Goal: Task Accomplishment & Management: Manage account settings

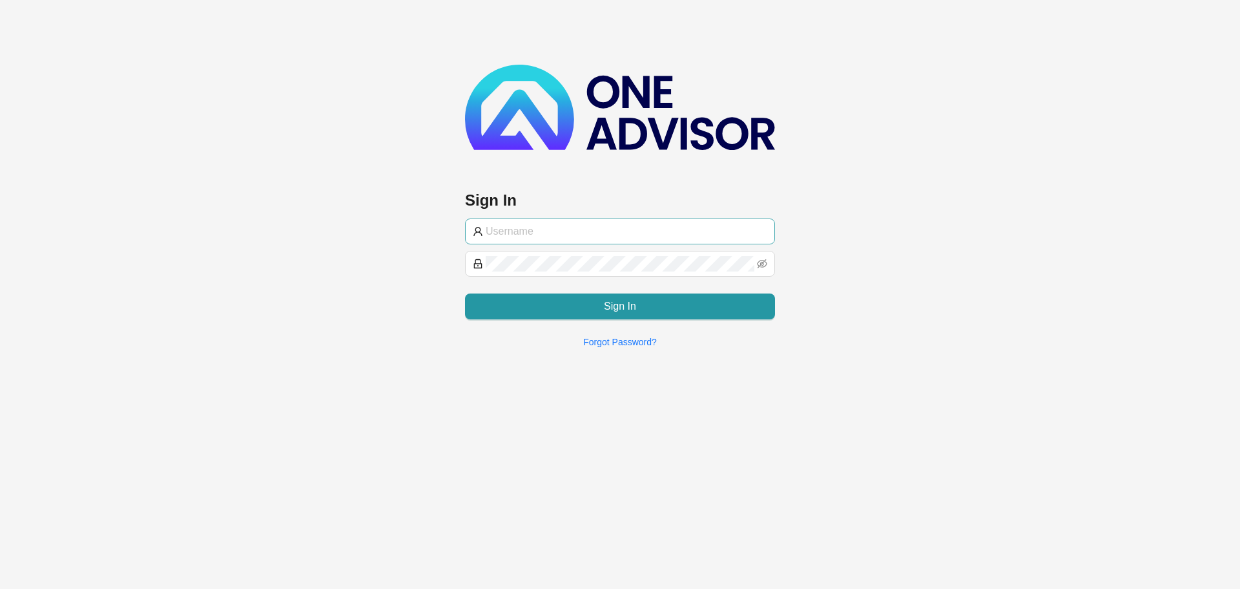
click at [573, 232] on input "text" at bounding box center [627, 232] width 282 height 16
click at [574, 232] on input "text" at bounding box center [627, 232] width 282 height 16
click at [511, 224] on input "text" at bounding box center [627, 232] width 282 height 16
click at [554, 224] on input "text" at bounding box center [627, 232] width 282 height 16
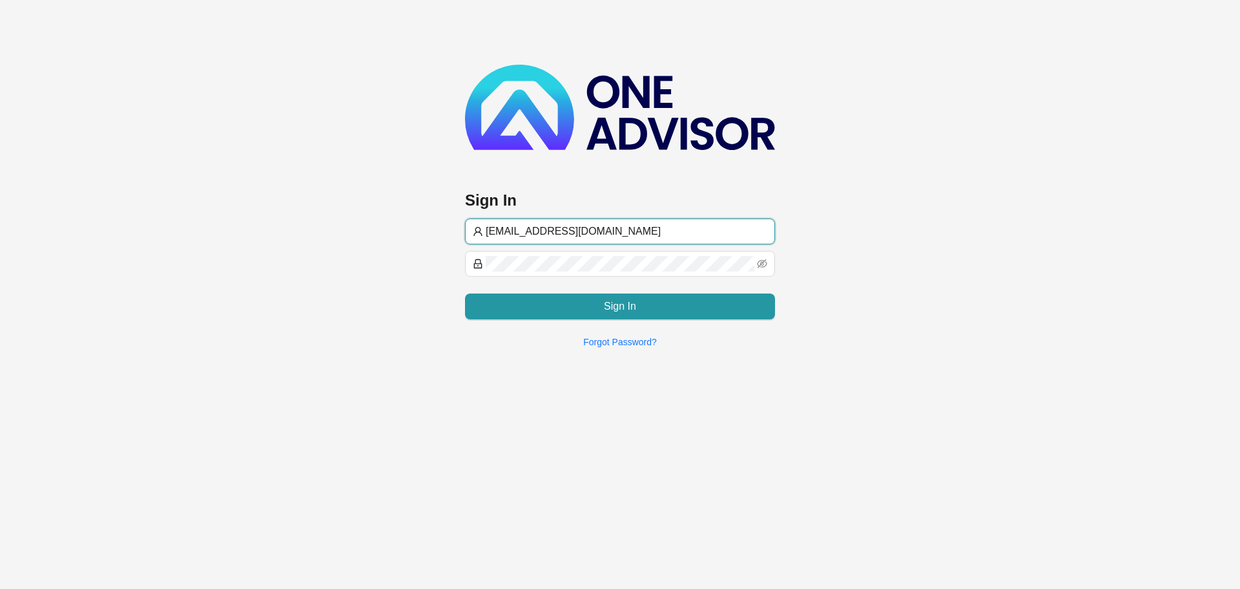
type input "[EMAIL_ADDRESS][DOMAIN_NAME]"
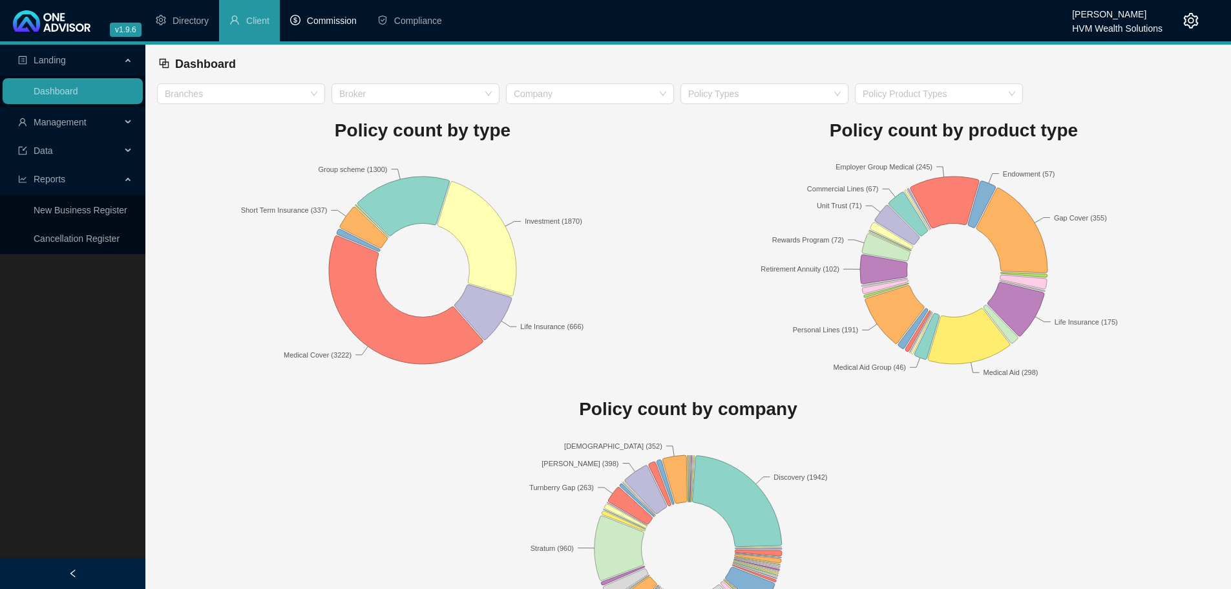
click at [321, 25] on span "Commission" at bounding box center [332, 21] width 50 height 10
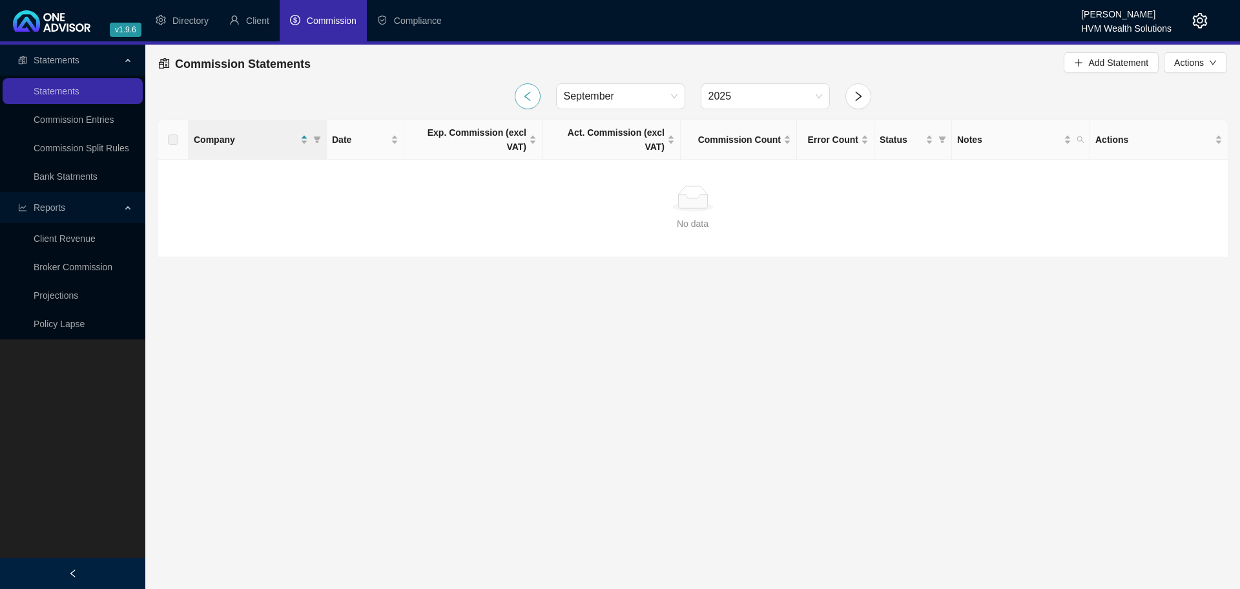
click at [522, 96] on icon "left" at bounding box center [528, 96] width 12 height 12
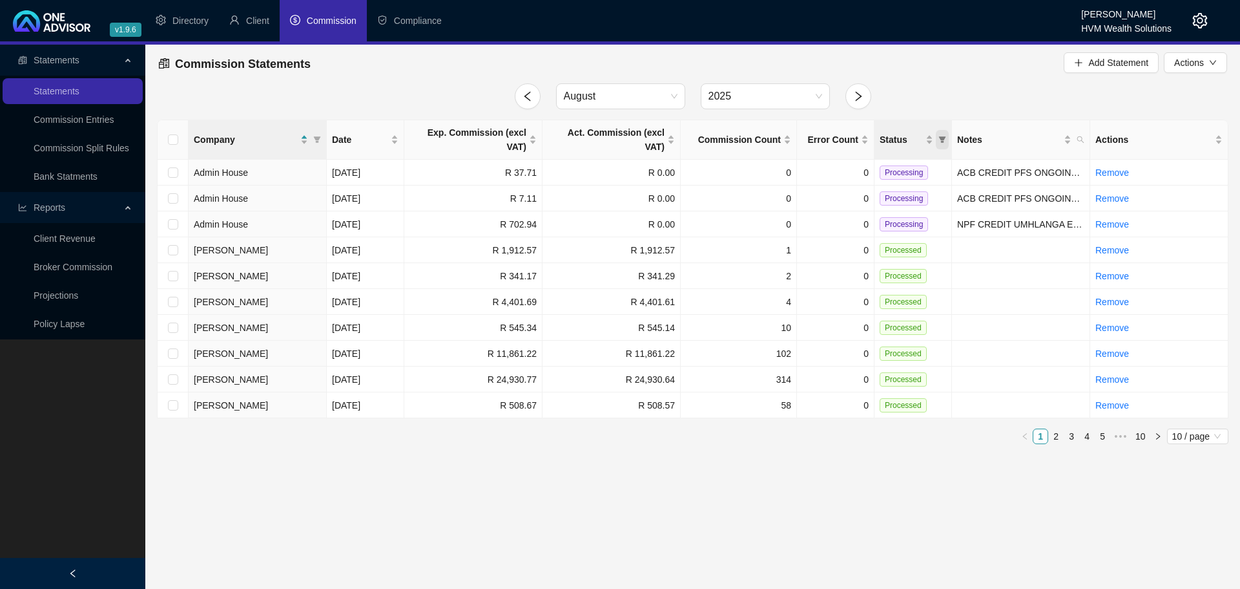
click at [944, 136] on icon "filter" at bounding box center [942, 139] width 7 height 6
click at [888, 175] on input "checkbox" at bounding box center [884, 178] width 10 height 10
checkbox input "true"
click at [928, 202] on span "OK" at bounding box center [932, 204] width 13 height 14
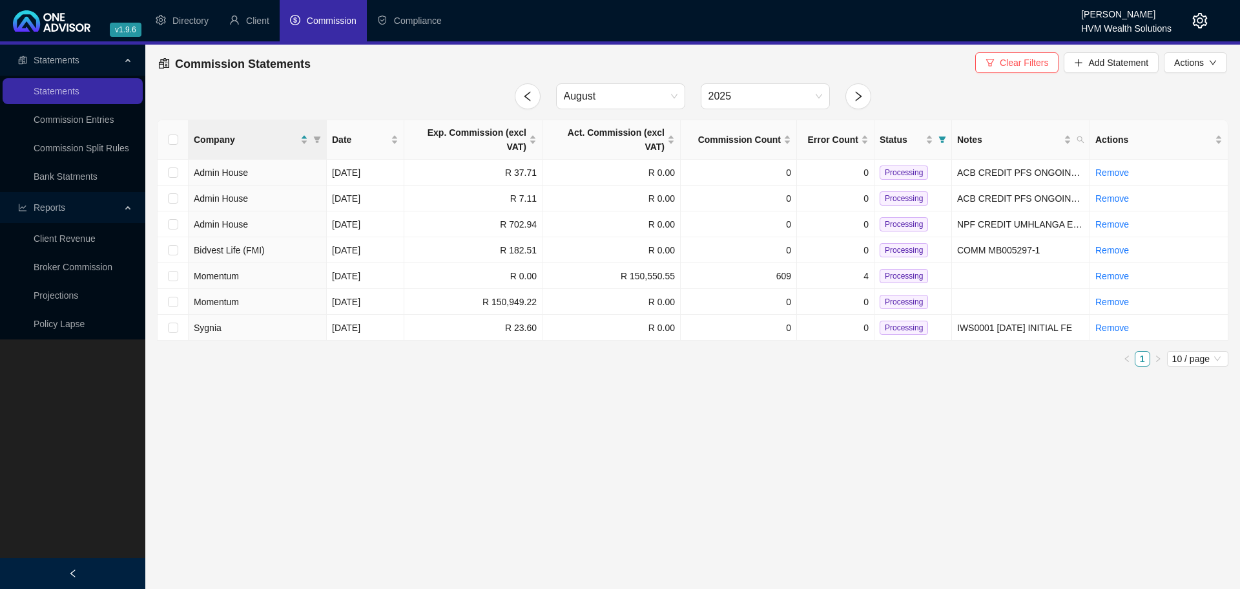
click at [668, 439] on main "Statements Statements Commission Entries Commission Split Rules Bank Statments …" at bounding box center [620, 317] width 1240 height 544
click at [81, 267] on link "Broker Commission" at bounding box center [73, 267] width 79 height 10
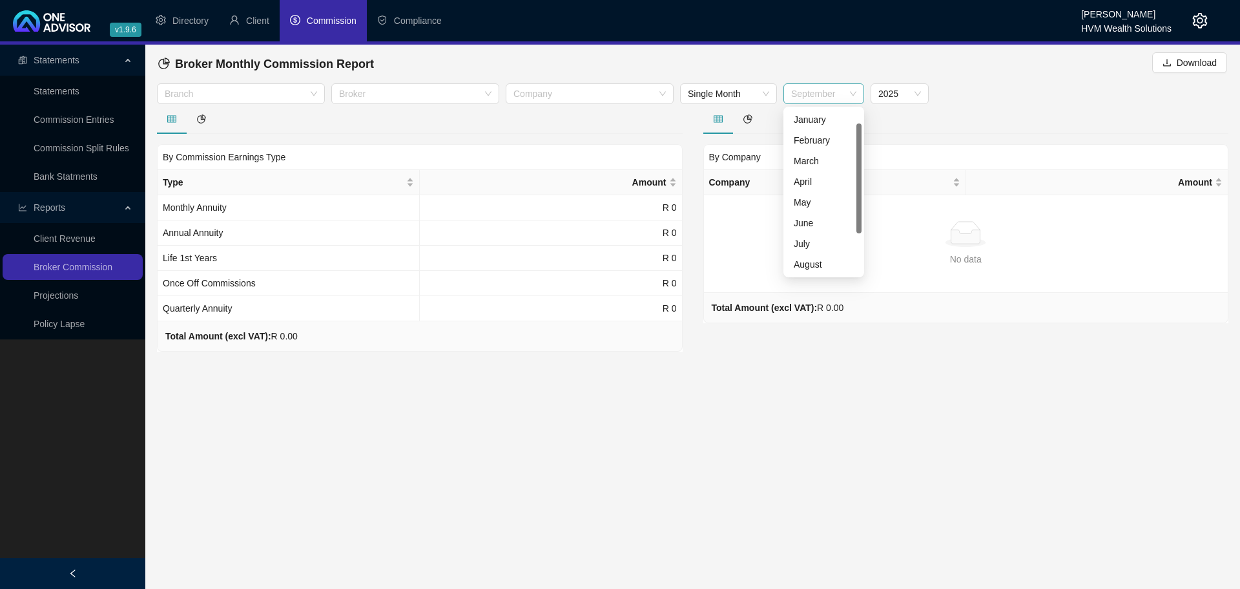
click at [836, 95] on span "September" at bounding box center [823, 93] width 65 height 19
click at [822, 241] on div "August" at bounding box center [824, 243] width 60 height 14
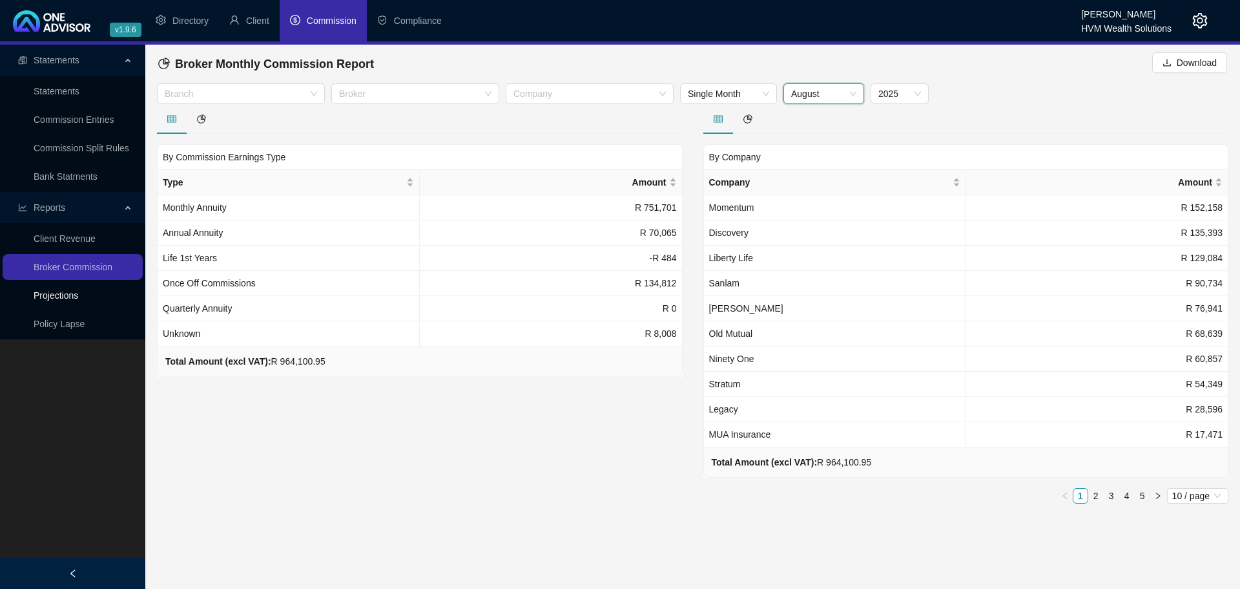
click at [78, 299] on link "Projections" at bounding box center [56, 295] width 45 height 10
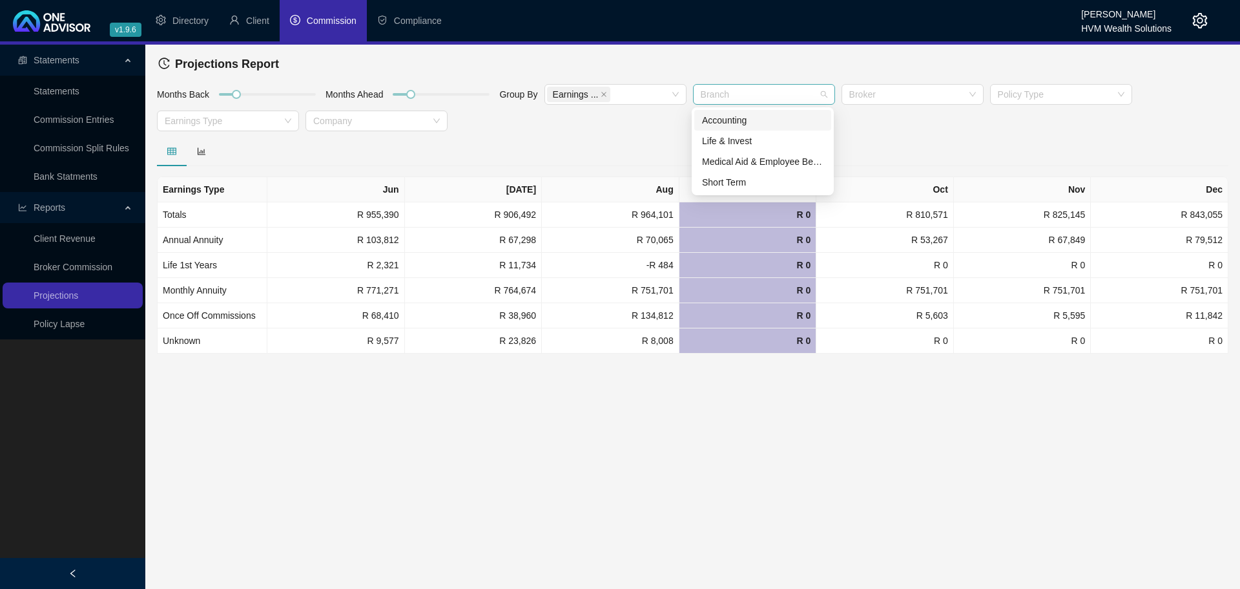
click at [765, 98] on div at bounding box center [757, 95] width 123 height 10
click at [735, 178] on div "Short Term" at bounding box center [762, 182] width 121 height 14
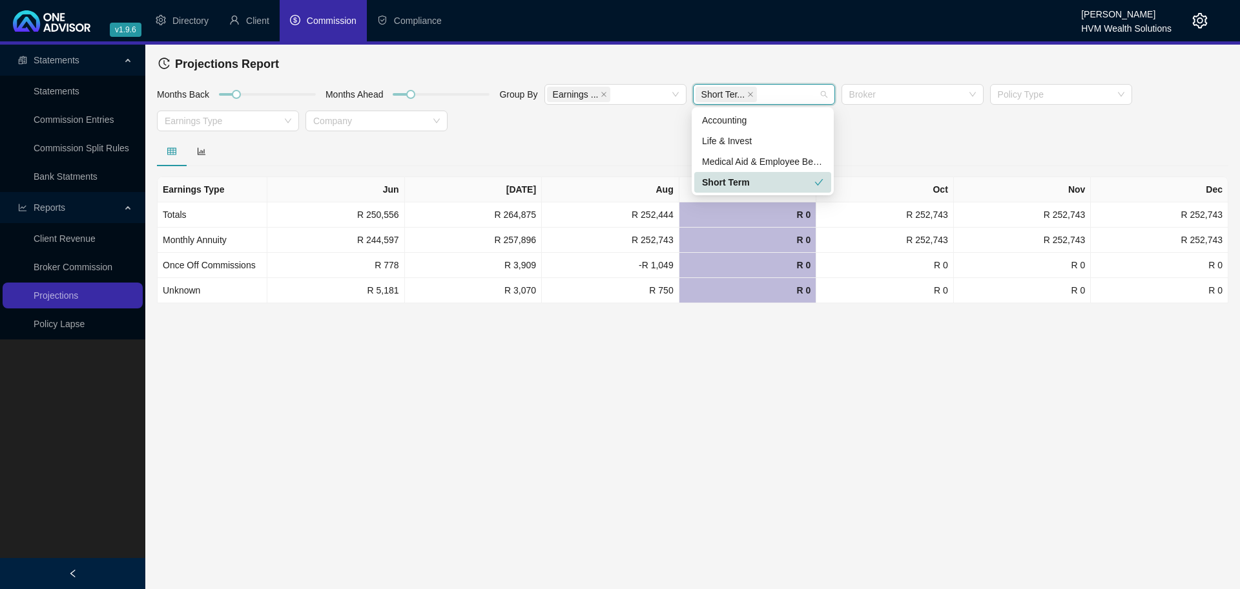
click at [733, 184] on div "Short Term" at bounding box center [758, 182] width 112 height 14
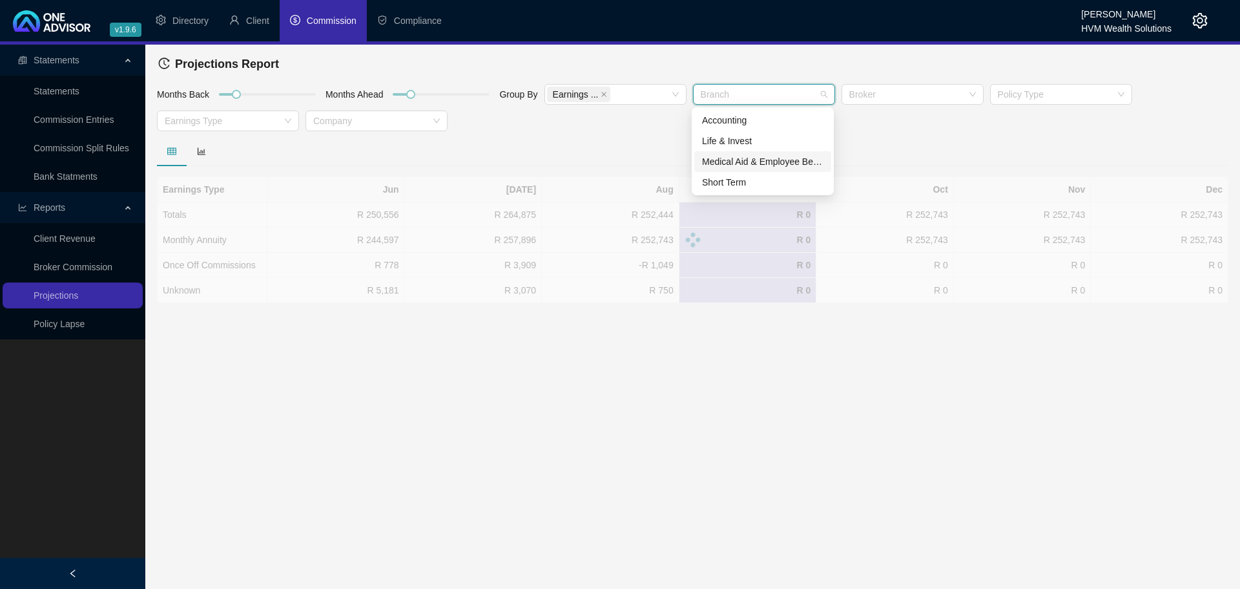
click at [755, 160] on div "Medical Aid & Employee Benefits" at bounding box center [762, 161] width 121 height 14
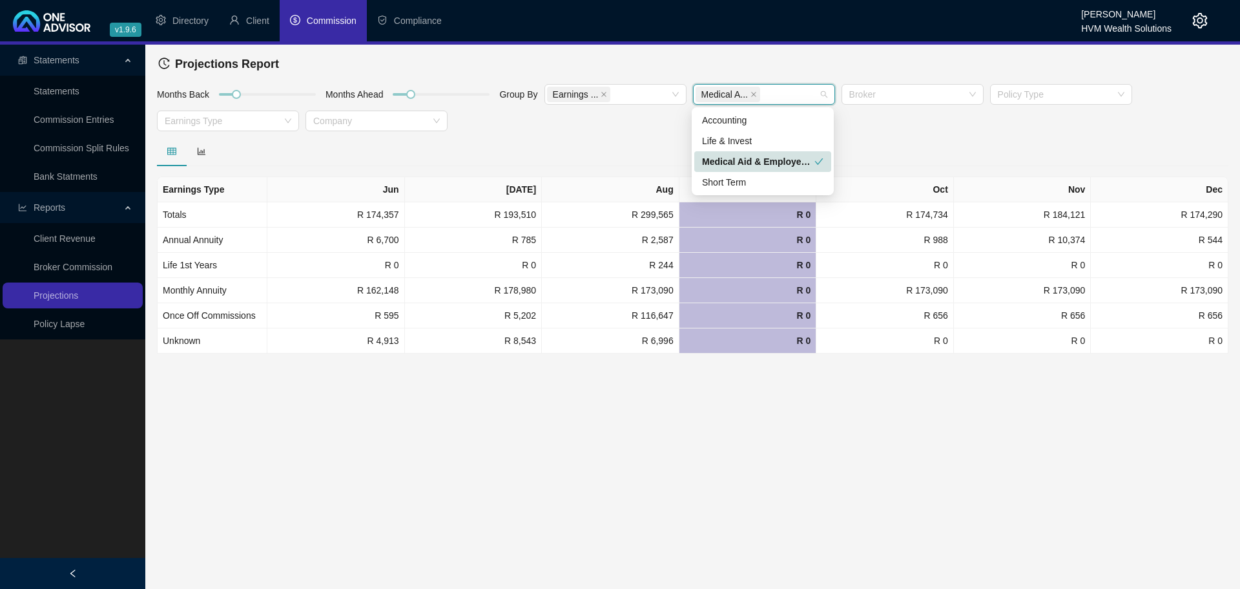
click at [755, 160] on div "Medical Aid & Employee Benefits" at bounding box center [758, 161] width 112 height 14
click at [956, 453] on main "Statements Statements Commission Entries Commission Split Rules Bank Statments …" at bounding box center [620, 317] width 1240 height 544
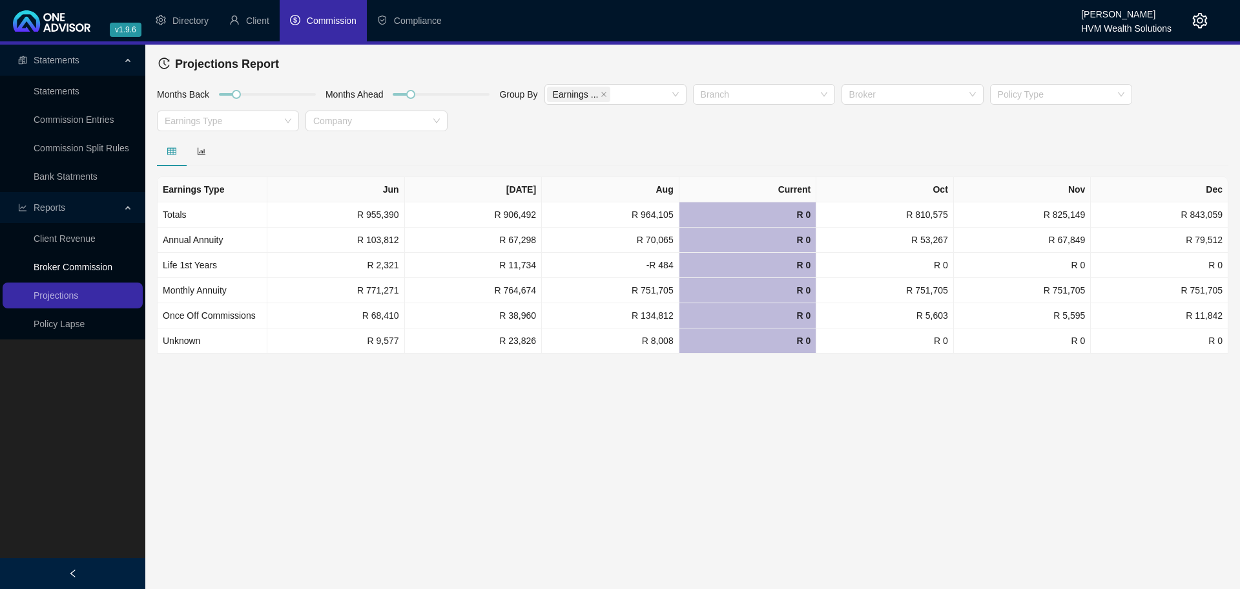
click at [85, 266] on link "Broker Commission" at bounding box center [73, 267] width 79 height 10
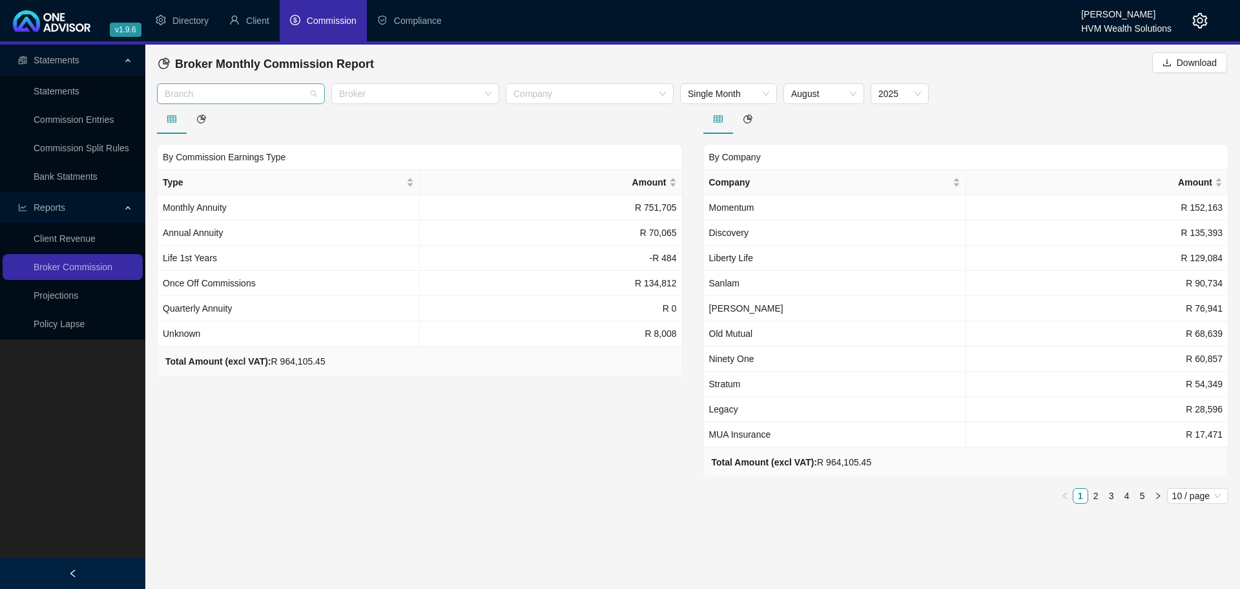
click at [294, 98] on div at bounding box center [234, 94] width 149 height 10
click at [384, 137] on div "By Commission Earnings Type Type Amount Monthly Annuity R 751,705 Annual Annuit…" at bounding box center [420, 240] width 526 height 273
click at [193, 12] on li "Directory" at bounding box center [182, 20] width 74 height 41
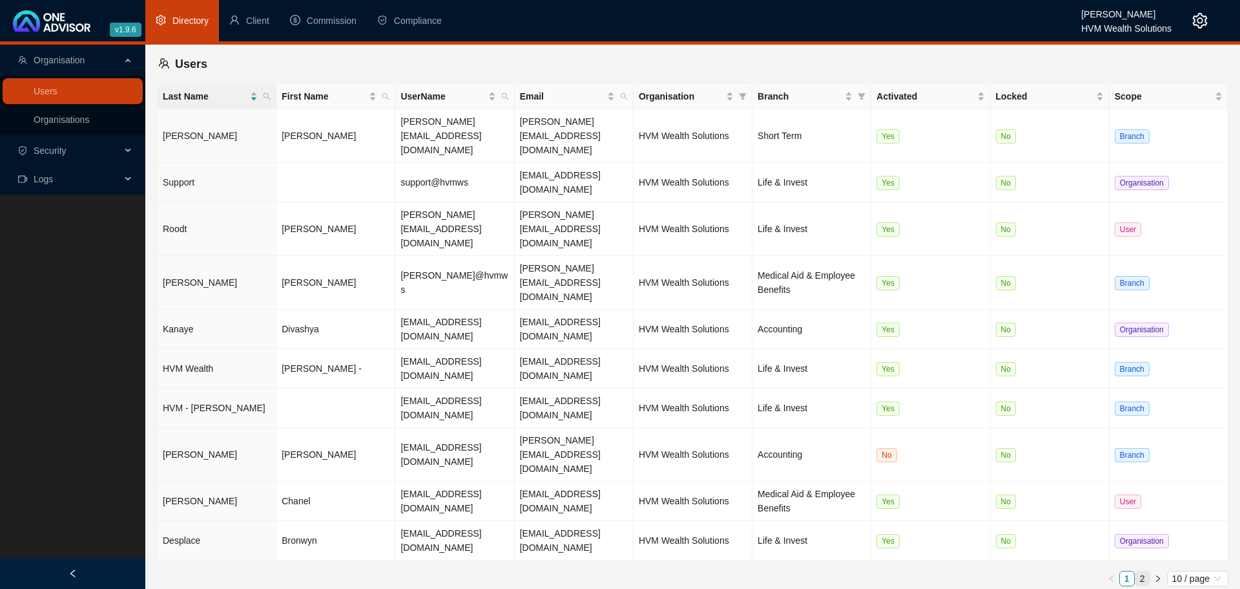
click at [1145, 571] on link "2" at bounding box center [1143, 578] width 14 height 14
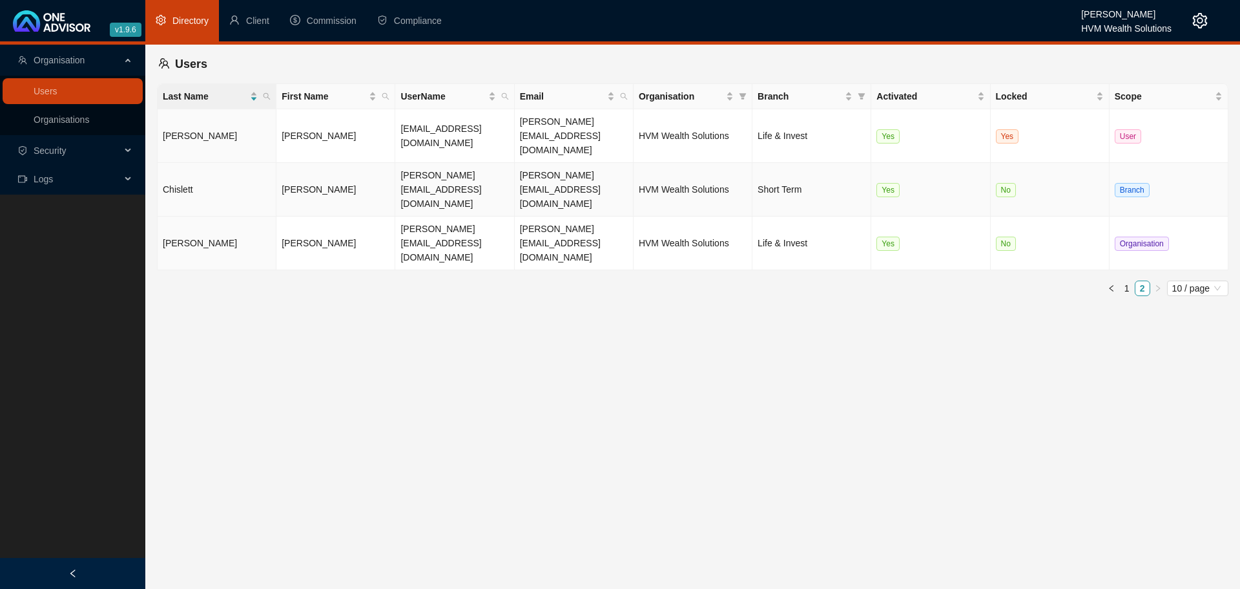
click at [780, 163] on td "Short Term" at bounding box center [812, 190] width 119 height 54
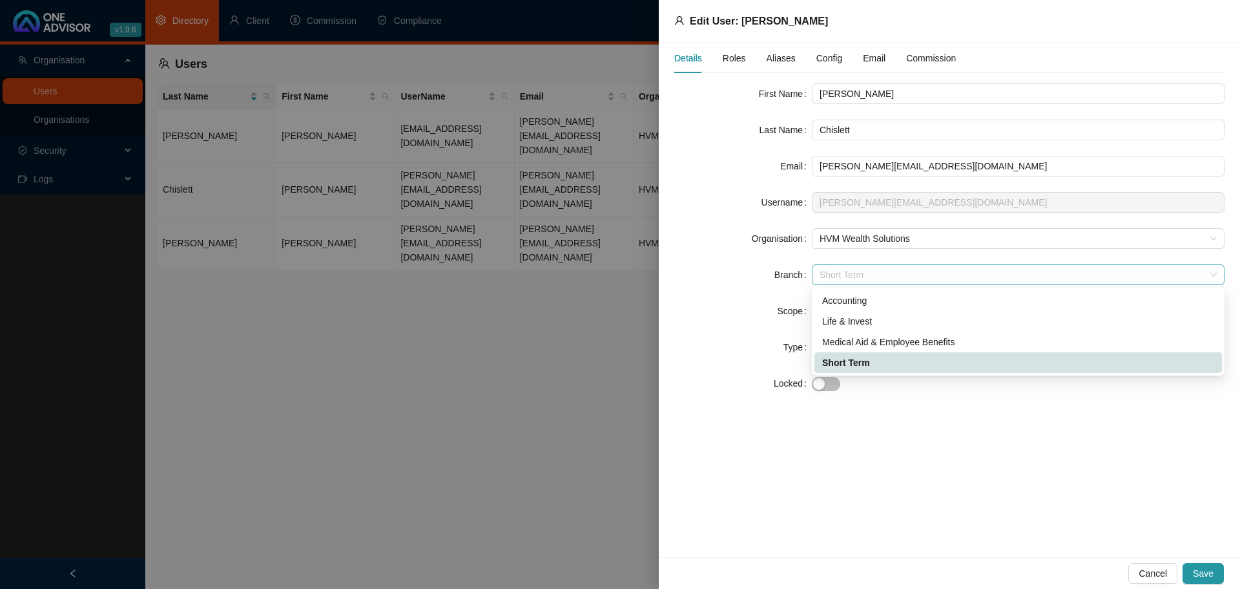
click at [875, 275] on span "Short Term" at bounding box center [1018, 274] width 397 height 19
click at [877, 343] on div "Medical Aid & Employee Benefits" at bounding box center [1018, 342] width 392 height 14
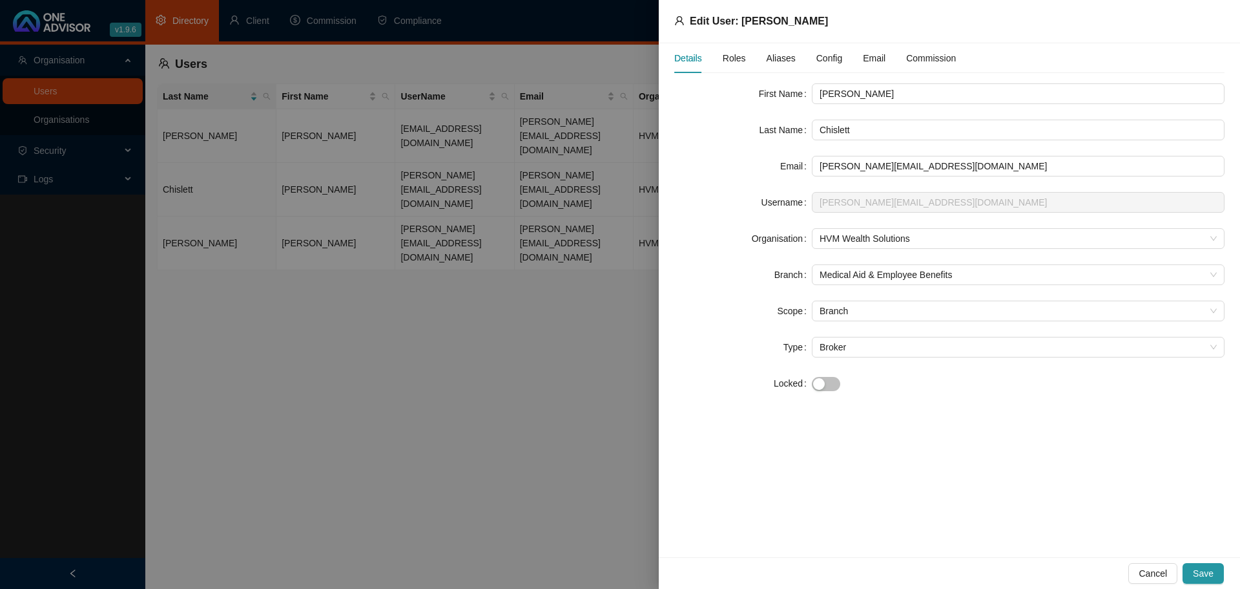
click at [756, 343] on div "Type" at bounding box center [743, 347] width 138 height 21
click at [840, 311] on span "Branch" at bounding box center [1018, 310] width 397 height 19
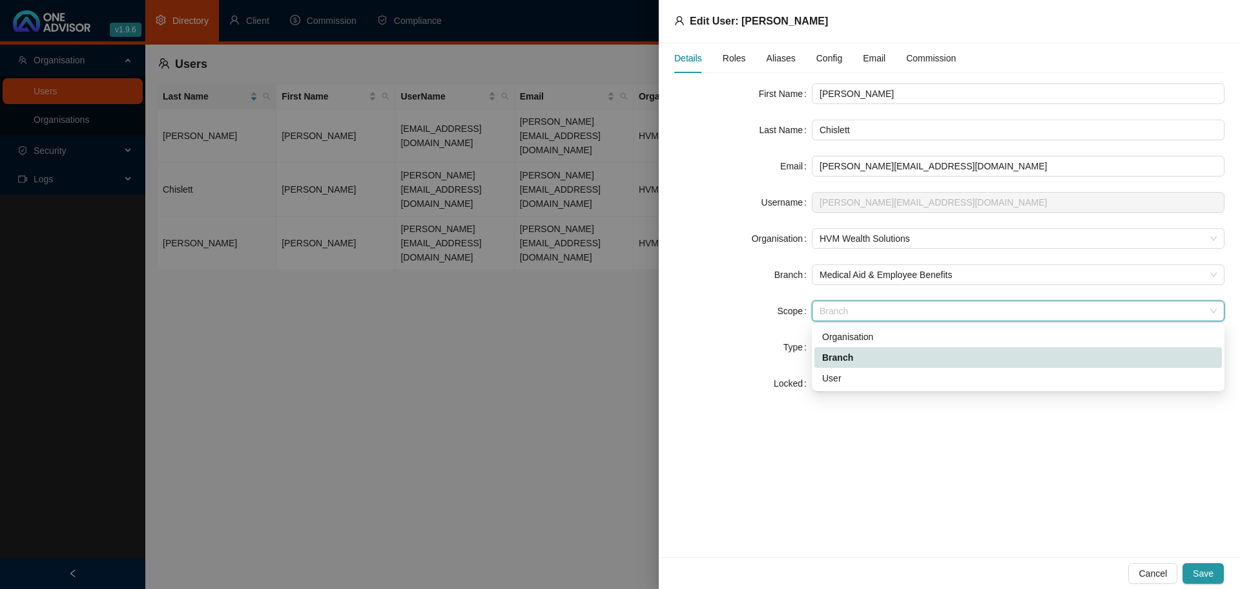
click at [840, 311] on span "Branch" at bounding box center [1018, 310] width 397 height 19
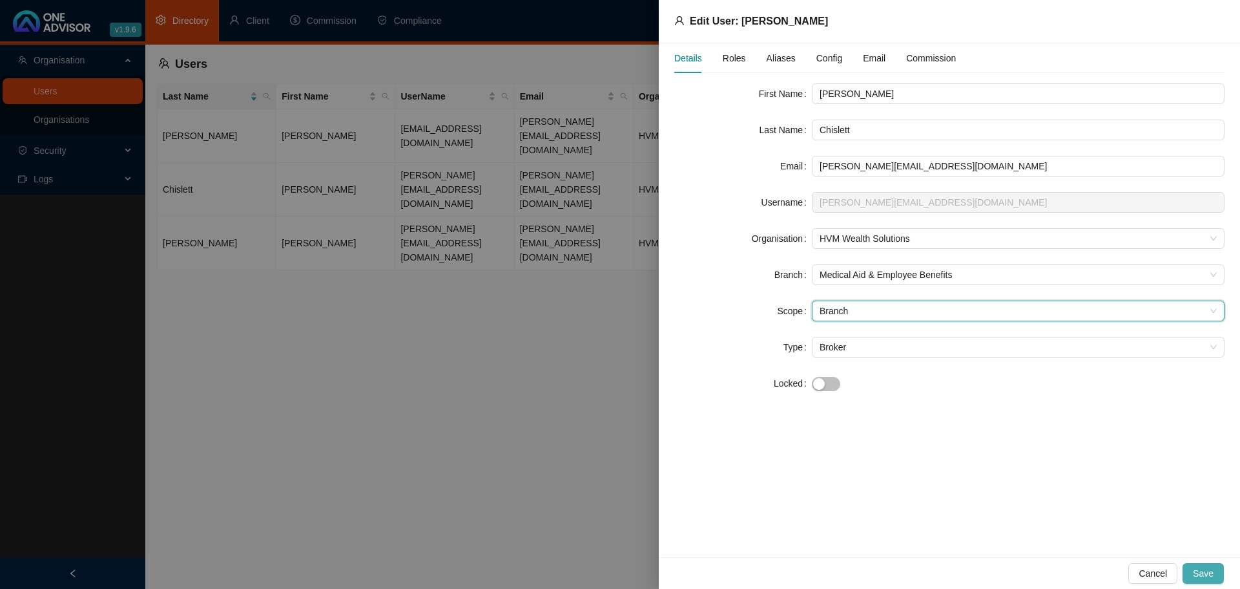
click at [1213, 574] on span "Save" at bounding box center [1203, 573] width 21 height 14
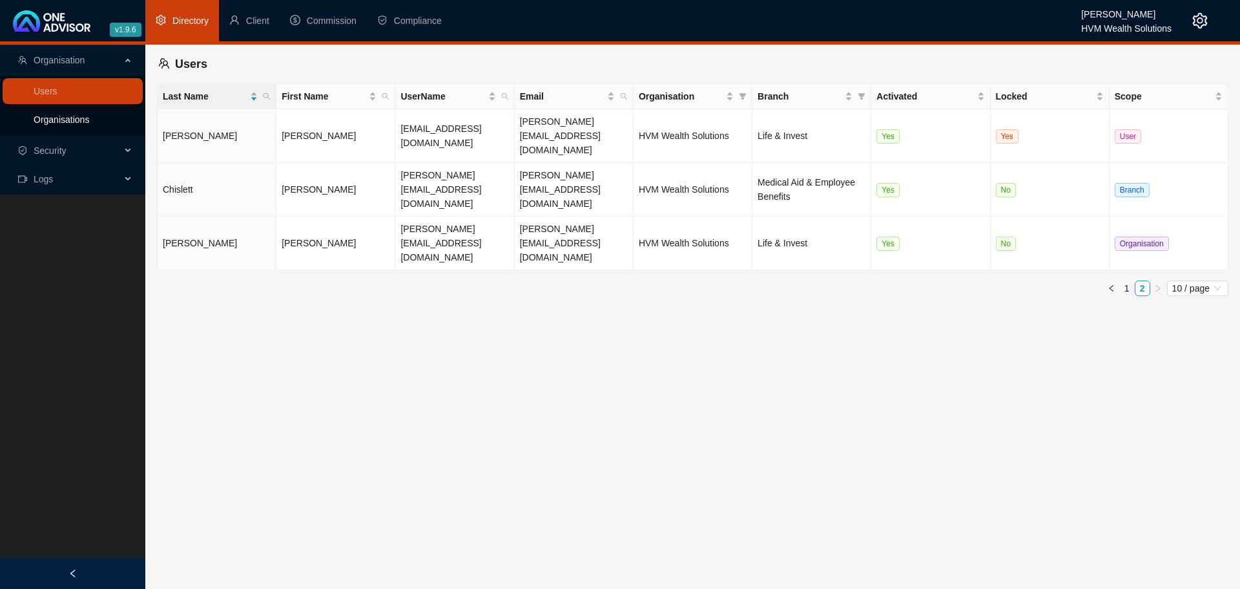
click at [74, 119] on link "Organisations" at bounding box center [62, 119] width 56 height 10
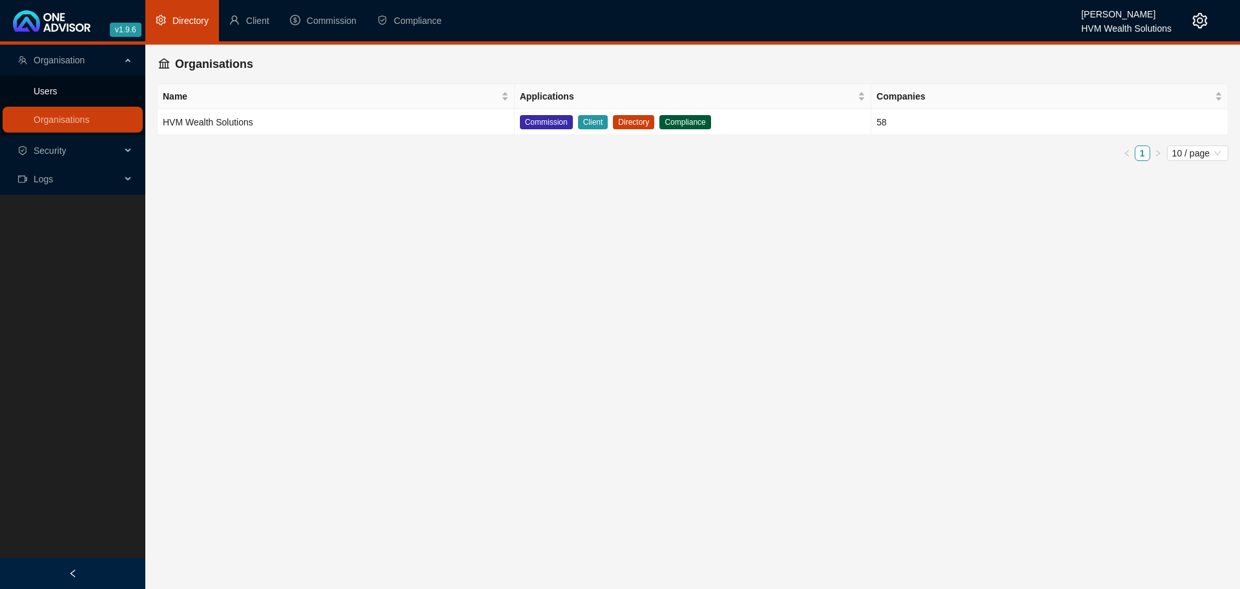
click at [57, 96] on link "Users" at bounding box center [46, 91] width 24 height 10
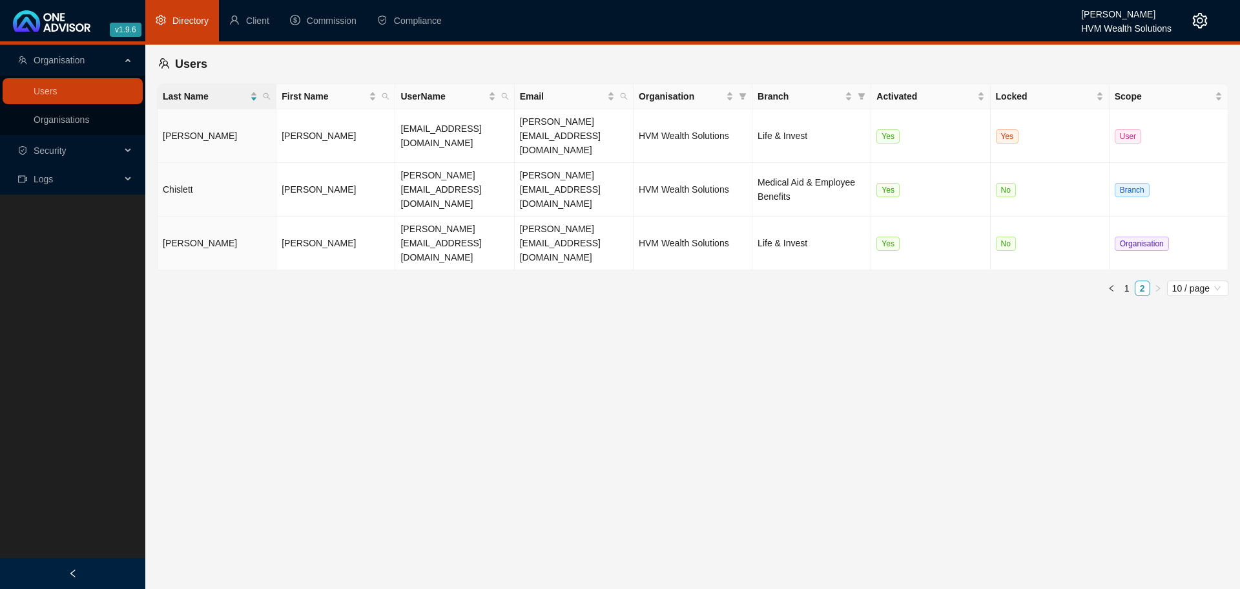
click at [130, 146] on div "Security" at bounding box center [73, 151] width 140 height 26
click at [57, 182] on link "Roles" at bounding box center [45, 181] width 23 height 10
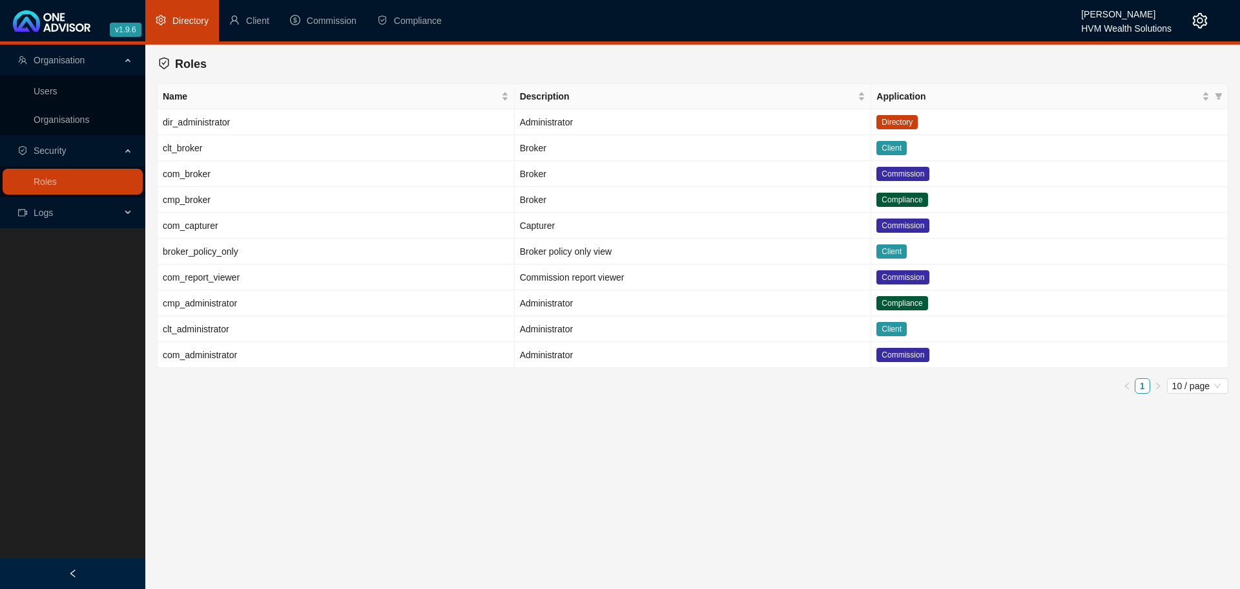
click at [120, 214] on span "Logs" at bounding box center [69, 213] width 103 height 26
click at [89, 155] on span "Security" at bounding box center [69, 151] width 103 height 26
click at [50, 96] on link "Users" at bounding box center [46, 91] width 24 height 10
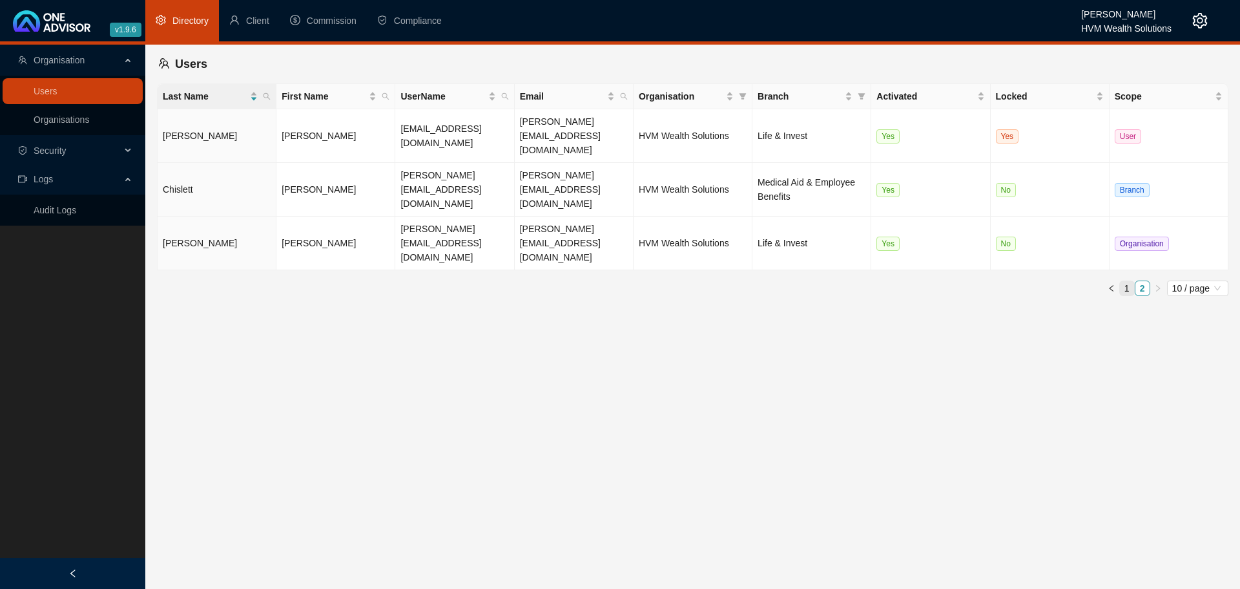
click at [1124, 281] on link "1" at bounding box center [1127, 288] width 14 height 14
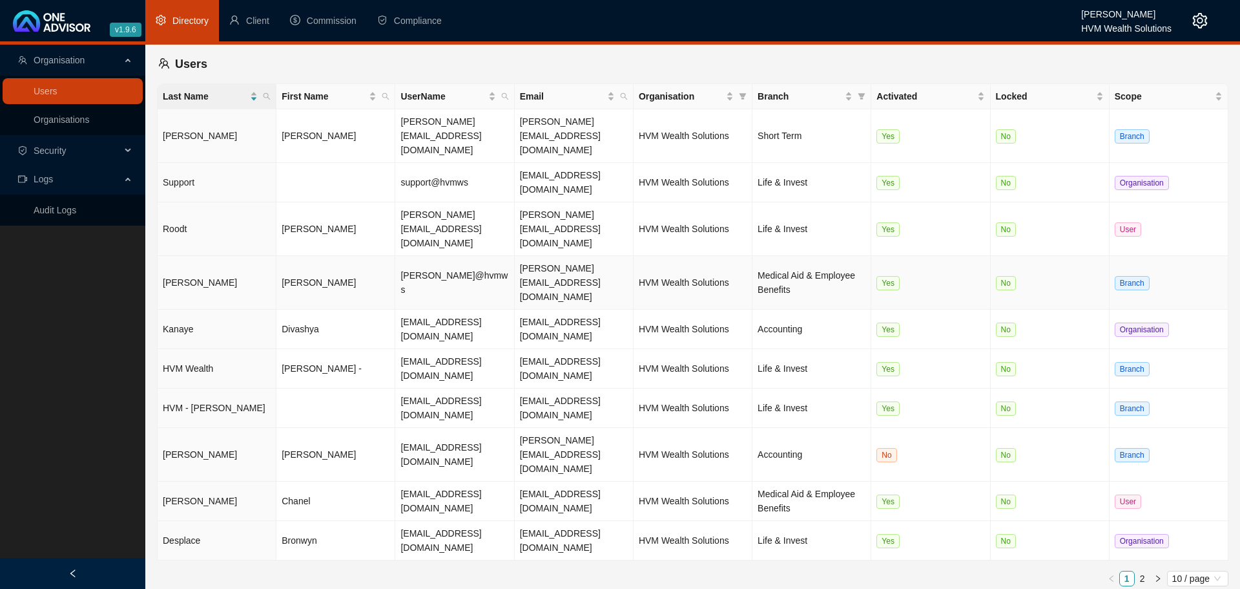
click at [317, 256] on td "[PERSON_NAME]" at bounding box center [335, 283] width 119 height 54
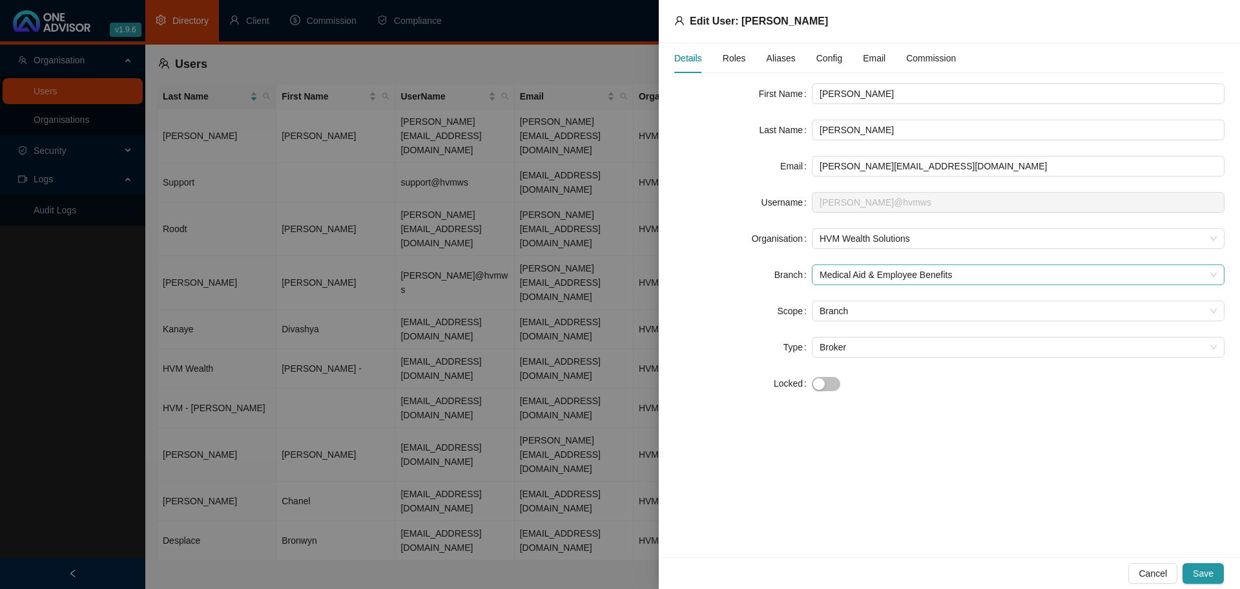
click at [894, 265] on span "Medical Aid & Employee Benefits" at bounding box center [1018, 274] width 397 height 19
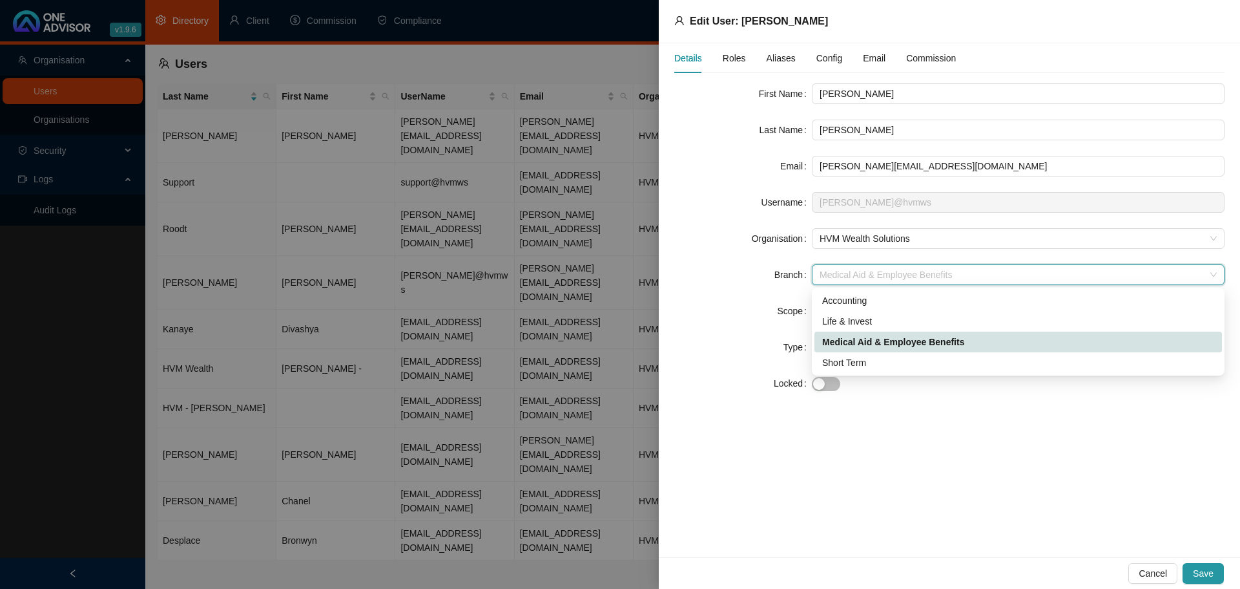
click at [894, 266] on span "Medical Aid & Employee Benefits" at bounding box center [1018, 274] width 397 height 19
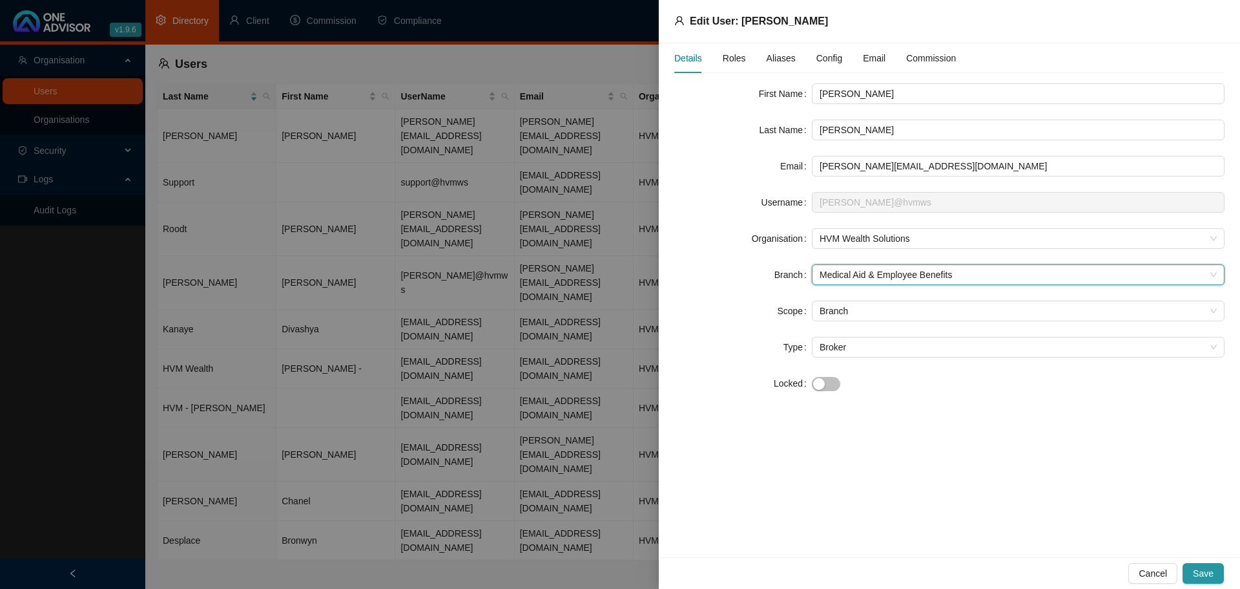
click at [724, 227] on form "First Name [PERSON_NAME] Last Name [PERSON_NAME] Email [PERSON_NAME][EMAIL_ADDR…" at bounding box center [949, 238] width 550 height 310
click at [721, 54] on div "Details Roles Aliases Config Email Commission" at bounding box center [815, 58] width 282 height 30
click at [730, 60] on span "Roles" at bounding box center [734, 58] width 23 height 9
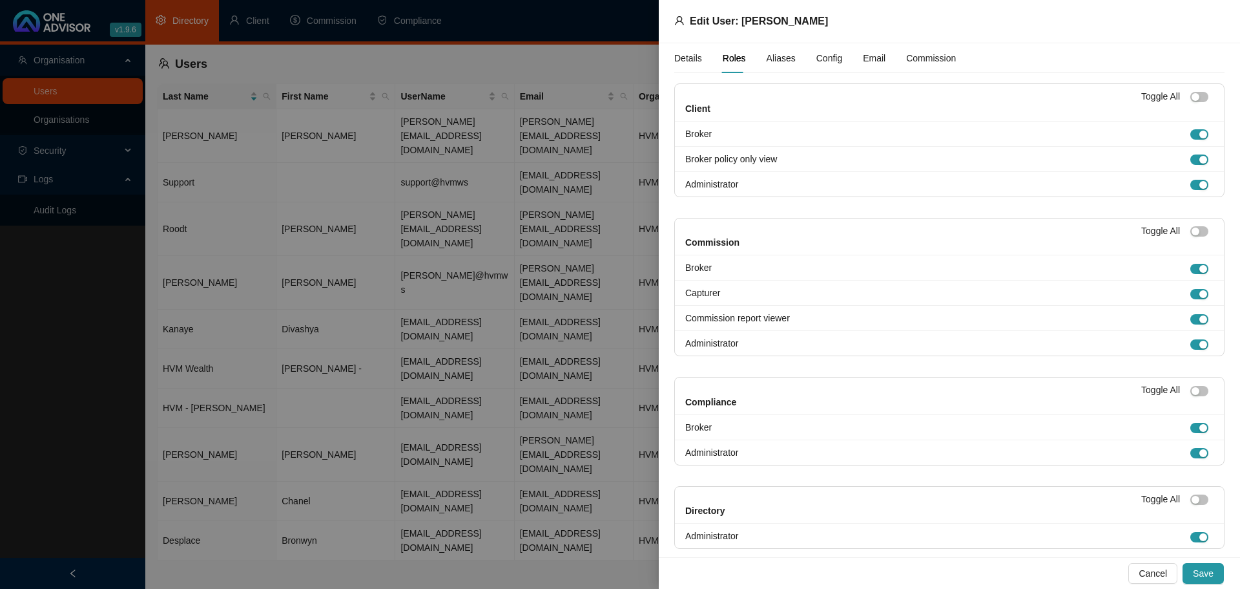
click at [778, 60] on span "Aliases" at bounding box center [781, 58] width 29 height 9
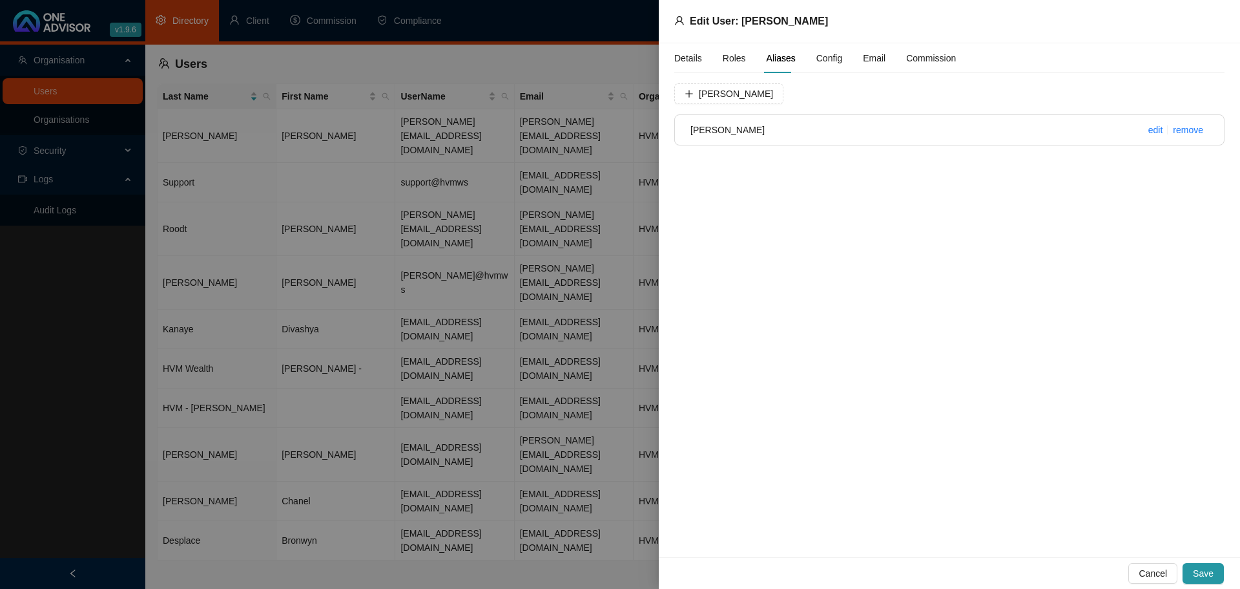
click at [833, 61] on span "Config" at bounding box center [830, 58] width 26 height 9
click at [870, 61] on div "Email" at bounding box center [874, 58] width 23 height 14
click at [922, 61] on div "Commission" at bounding box center [931, 58] width 50 height 14
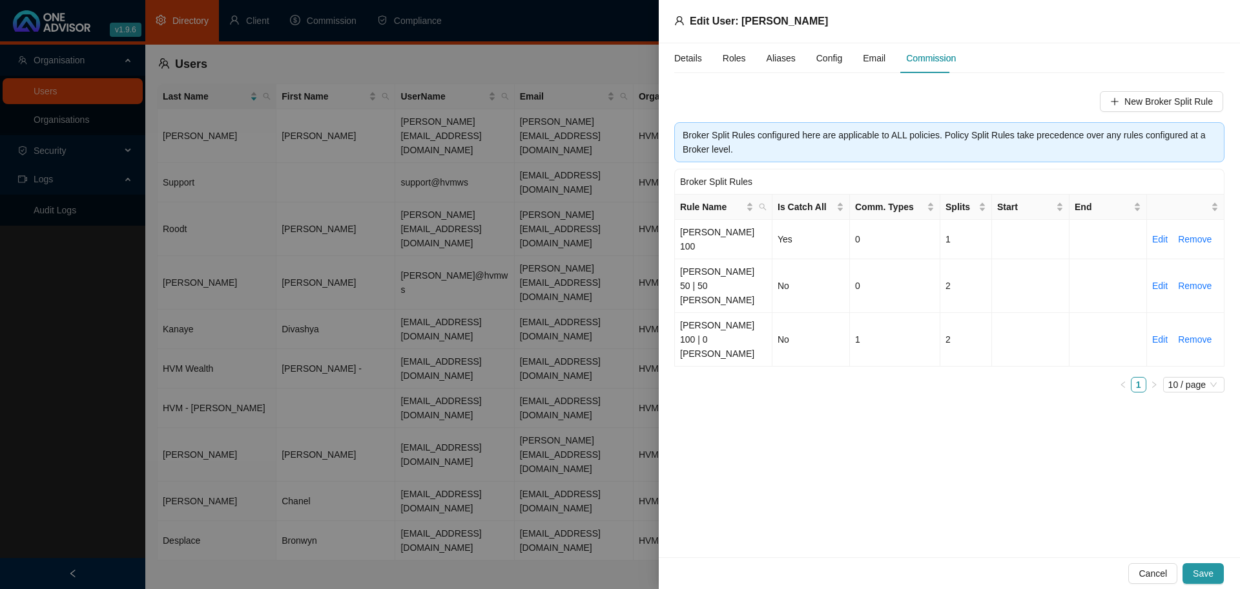
click at [553, 448] on div at bounding box center [620, 294] width 1240 height 589
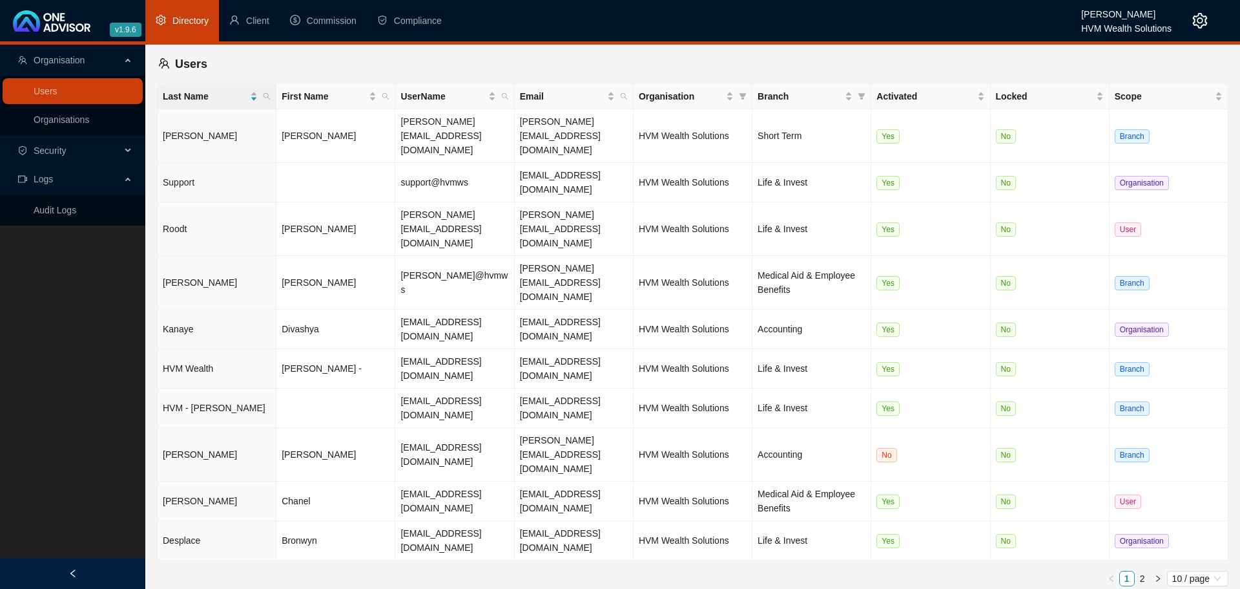
click at [1199, 23] on icon "setting" at bounding box center [1200, 21] width 15 height 16
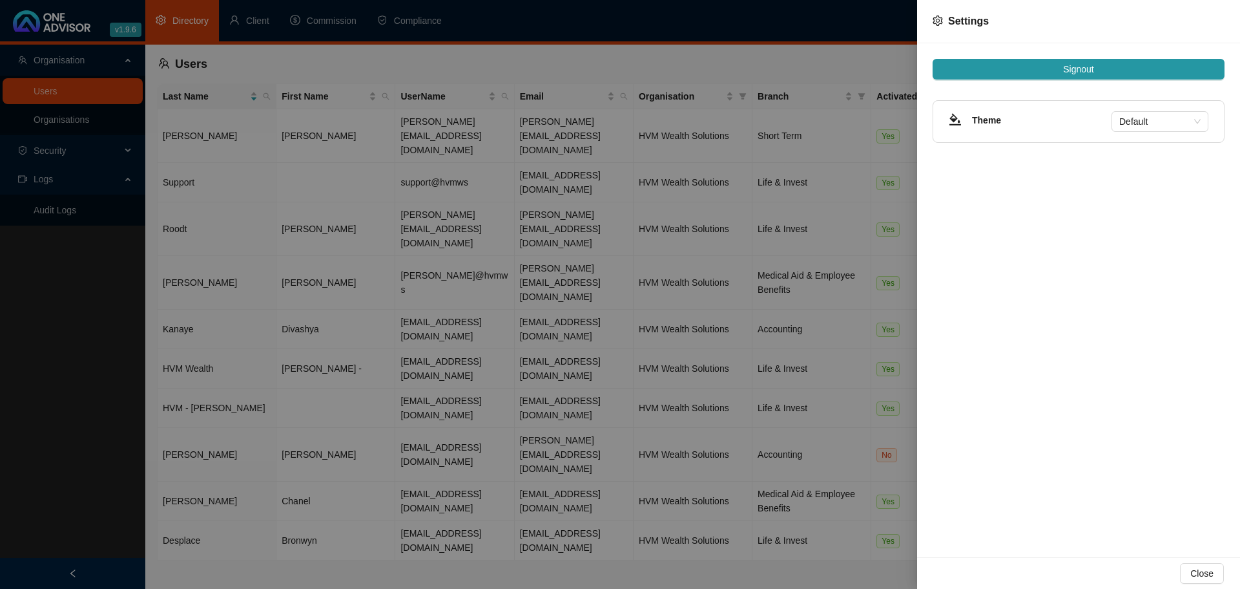
click at [458, 439] on div at bounding box center [620, 294] width 1240 height 589
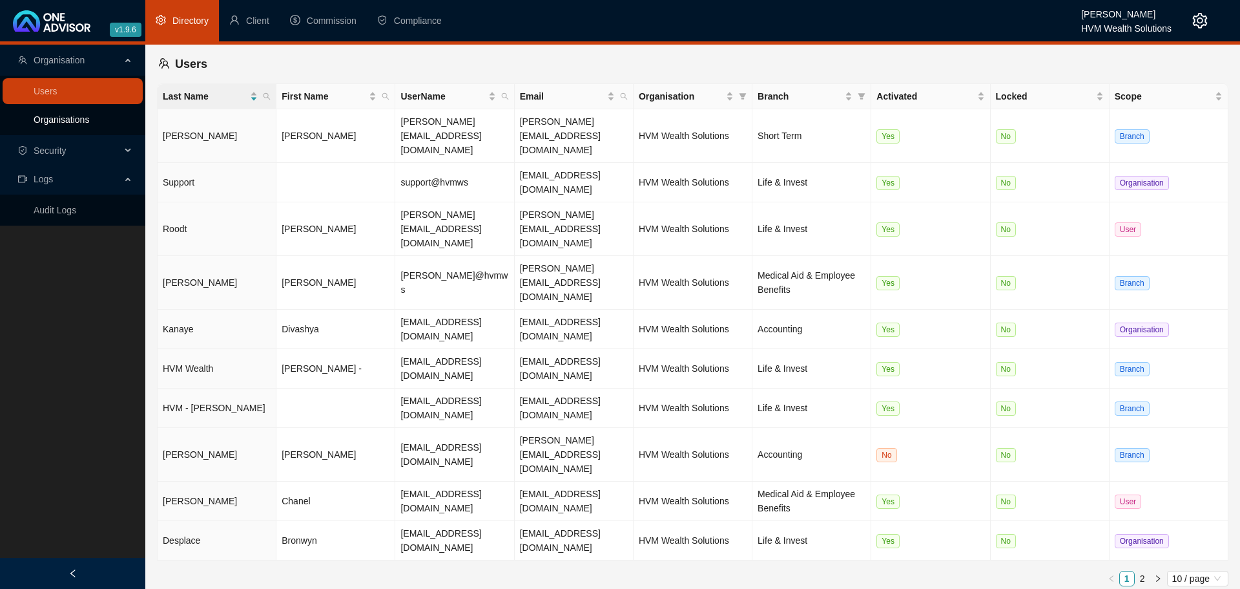
click at [52, 118] on link "Organisations" at bounding box center [62, 119] width 56 height 10
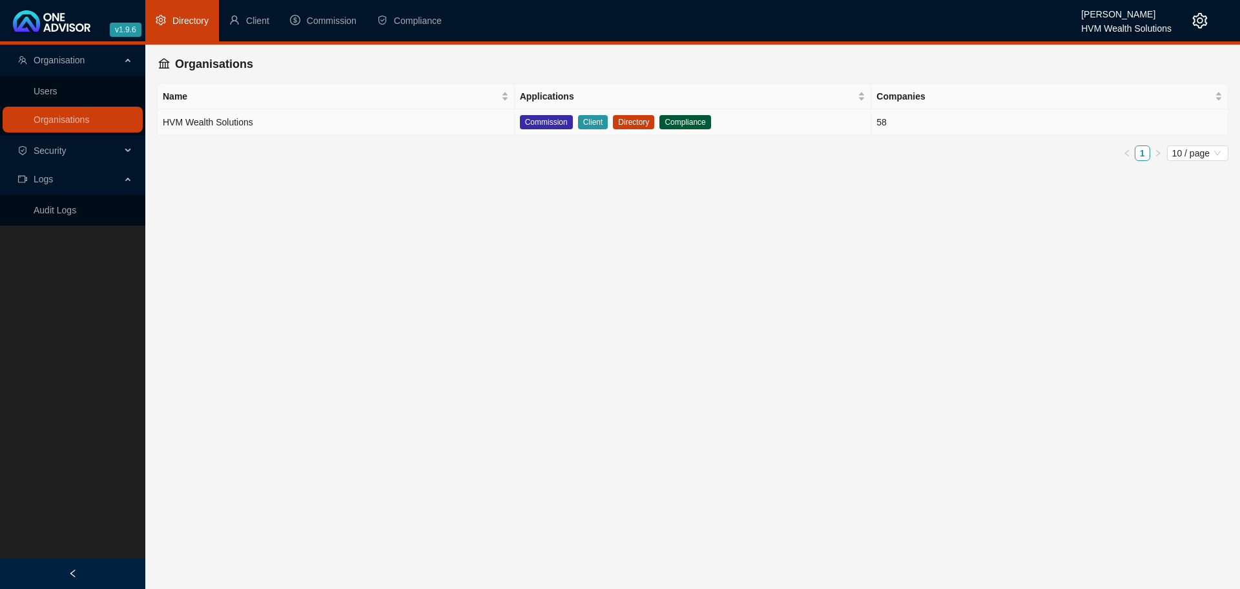
click at [435, 122] on td "HVM Wealth Solutions" at bounding box center [336, 122] width 357 height 26
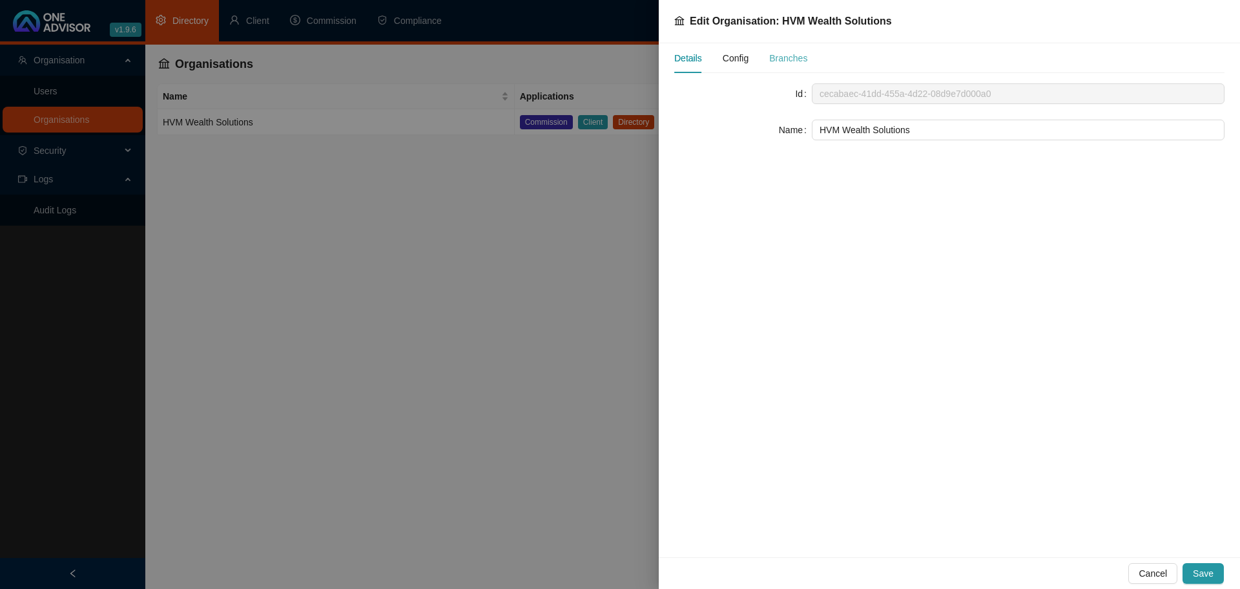
click at [797, 50] on div "Branches" at bounding box center [788, 58] width 38 height 30
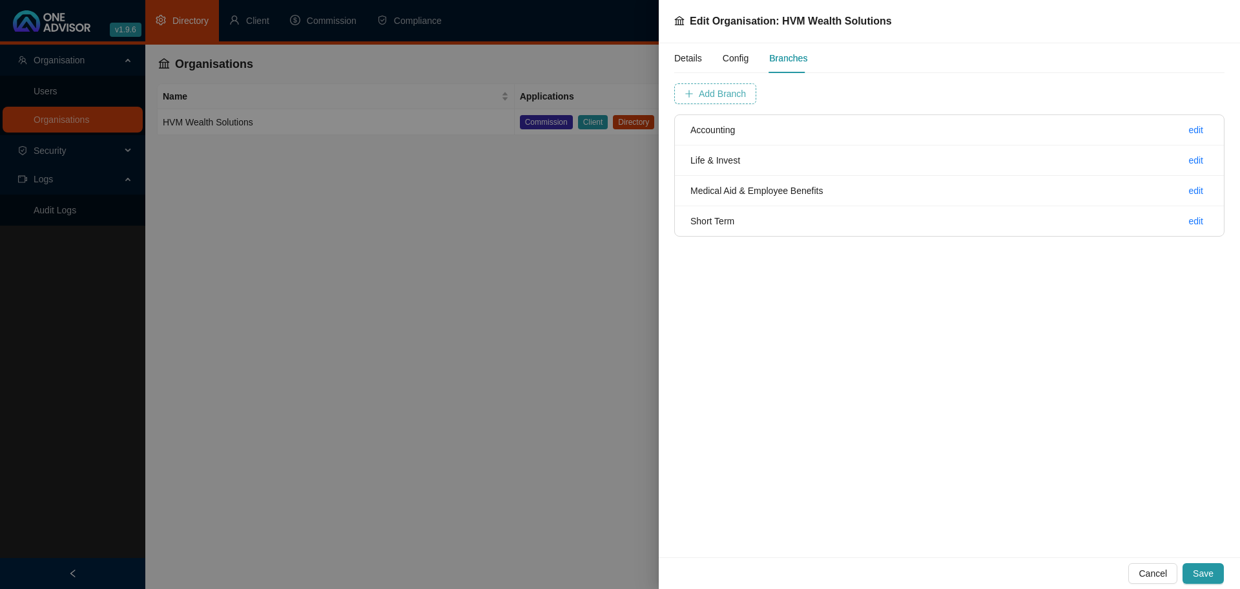
click at [702, 97] on span "Add Branch" at bounding box center [722, 94] width 47 height 14
type input "Employee Benefits"
click at [920, 94] on span "Add Branch" at bounding box center [929, 94] width 47 height 14
click at [1200, 222] on link "edit" at bounding box center [1196, 221] width 15 height 10
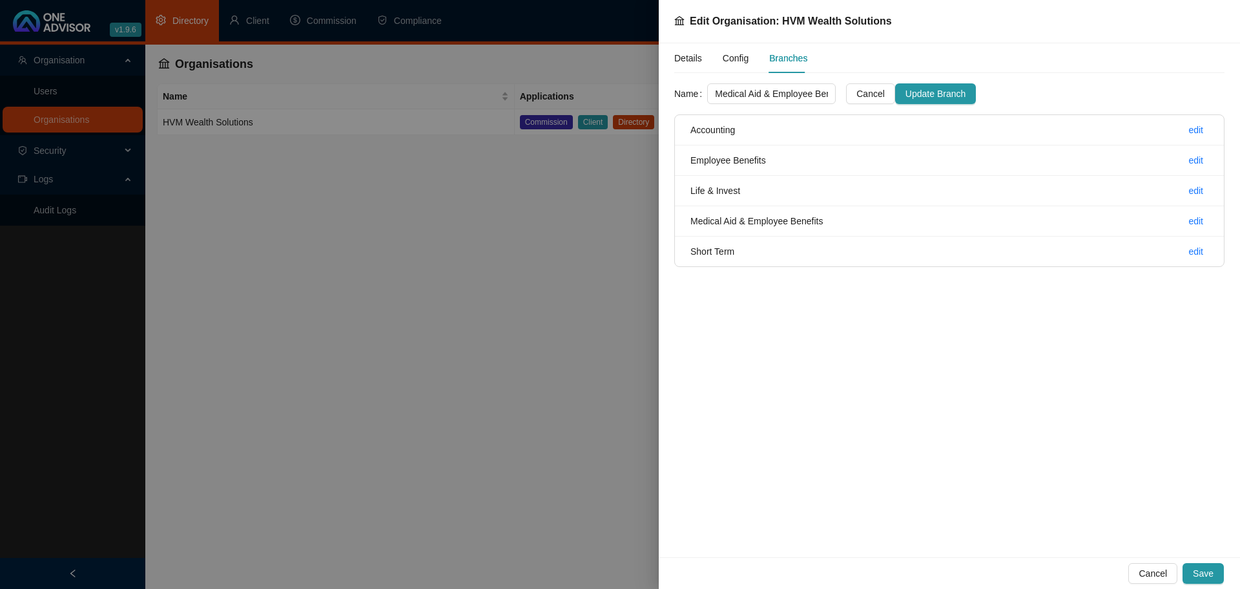
scroll to position [0, 30]
drag, startPoint x: 732, startPoint y: 94, endPoint x: 1001, endPoint y: 96, distance: 268.8
click at [1001, 96] on form "Name Medical Aid & Employee Benefits Cancel Update Branch" at bounding box center [949, 93] width 550 height 21
type input "Medical Aid"
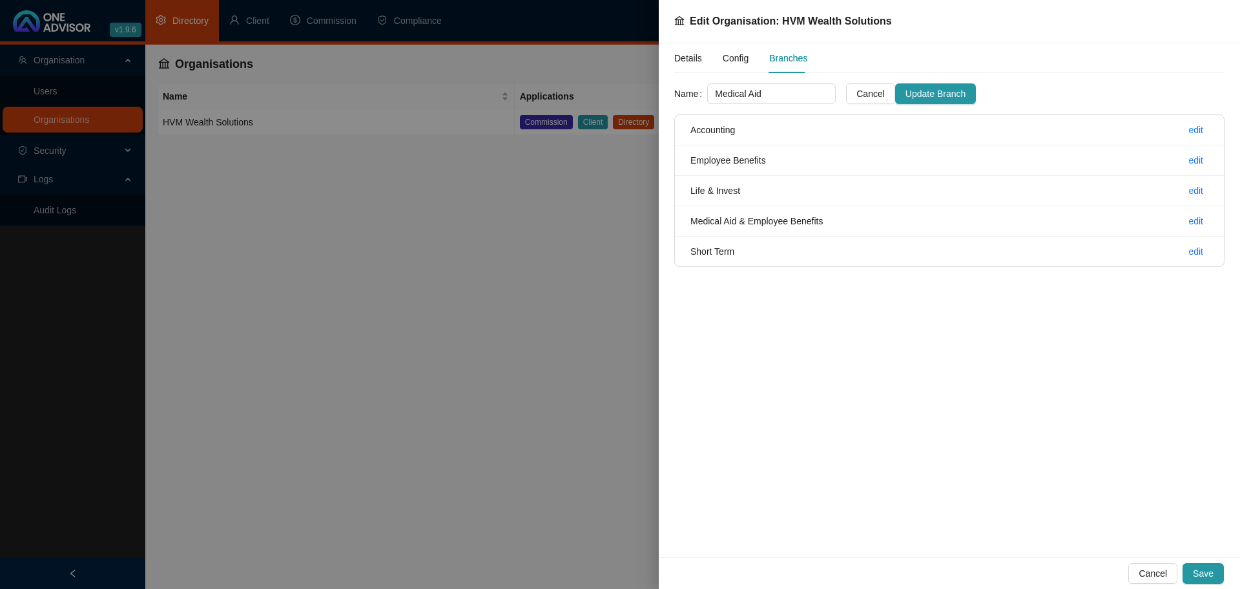
click at [1050, 94] on form "Name Medical Aid Cancel Update Branch" at bounding box center [949, 93] width 550 height 21
click at [942, 96] on span "Update Branch" at bounding box center [936, 94] width 60 height 14
click at [733, 54] on span "Config" at bounding box center [736, 58] width 26 height 9
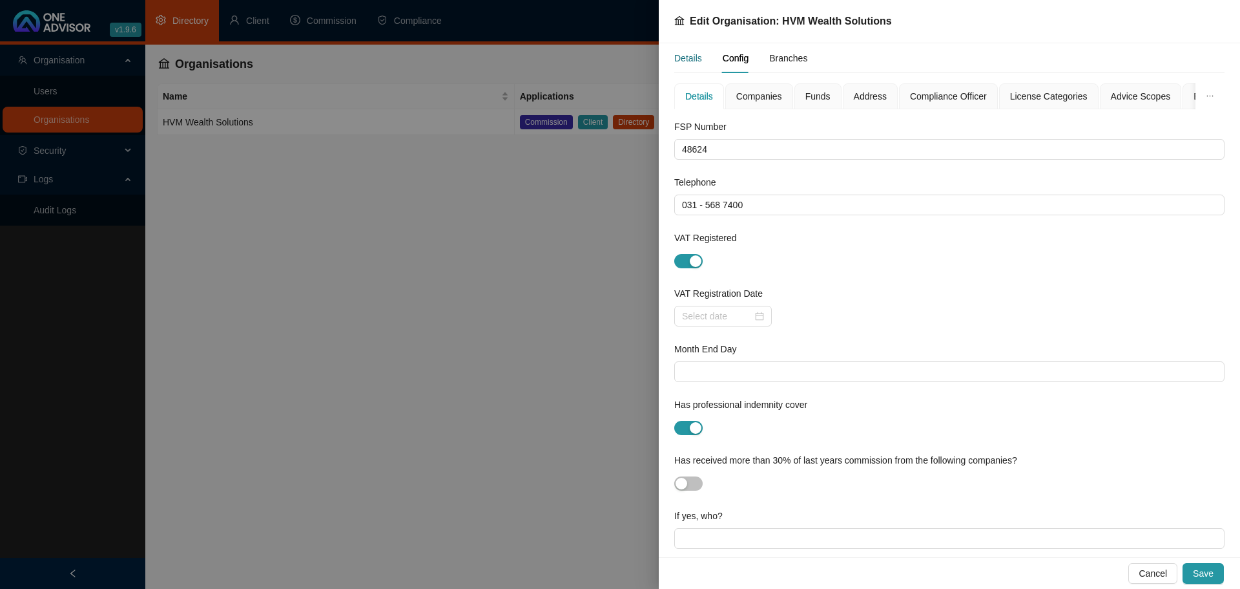
click at [687, 60] on div "Details" at bounding box center [688, 58] width 28 height 14
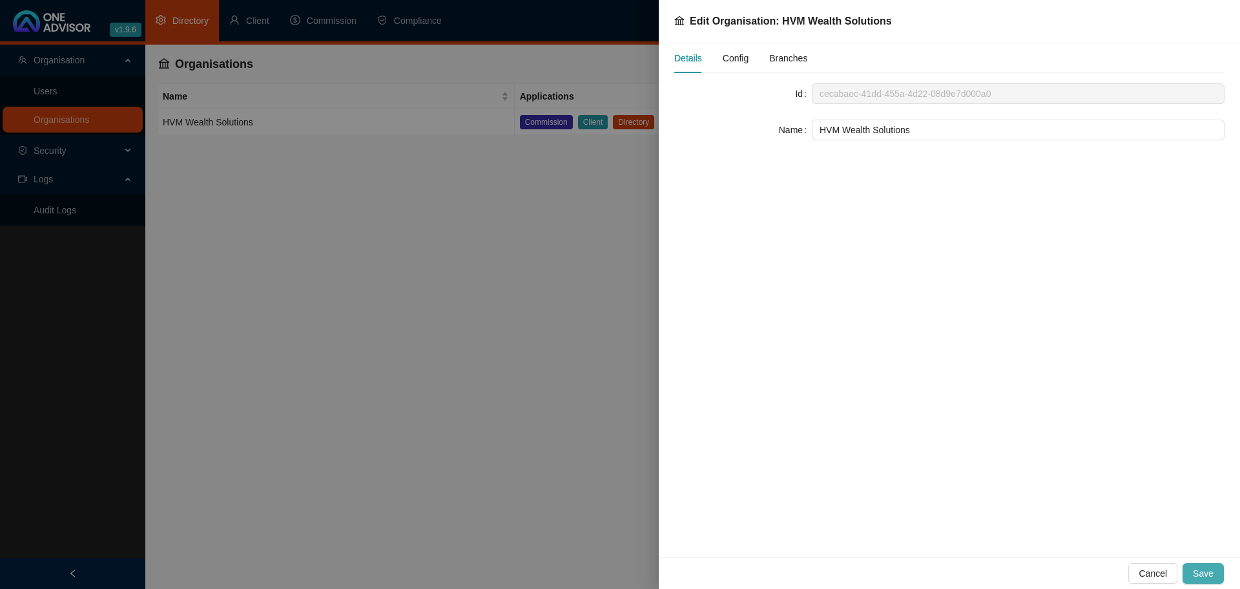
click at [1209, 579] on span "Save" at bounding box center [1203, 573] width 21 height 14
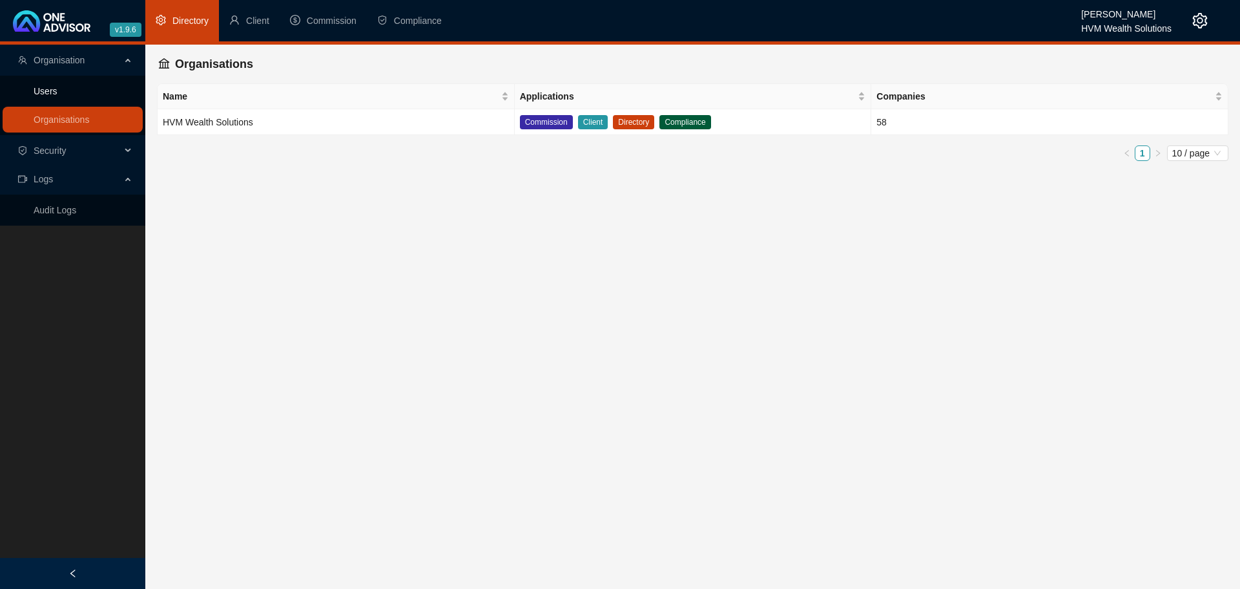
click at [55, 94] on link "Users" at bounding box center [46, 91] width 24 height 10
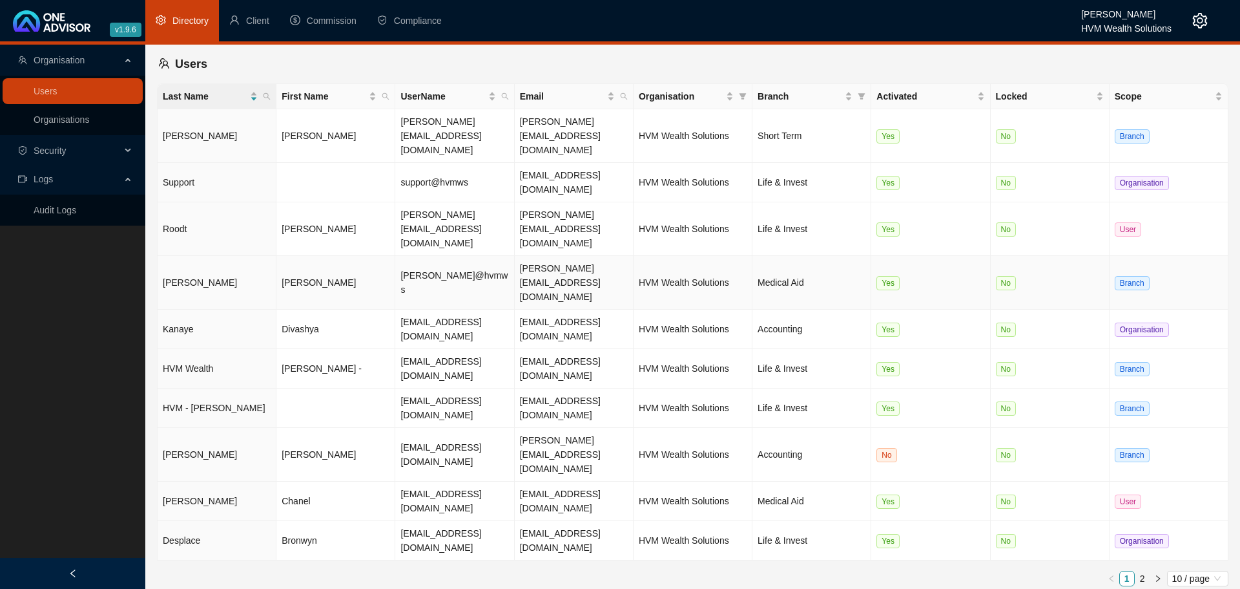
click at [307, 256] on td "[PERSON_NAME]" at bounding box center [335, 283] width 119 height 54
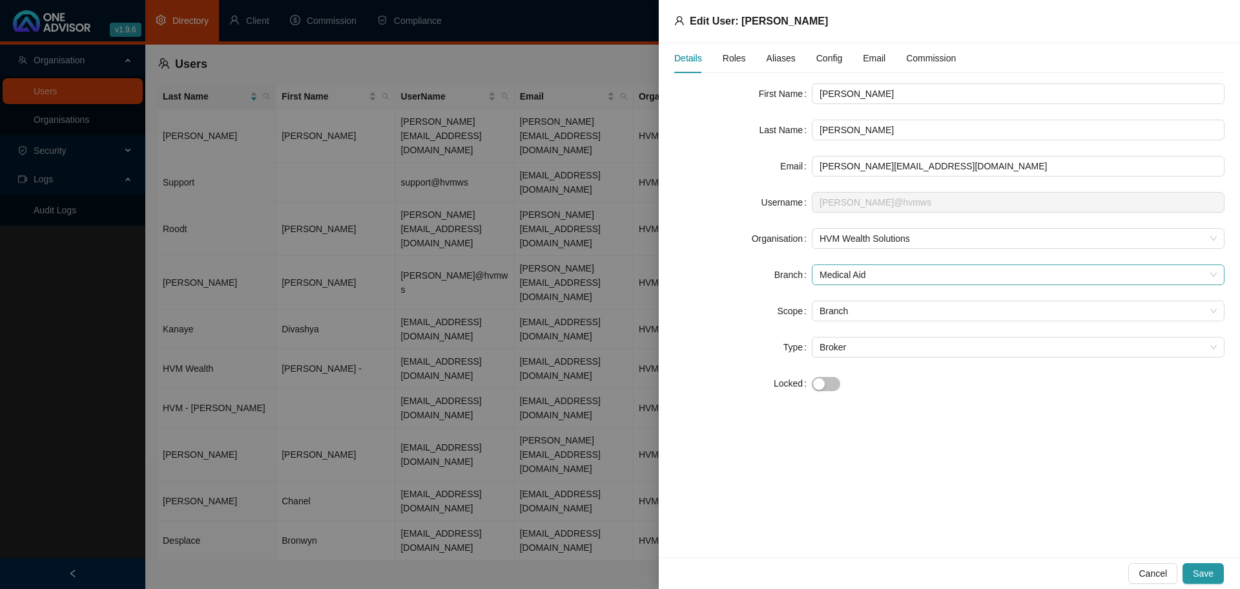
click at [868, 276] on span "Medical Aid" at bounding box center [1018, 274] width 397 height 19
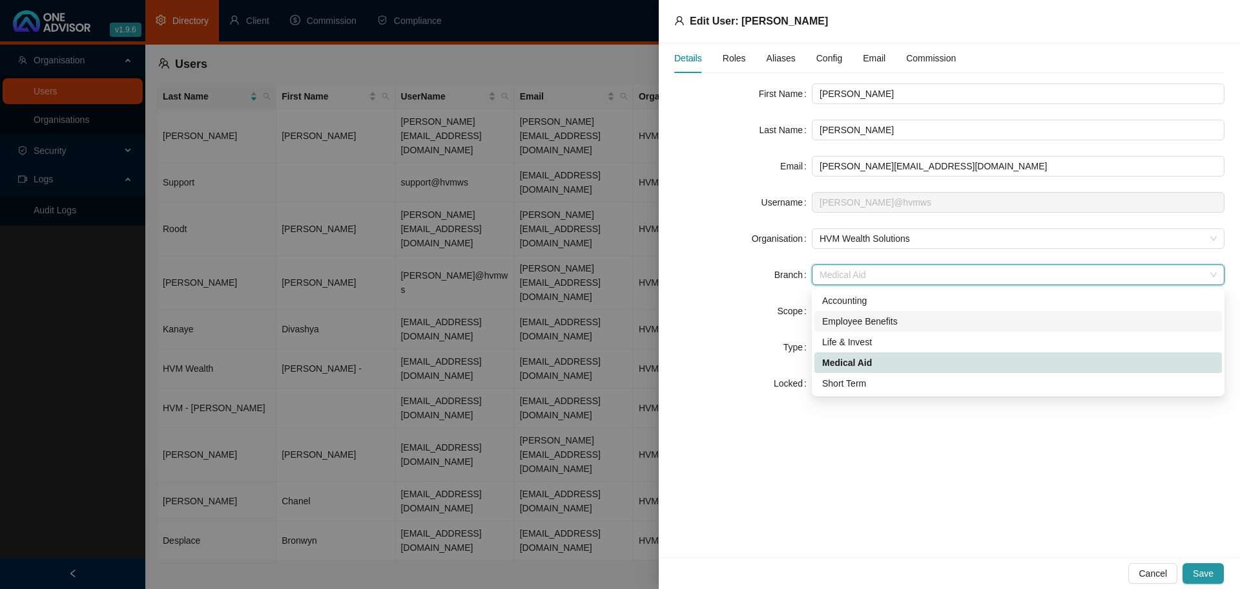
click at [877, 315] on div "Employee Benefits" at bounding box center [1018, 321] width 392 height 14
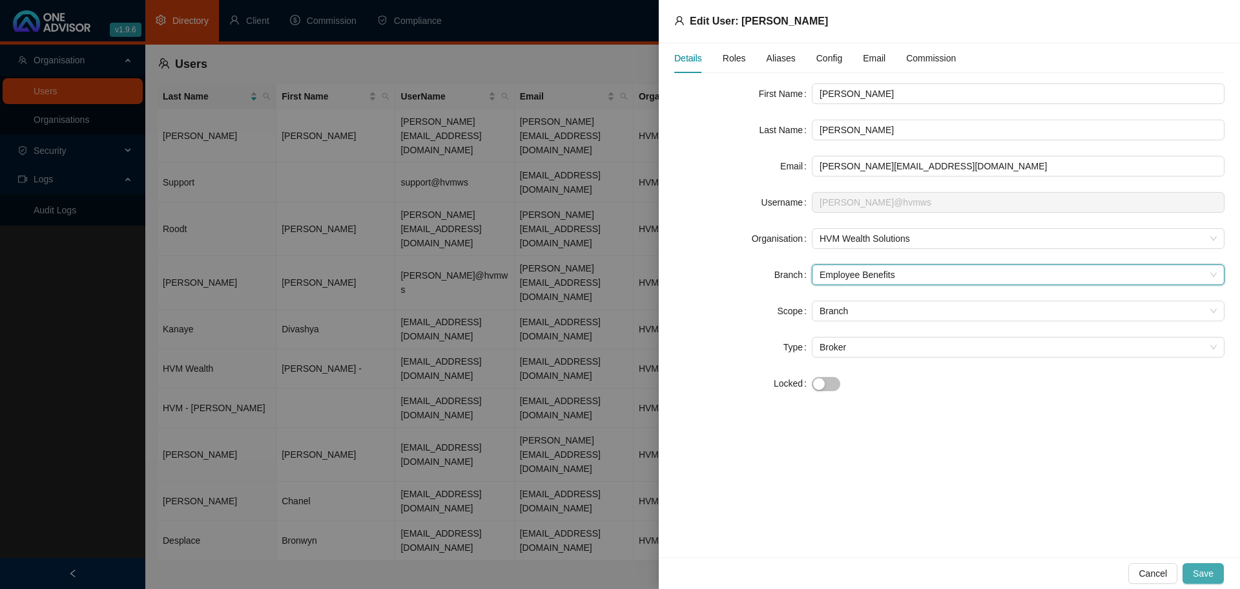
click at [1206, 572] on span "Save" at bounding box center [1203, 573] width 21 height 14
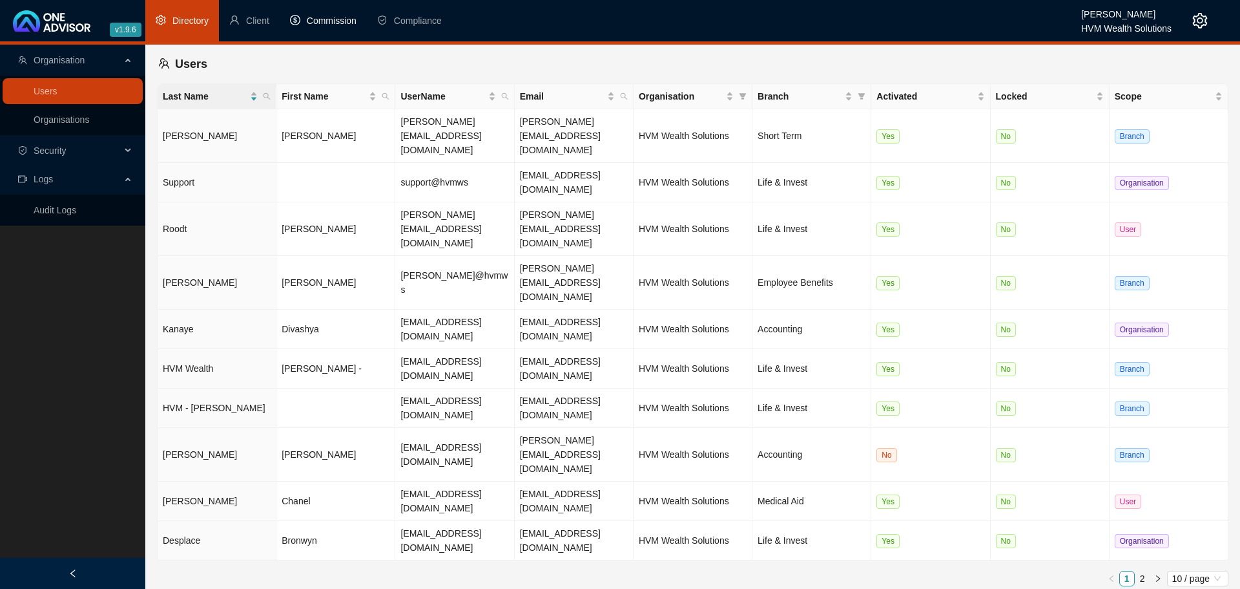
click at [345, 21] on span "Commission" at bounding box center [332, 21] width 50 height 10
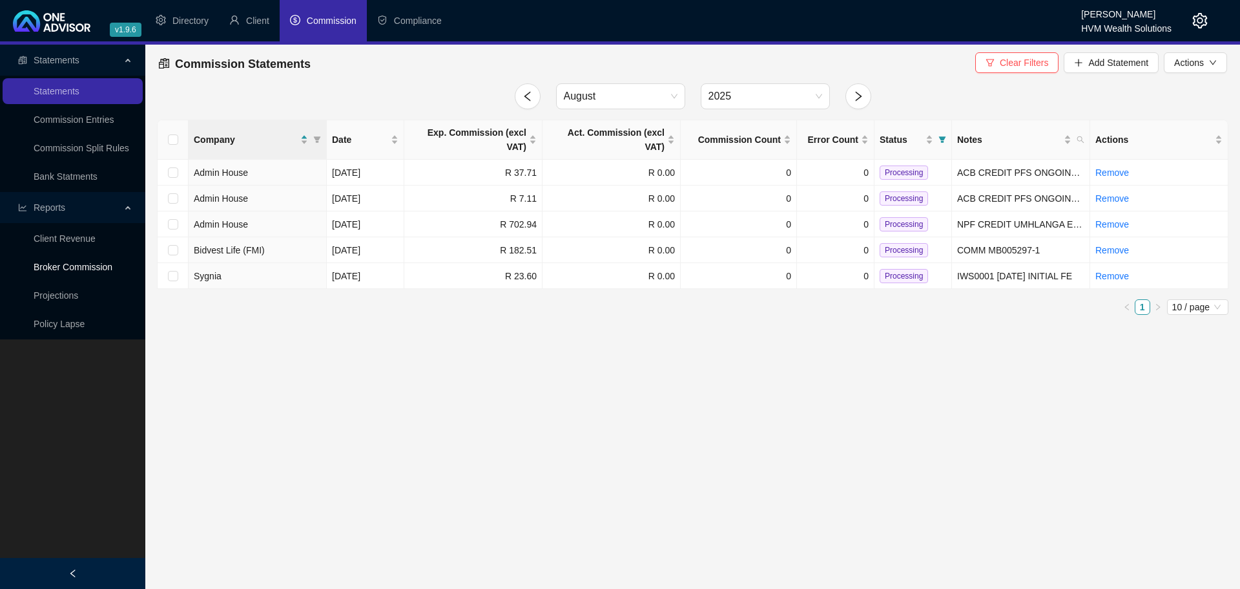
click at [90, 269] on link "Broker Commission" at bounding box center [73, 267] width 79 height 10
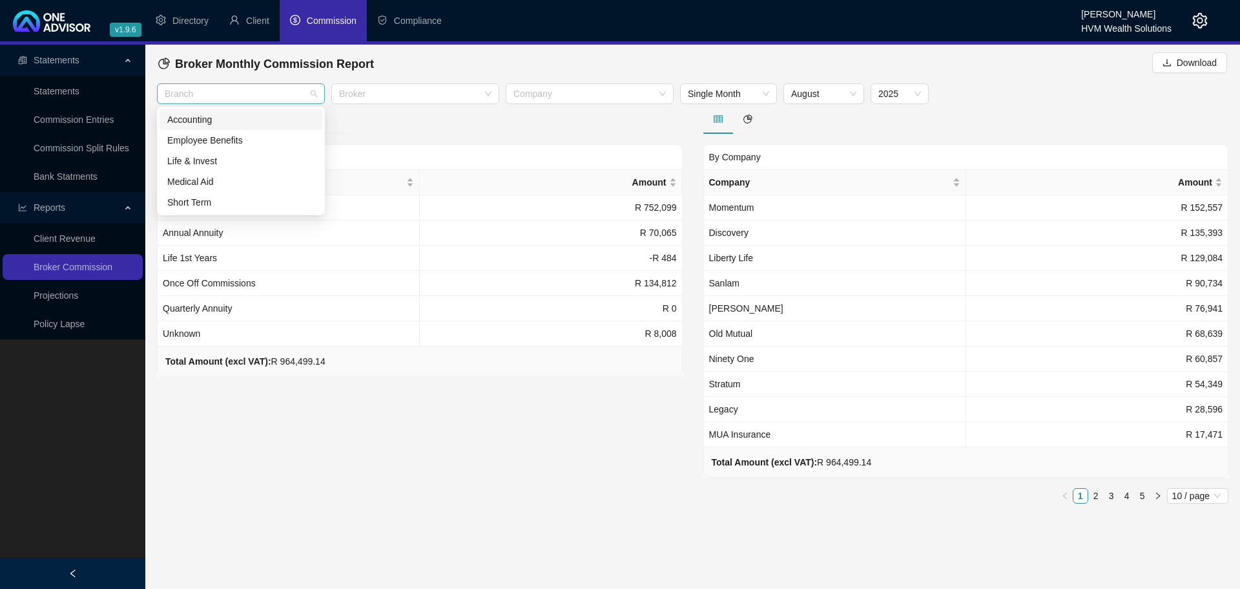
click at [284, 94] on div at bounding box center [234, 94] width 149 height 10
click at [212, 182] on div "Medical Aid" at bounding box center [240, 181] width 147 height 14
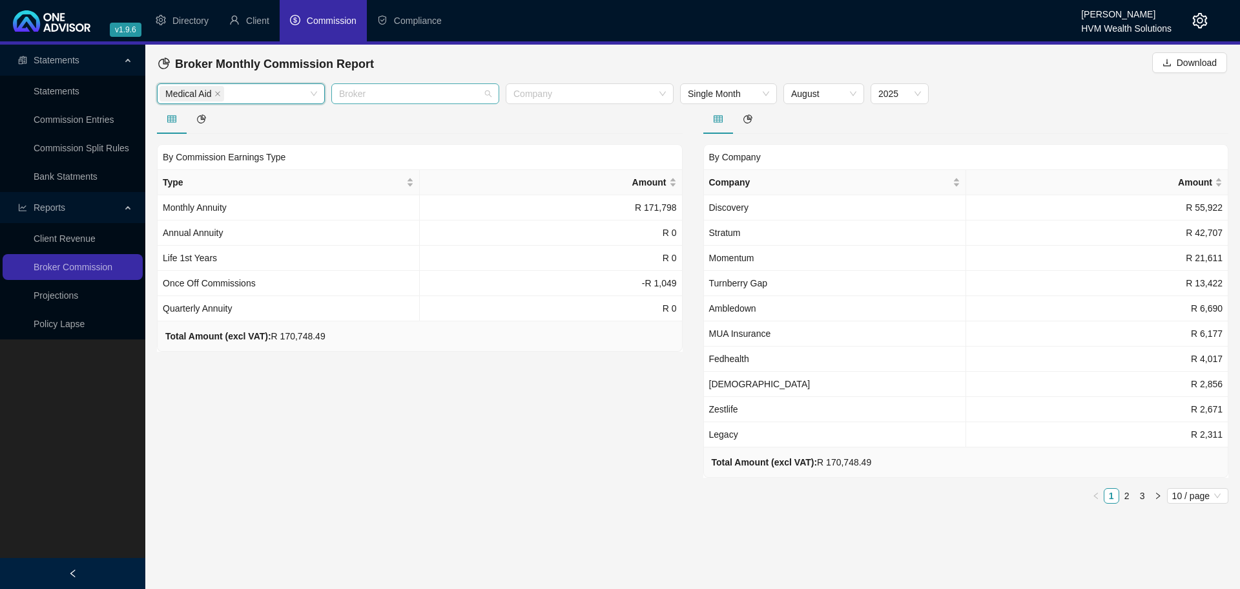
click at [402, 103] on div "Broker" at bounding box center [415, 93] width 168 height 21
click at [378, 136] on div "[PERSON_NAME]" at bounding box center [415, 140] width 147 height 14
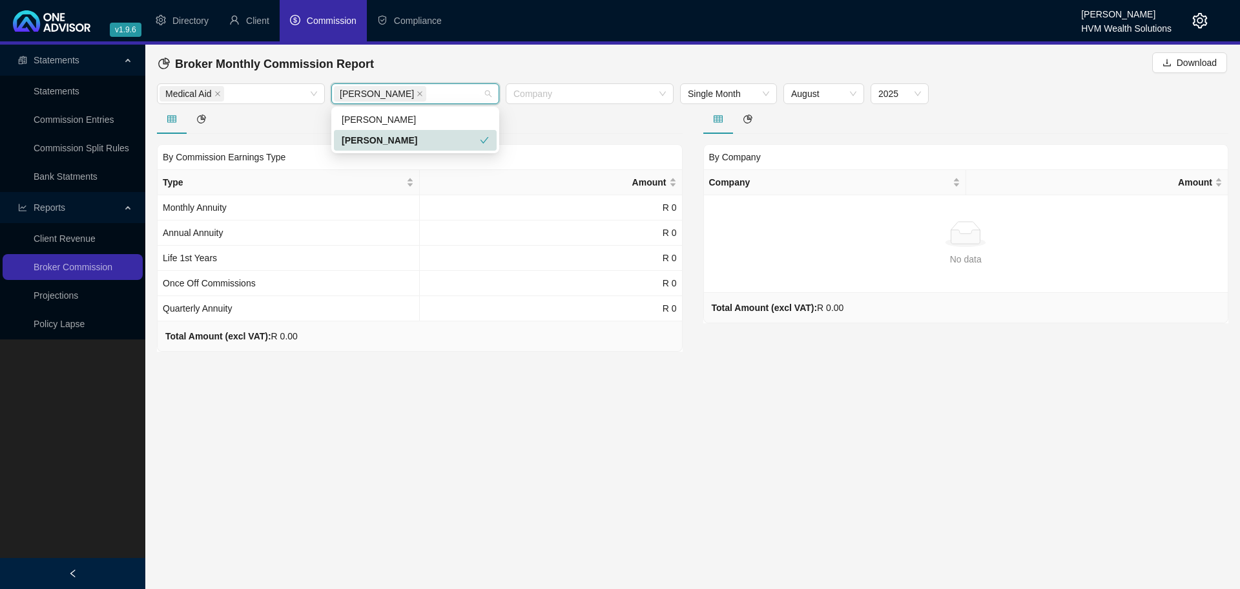
click at [433, 140] on div "[PERSON_NAME]" at bounding box center [411, 140] width 138 height 14
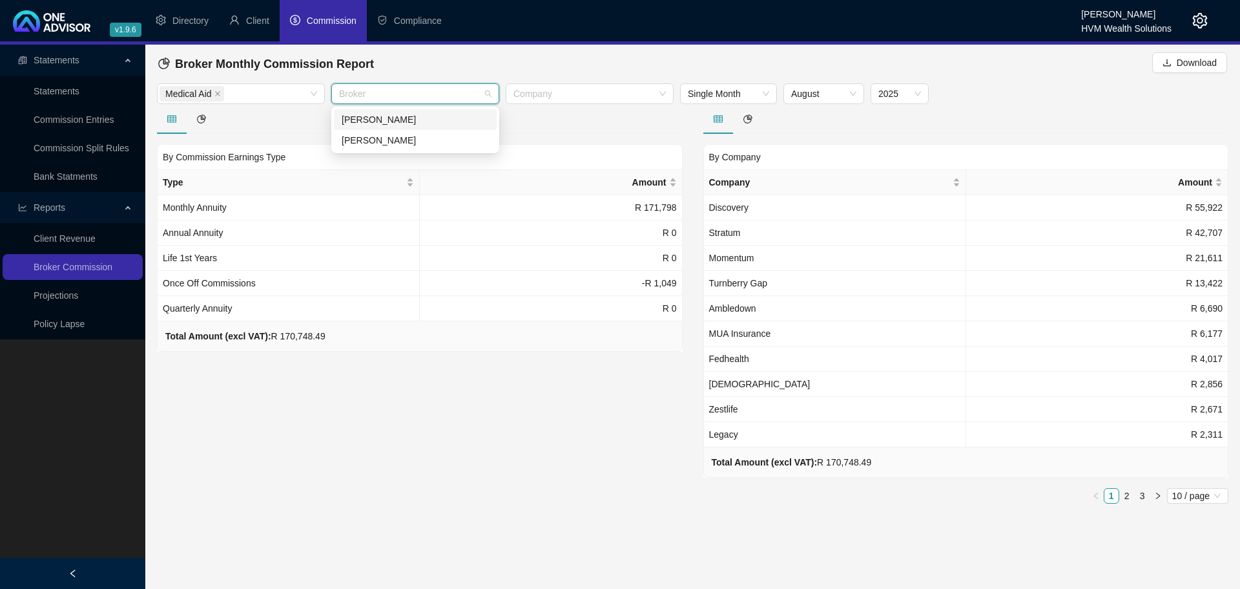
click at [422, 116] on div "[PERSON_NAME]" at bounding box center [415, 119] width 147 height 14
click at [422, 116] on div "[PERSON_NAME]" at bounding box center [411, 119] width 138 height 14
click at [275, 116] on div at bounding box center [420, 119] width 526 height 30
click at [218, 93] on icon "close" at bounding box center [217, 93] width 6 height 6
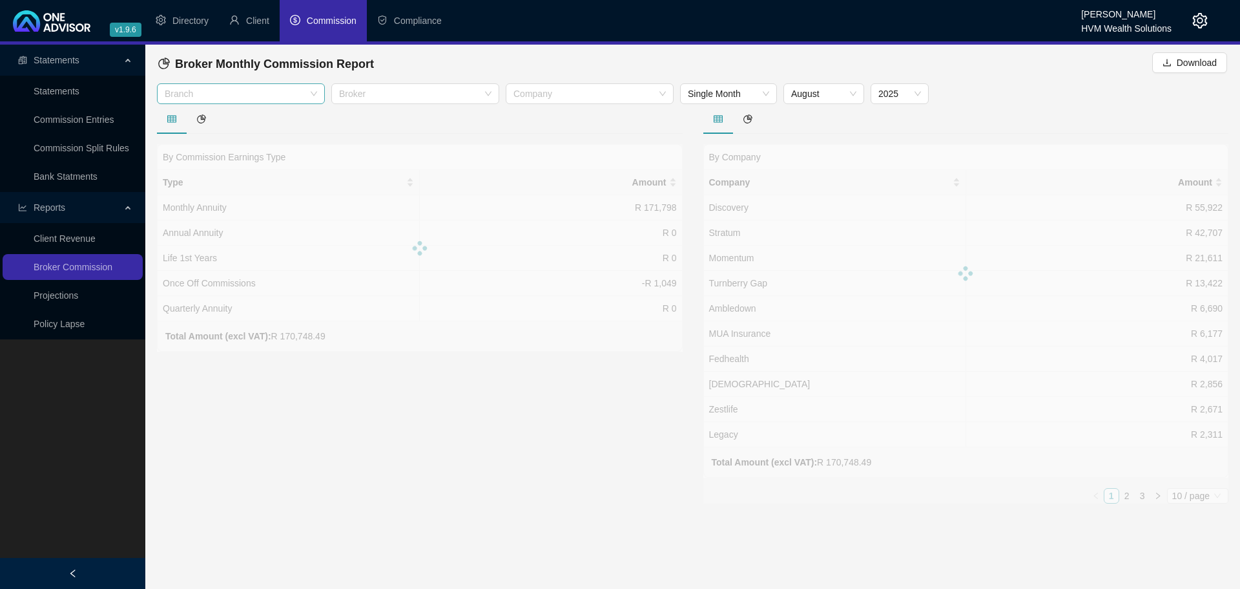
click at [220, 93] on div at bounding box center [234, 94] width 149 height 10
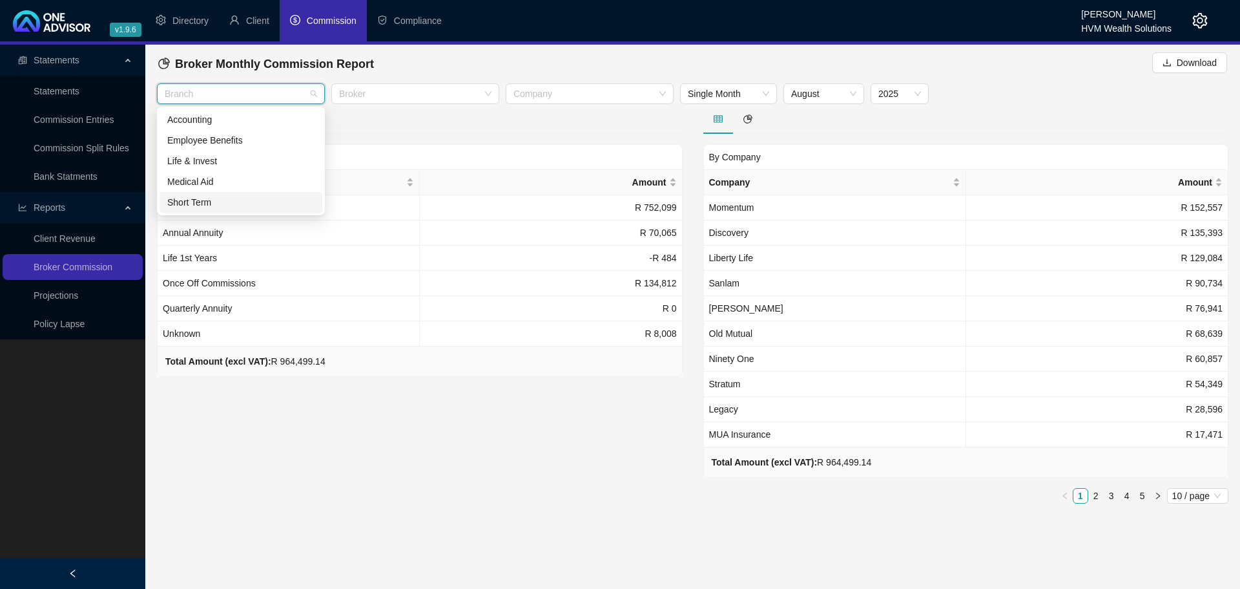
click at [204, 202] on div "Short Term" at bounding box center [240, 202] width 147 height 14
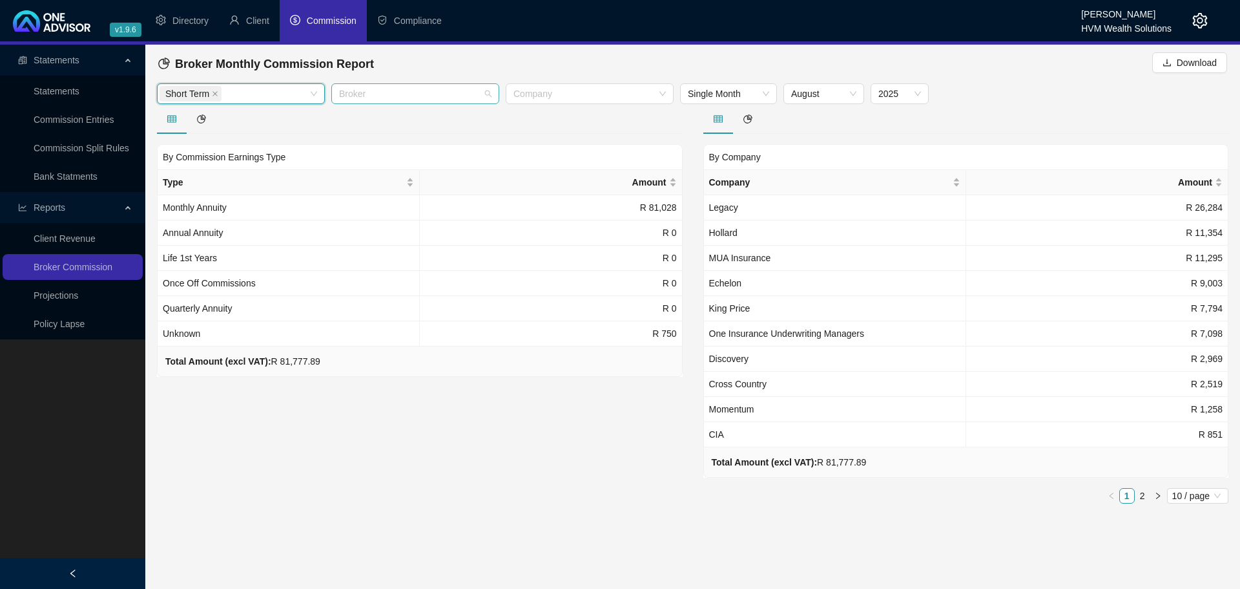
click at [417, 96] on div at bounding box center [408, 94] width 149 height 10
click at [283, 120] on div at bounding box center [420, 119] width 526 height 30
click at [216, 94] on icon "close" at bounding box center [215, 93] width 6 height 6
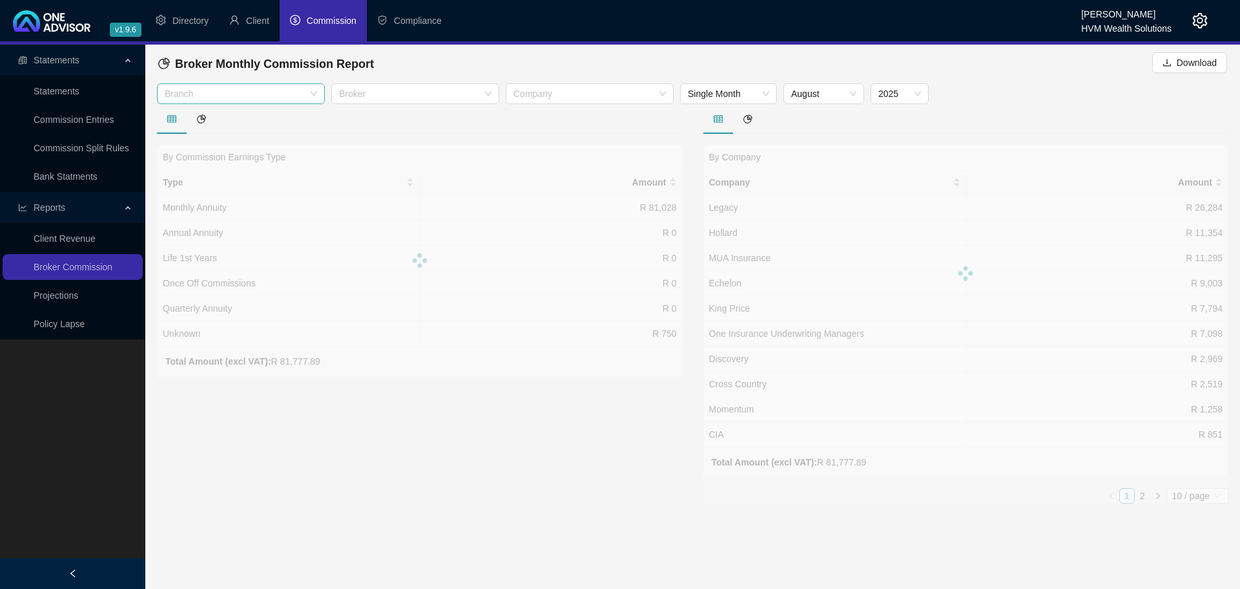
click at [219, 94] on div at bounding box center [234, 94] width 149 height 10
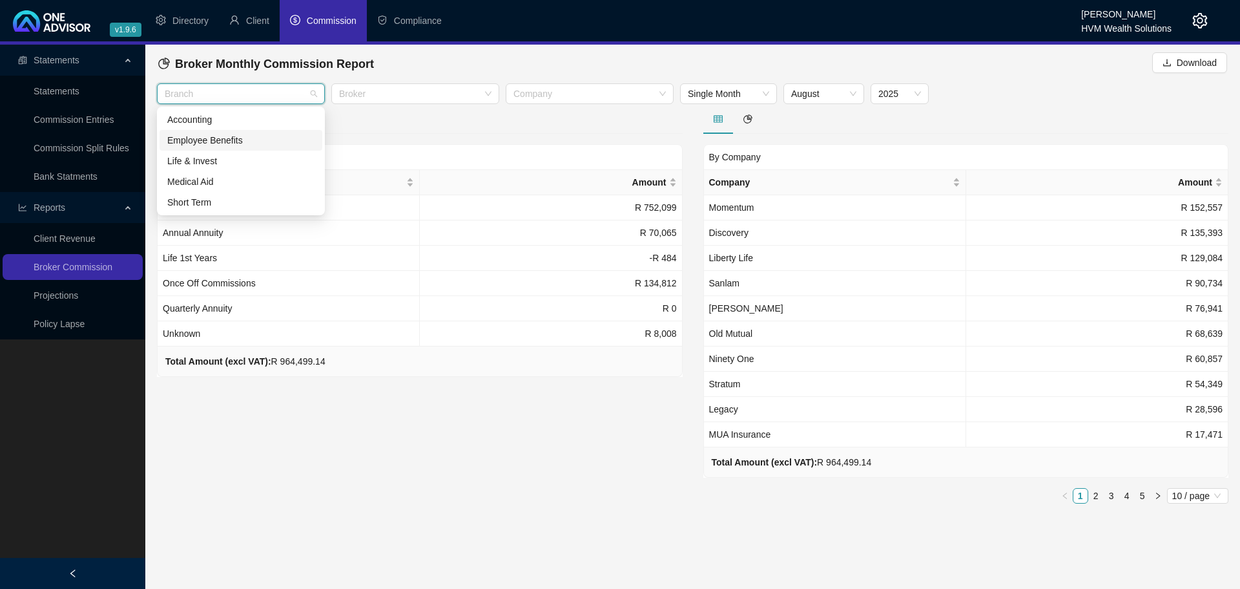
click at [227, 143] on div "Employee Benefits" at bounding box center [240, 140] width 147 height 14
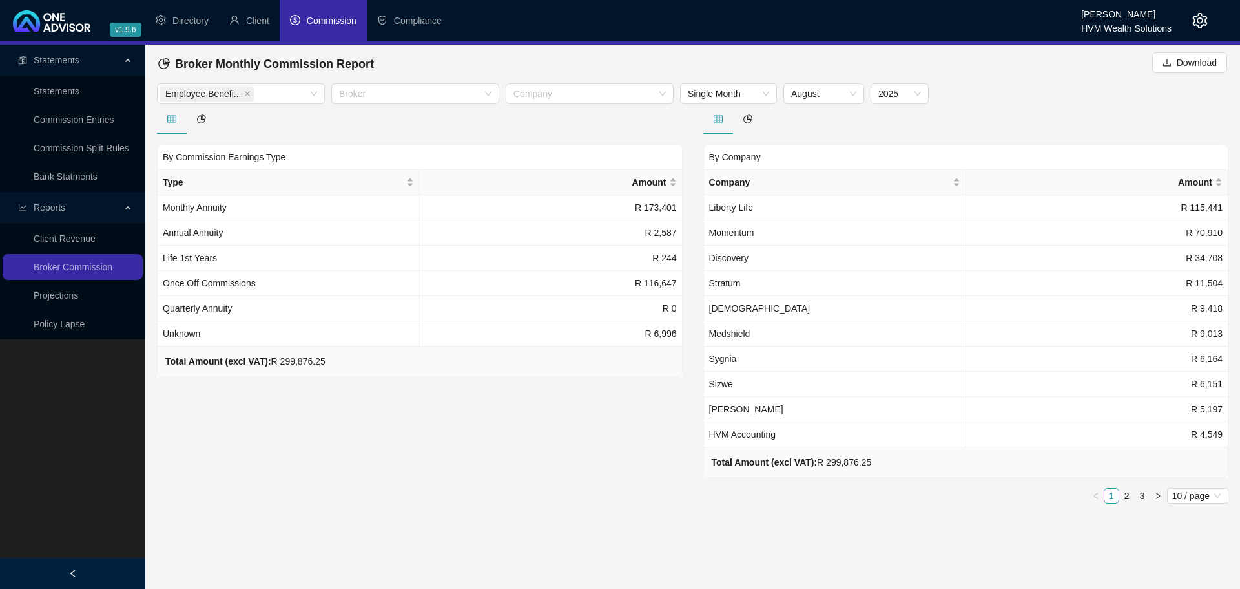
click at [360, 116] on div at bounding box center [420, 119] width 526 height 30
click at [362, 100] on div "Broker" at bounding box center [415, 93] width 168 height 21
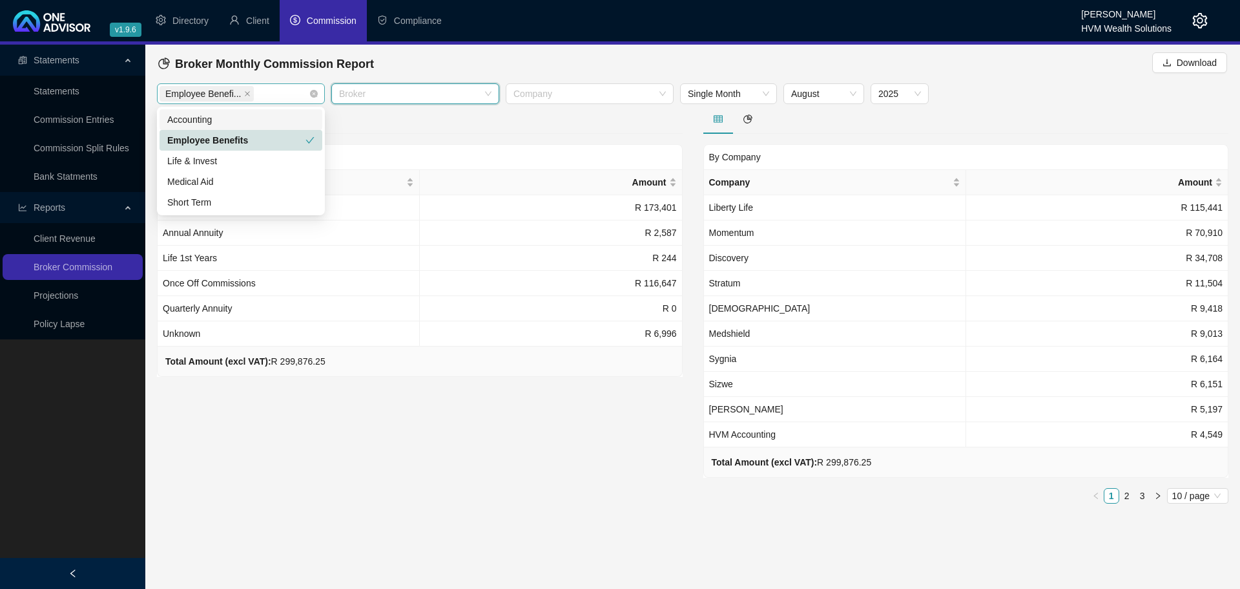
click at [296, 96] on div "Employee Benefi..." at bounding box center [234, 94] width 149 height 18
click at [245, 123] on div "Accounting" at bounding box center [240, 119] width 147 height 14
click at [264, 96] on span "+ 1 ..." at bounding box center [273, 94] width 23 height 14
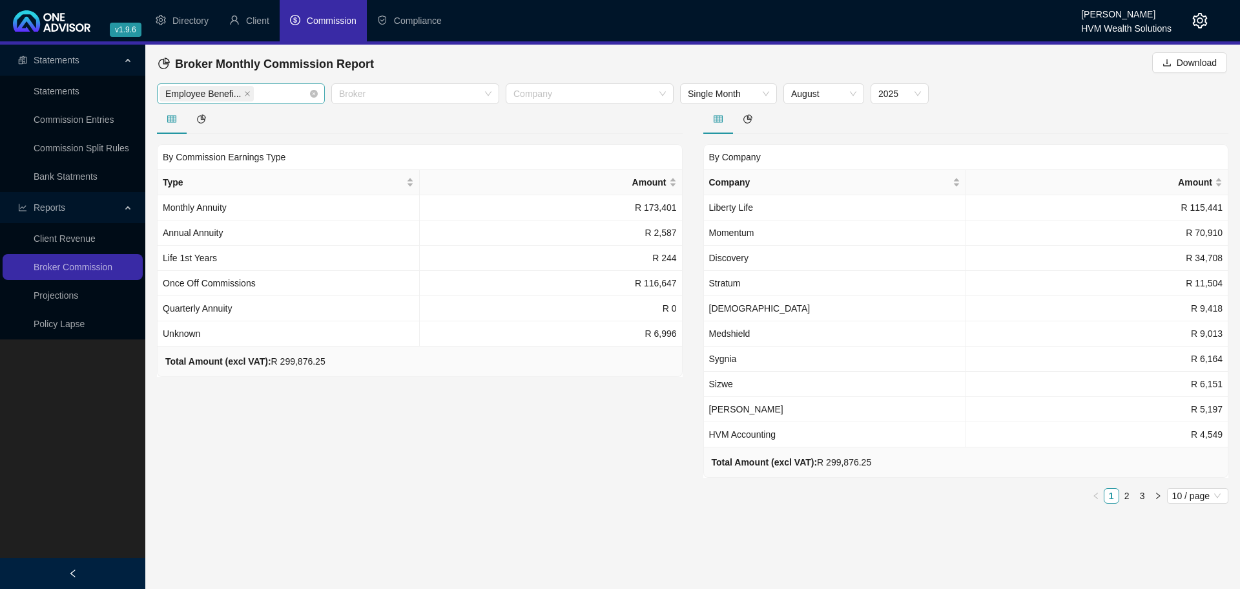
click at [582, 484] on div "By Commission Earnings Type Type Amount Monthly Annuity R 173,401 Annual Annuit…" at bounding box center [420, 309] width 547 height 410
click at [244, 92] on icon "close" at bounding box center [247, 93] width 6 height 6
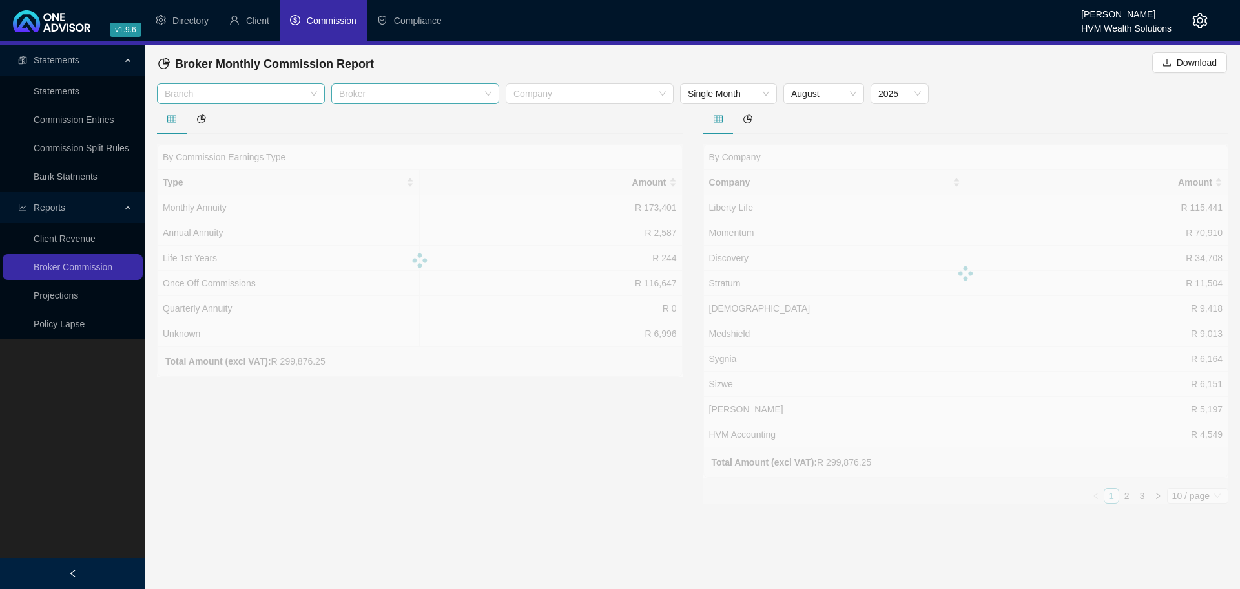
click at [376, 96] on div at bounding box center [408, 94] width 149 height 10
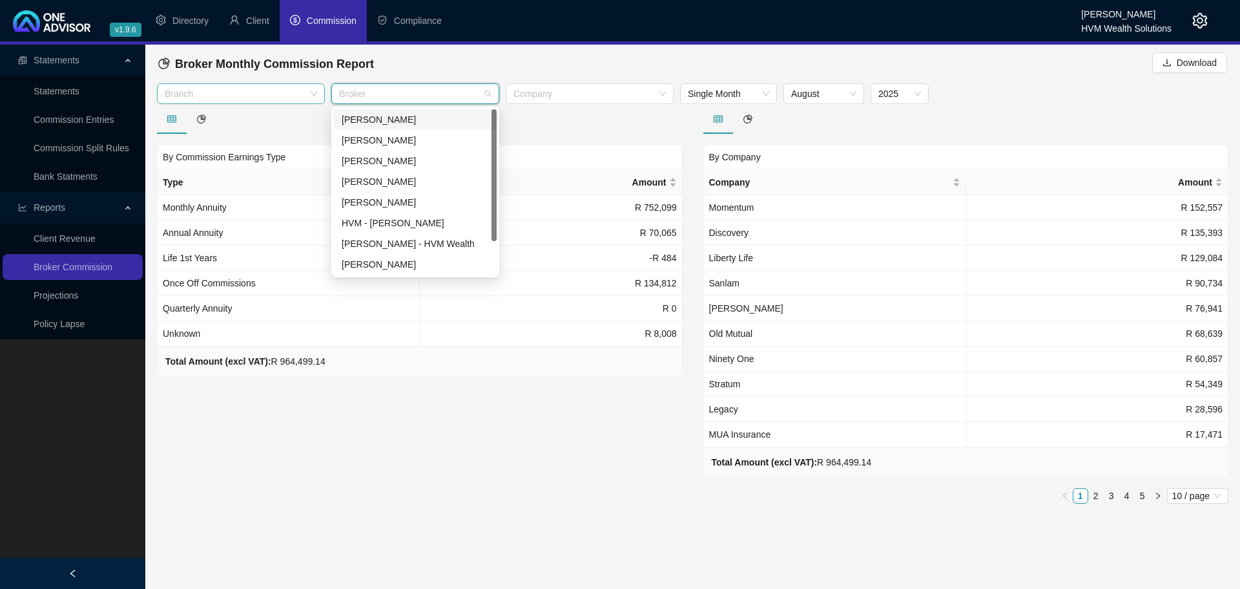
click at [395, 123] on div "[PERSON_NAME]" at bounding box center [415, 119] width 147 height 14
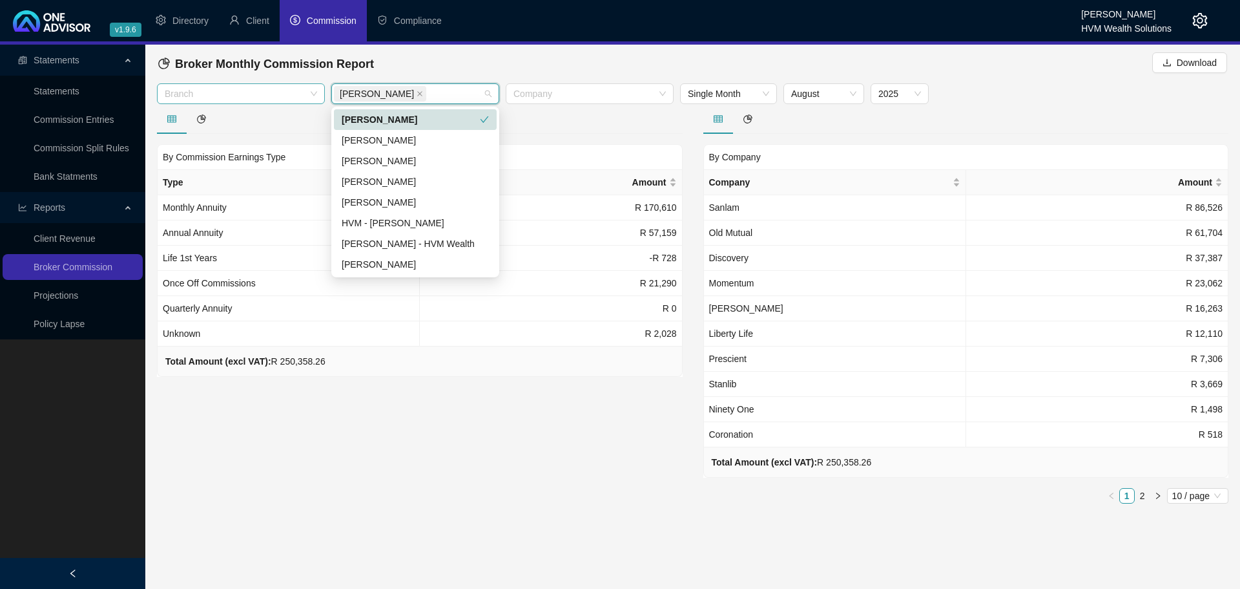
click at [398, 120] on div "[PERSON_NAME]" at bounding box center [411, 119] width 138 height 14
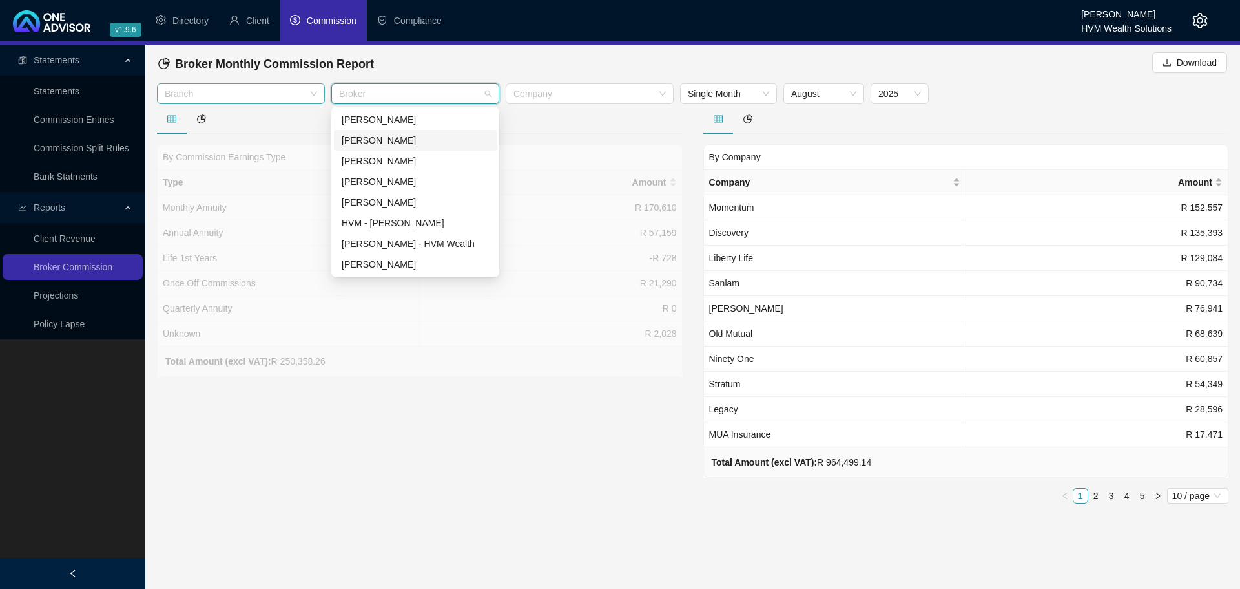
click at [401, 140] on div "[PERSON_NAME]" at bounding box center [415, 140] width 147 height 14
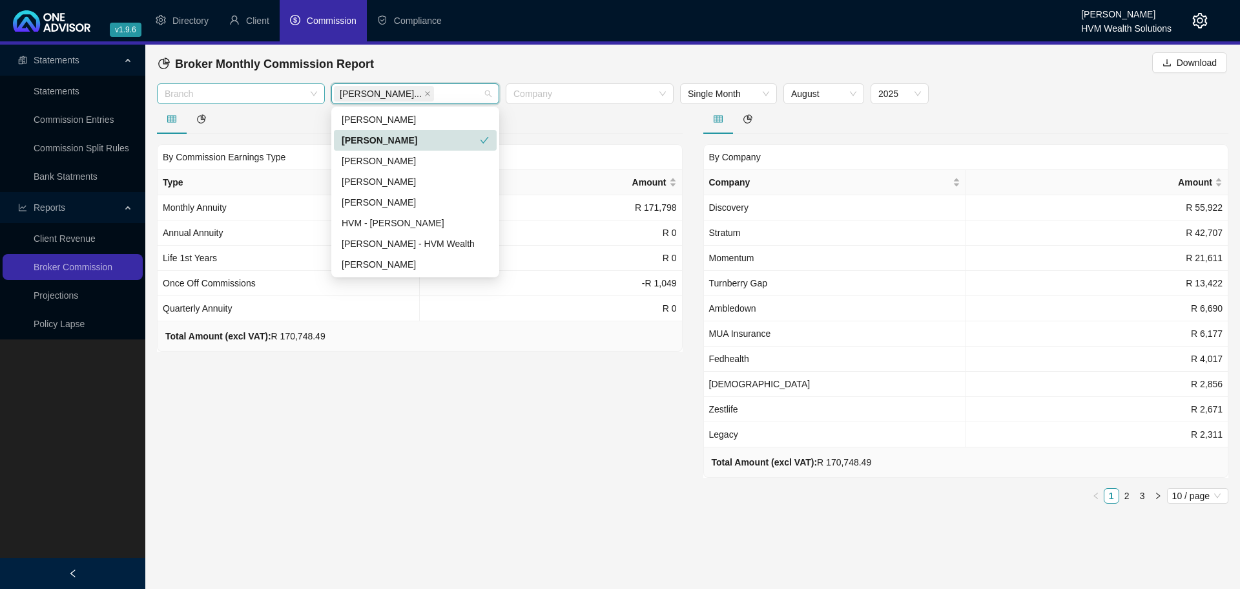
click at [401, 140] on div "[PERSON_NAME]" at bounding box center [411, 140] width 138 height 14
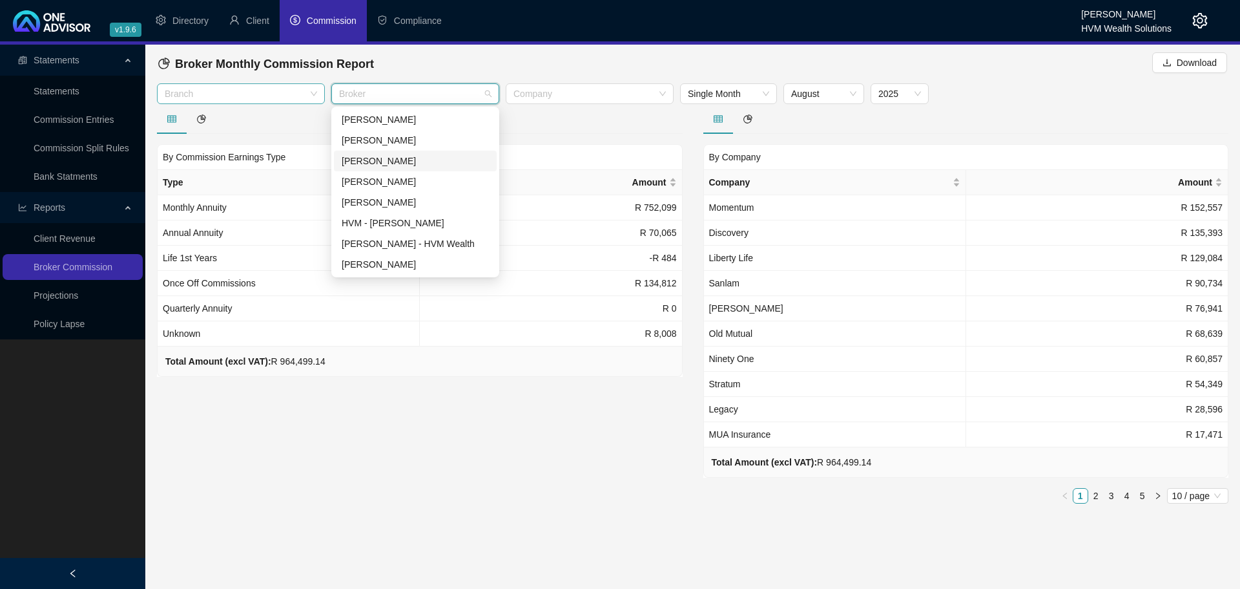
click at [401, 160] on div "[PERSON_NAME]" at bounding box center [415, 161] width 147 height 14
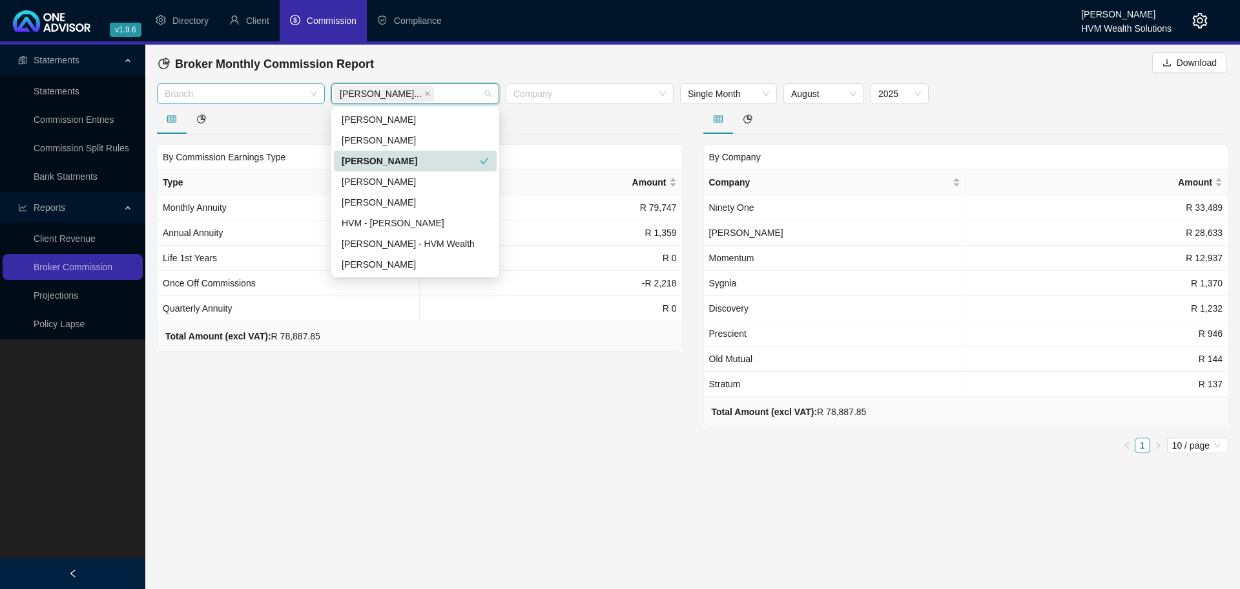
click at [401, 160] on div "[PERSON_NAME]" at bounding box center [411, 161] width 138 height 14
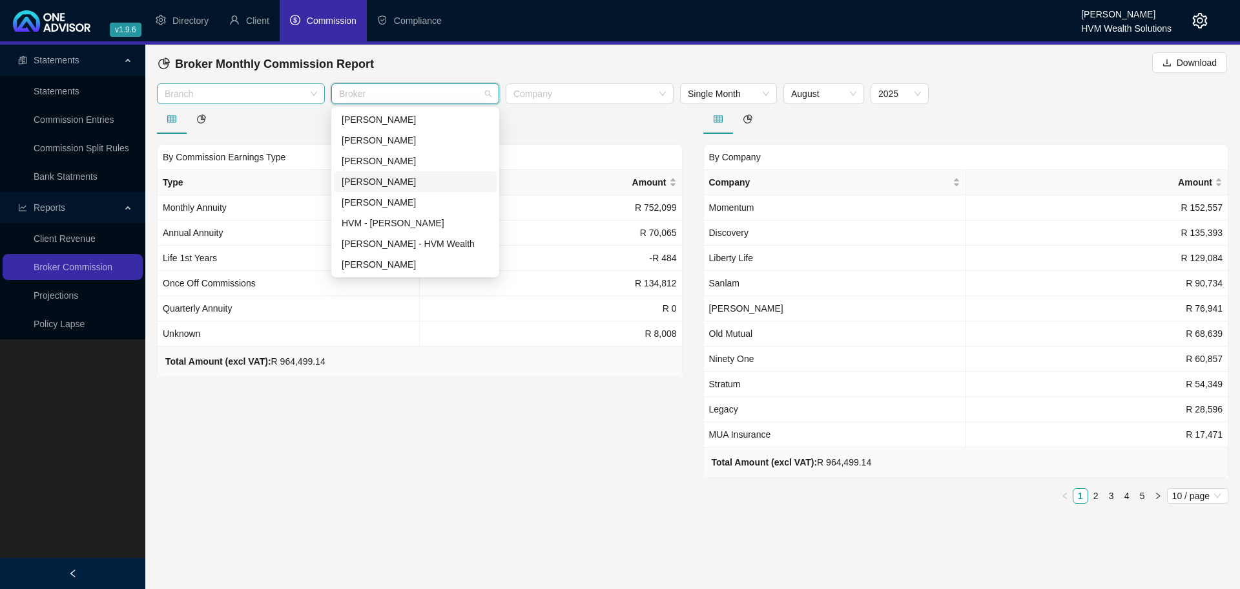
click at [395, 175] on div "[PERSON_NAME]" at bounding box center [415, 181] width 147 height 14
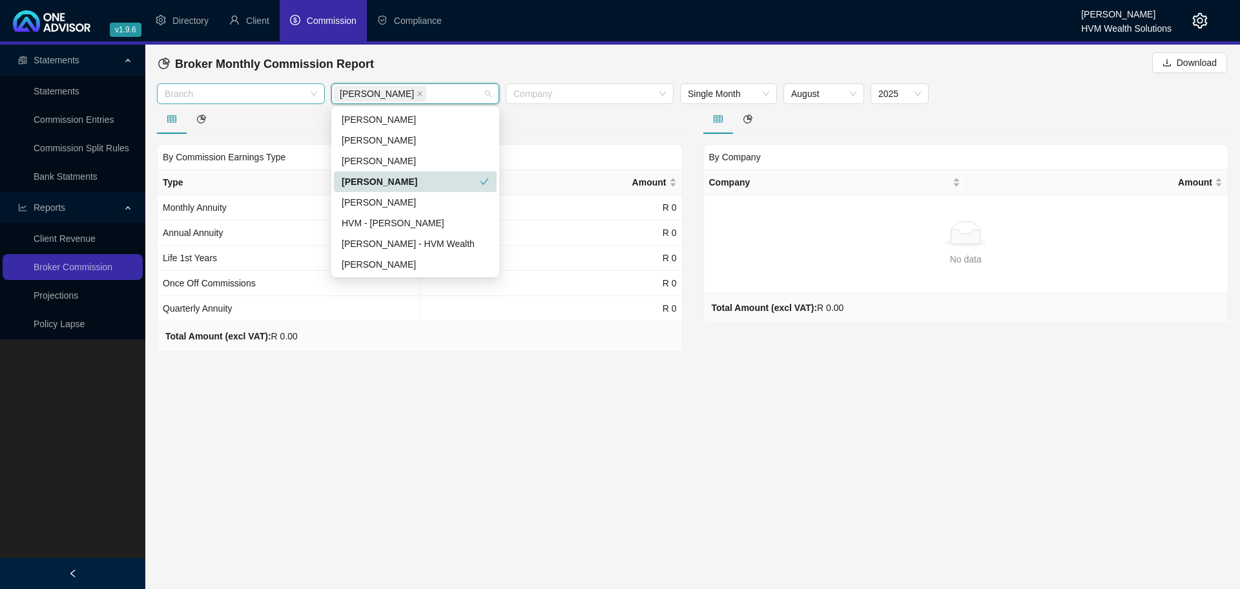
click at [395, 176] on div "[PERSON_NAME]" at bounding box center [411, 181] width 138 height 14
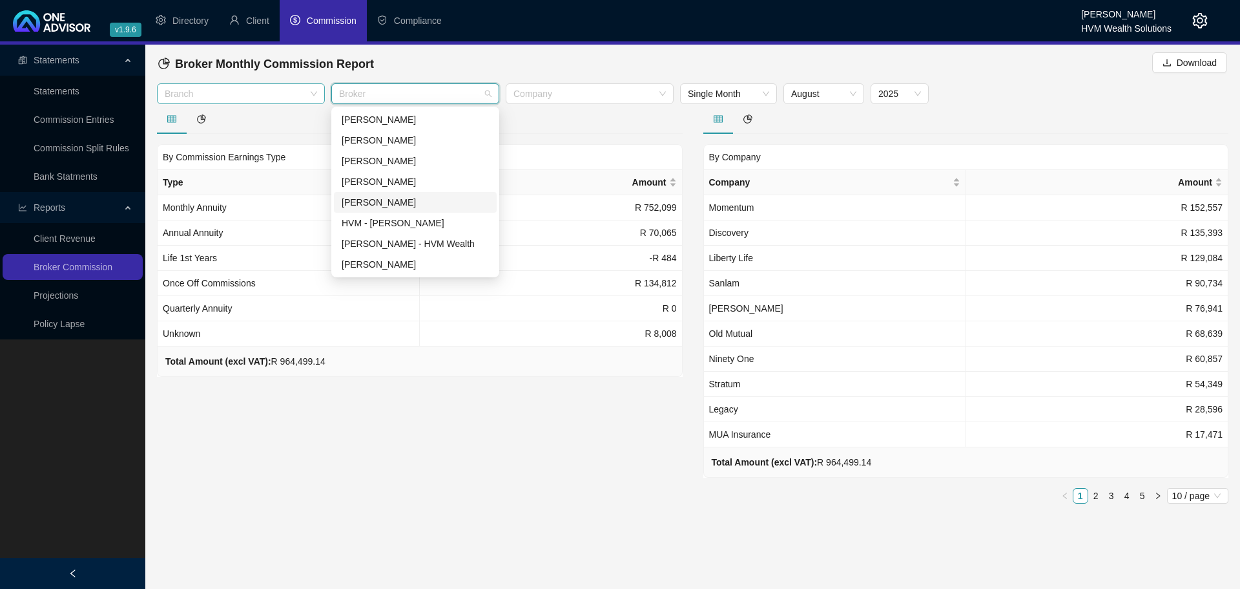
click at [393, 205] on div "[PERSON_NAME]" at bounding box center [415, 202] width 147 height 14
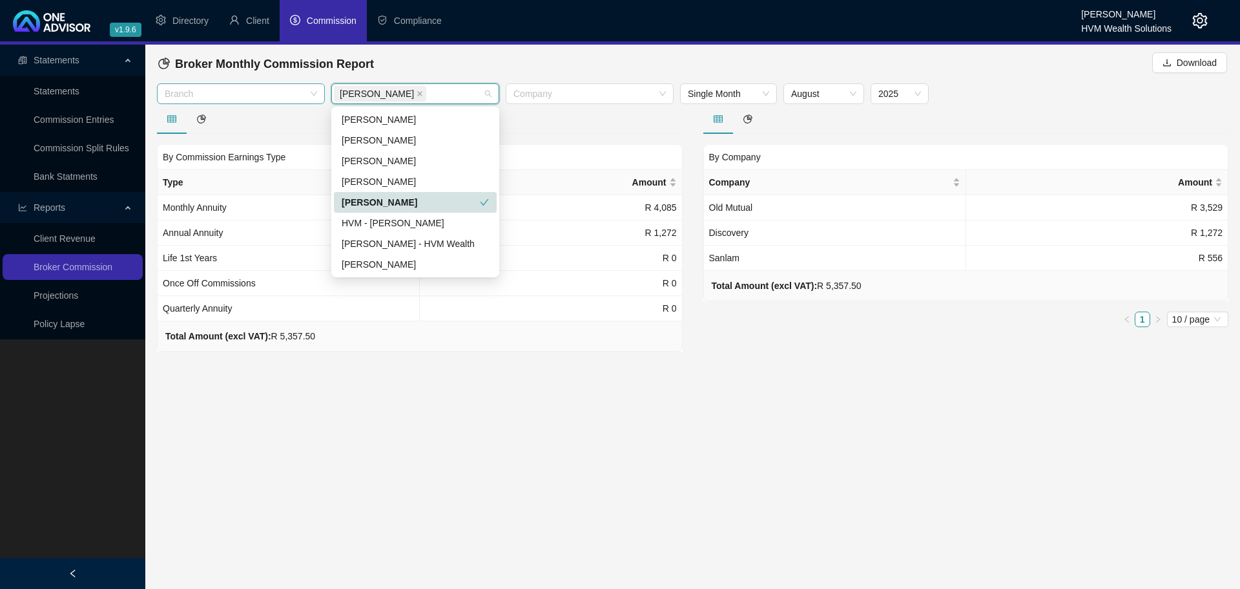
click at [393, 205] on div "[PERSON_NAME]" at bounding box center [411, 202] width 138 height 14
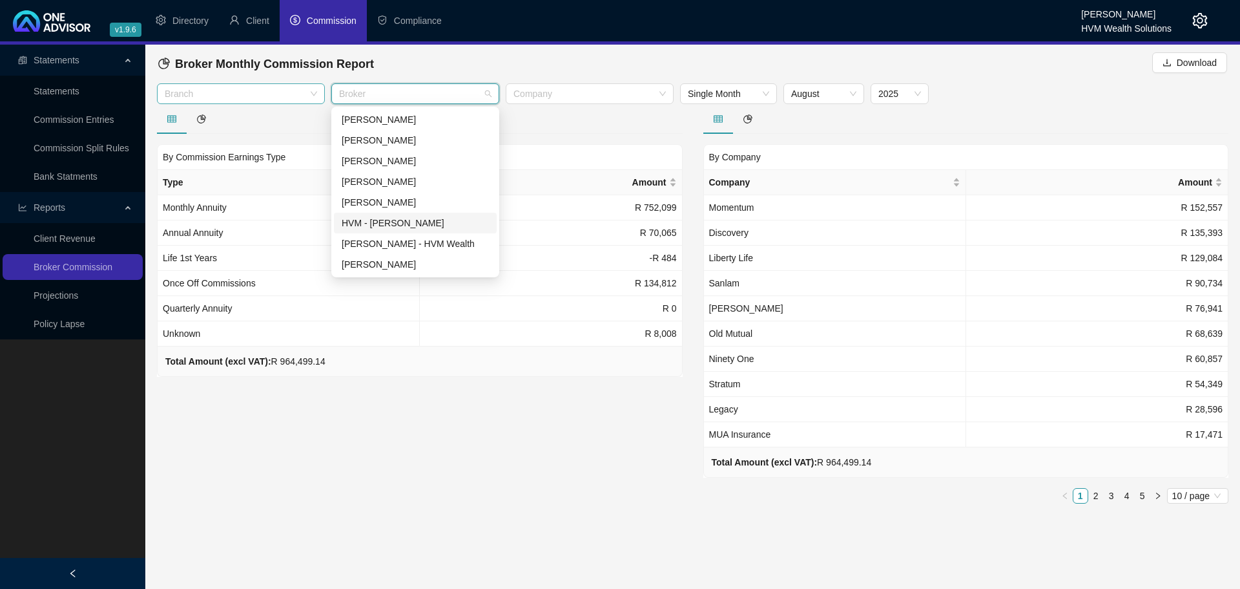
click at [390, 224] on div "HVM - [PERSON_NAME]" at bounding box center [415, 223] width 147 height 14
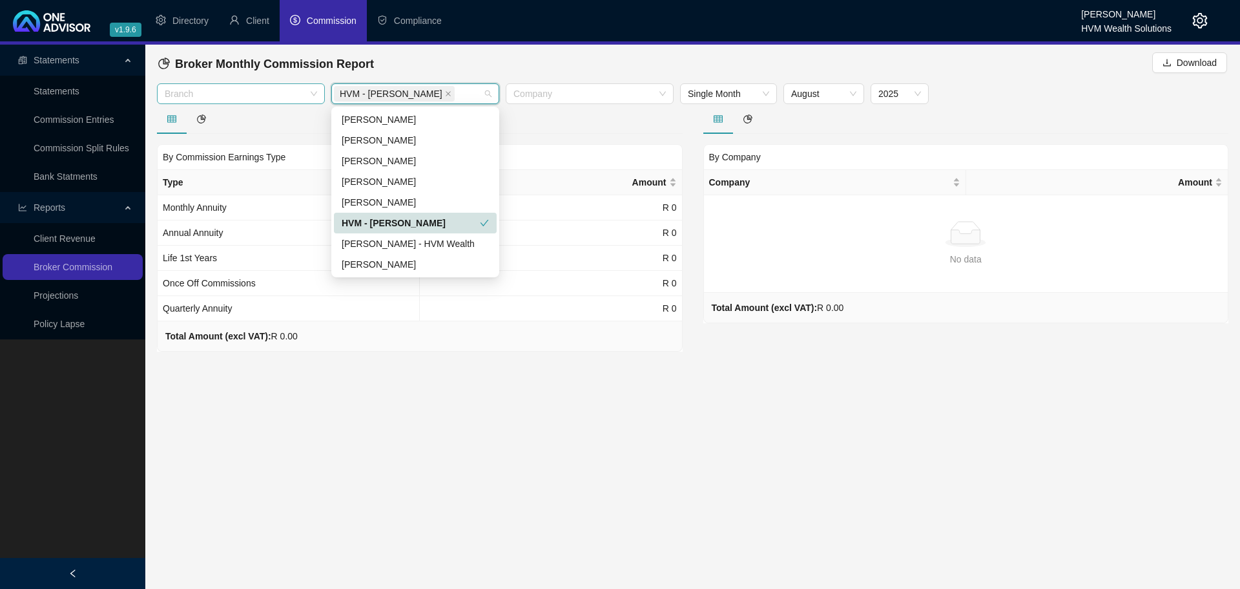
click at [391, 221] on div "HVM - [PERSON_NAME]" at bounding box center [411, 223] width 138 height 14
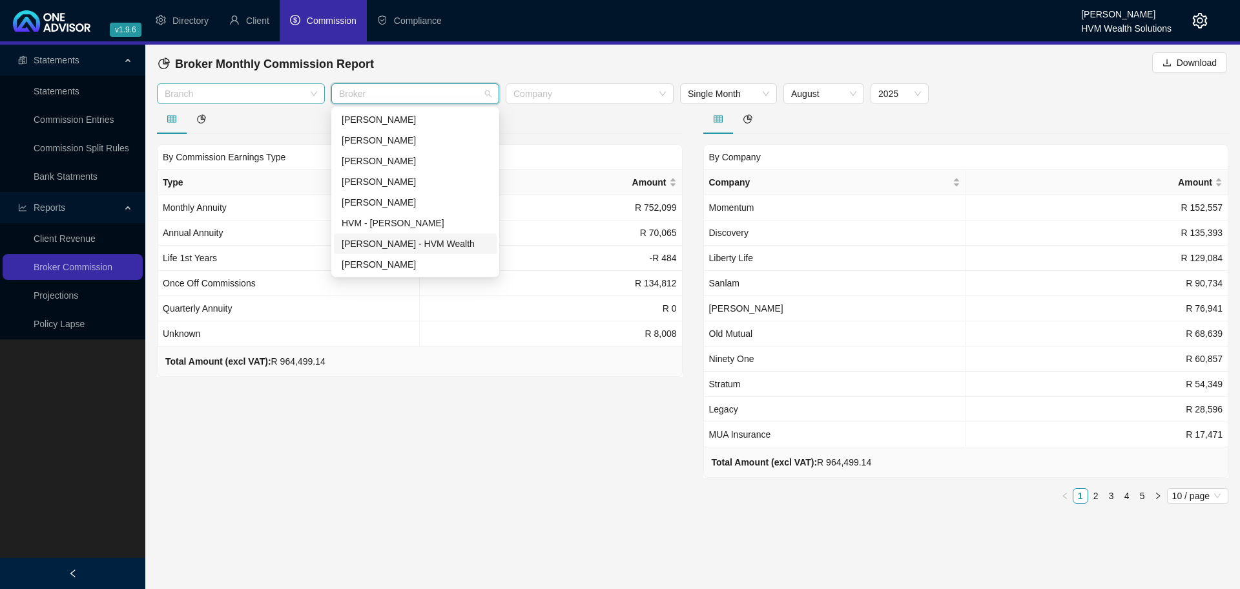
click at [395, 243] on div "[PERSON_NAME] - HVM Wealth" at bounding box center [415, 243] width 147 height 14
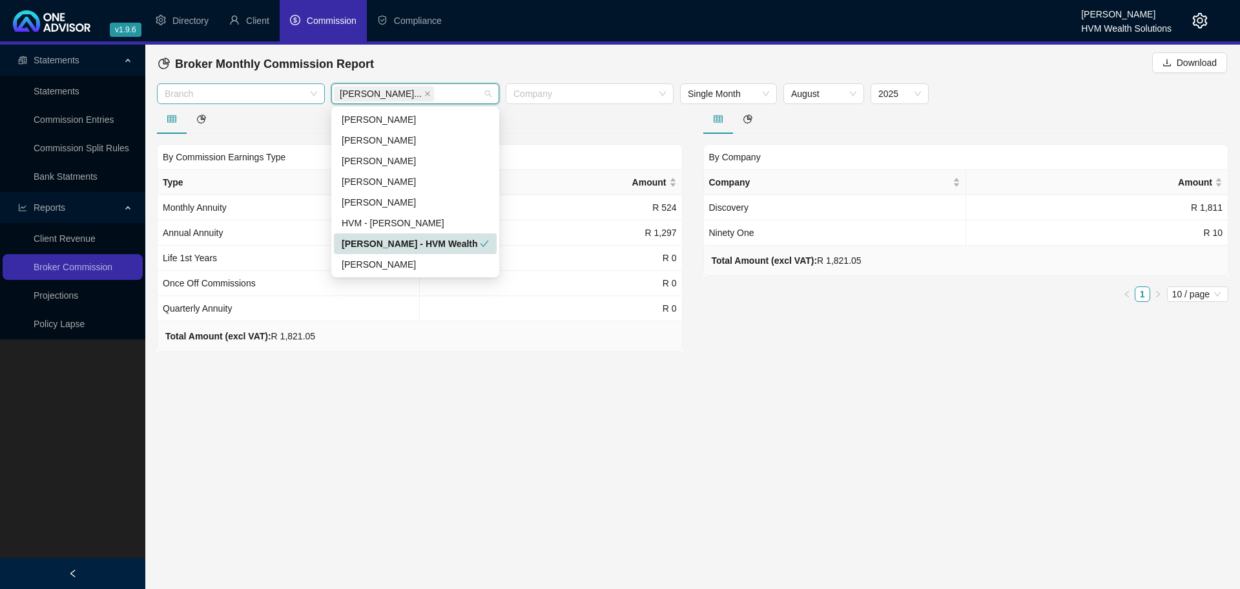
click at [395, 241] on div "[PERSON_NAME] - HVM Wealth" at bounding box center [411, 243] width 138 height 14
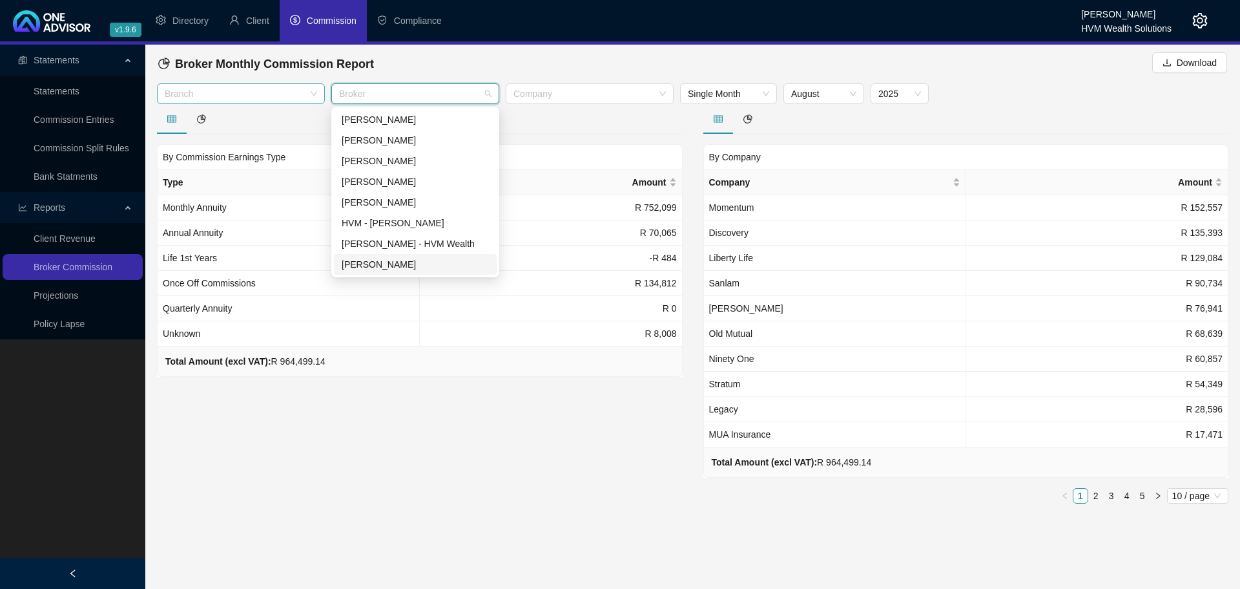
click at [392, 267] on div "[PERSON_NAME]" at bounding box center [415, 264] width 147 height 14
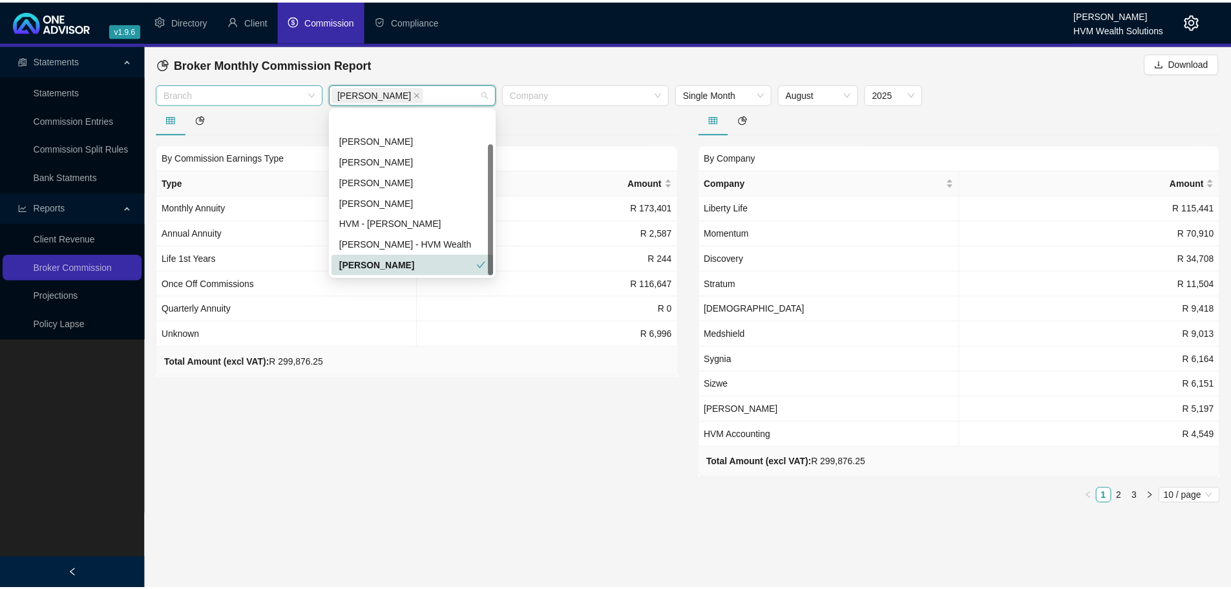
scroll to position [41, 0]
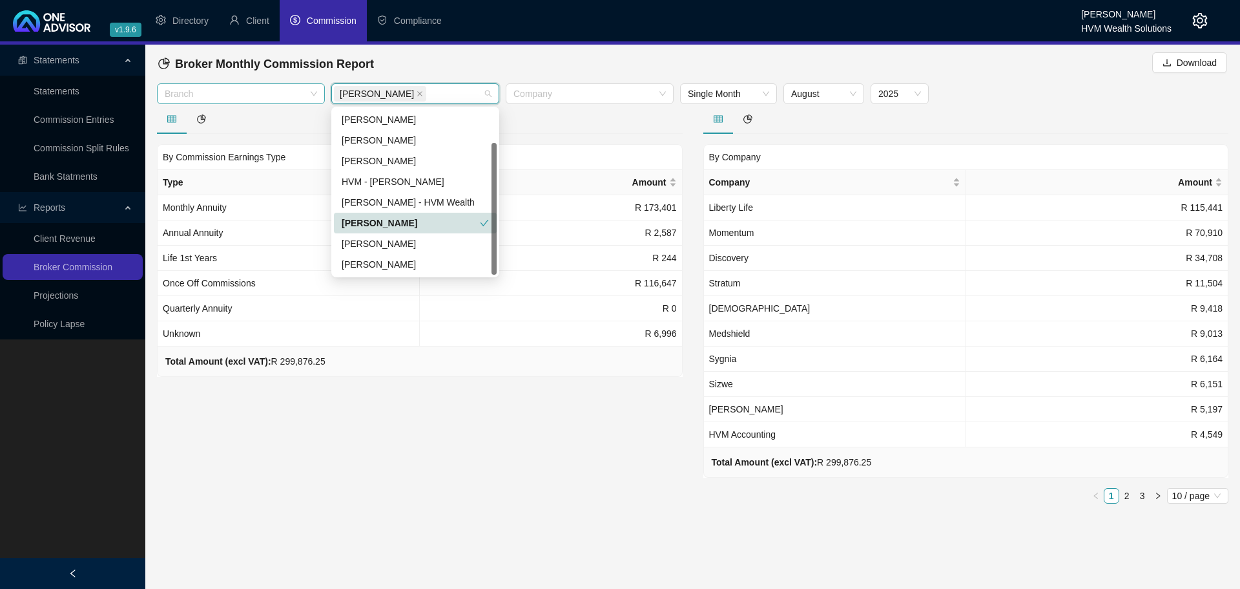
click at [397, 222] on div "[PERSON_NAME]" at bounding box center [411, 223] width 138 height 14
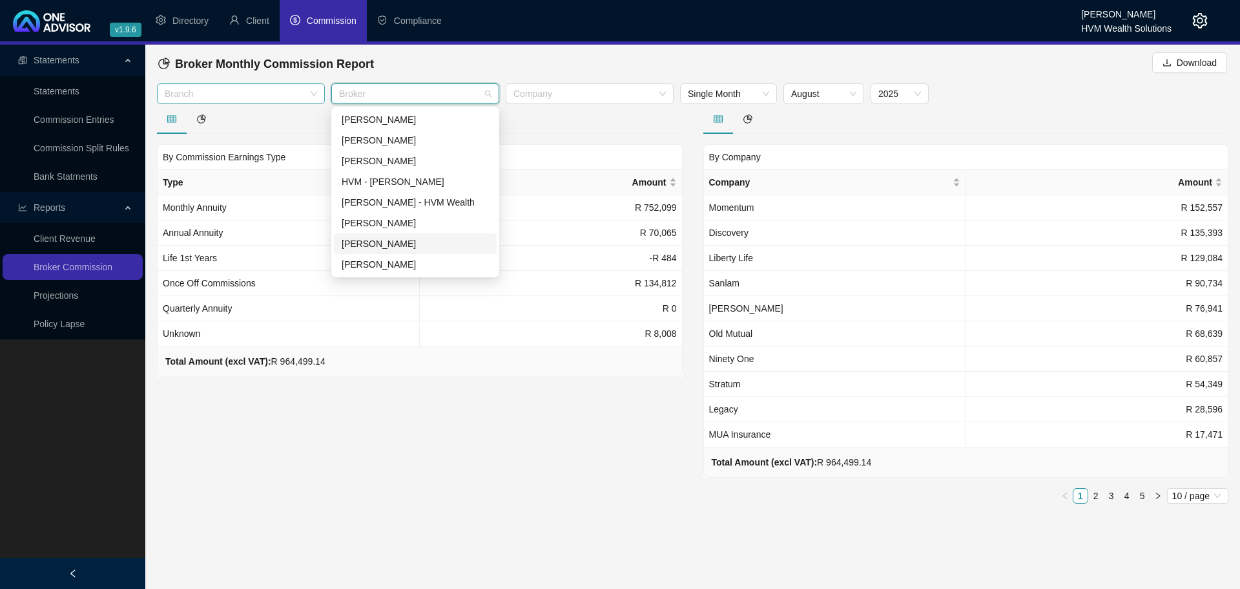
click at [383, 243] on div "[PERSON_NAME]" at bounding box center [415, 243] width 147 height 14
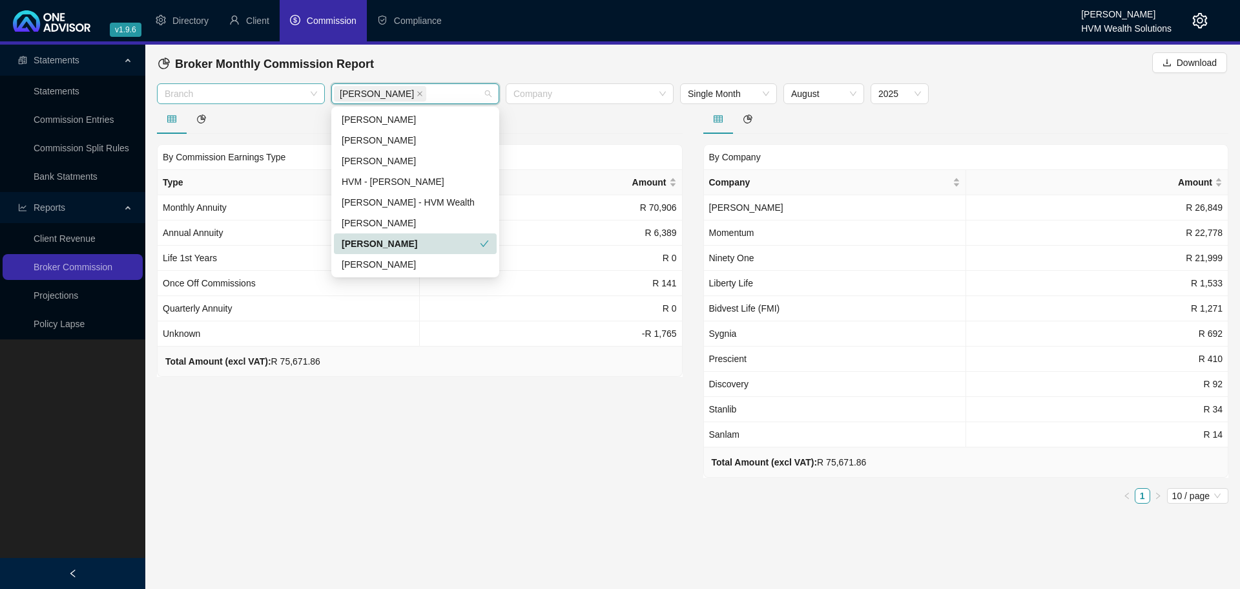
click at [383, 243] on div "[PERSON_NAME]" at bounding box center [411, 243] width 138 height 14
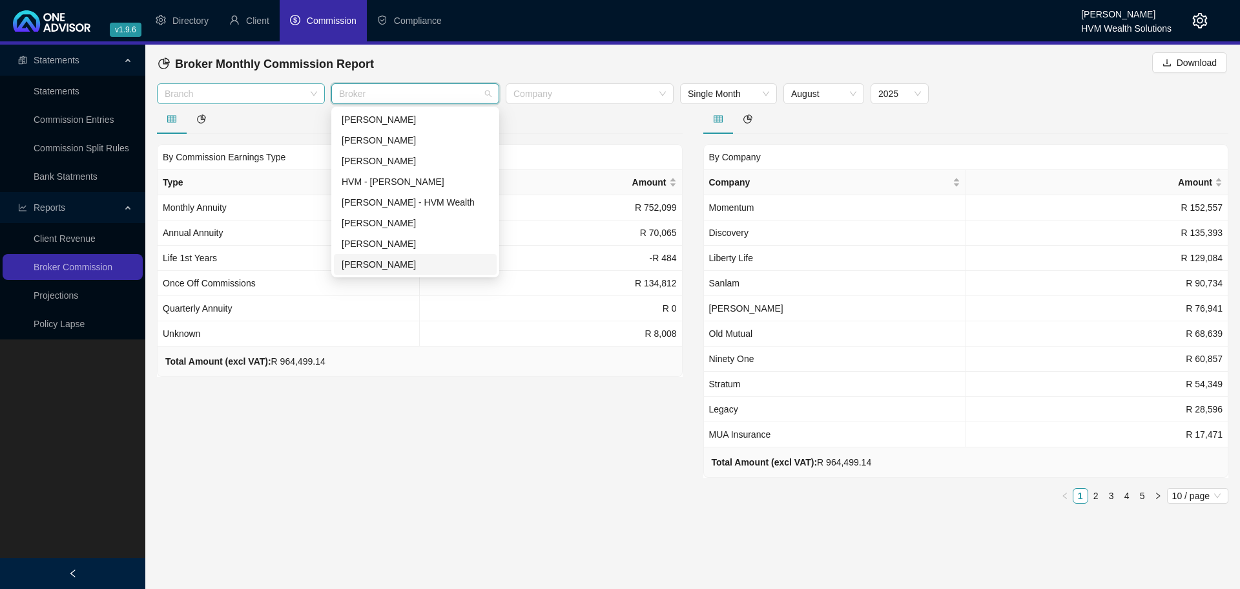
click at [380, 263] on div "[PERSON_NAME]" at bounding box center [415, 264] width 147 height 14
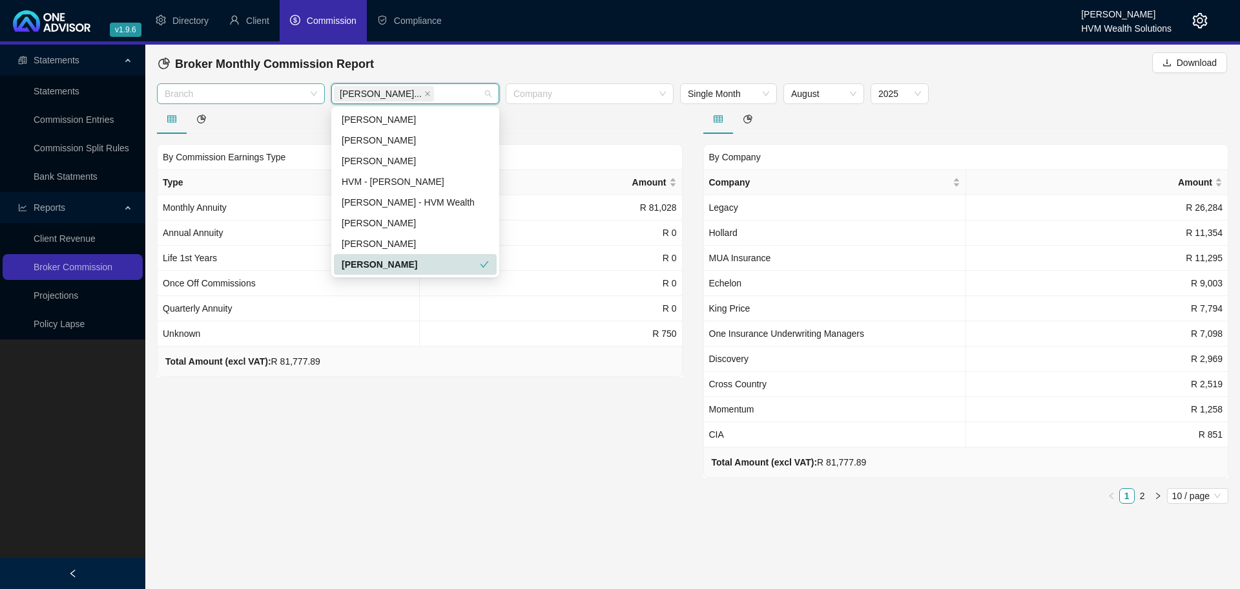
click at [380, 263] on div "[PERSON_NAME]" at bounding box center [411, 264] width 138 height 14
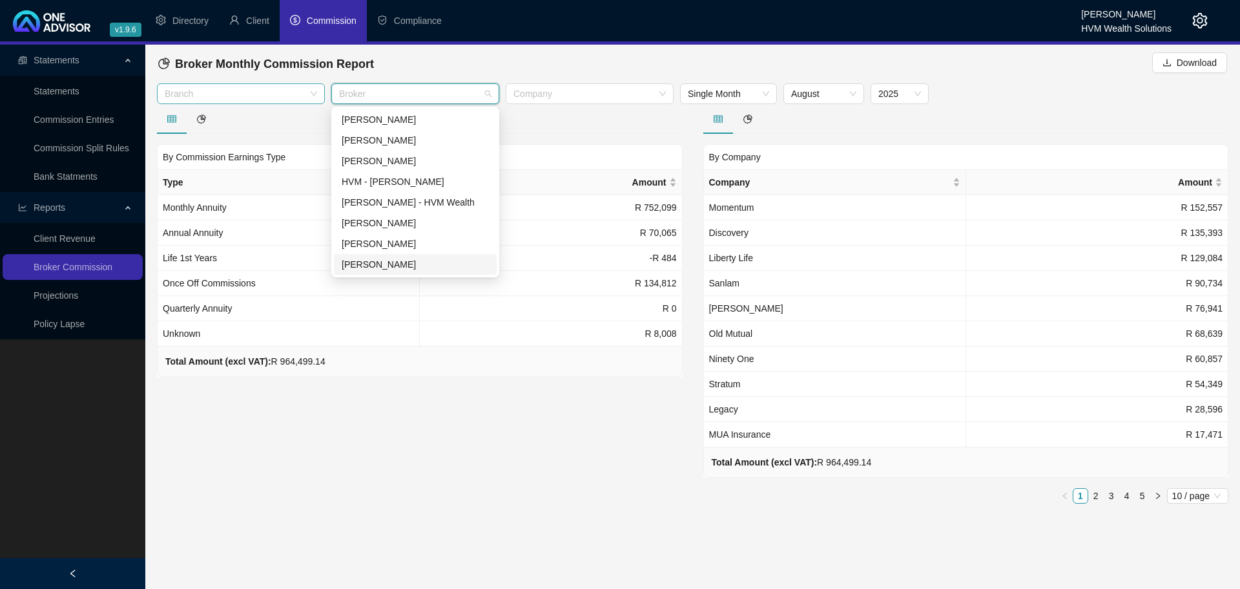
click at [581, 460] on div "By Commission Earnings Type Type Amount Monthly Annuity R 752,099 Annual Annuit…" at bounding box center [420, 309] width 547 height 410
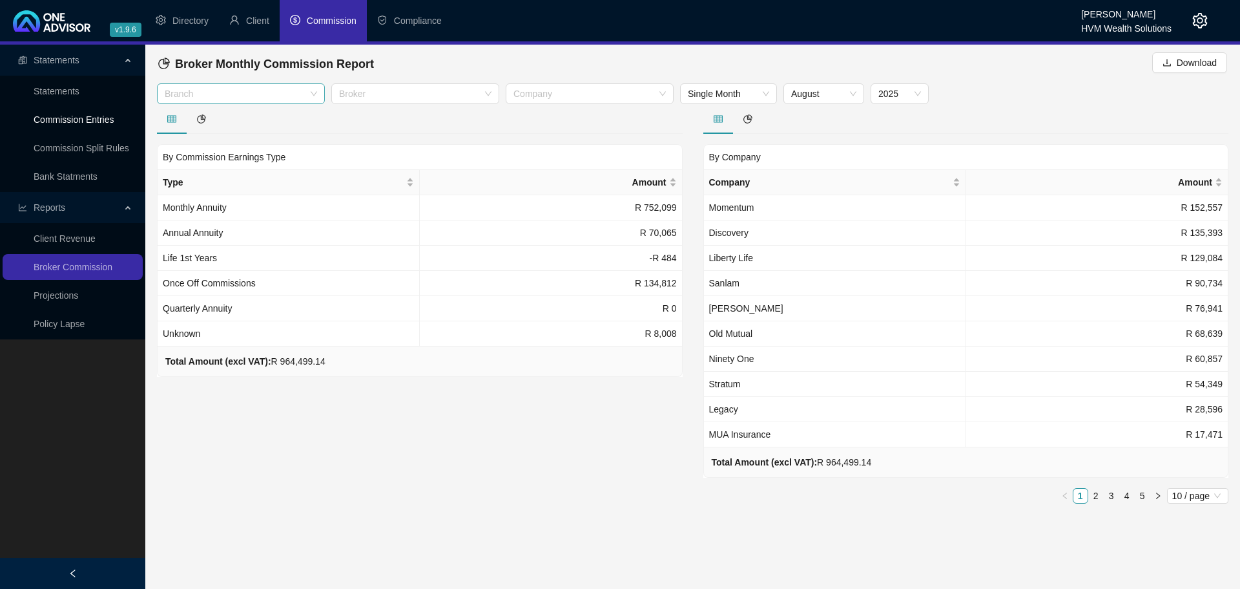
click at [66, 118] on link "Commission Entries" at bounding box center [74, 119] width 80 height 10
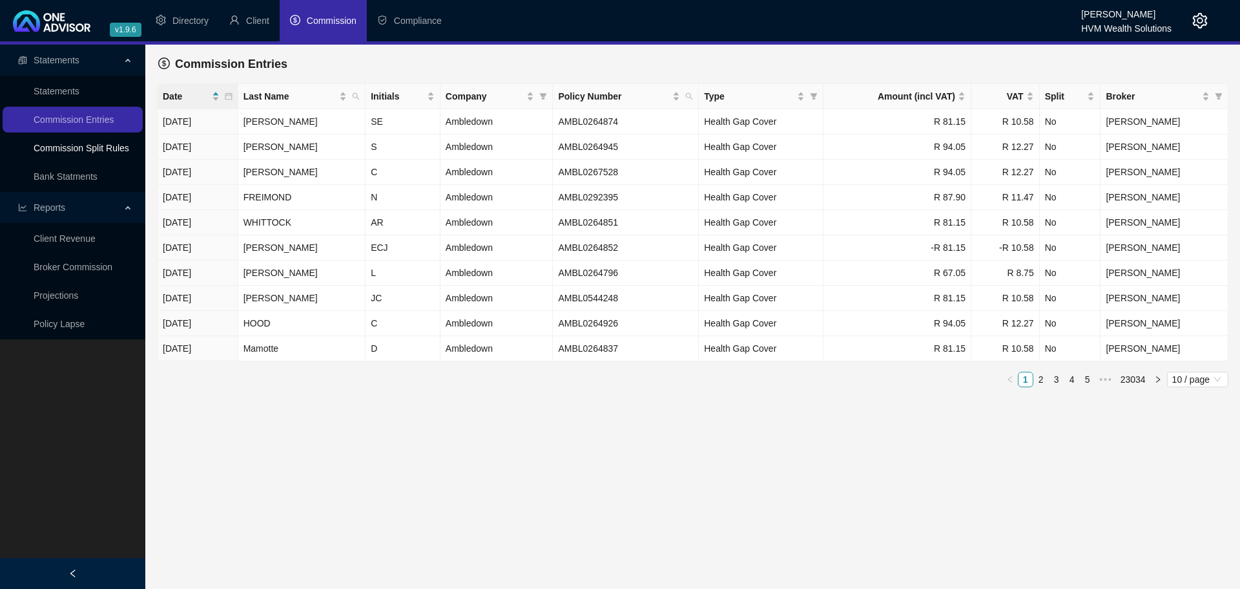
click at [84, 145] on link "Commission Split Rules" at bounding box center [82, 148] width 96 height 10
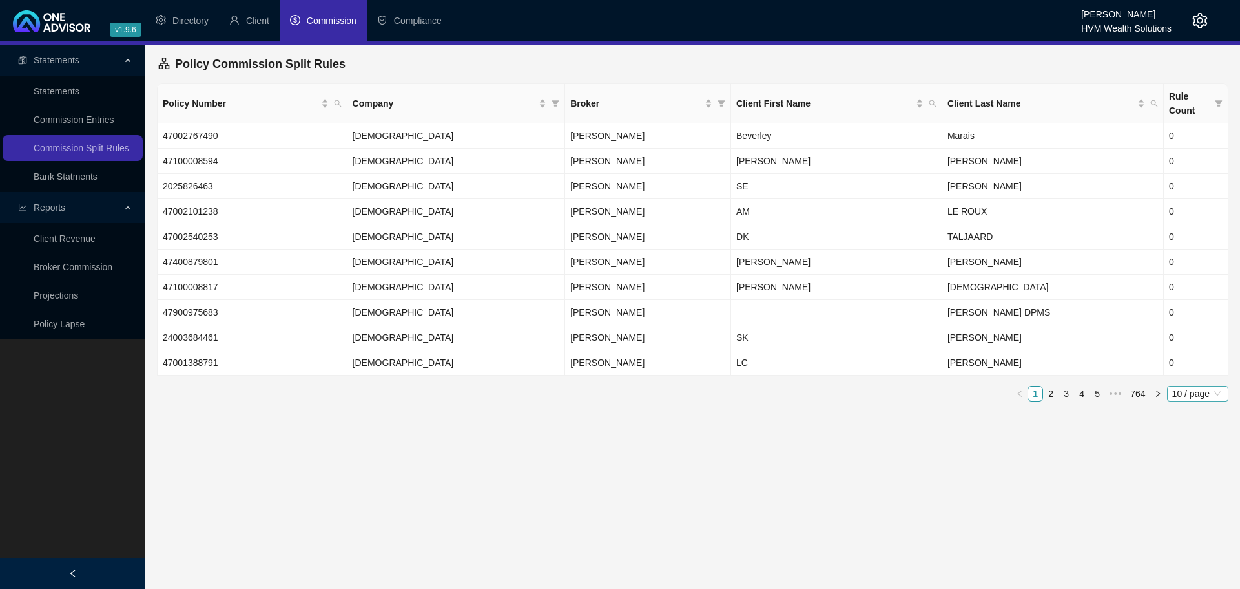
click at [1200, 393] on span "10 / page" at bounding box center [1197, 393] width 51 height 14
click at [1205, 481] on div "100 / page" at bounding box center [1199, 479] width 43 height 14
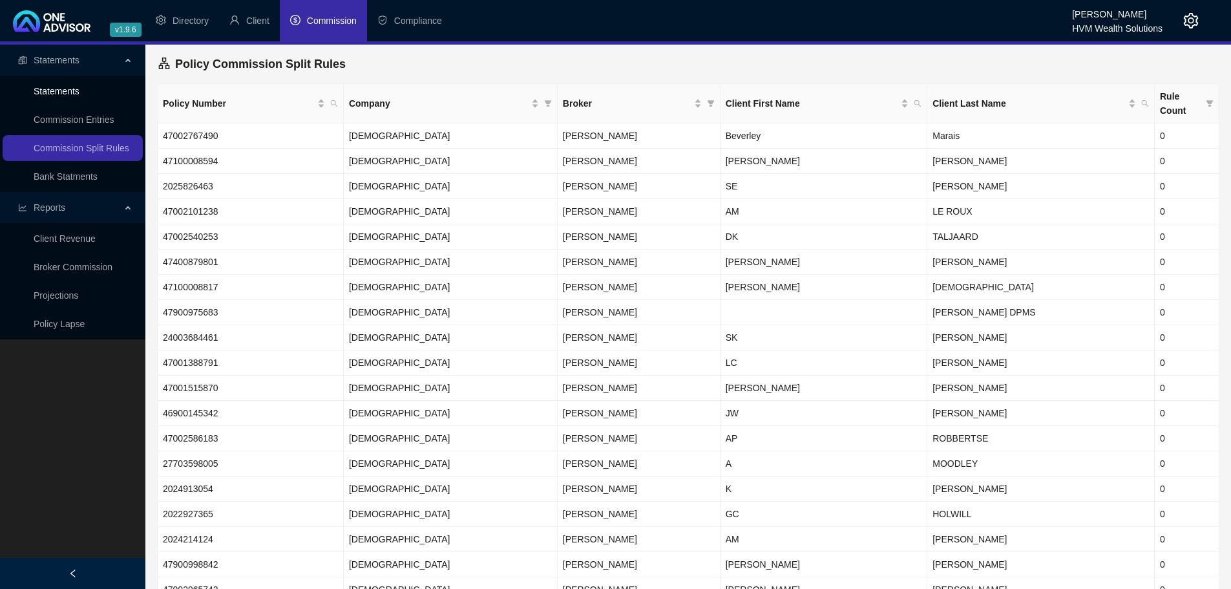
click at [76, 87] on link "Statements" at bounding box center [57, 91] width 46 height 10
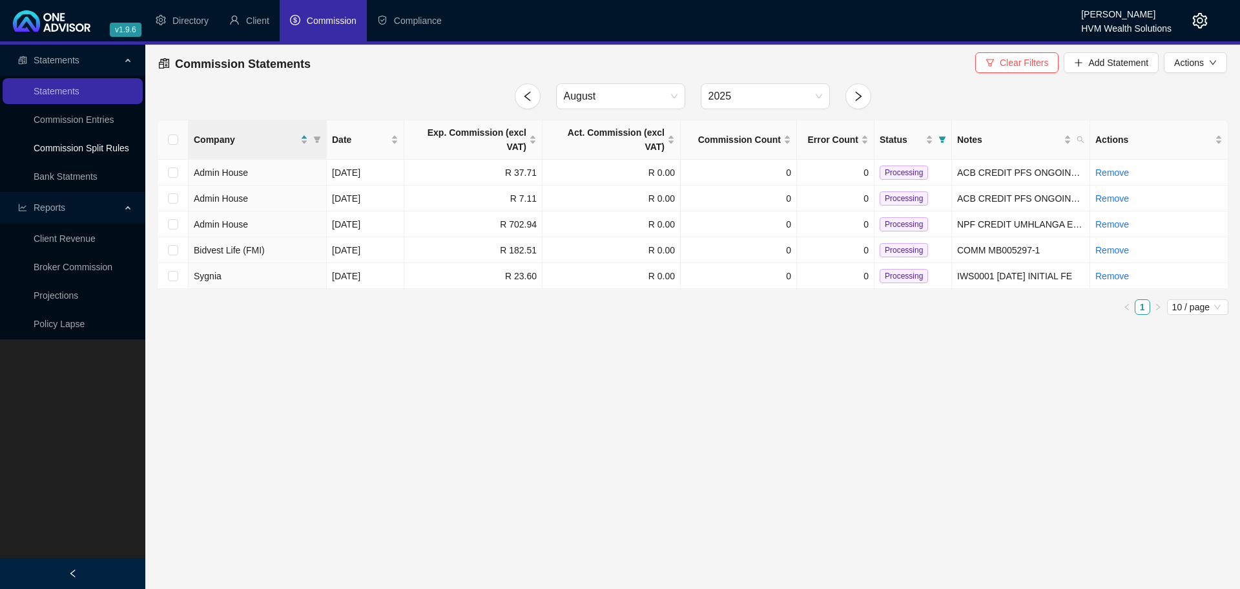
click at [76, 149] on link "Commission Split Rules" at bounding box center [82, 148] width 96 height 10
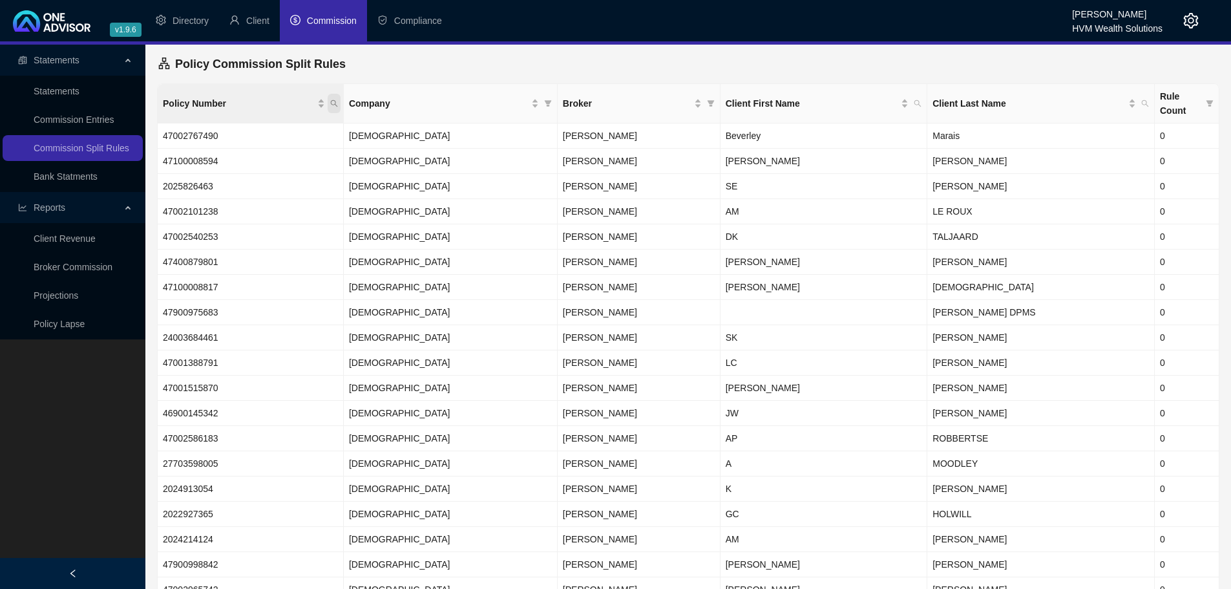
click at [338, 101] on icon "search" at bounding box center [334, 103] width 8 height 8
type input "AGRA1178009"
click at [265, 154] on span "Search" at bounding box center [262, 154] width 28 height 14
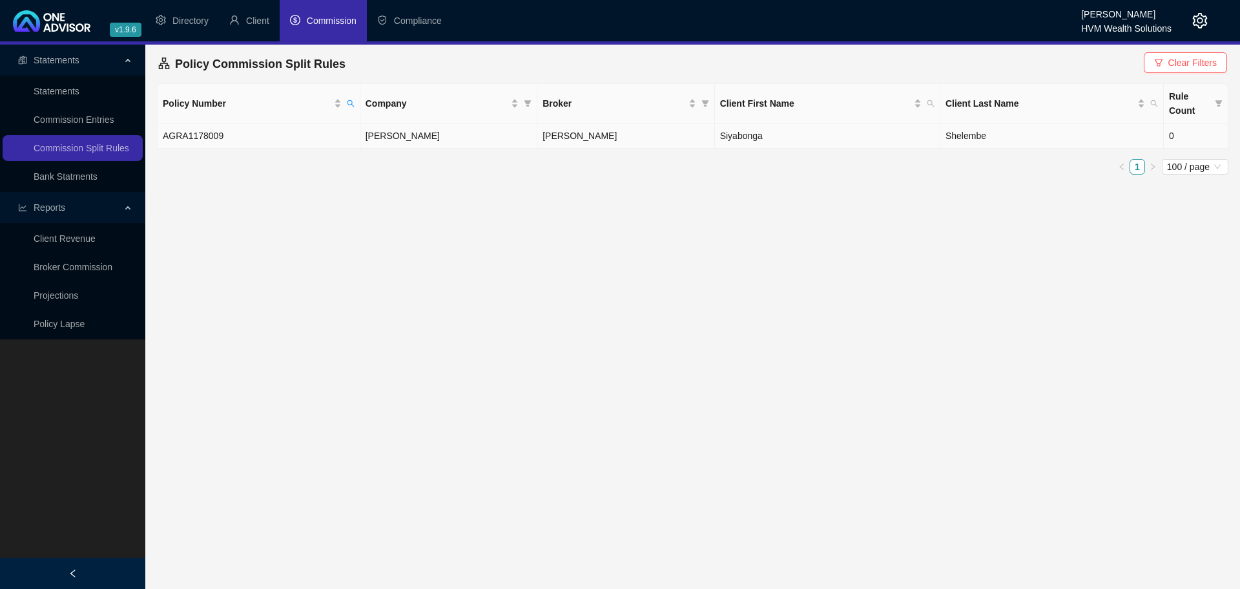
click at [567, 135] on span "[PERSON_NAME]" at bounding box center [580, 135] width 74 height 10
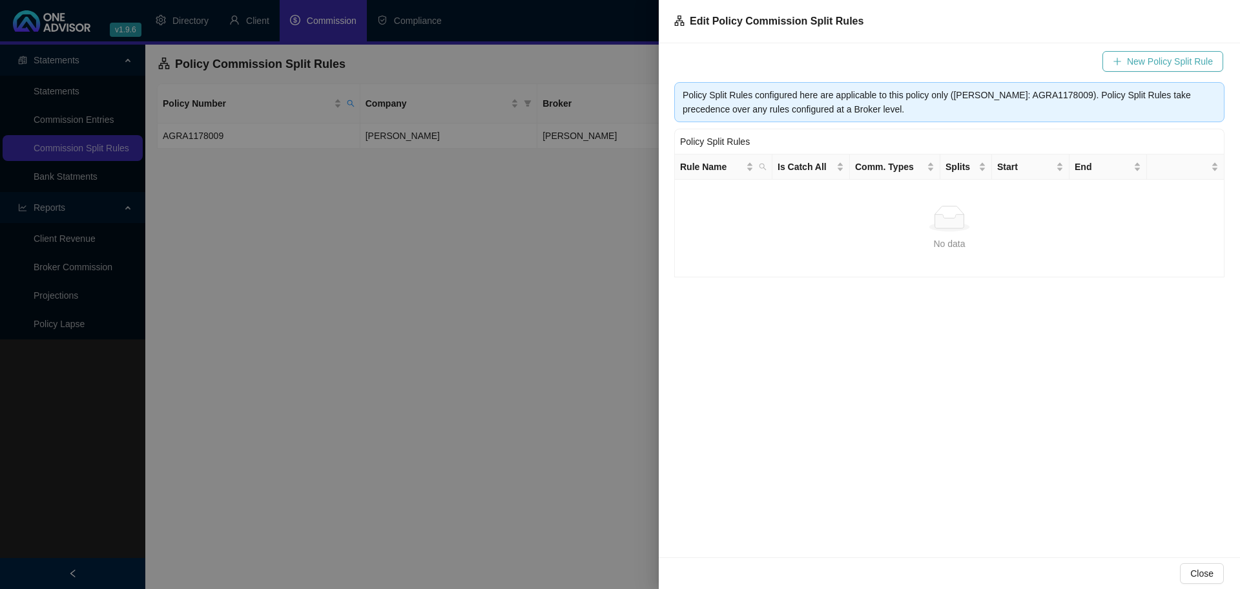
click at [1140, 65] on span "New Policy Split Rule" at bounding box center [1170, 61] width 86 height 14
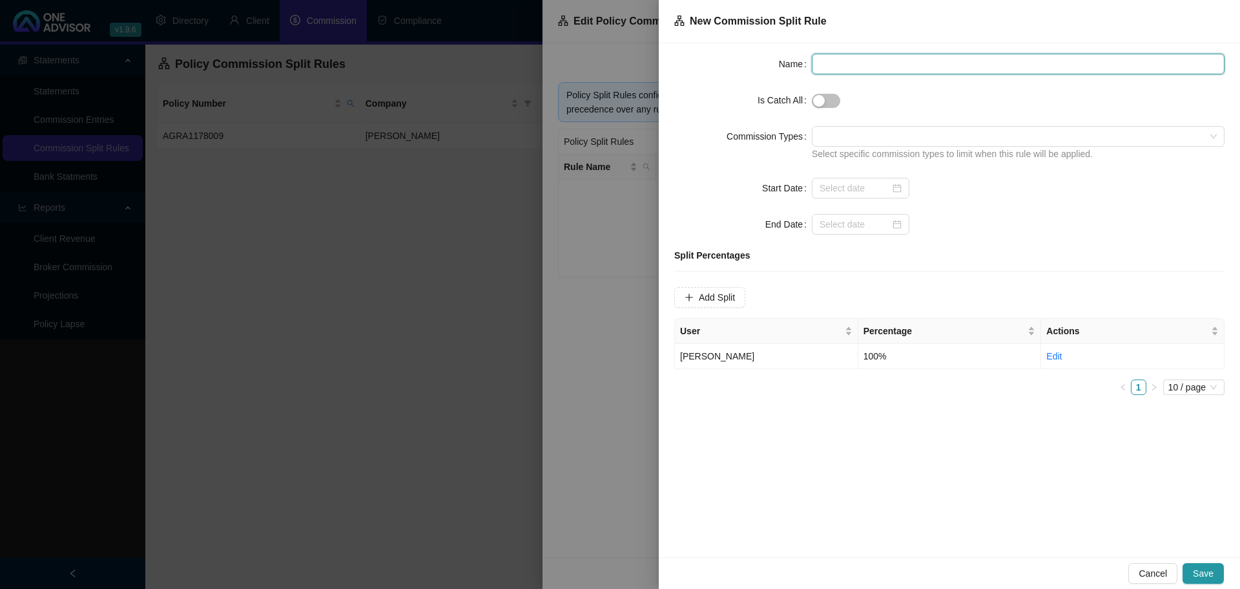
click at [875, 68] on input "text" at bounding box center [1018, 64] width 413 height 21
click at [847, 64] on input "[PERSON_NAME] |[PERSON_NAME]" at bounding box center [1018, 64] width 413 height 21
click at [840, 61] on input "[PERSON_NAME] | [PERSON_NAME]" at bounding box center [1018, 64] width 413 height 21
click at [930, 54] on div "Name [PERSON_NAME] 70 | [PERSON_NAME] Is Catch All Commission Types Select spec…" at bounding box center [949, 300] width 581 height 514
click at [922, 62] on input "[PERSON_NAME] 70 | [PERSON_NAME]" at bounding box center [1018, 64] width 413 height 21
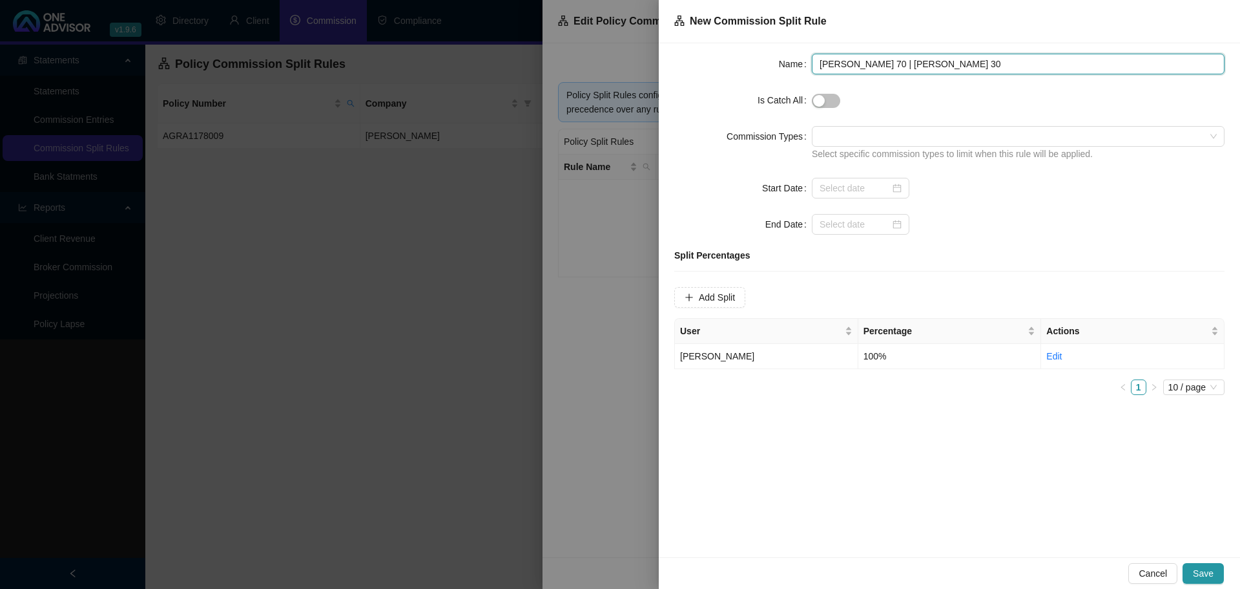
type input "[PERSON_NAME] 70 | [PERSON_NAME] 30"
click at [1030, 210] on form "Name [PERSON_NAME] 70 | [PERSON_NAME] 30 Is Catch All Commission Types Select s…" at bounding box center [949, 144] width 550 height 181
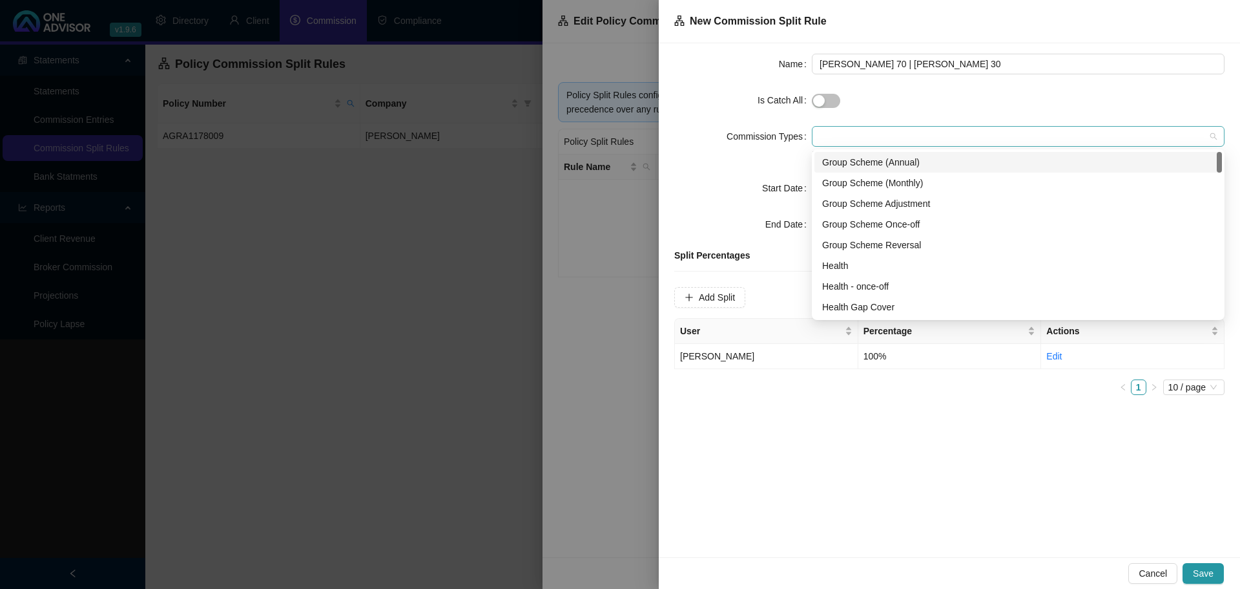
click at [848, 132] on div at bounding box center [1012, 137] width 394 height 10
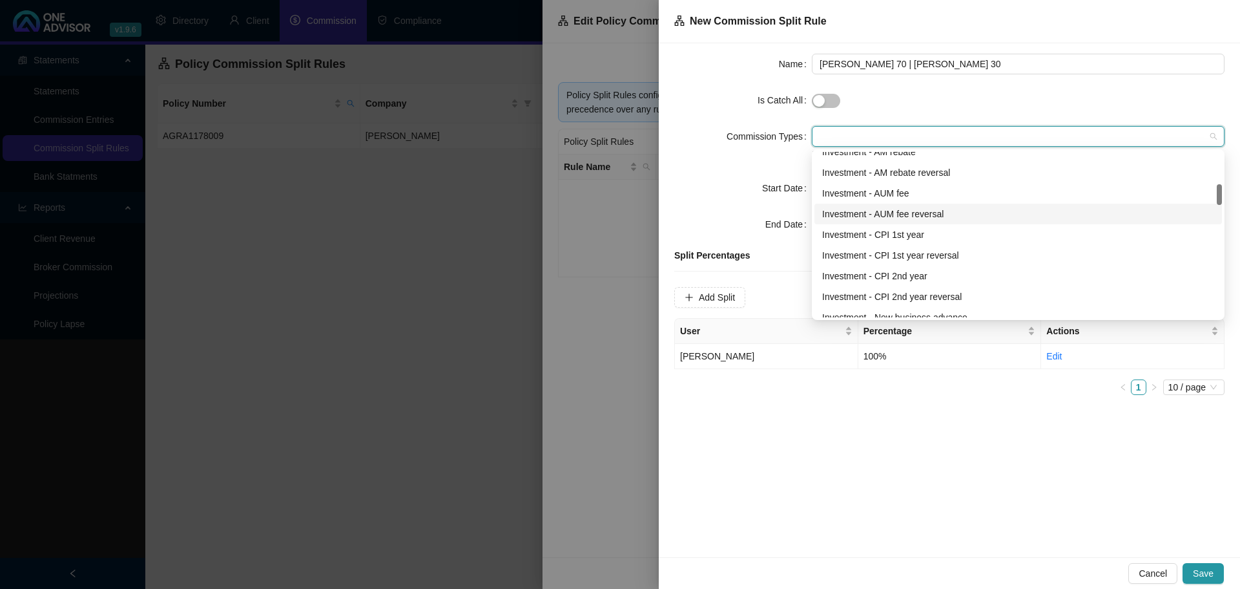
scroll to position [194, 0]
click at [900, 215] on div "Investment - AM rebate" at bounding box center [1018, 216] width 392 height 14
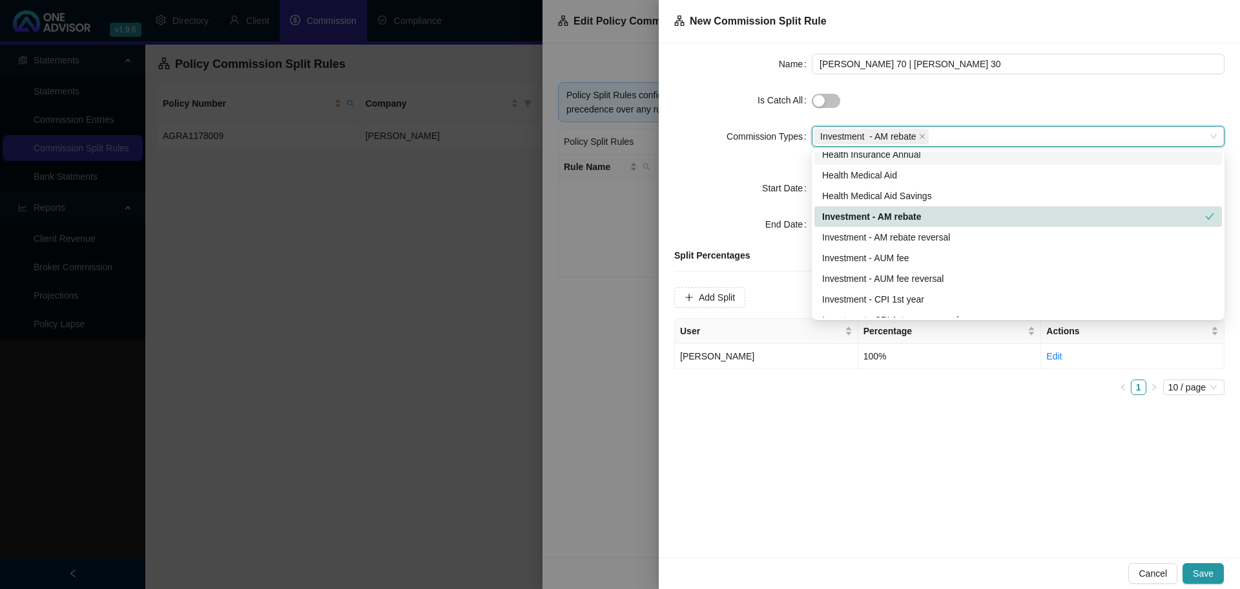
click at [927, 136] on span "Investment - AM rebate" at bounding box center [872, 137] width 114 height 16
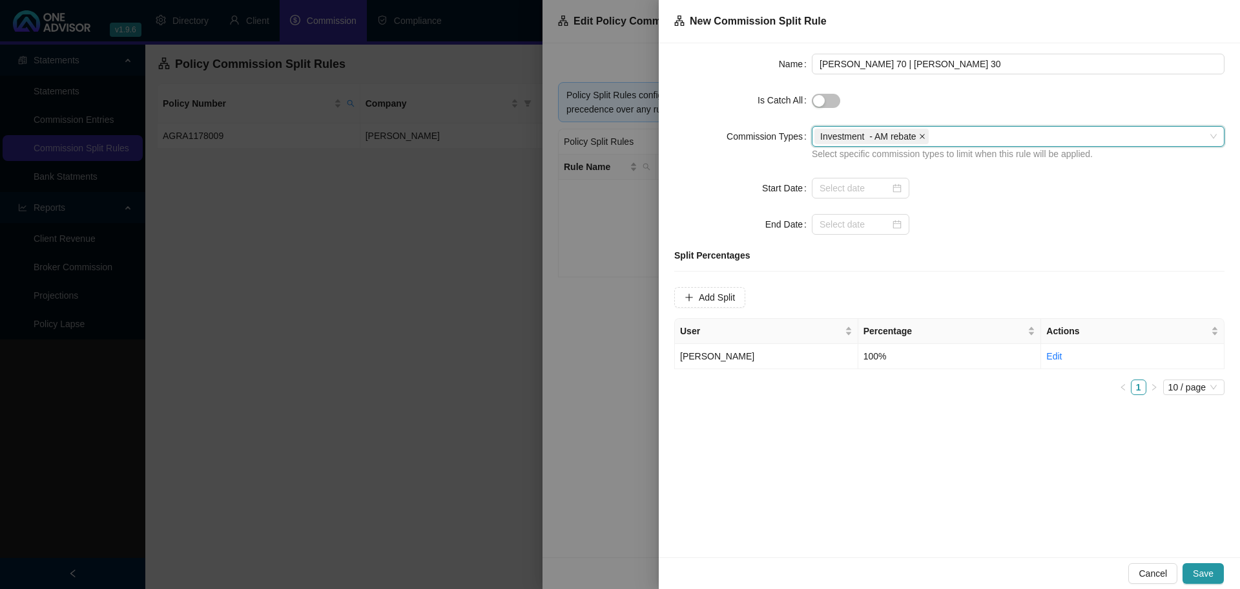
click at [921, 134] on icon "close" at bounding box center [922, 136] width 6 height 6
click at [964, 209] on form "Name [PERSON_NAME] 70 | [PERSON_NAME] 30 Is Catch All Commission Types Select s…" at bounding box center [949, 144] width 550 height 181
click at [889, 193] on div at bounding box center [861, 188] width 82 height 14
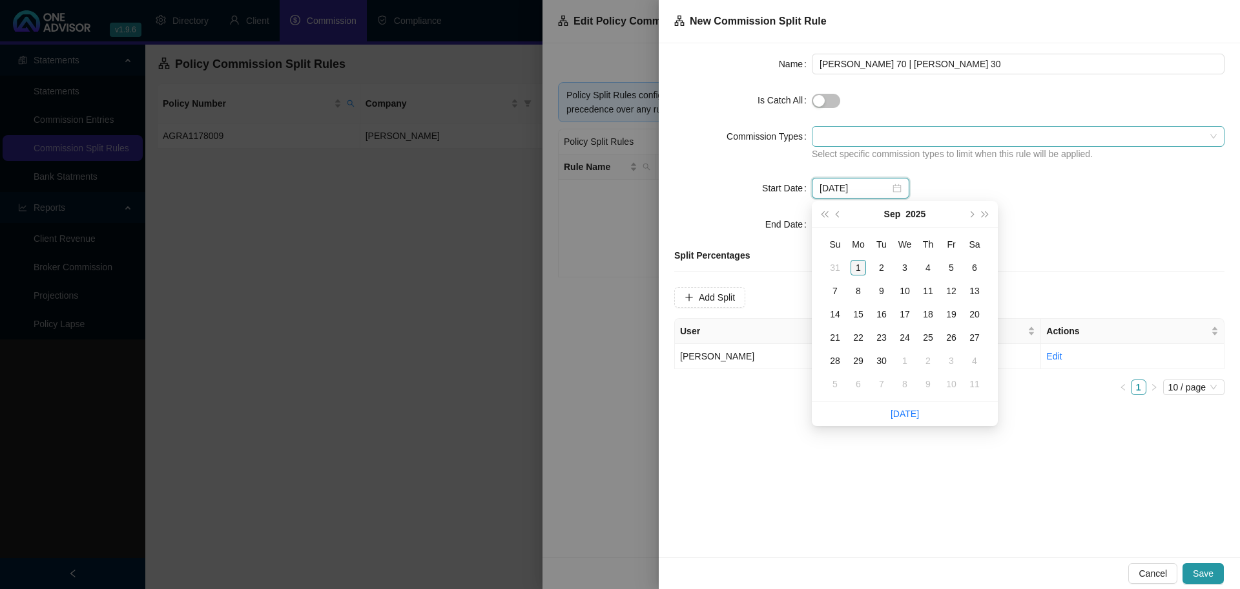
type input "[DATE]"
click at [840, 215] on span "prev-year" at bounding box center [839, 214] width 6 height 6
type input "[DATE]"
click at [949, 265] on div "1" at bounding box center [952, 268] width 16 height 16
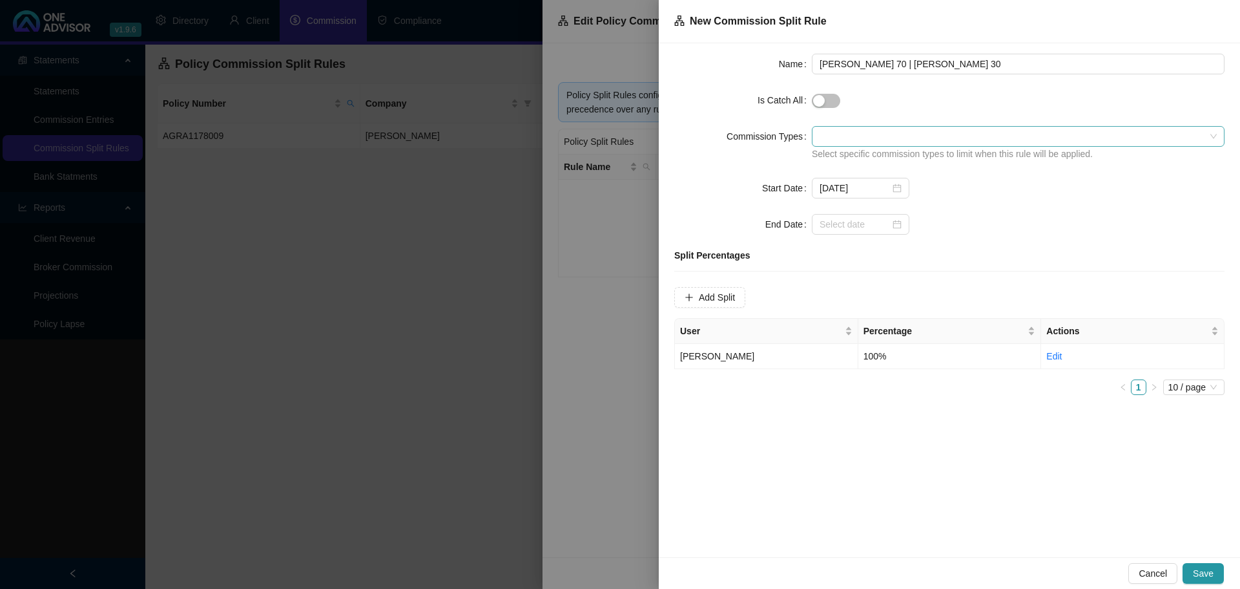
click at [1066, 224] on div at bounding box center [1018, 224] width 413 height 21
click at [1038, 241] on div "Name [PERSON_NAME] 70 | [PERSON_NAME] 30 Is Catch All Commission Types Select s…" at bounding box center [949, 229] width 550 height 351
click at [711, 299] on span "Add Split" at bounding box center [717, 297] width 36 height 14
click at [759, 302] on span at bounding box center [760, 296] width 101 height 19
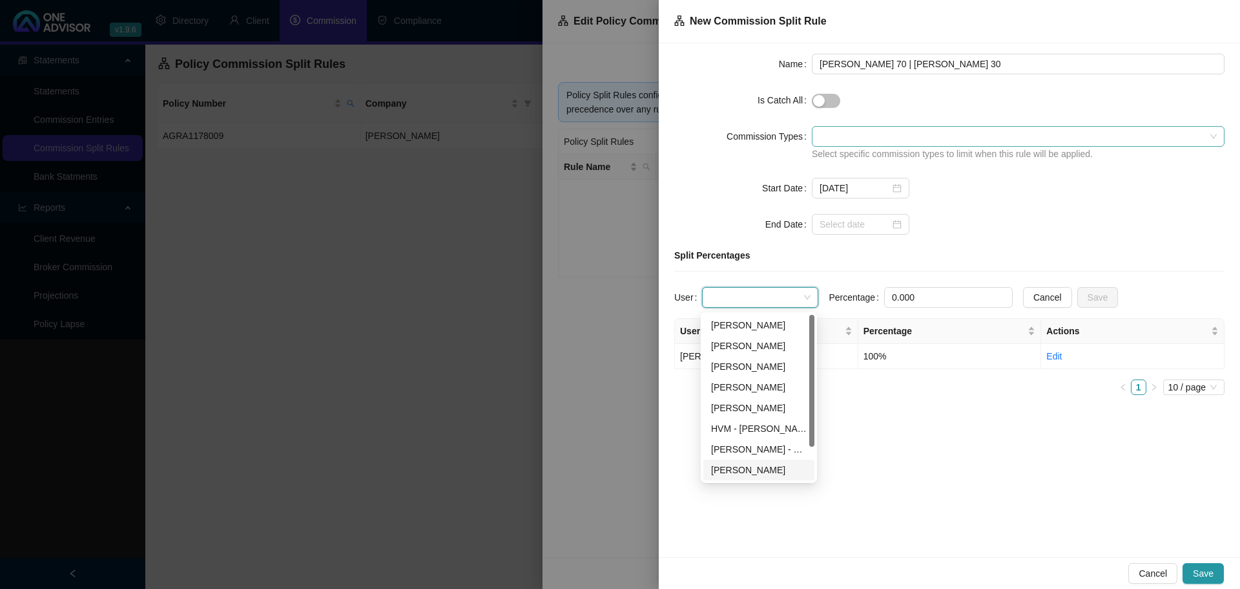
click at [760, 470] on div "[PERSON_NAME]" at bounding box center [759, 470] width 96 height 14
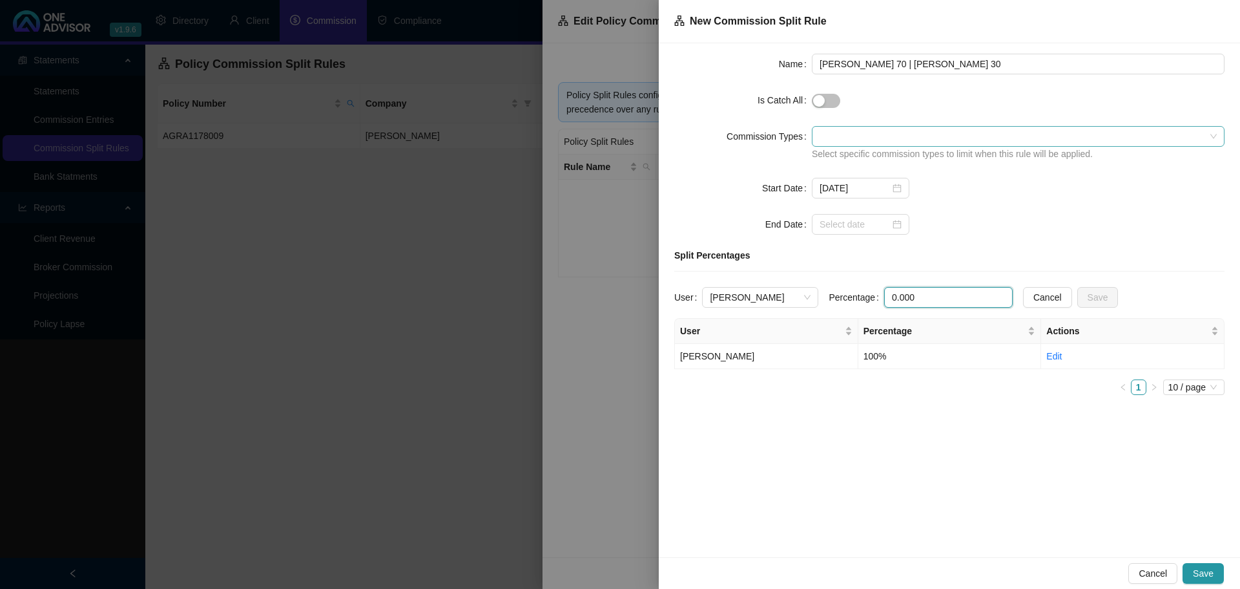
drag, startPoint x: 921, startPoint y: 302, endPoint x: 846, endPoint y: 297, distance: 75.8
click at [848, 297] on div "Percentage 0.000" at bounding box center [921, 297] width 184 height 21
click at [893, 298] on input "3.000" at bounding box center [948, 296] width 127 height 19
type input "30.000"
click at [1088, 302] on span "Save" at bounding box center [1098, 297] width 21 height 14
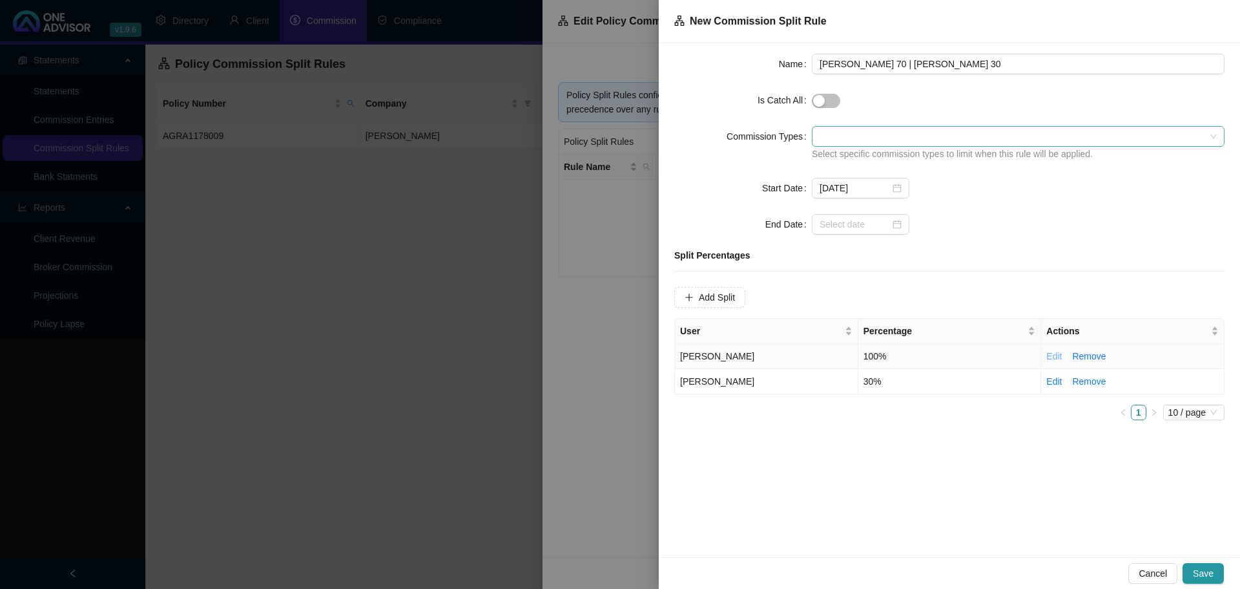
click at [1054, 361] on link "Edit" at bounding box center [1055, 356] width 16 height 10
click at [901, 298] on input "100.000" at bounding box center [948, 296] width 127 height 19
type input "70.000"
click at [1088, 304] on span "Save" at bounding box center [1098, 297] width 21 height 14
click at [980, 417] on ul "1 10 / page" at bounding box center [949, 412] width 550 height 16
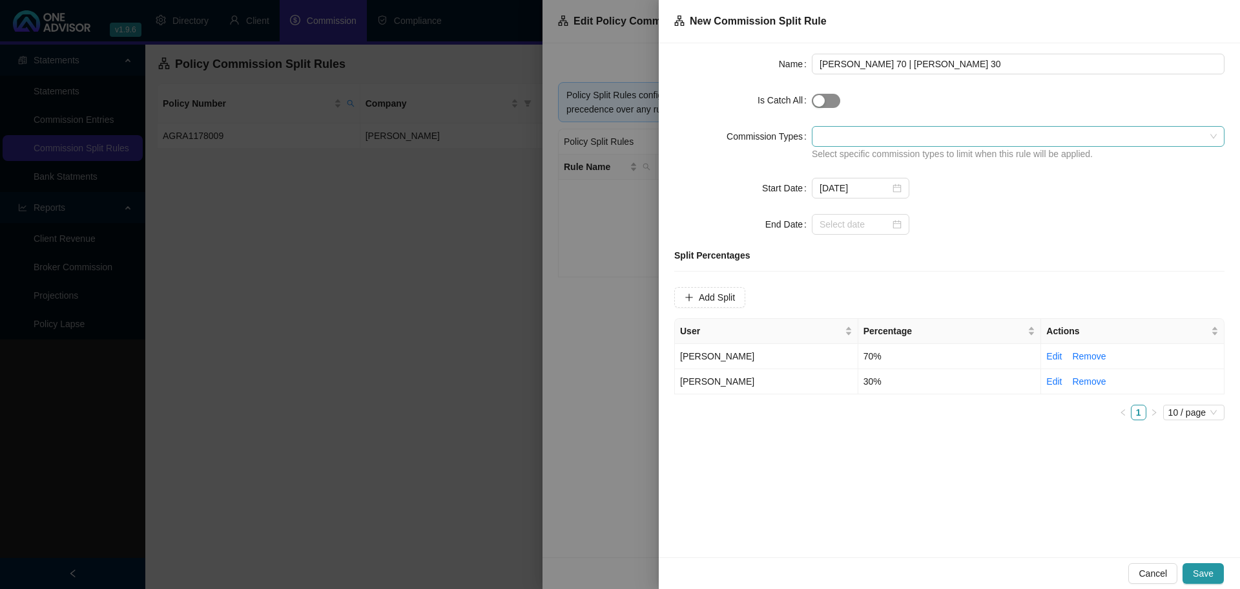
click at [828, 104] on span "button" at bounding box center [826, 101] width 28 height 14
drag, startPoint x: 997, startPoint y: 488, endPoint x: 1005, endPoint y: 486, distance: 7.4
click at [998, 486] on div "Name [PERSON_NAME] 70 | [PERSON_NAME] 30 Is Catch All Commission Types Select s…" at bounding box center [949, 300] width 581 height 514
click at [1208, 576] on span "Save" at bounding box center [1203, 573] width 21 height 14
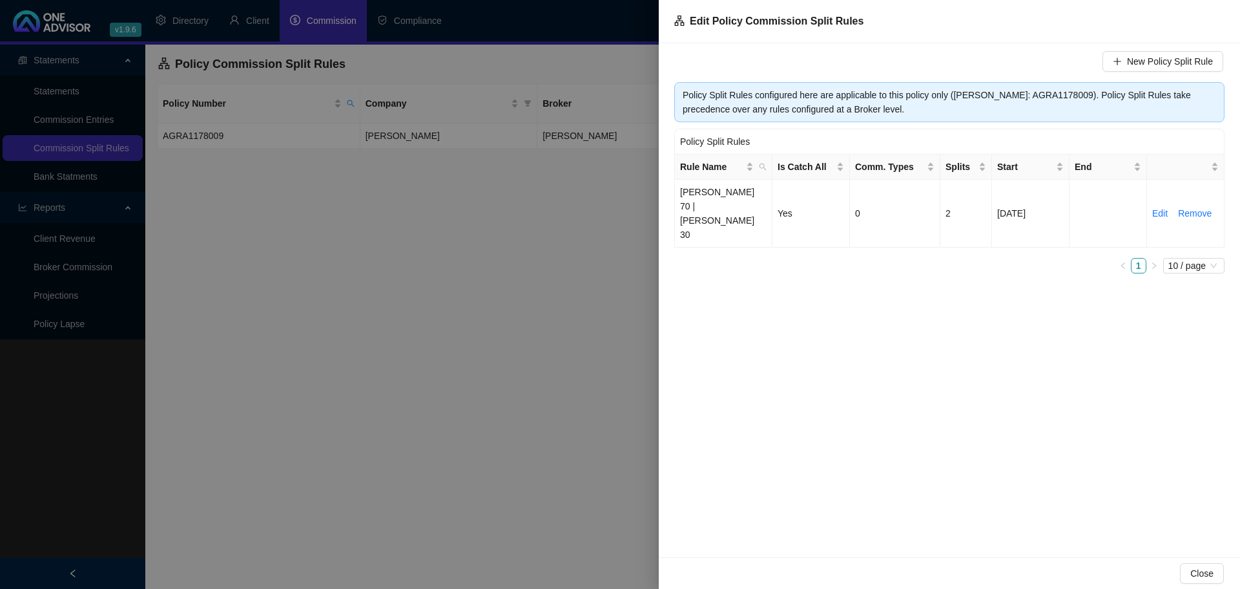
click at [536, 266] on div at bounding box center [620, 294] width 1240 height 589
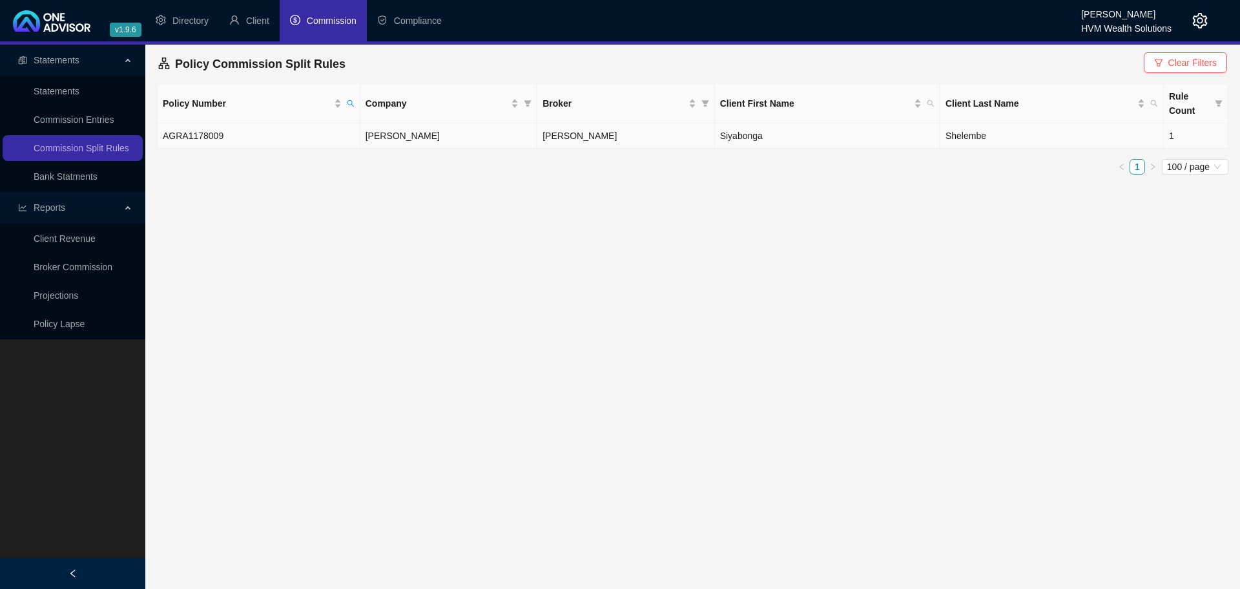
click at [941, 140] on td "Shelembe" at bounding box center [1053, 135] width 224 height 25
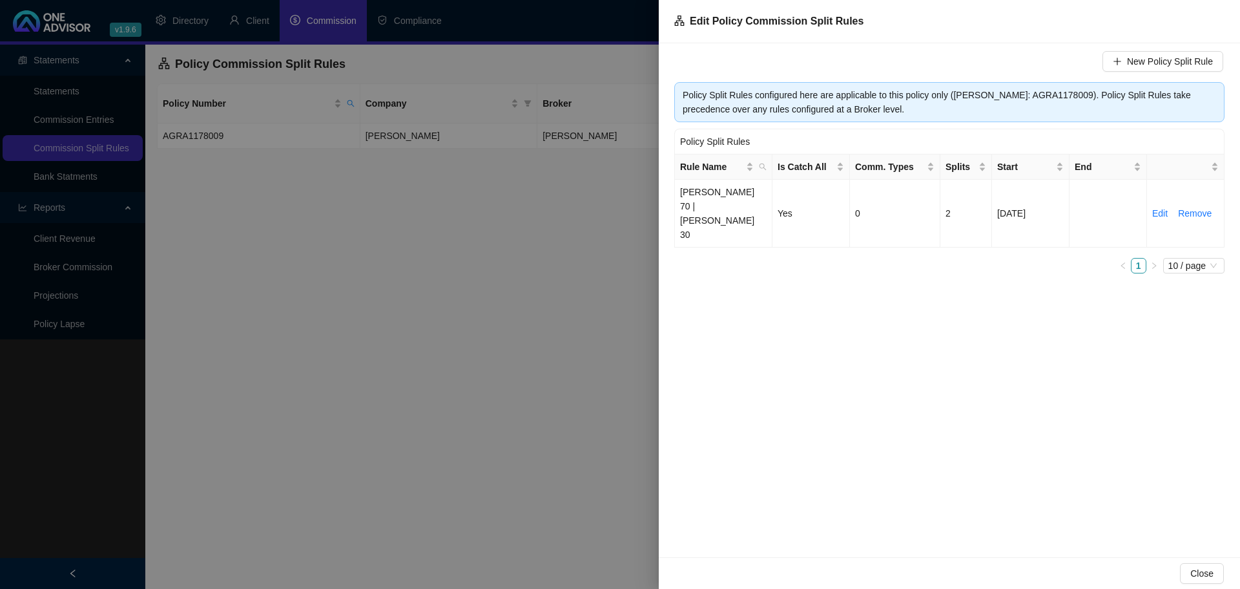
click at [450, 225] on div at bounding box center [620, 294] width 1240 height 589
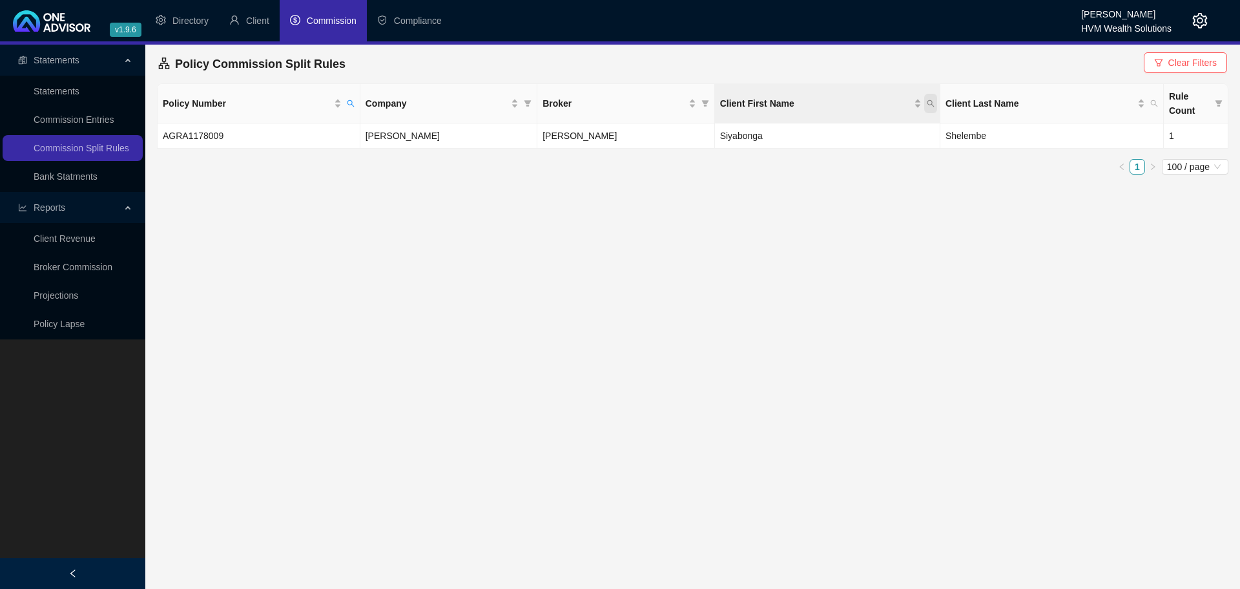
click at [928, 103] on icon "search" at bounding box center [931, 103] width 7 height 7
type input "ramesh"
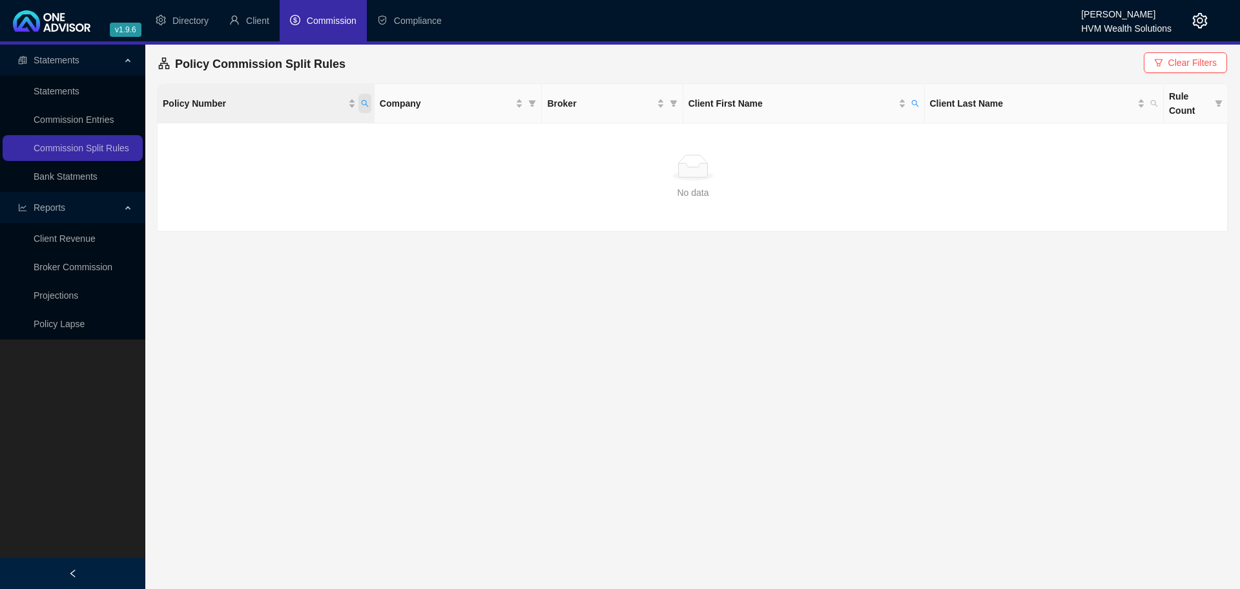
click at [366, 105] on icon "search" at bounding box center [365, 103] width 8 height 8
click at [348, 155] on span "Reset" at bounding box center [338, 154] width 24 height 14
click at [294, 154] on button "Search" at bounding box center [274, 155] width 58 height 16
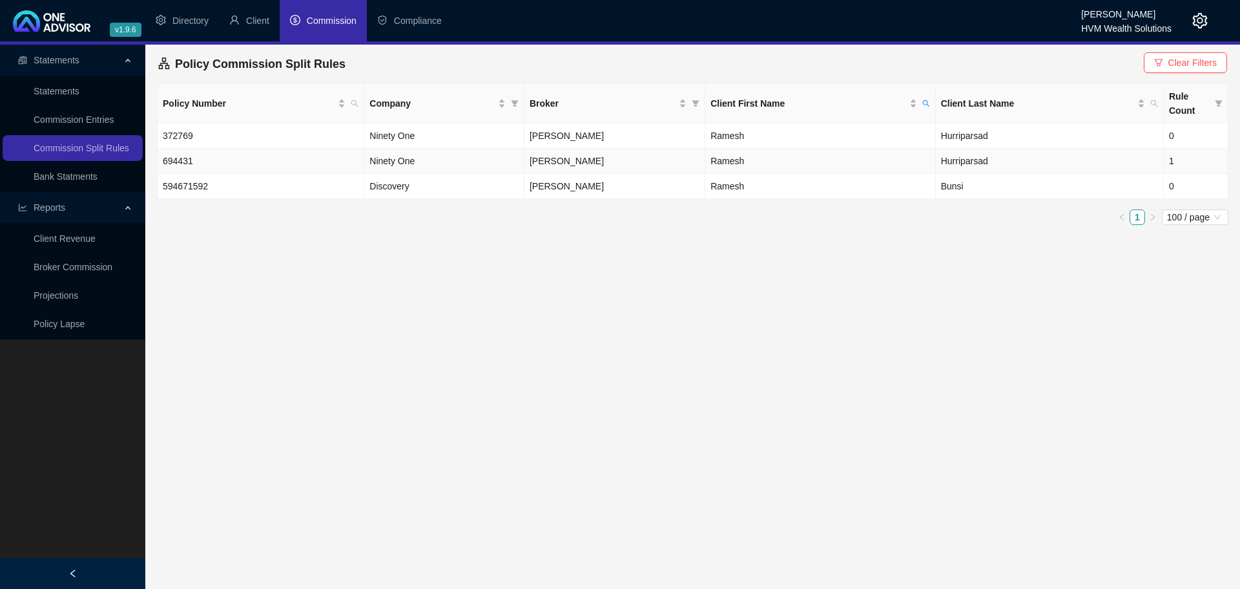
click at [542, 159] on span "[PERSON_NAME]" at bounding box center [567, 161] width 74 height 10
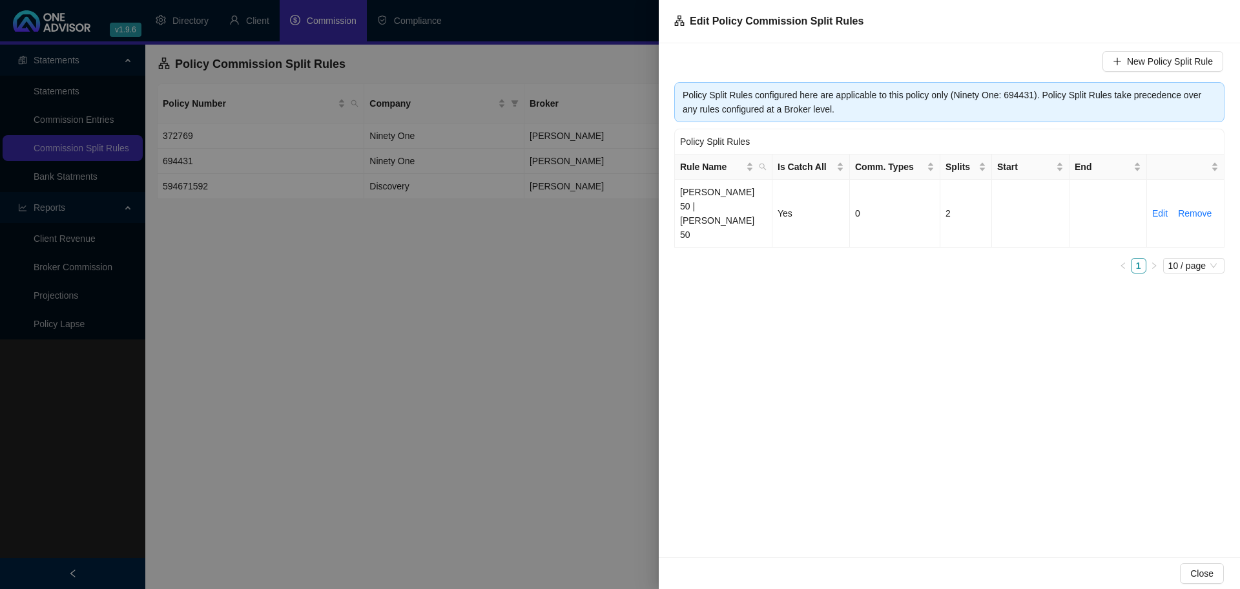
click at [497, 268] on div at bounding box center [620, 294] width 1240 height 589
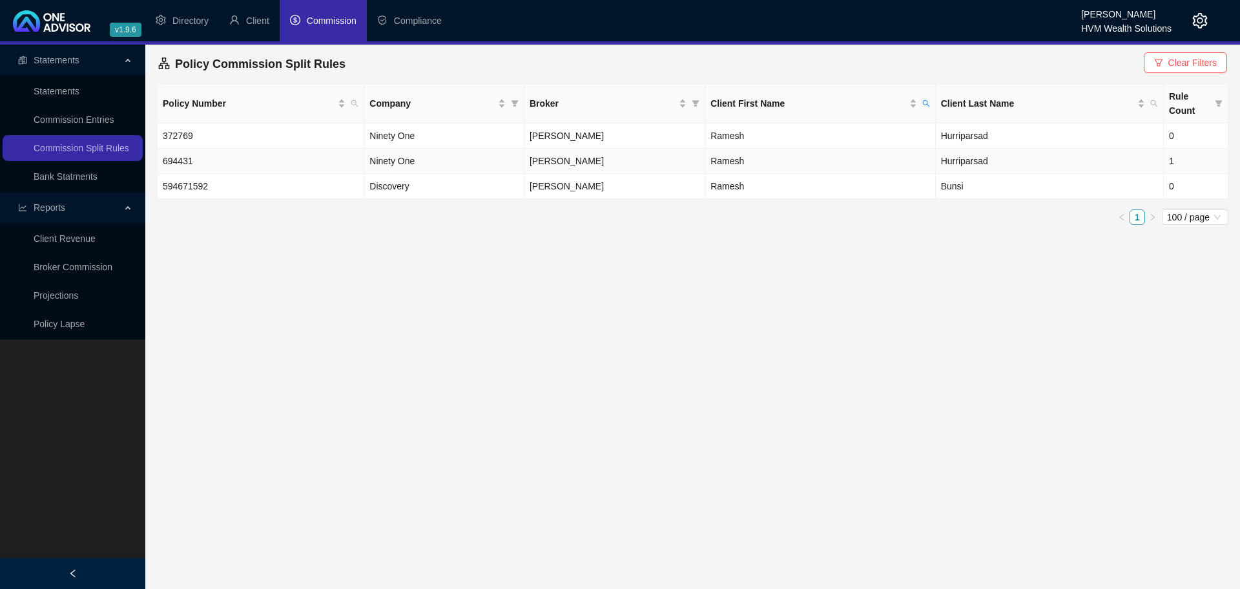
click at [979, 163] on td "Hurriparsad" at bounding box center [1050, 161] width 228 height 25
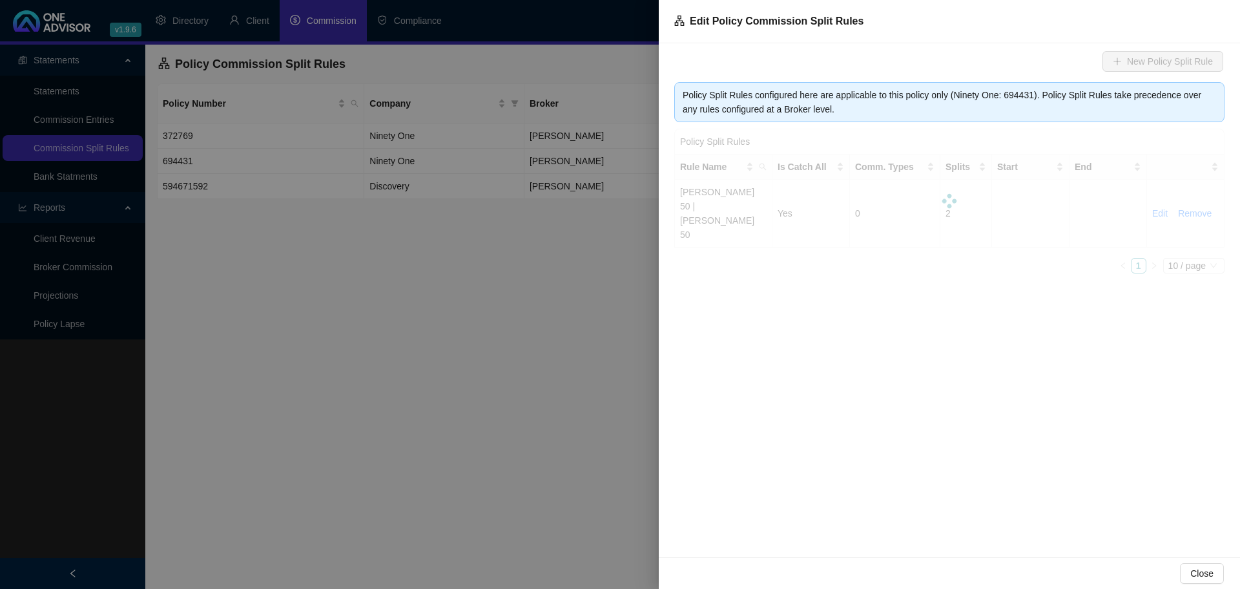
click at [979, 163] on div "New Policy Split Rule Policy Split Rules configured here are applicable to this…" at bounding box center [949, 300] width 581 height 514
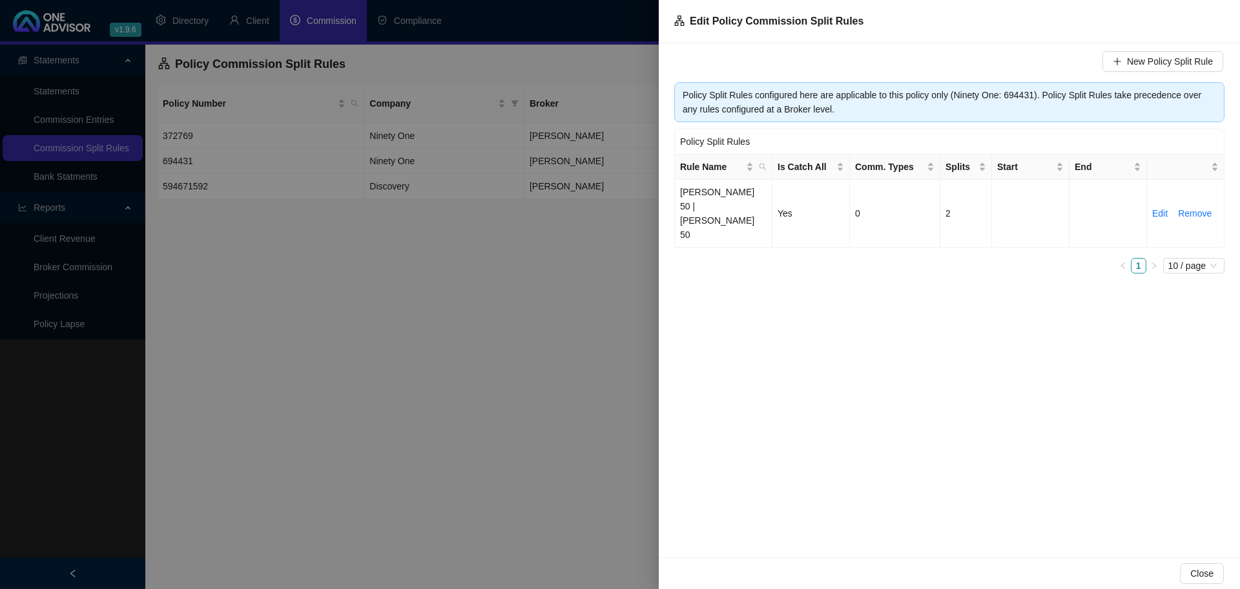
click at [599, 218] on div at bounding box center [620, 294] width 1240 height 589
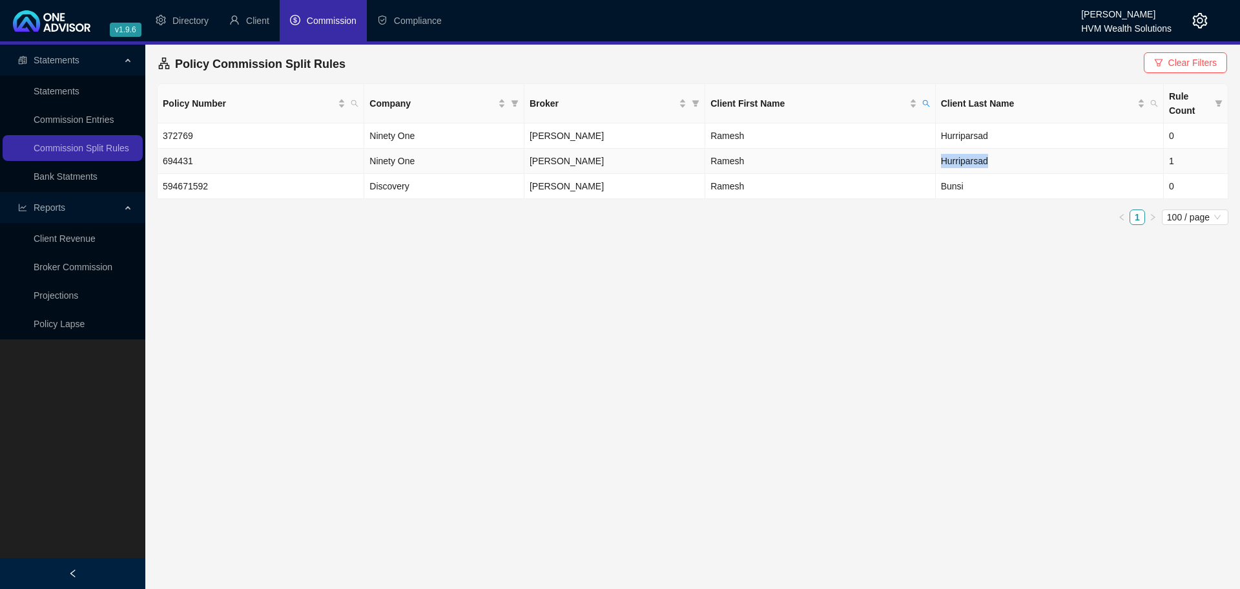
drag, startPoint x: 995, startPoint y: 158, endPoint x: 930, endPoint y: 160, distance: 65.3
click at [930, 160] on tr "694431 Ninety One [PERSON_NAME] [PERSON_NAME] 1" at bounding box center [693, 161] width 1071 height 25
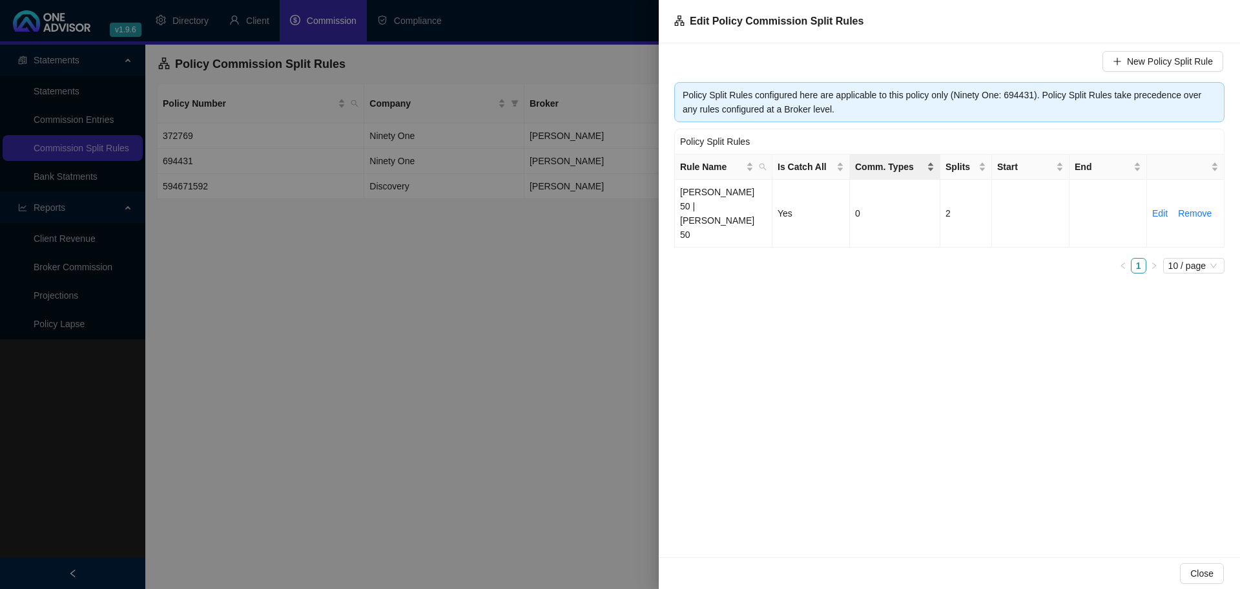
copy tr "Hurriparsad"
click at [611, 244] on div at bounding box center [620, 294] width 1240 height 589
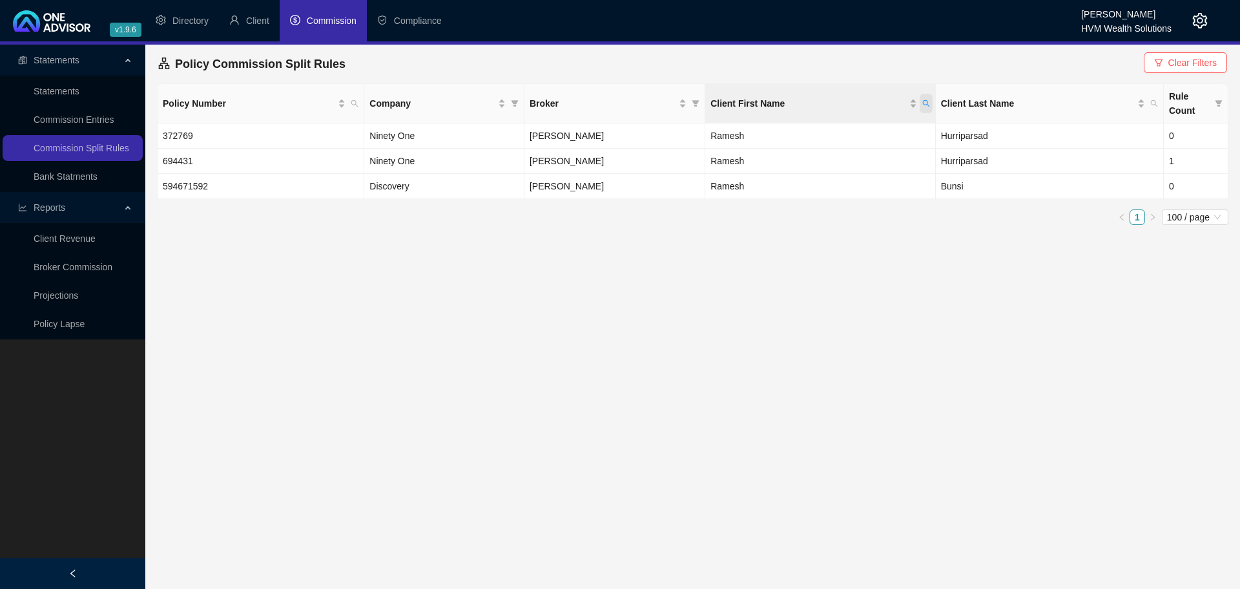
click at [930, 102] on icon "search" at bounding box center [926, 103] width 8 height 8
click at [894, 154] on span "Reset" at bounding box center [905, 154] width 24 height 14
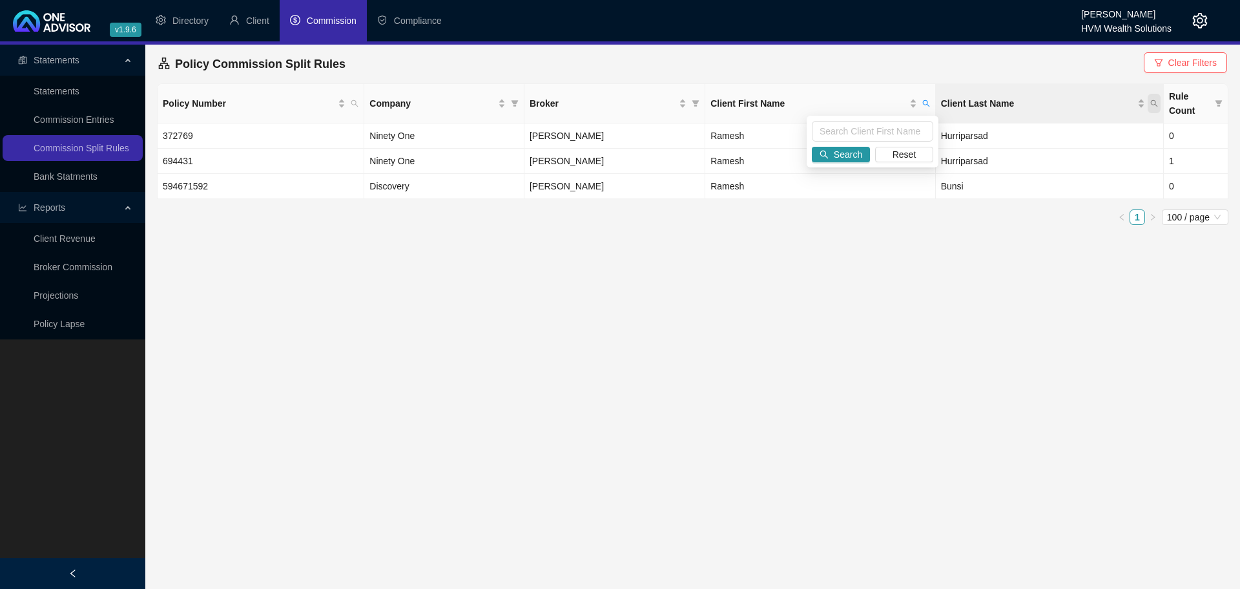
click at [1156, 106] on icon "search" at bounding box center [1155, 103] width 8 height 8
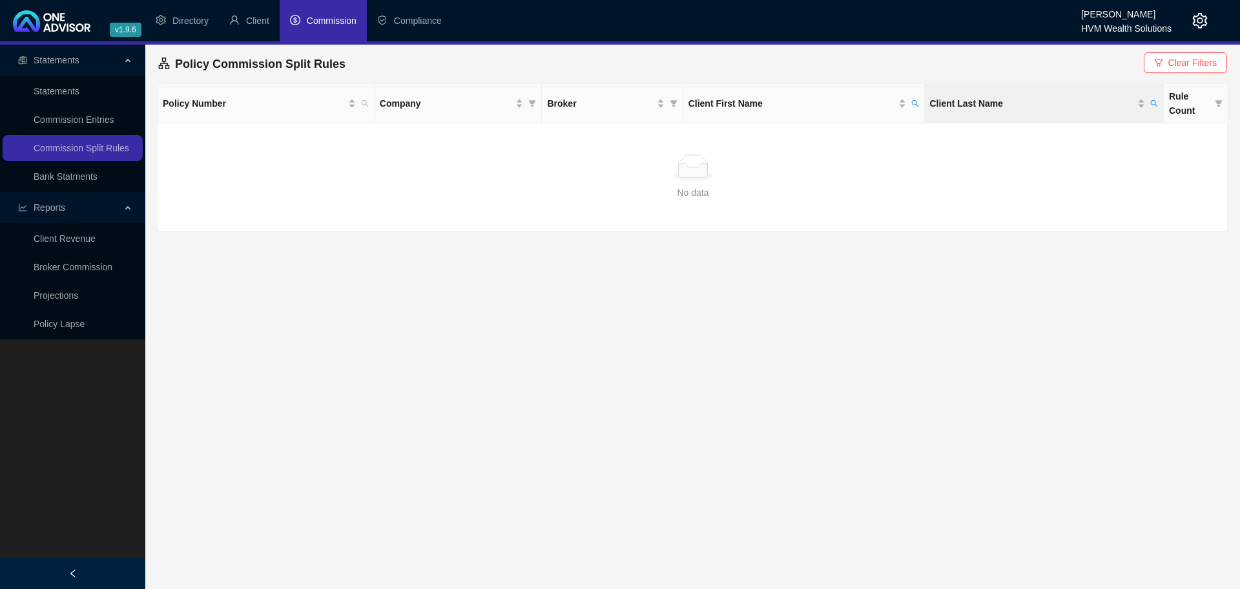
click at [1161, 105] on th "Client Last Name" at bounding box center [1045, 103] width 240 height 39
click at [1152, 104] on icon "search" at bounding box center [1155, 103] width 8 height 8
drag, startPoint x: 1090, startPoint y: 132, endPoint x: 846, endPoint y: 131, distance: 243.5
click at [851, 131] on body "v1.9.6 Bronwyn Desplace HVM Wealth Solutions Directory Client Commission Compli…" at bounding box center [620, 294] width 1240 height 589
click at [1153, 109] on span at bounding box center [1154, 103] width 13 height 19
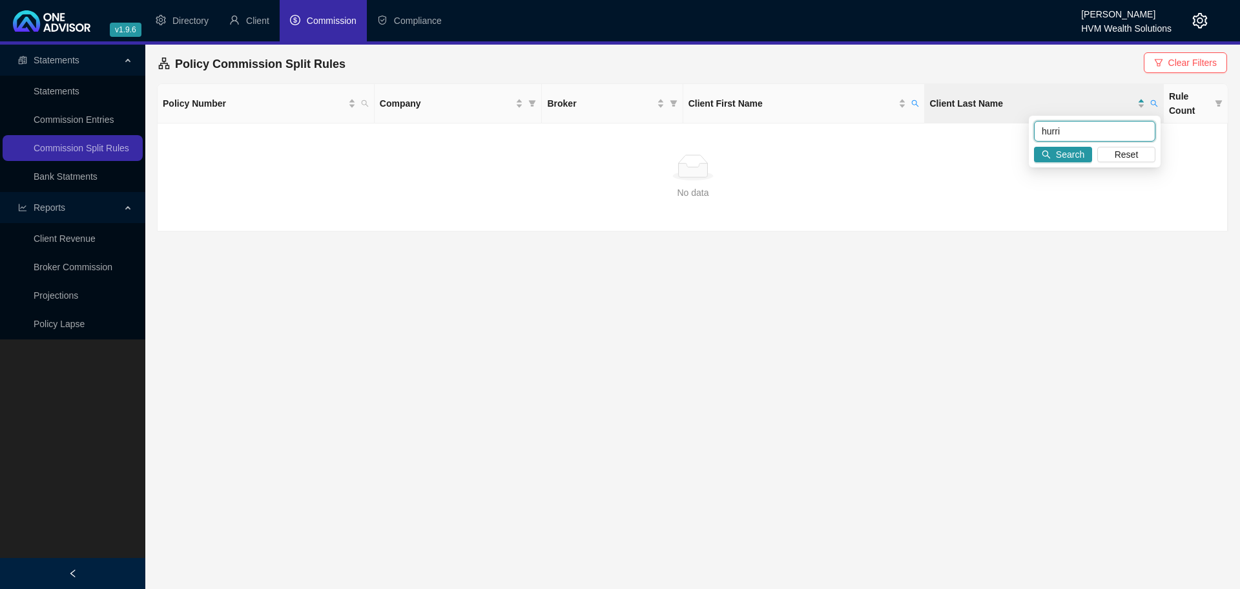
click at [1071, 134] on input "hurri" at bounding box center [1094, 131] width 121 height 21
type input "hurripers"
click at [1052, 150] on button "Search" at bounding box center [1063, 155] width 58 height 16
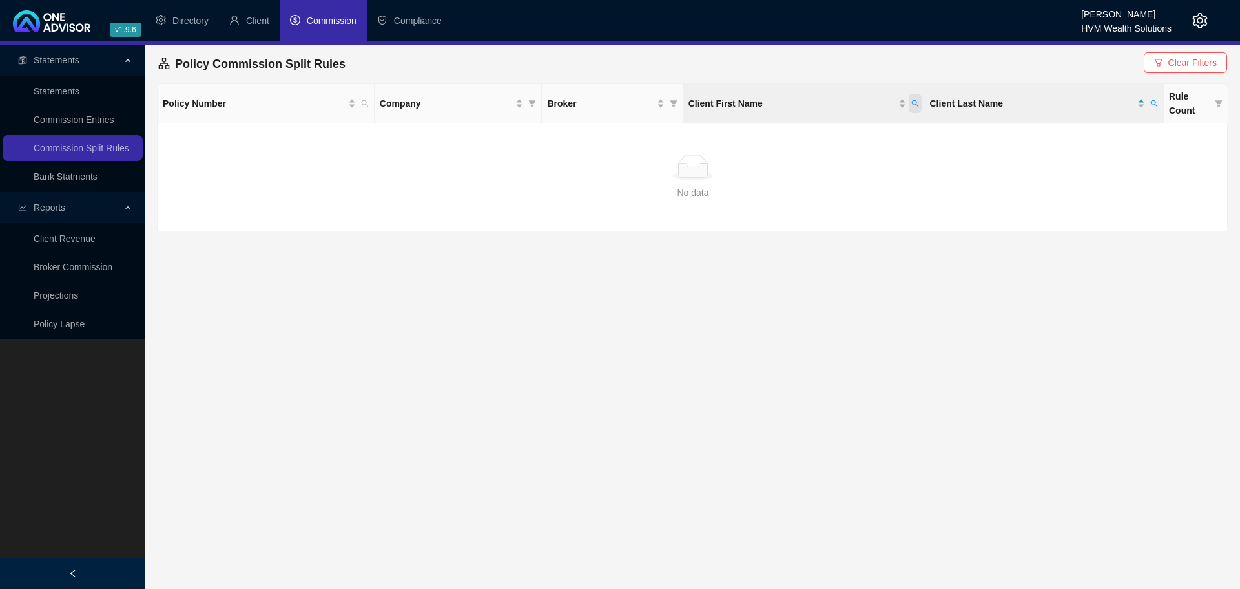
click at [919, 105] on icon "search" at bounding box center [916, 103] width 8 height 8
type input "ramesh"
click at [875, 156] on button "Reset" at bounding box center [888, 155] width 58 height 16
click at [1038, 75] on div "Policy Commission Split Rules Clear Filters" at bounding box center [692, 64] width 1069 height 28
click at [1156, 103] on icon "search" at bounding box center [1154, 103] width 7 height 7
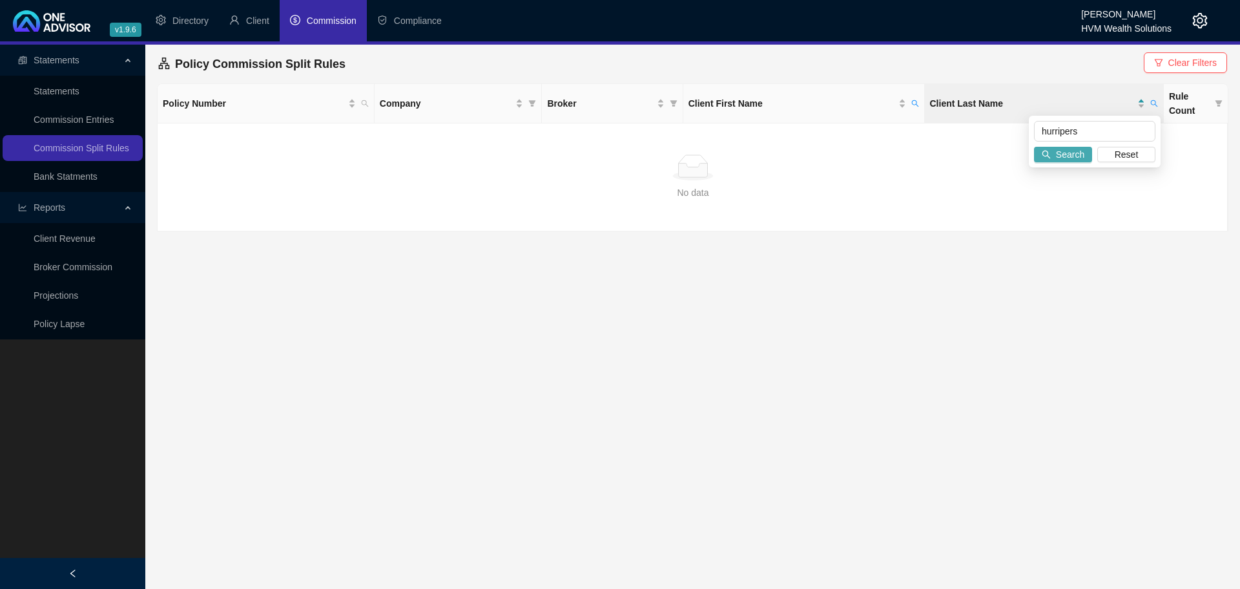
click at [1070, 154] on span "Search" at bounding box center [1070, 154] width 28 height 14
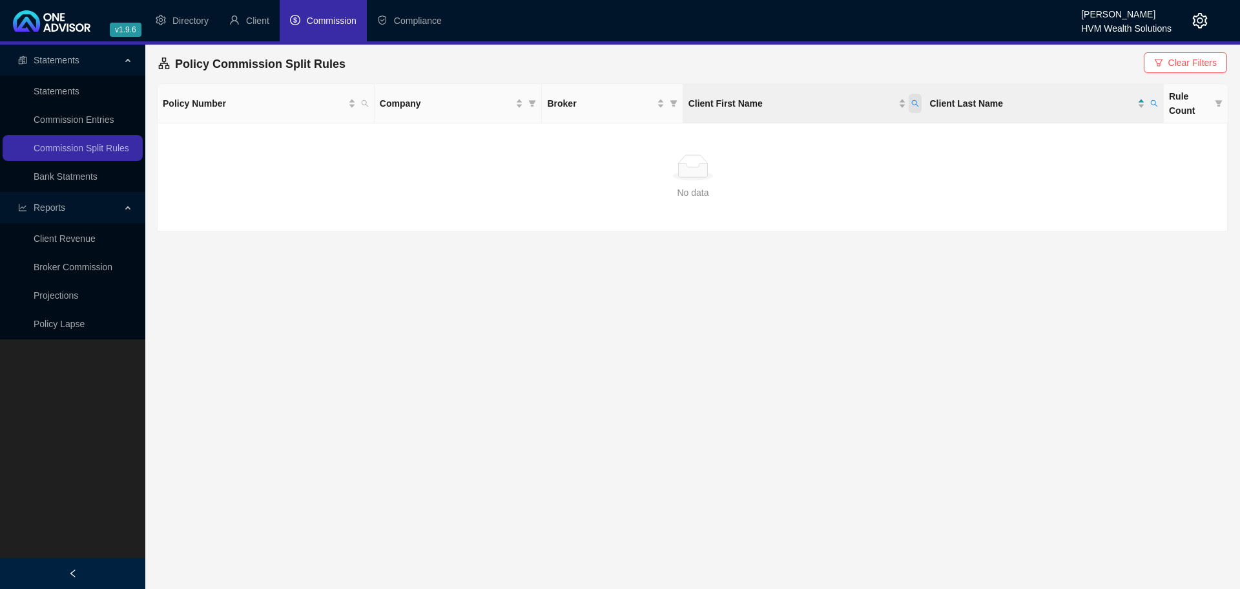
click at [916, 105] on icon "search" at bounding box center [915, 103] width 7 height 7
click at [884, 153] on span "Reset" at bounding box center [889, 154] width 24 height 14
click at [826, 157] on span "Search" at bounding box center [832, 154] width 28 height 14
click at [1158, 105] on icon "search" at bounding box center [1155, 103] width 8 height 8
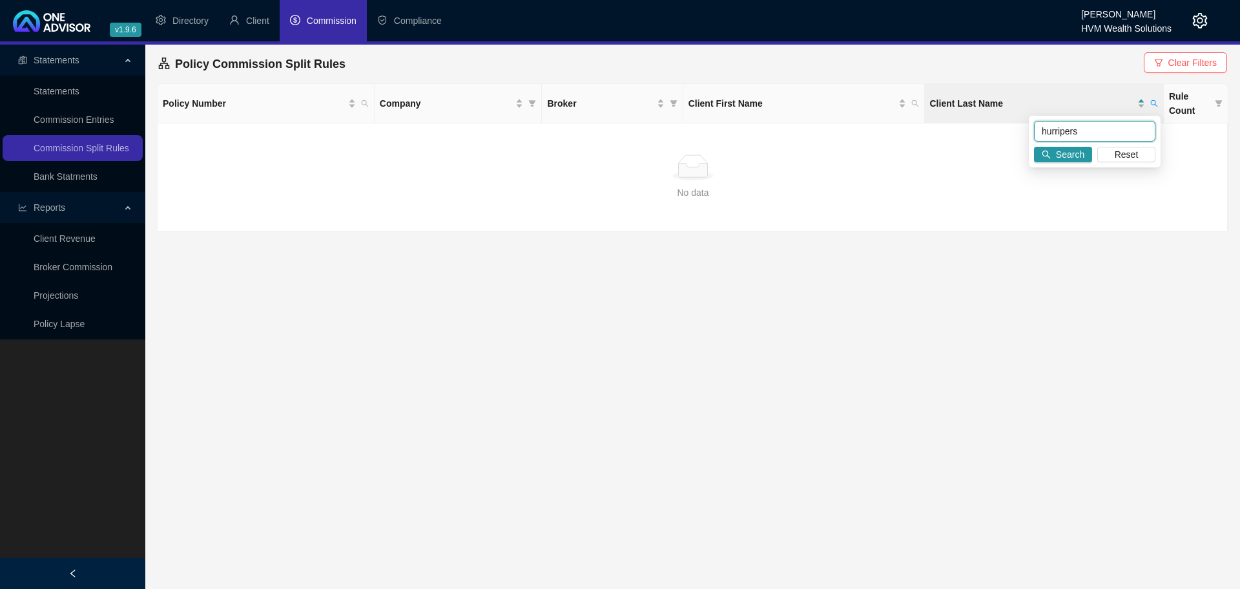
click at [1073, 130] on input "hurripers" at bounding box center [1094, 131] width 121 height 21
drag, startPoint x: 1094, startPoint y: 133, endPoint x: 1064, endPoint y: 132, distance: 30.4
click at [1064, 132] on input "hurripers" at bounding box center [1094, 131] width 121 height 21
click at [1075, 155] on span "Search" at bounding box center [1070, 154] width 28 height 14
click at [1156, 101] on icon "search" at bounding box center [1155, 103] width 8 height 8
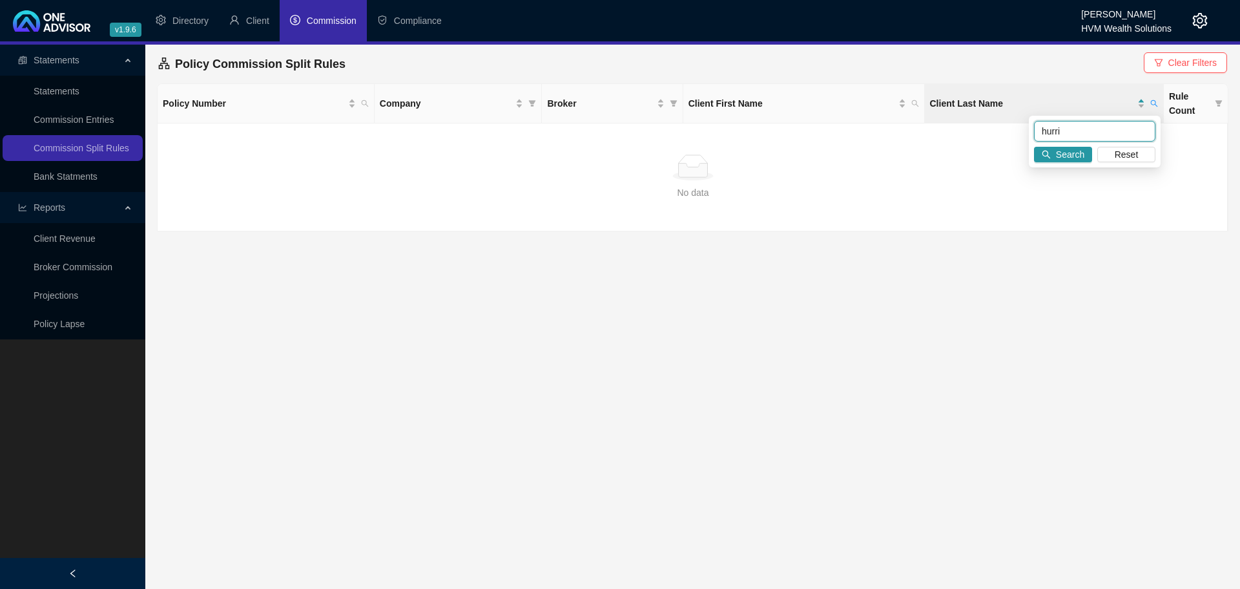
click at [1082, 132] on input "hurri" at bounding box center [1094, 131] width 121 height 21
click at [1053, 159] on button "Search" at bounding box center [1063, 155] width 58 height 16
click at [1165, 103] on th "Rule Count" at bounding box center [1196, 103] width 65 height 39
click at [1159, 104] on span at bounding box center [1154, 103] width 13 height 19
click at [1081, 129] on input "hurr" at bounding box center [1094, 131] width 121 height 21
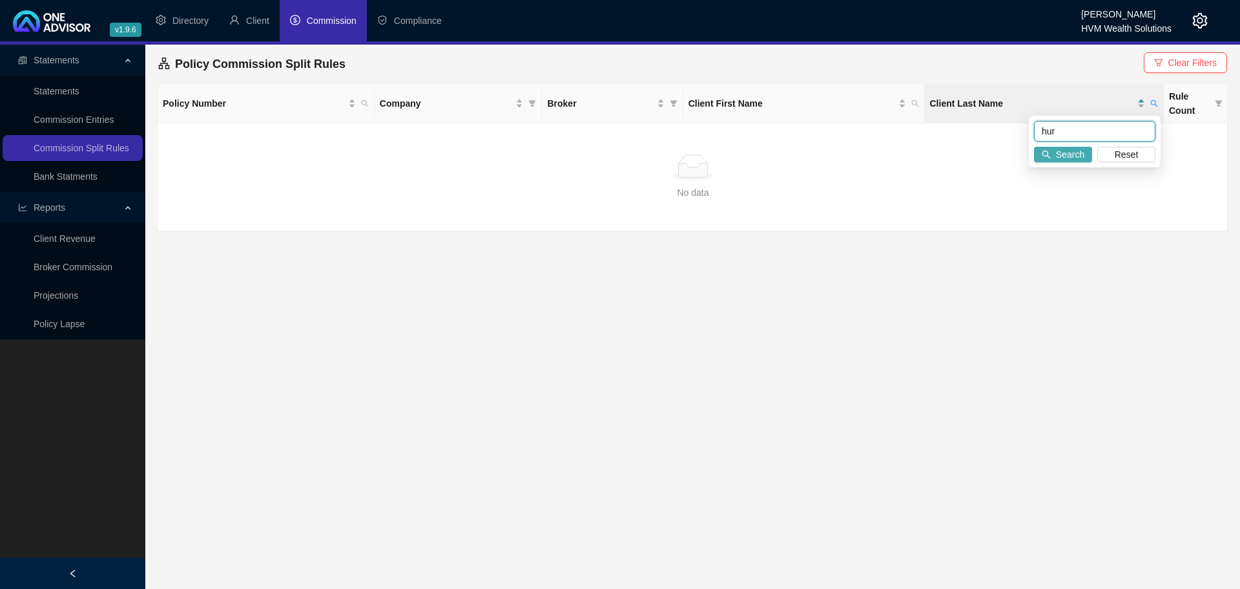
type input "hur"
click at [1065, 151] on span "Search" at bounding box center [1070, 154] width 28 height 14
click at [1167, 65] on button "Clear Filters" at bounding box center [1185, 62] width 83 height 21
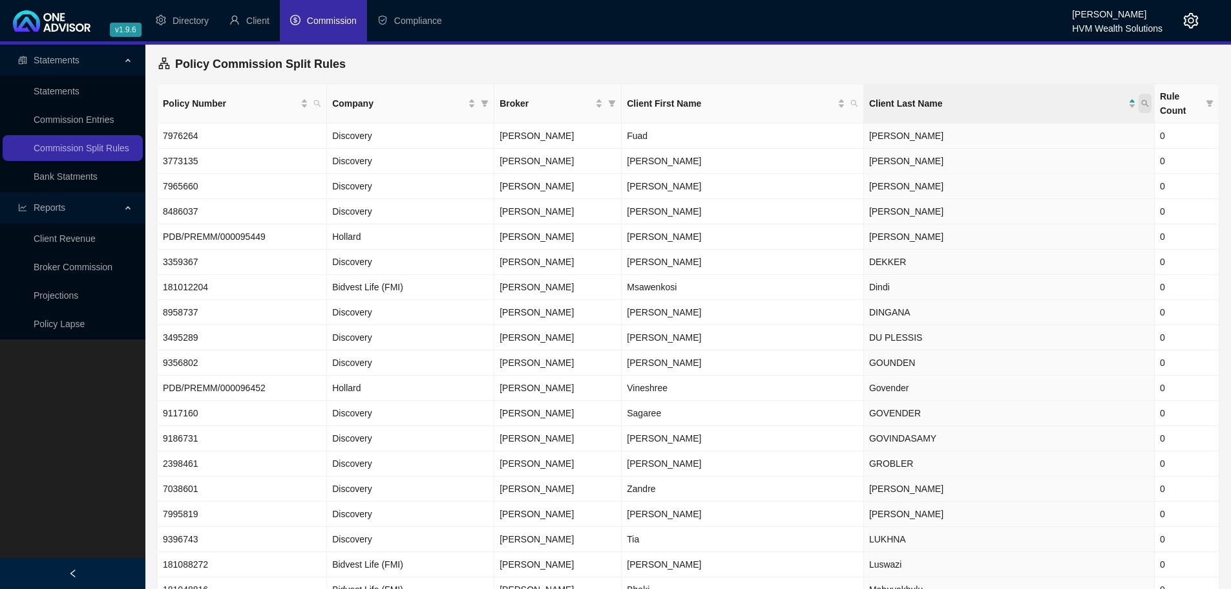
click at [1145, 99] on icon "search" at bounding box center [1145, 103] width 8 height 8
click at [1058, 134] on input "text" at bounding box center [1085, 131] width 121 height 21
type input "hur"
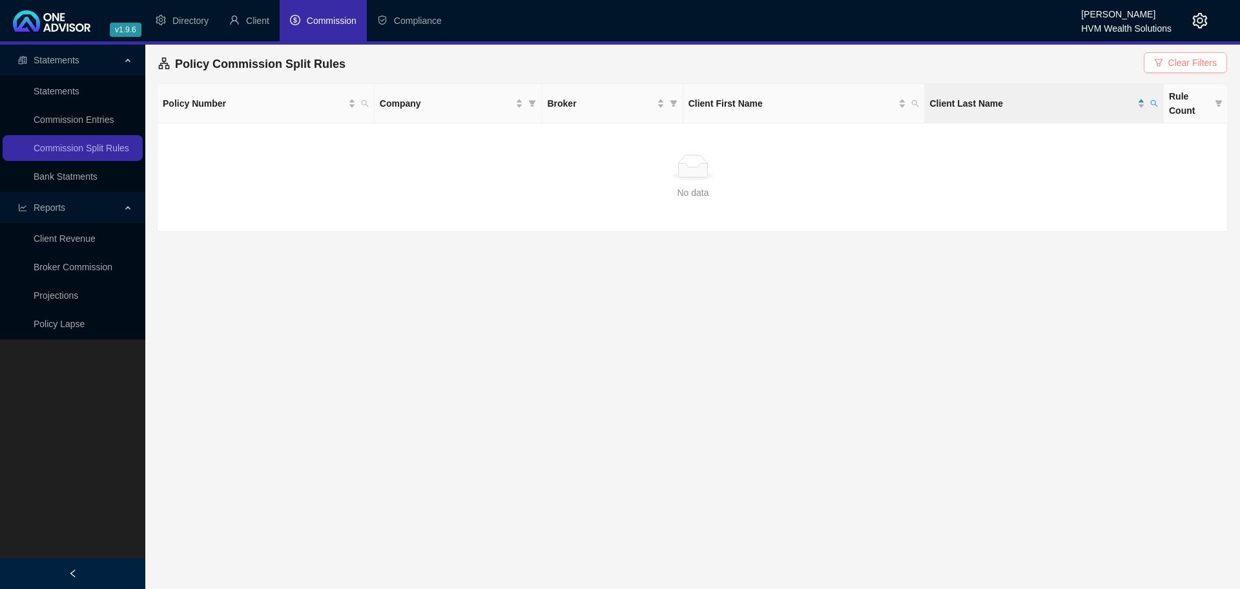
click at [1160, 67] on span "button" at bounding box center [1158, 62] width 9 height 9
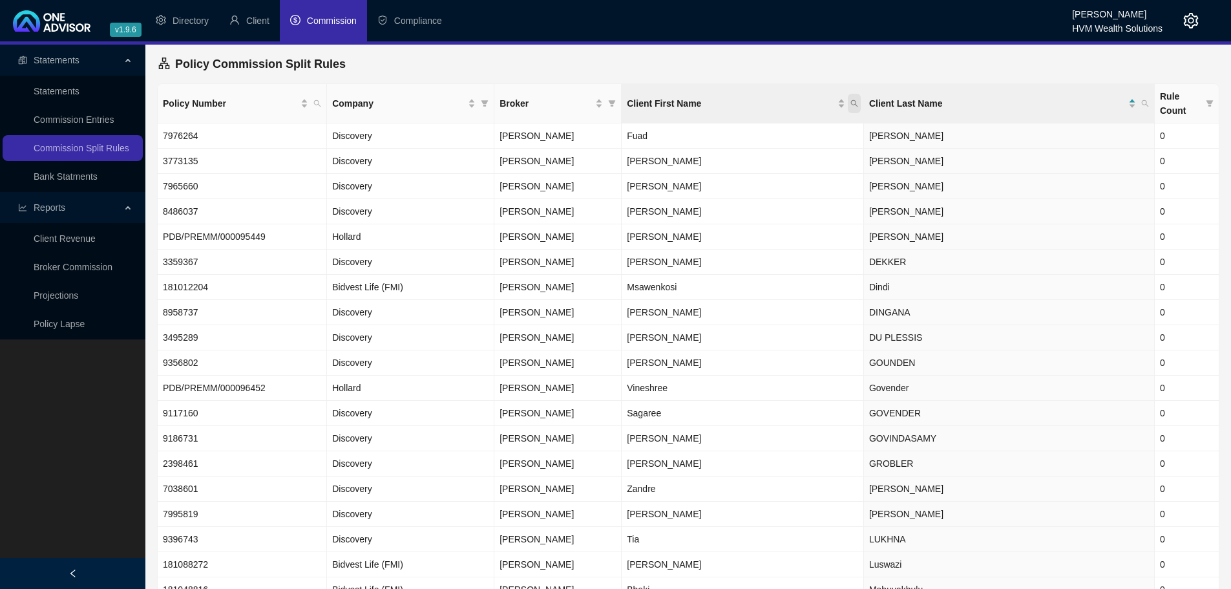
click at [848, 105] on span "Client First Name" at bounding box center [854, 103] width 13 height 19
click at [775, 128] on input "text" at bounding box center [771, 131] width 121 height 21
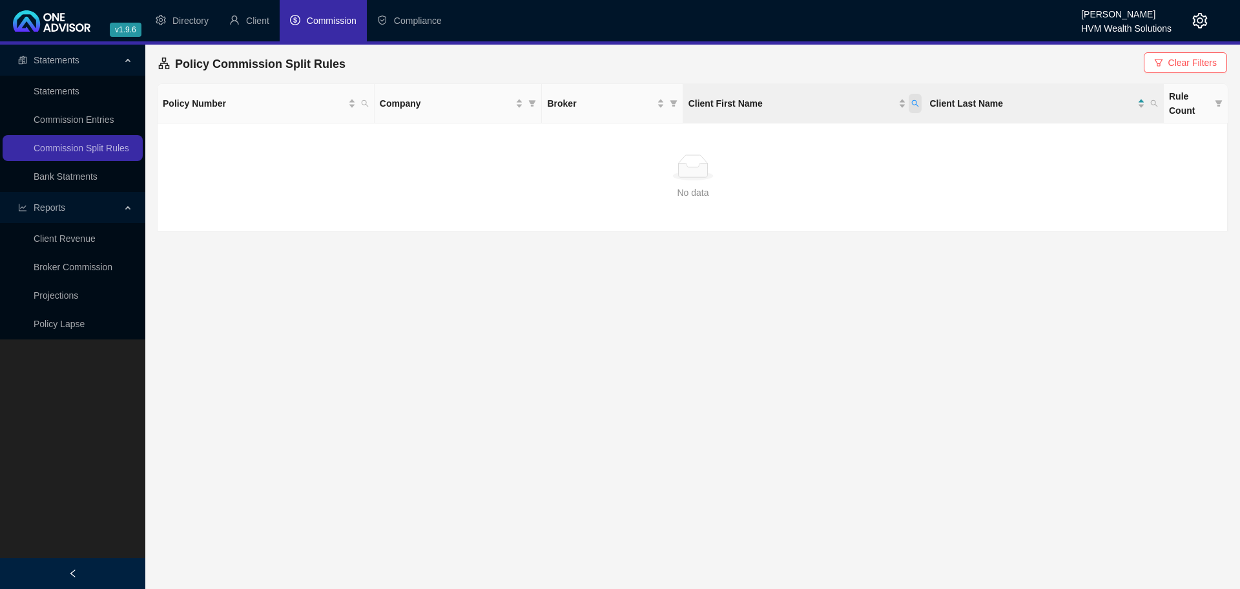
click at [917, 104] on icon "search" at bounding box center [915, 103] width 7 height 7
click at [846, 121] on input "rame" at bounding box center [856, 131] width 121 height 21
type input "ramesh"
click at [831, 152] on span "Search" at bounding box center [832, 154] width 28 height 14
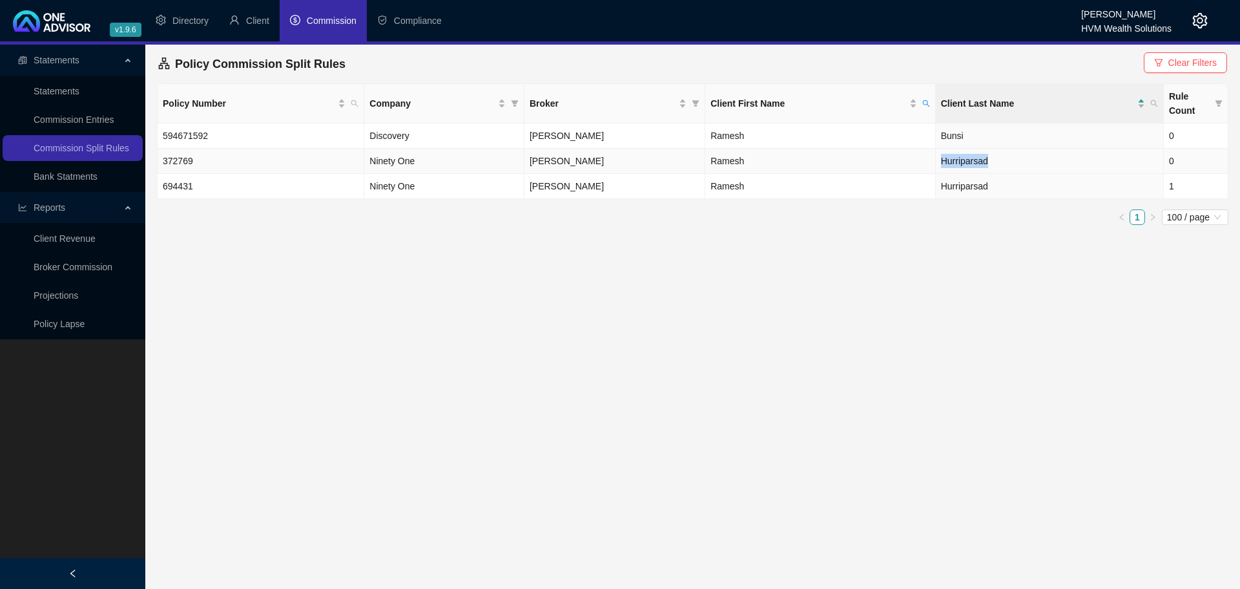
drag, startPoint x: 948, startPoint y: 162, endPoint x: 993, endPoint y: 162, distance: 44.6
click at [993, 162] on td "Hurriparsad" at bounding box center [1050, 161] width 228 height 25
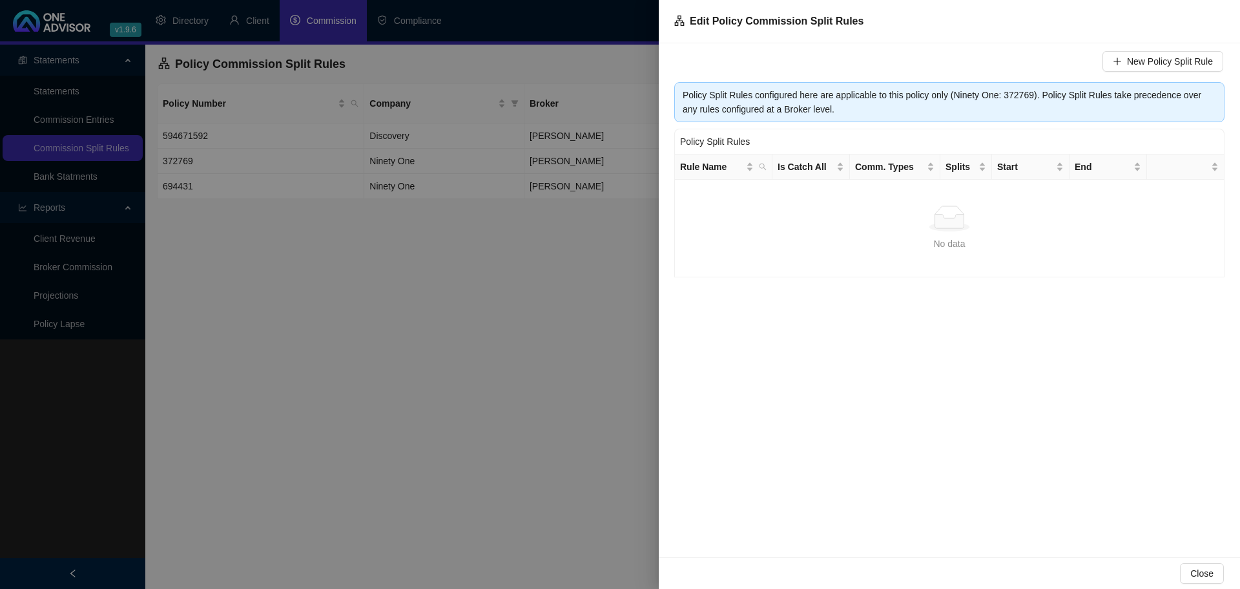
click at [587, 224] on div at bounding box center [620, 294] width 1240 height 589
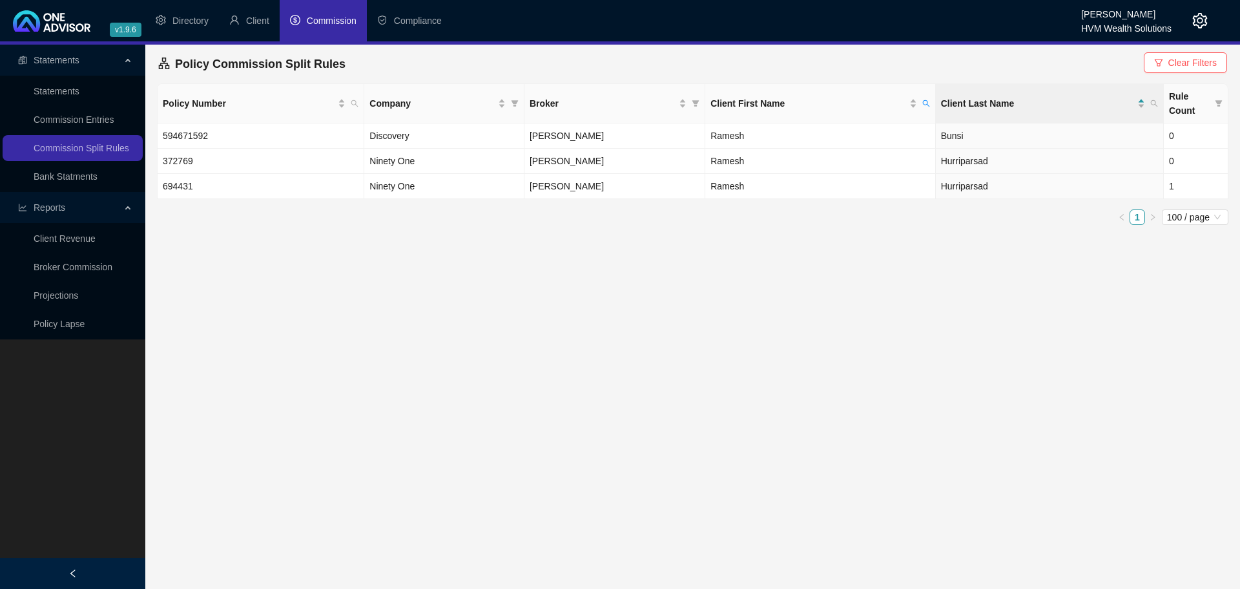
drag, startPoint x: 969, startPoint y: 158, endPoint x: 897, endPoint y: 251, distance: 117.3
click at [897, 251] on main "Statements Statements Commission Entries Commission Split Rules Bank Statments …" at bounding box center [620, 317] width 1240 height 544
click at [1152, 102] on icon "search" at bounding box center [1155, 103] width 8 height 8
click at [1051, 137] on input "text" at bounding box center [1094, 131] width 121 height 21
type input "Hurriparsad"
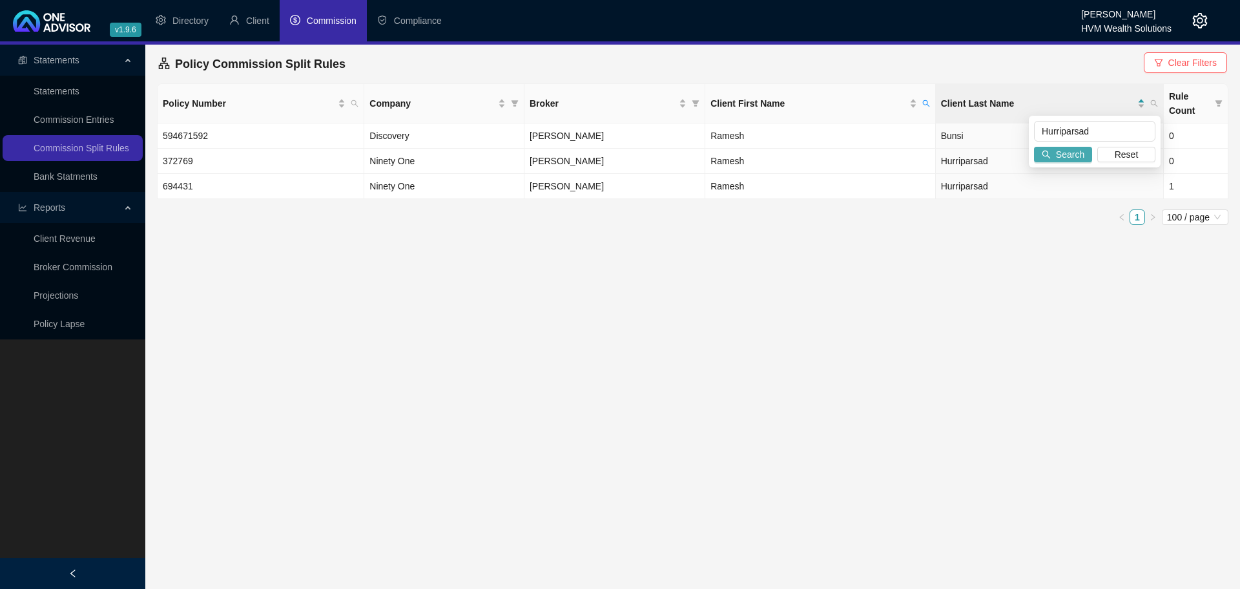
click at [1076, 156] on span "Search" at bounding box center [1070, 154] width 28 height 14
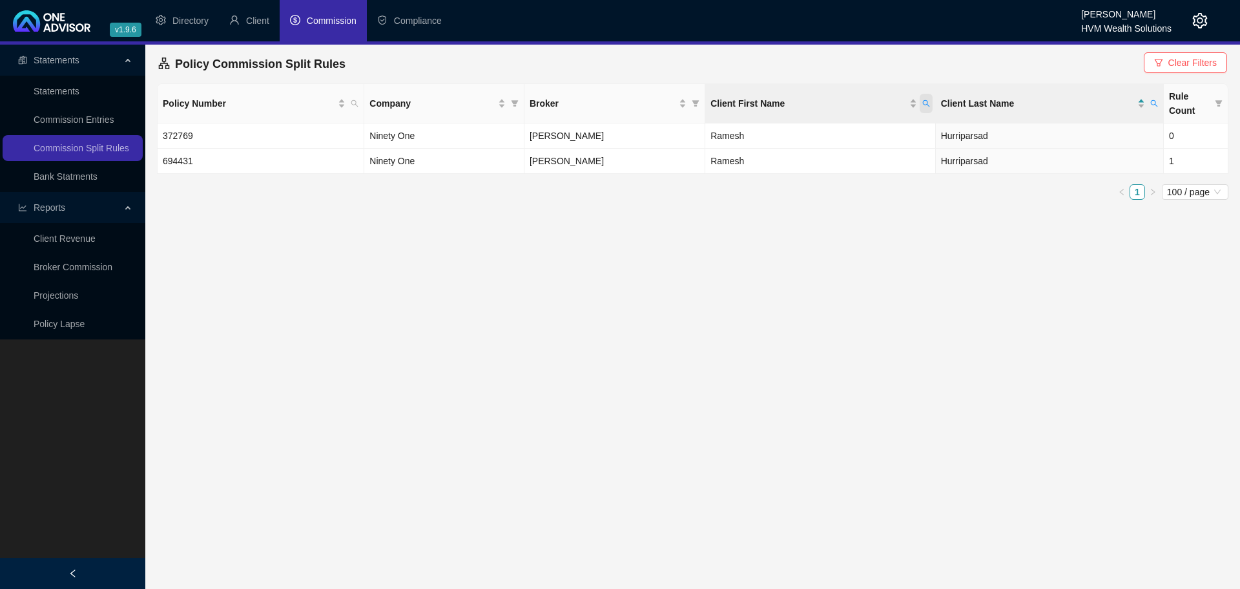
click at [922, 106] on icon "search" at bounding box center [926, 103] width 8 height 8
drag, startPoint x: 850, startPoint y: 130, endPoint x: 720, endPoint y: 130, distance: 129.8
click at [720, 130] on body "v1.9.6 Bronwyn Desplace HVM Wealth Solutions Directory Client Commission Compli…" at bounding box center [620, 294] width 1240 height 589
click at [826, 151] on span "Search" at bounding box center [832, 154] width 28 height 14
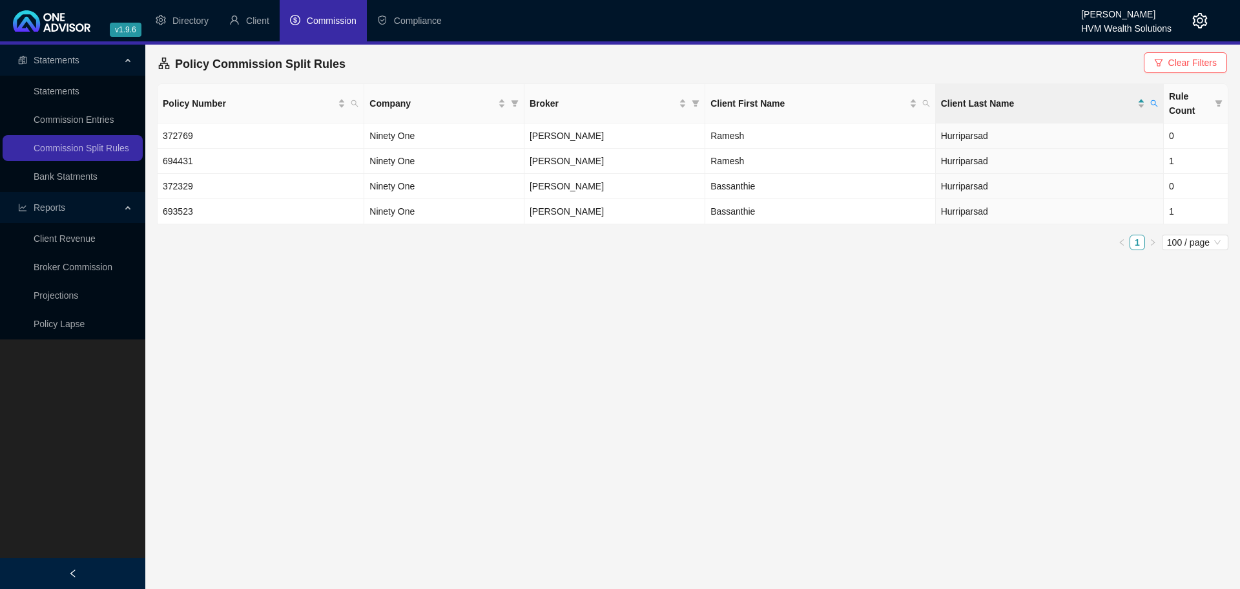
click at [578, 276] on main "Statements Statements Commission Entries Commission Split Rules Bank Statments …" at bounding box center [620, 317] width 1240 height 544
click at [706, 183] on td "Bassanthie" at bounding box center [820, 186] width 231 height 25
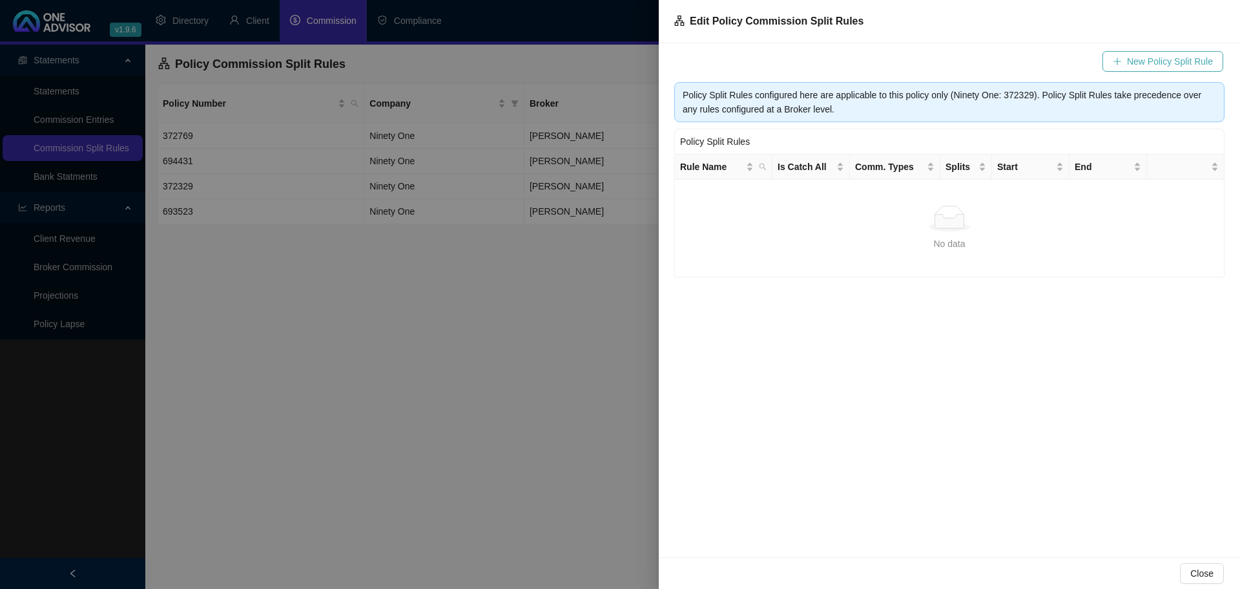
click at [1196, 61] on span "New Policy Split Rule" at bounding box center [1170, 61] width 86 height 14
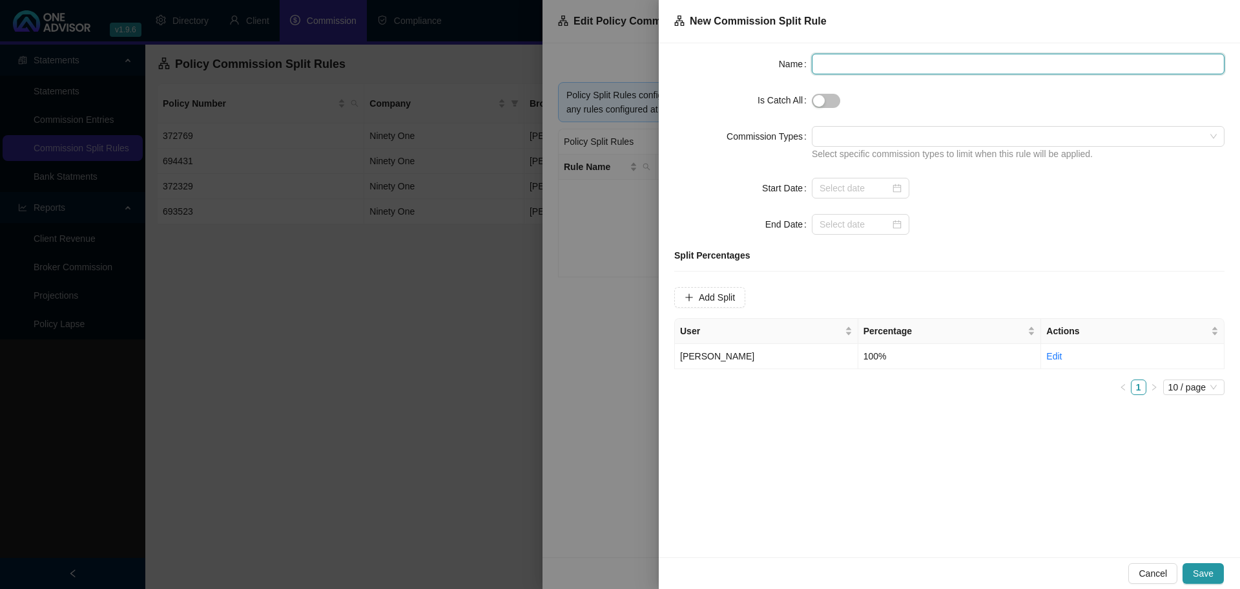
click at [873, 69] on input "text" at bounding box center [1018, 64] width 413 height 21
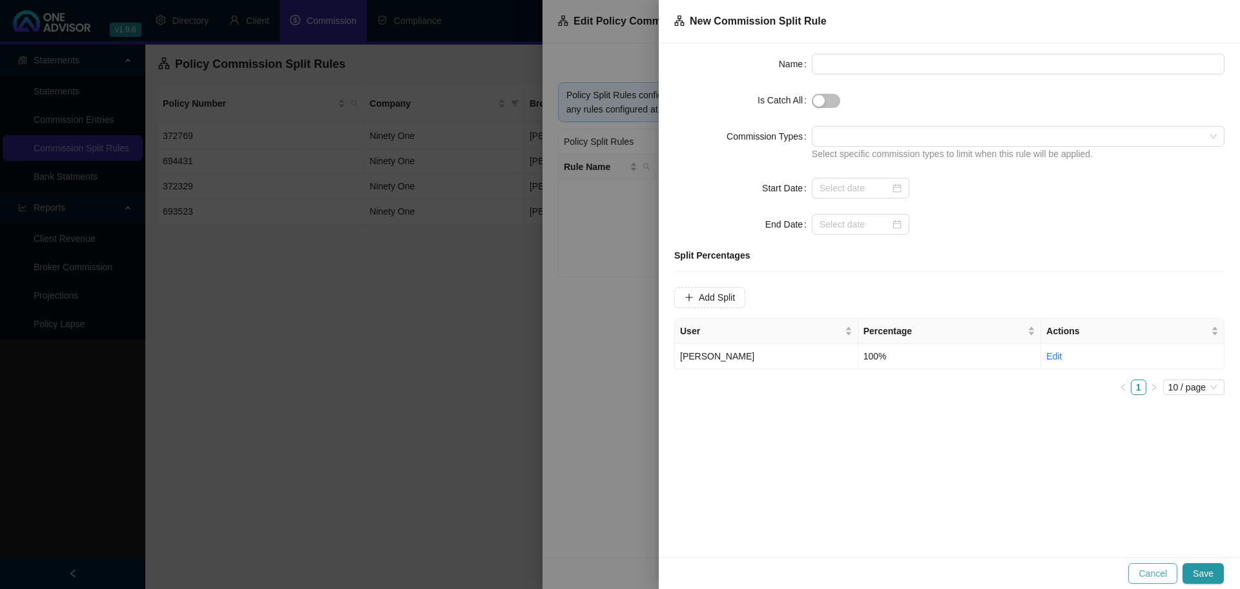
click at [1155, 574] on span "Cancel" at bounding box center [1153, 573] width 28 height 14
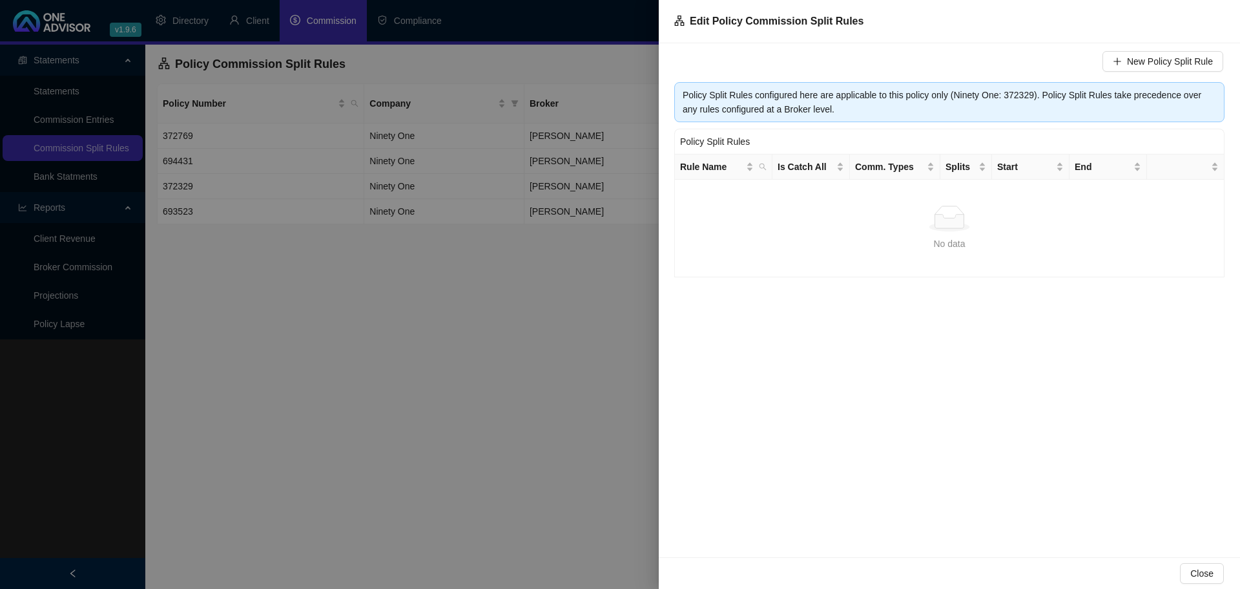
click at [561, 450] on div at bounding box center [620, 294] width 1240 height 589
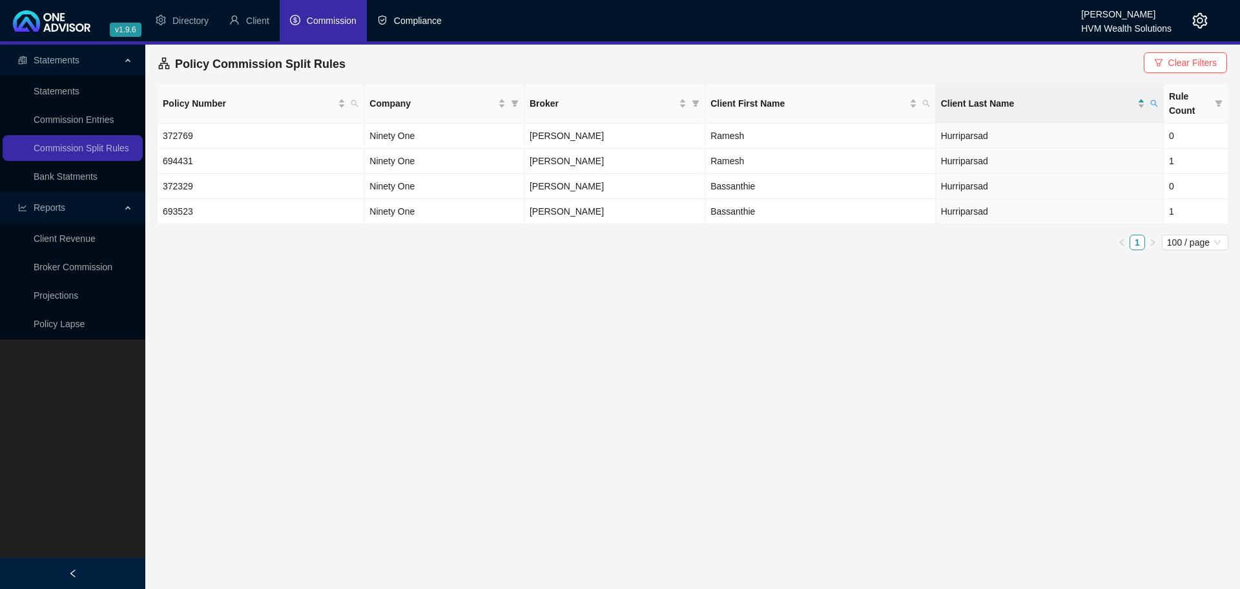
click at [382, 25] on icon "safety" at bounding box center [382, 20] width 10 height 10
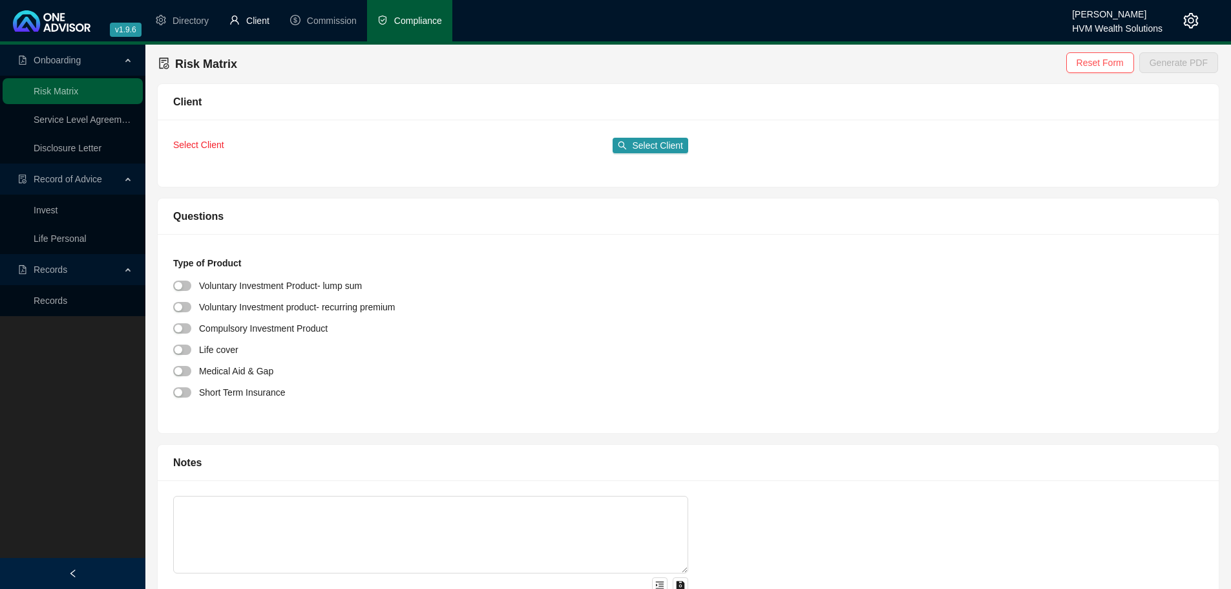
click at [252, 25] on span "Client" at bounding box center [257, 21] width 23 height 10
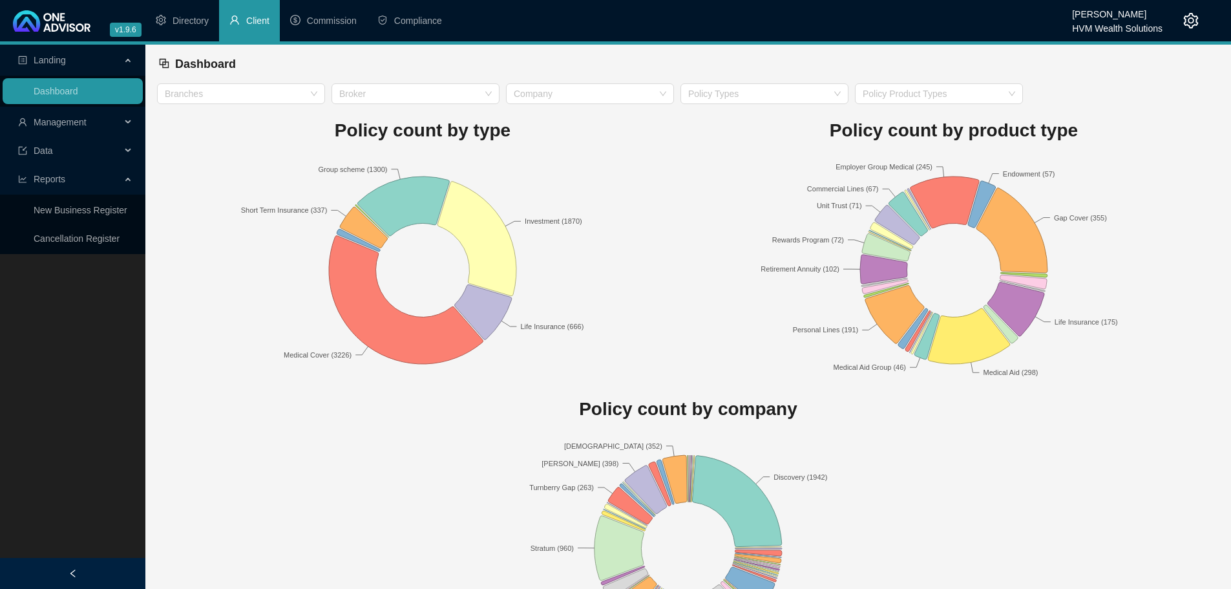
click at [83, 126] on span "Management" at bounding box center [60, 122] width 53 height 10
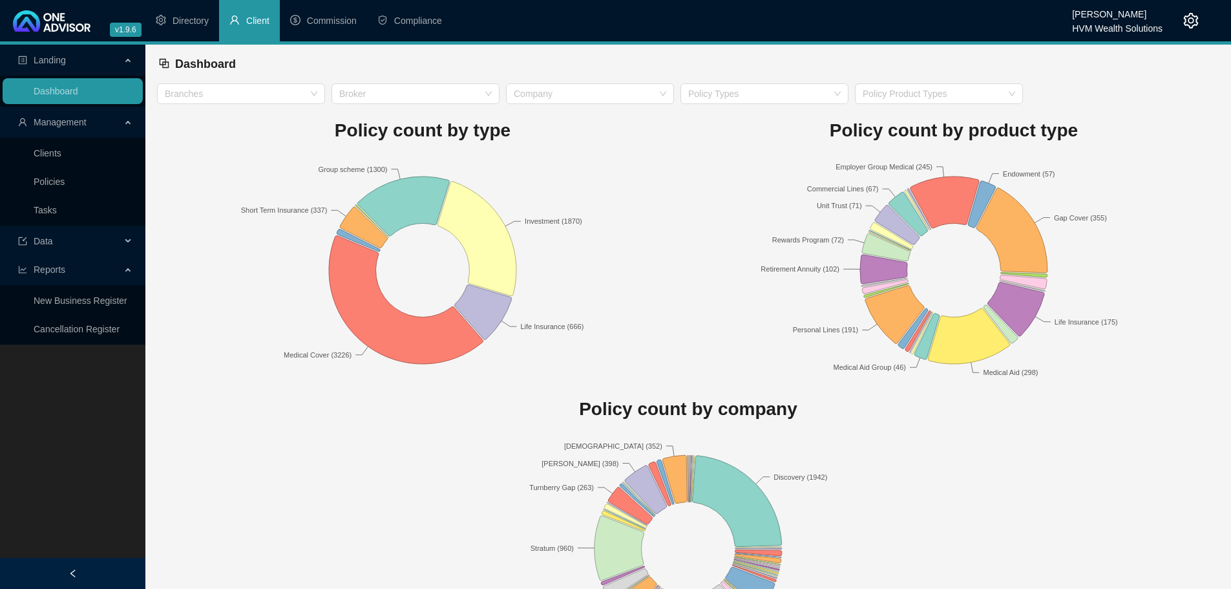
click at [83, 126] on span "Management" at bounding box center [60, 122] width 53 height 10
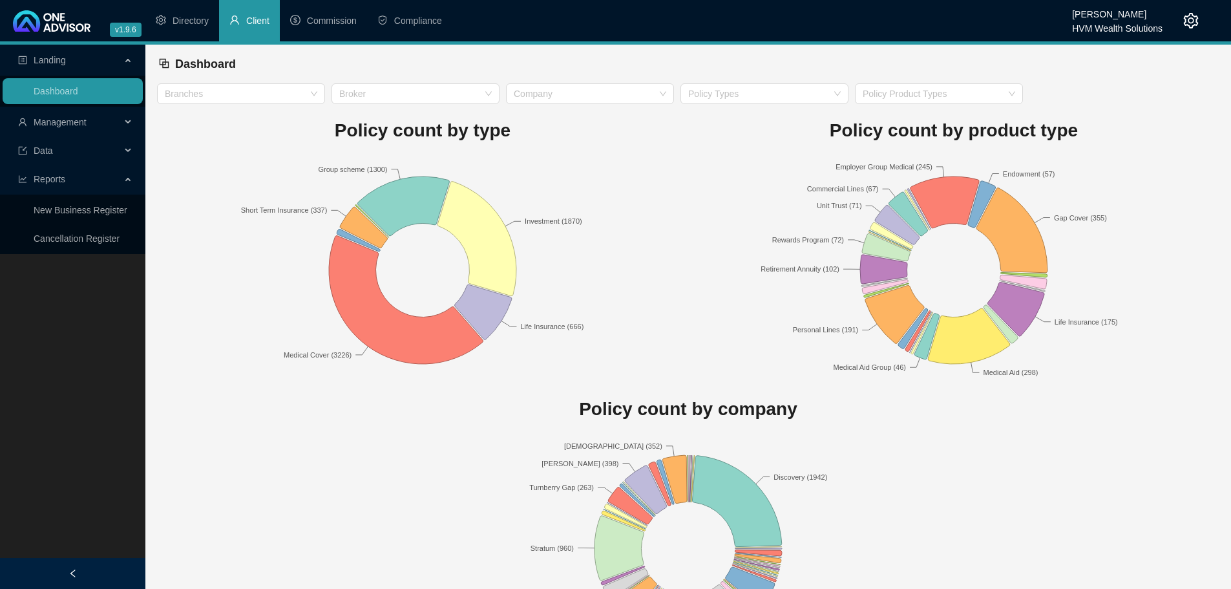
click at [99, 172] on span "Reports" at bounding box center [69, 179] width 103 height 26
click at [106, 173] on span "Reports" at bounding box center [69, 179] width 103 height 26
click at [57, 206] on link "New Business Register" at bounding box center [81, 210] width 94 height 10
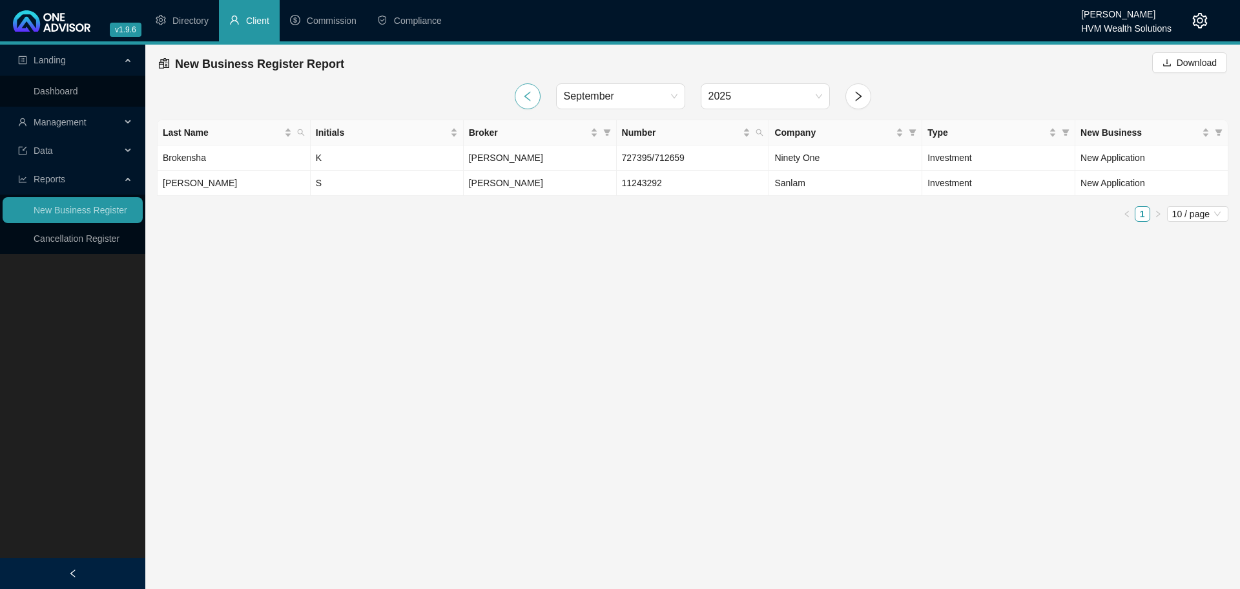
click at [525, 107] on button "button" at bounding box center [528, 96] width 26 height 26
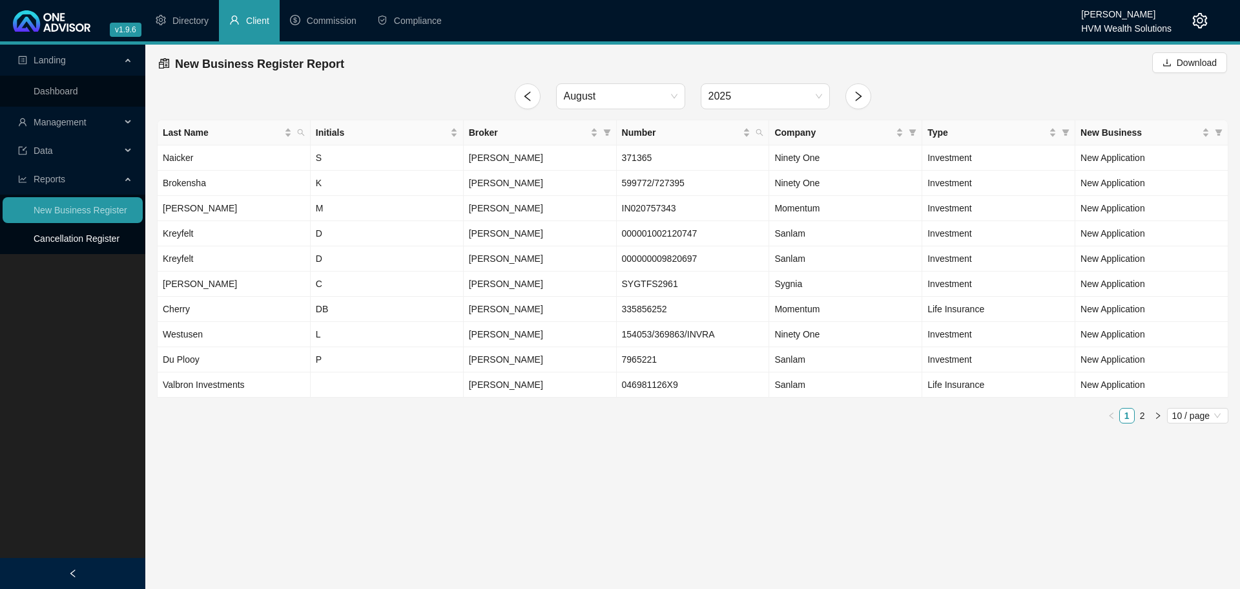
click at [103, 236] on link "Cancellation Register" at bounding box center [77, 238] width 86 height 10
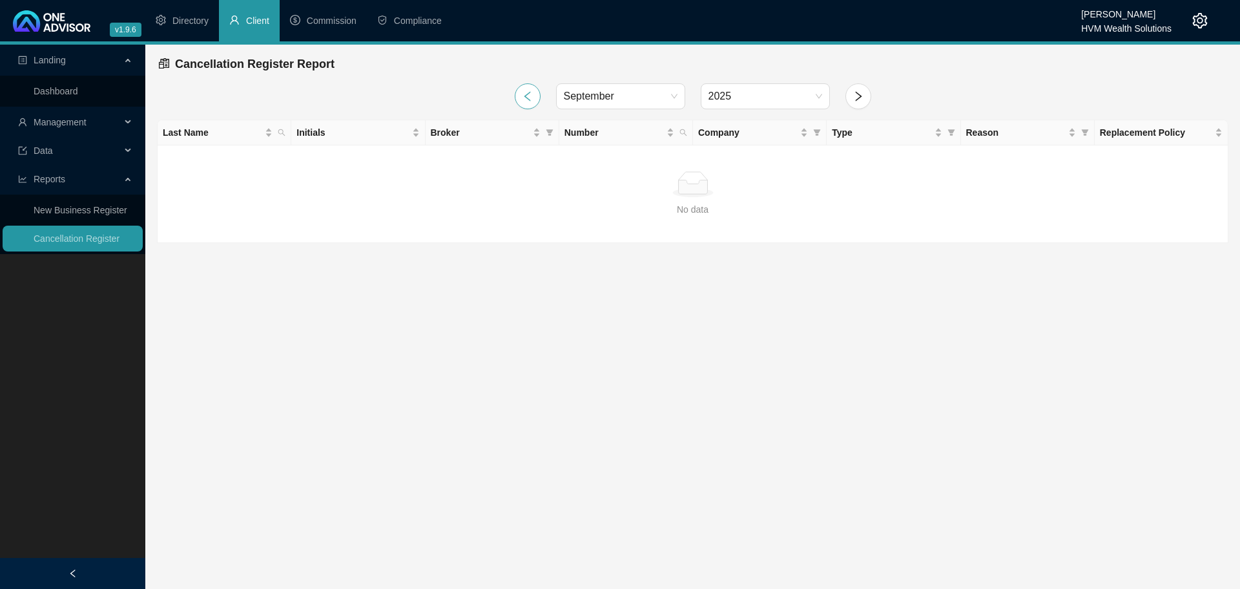
click at [523, 99] on icon "left" at bounding box center [528, 96] width 12 height 12
click at [190, 21] on span "Directory" at bounding box center [190, 21] width 36 height 10
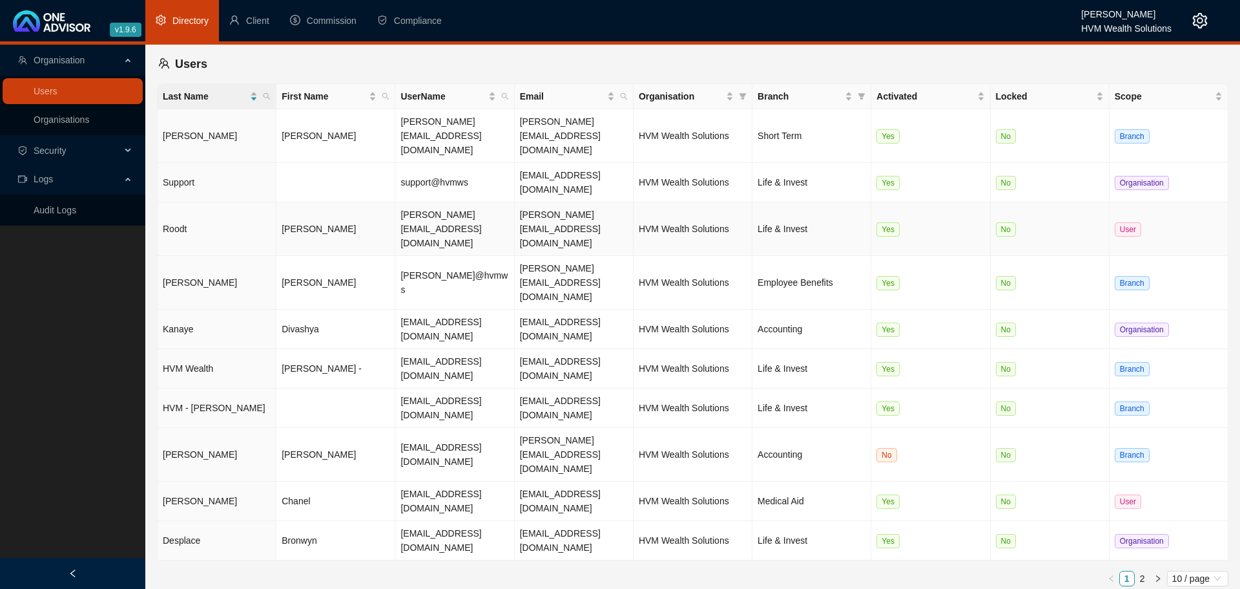
click at [297, 202] on td "[PERSON_NAME]" at bounding box center [335, 229] width 119 height 54
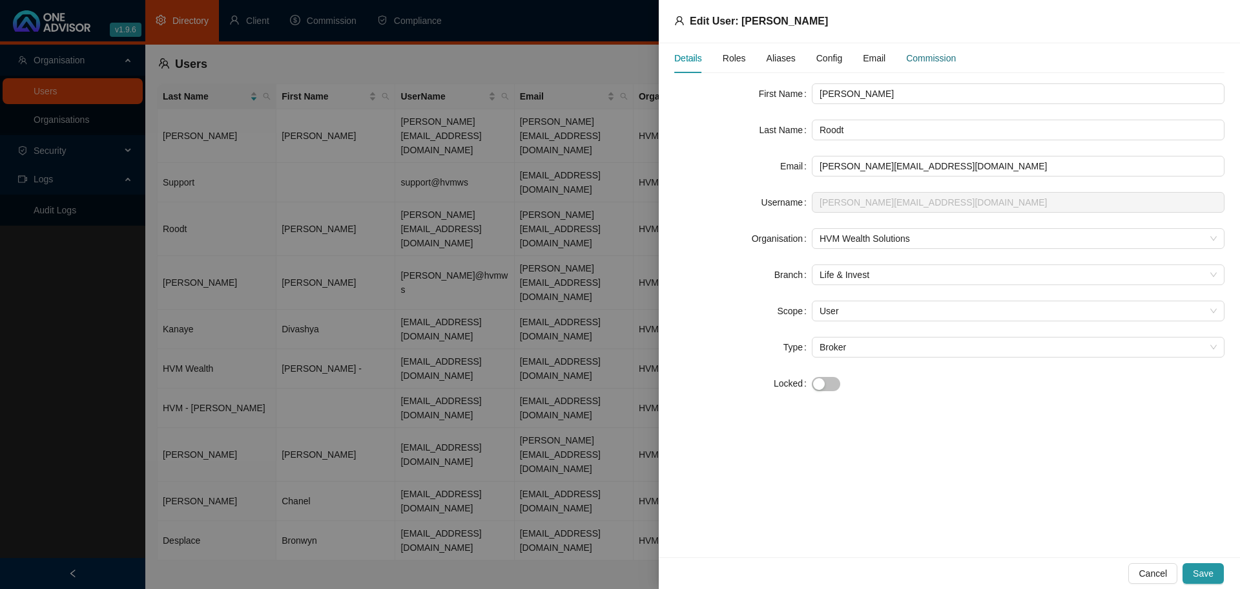
click at [935, 55] on div "Commission" at bounding box center [931, 58] width 50 height 14
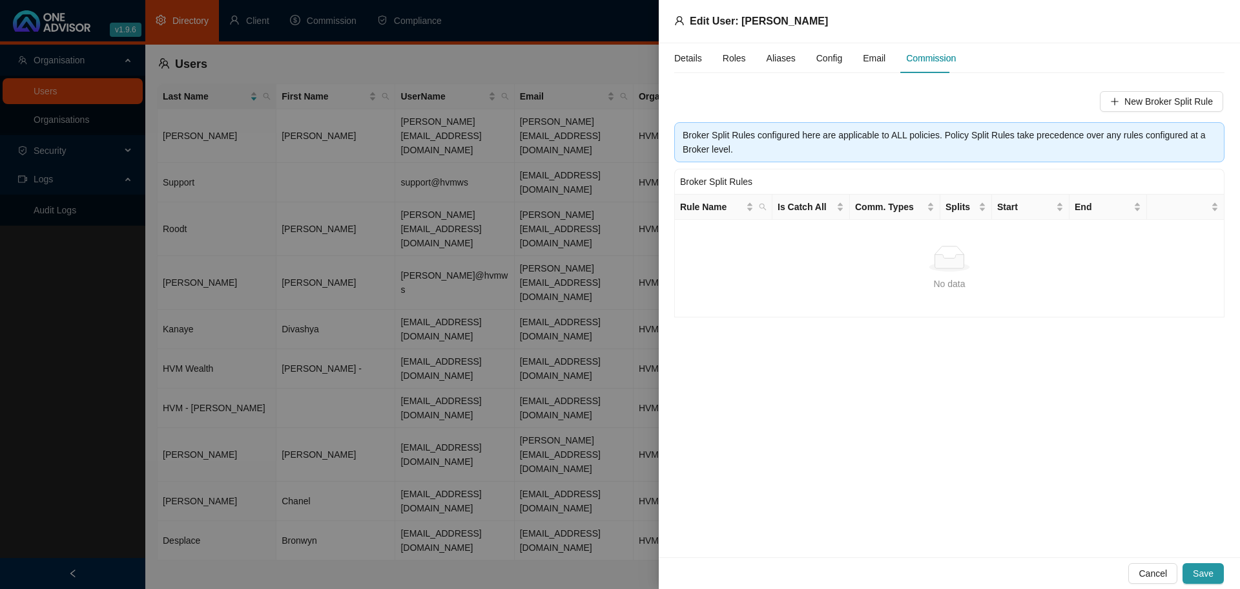
click at [923, 394] on div "Details Roles Aliases Config Email Commission New Broker Split Rule Broker Spli…" at bounding box center [949, 300] width 581 height 514
click at [602, 423] on div at bounding box center [620, 294] width 1240 height 589
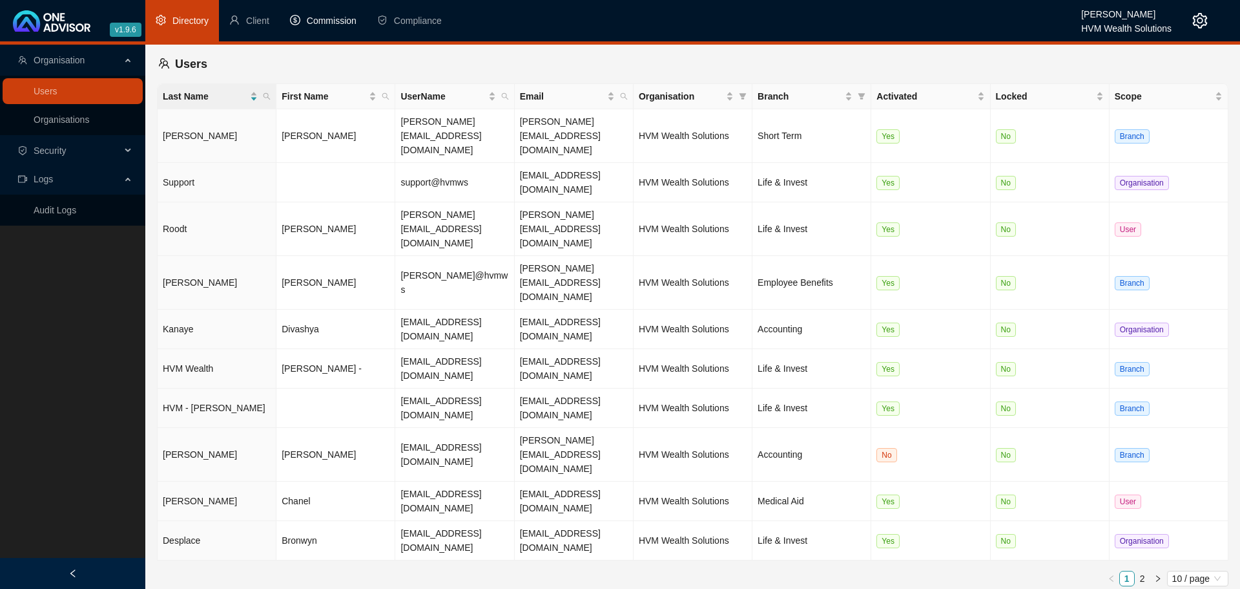
click at [333, 19] on span "Commission" at bounding box center [332, 21] width 50 height 10
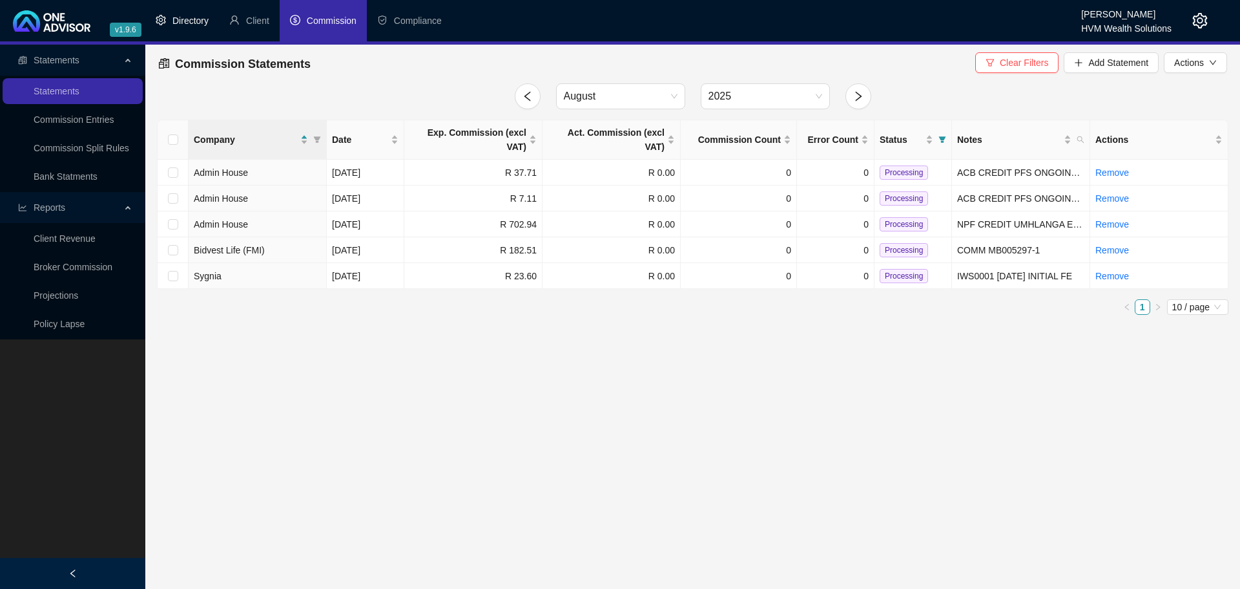
click at [196, 21] on span "Directory" at bounding box center [190, 21] width 36 height 10
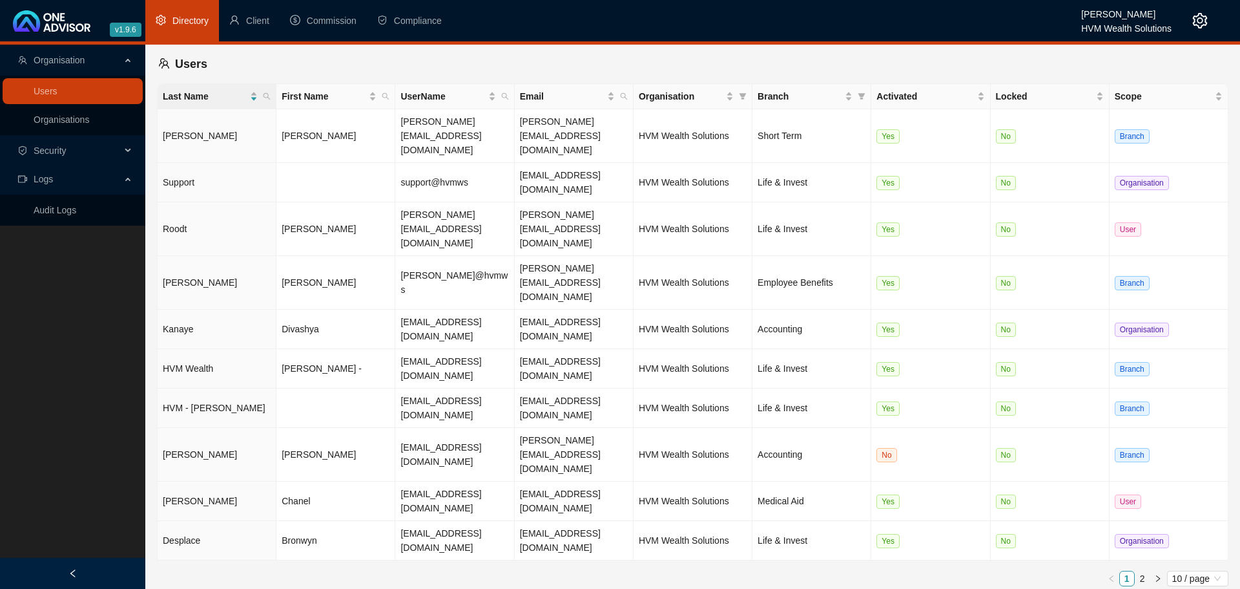
click at [546, 456] on main "Organisation Users Organisations Security Logs Audit Logs Users Last Name First…" at bounding box center [620, 317] width 1240 height 544
click at [291, 448] on main "Organisation Users Organisations Security Logs Audit Logs Users Last Name First…" at bounding box center [620, 317] width 1240 height 544
click at [315, 18] on span "Commission" at bounding box center [332, 21] width 50 height 10
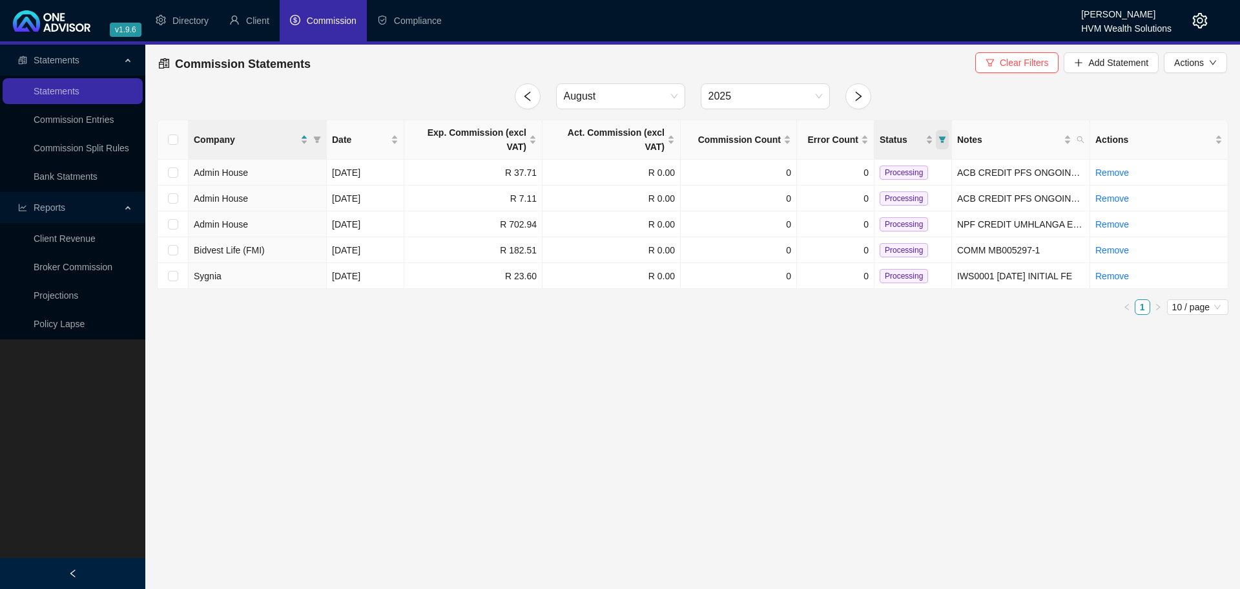
click at [944, 136] on icon "filter" at bounding box center [943, 140] width 8 height 8
click at [68, 265] on link "Broker Commission" at bounding box center [73, 267] width 79 height 10
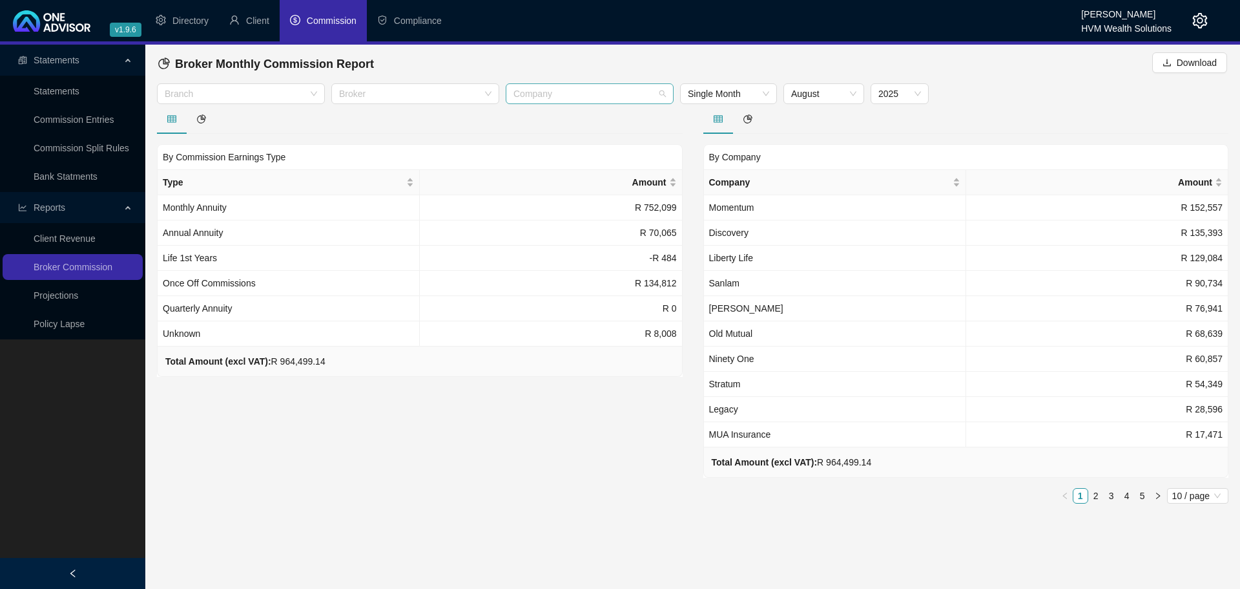
click at [612, 92] on div at bounding box center [582, 94] width 149 height 10
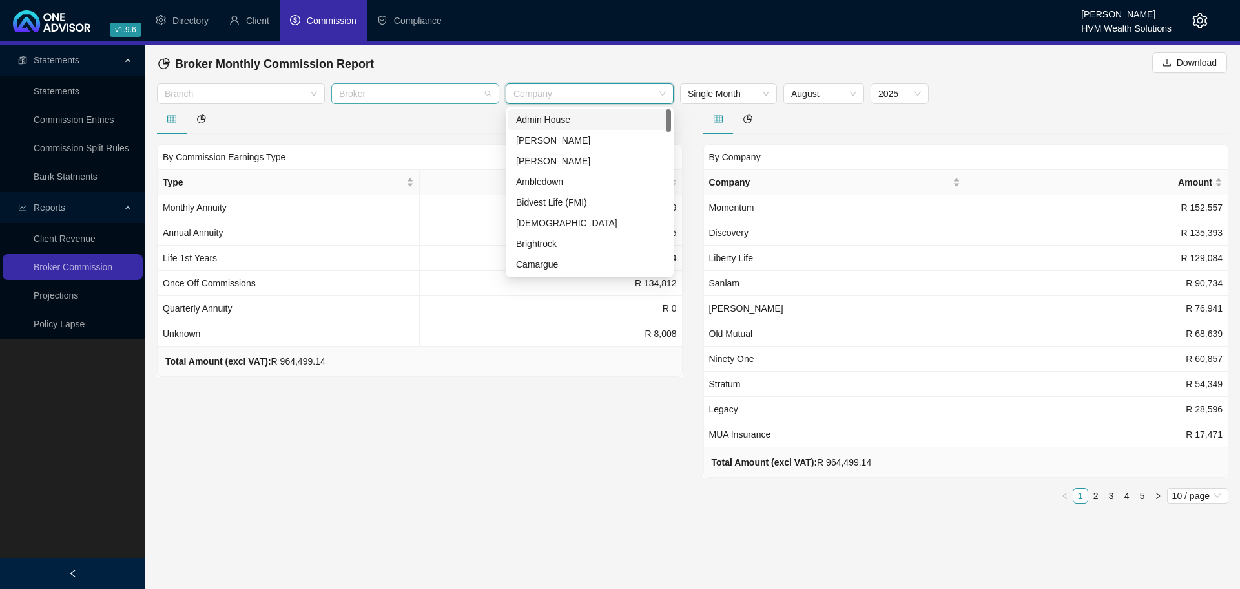
click at [431, 92] on div at bounding box center [408, 94] width 149 height 10
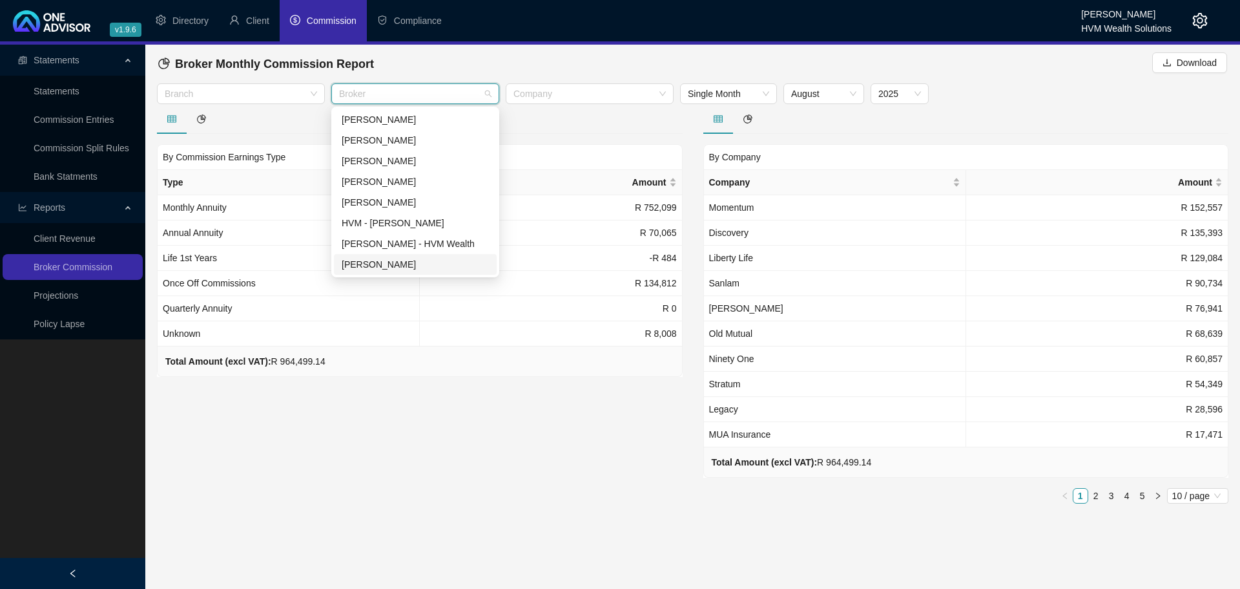
scroll to position [41, 0]
click at [413, 205] on div "[PERSON_NAME] - HVM Wealth" at bounding box center [415, 202] width 147 height 14
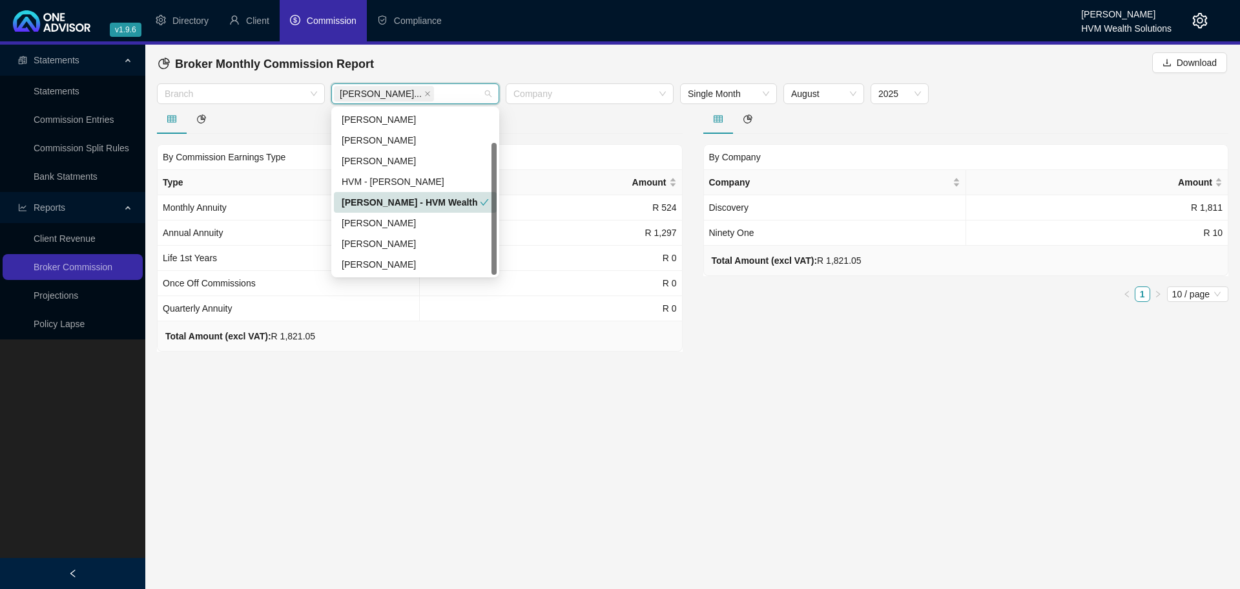
click at [419, 194] on div "[PERSON_NAME] - HVM Wealth" at bounding box center [415, 202] width 163 height 21
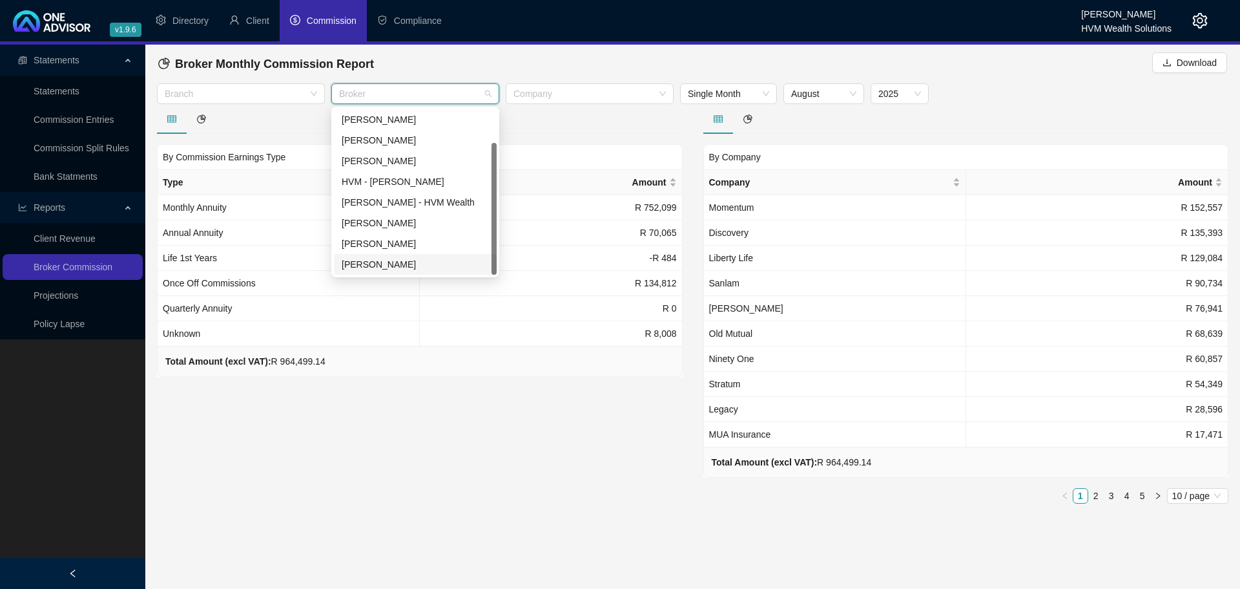
click at [443, 406] on div "By Commission Earnings Type Type Amount Monthly Annuity R 752,099 Annual Annuit…" at bounding box center [420, 309] width 547 height 410
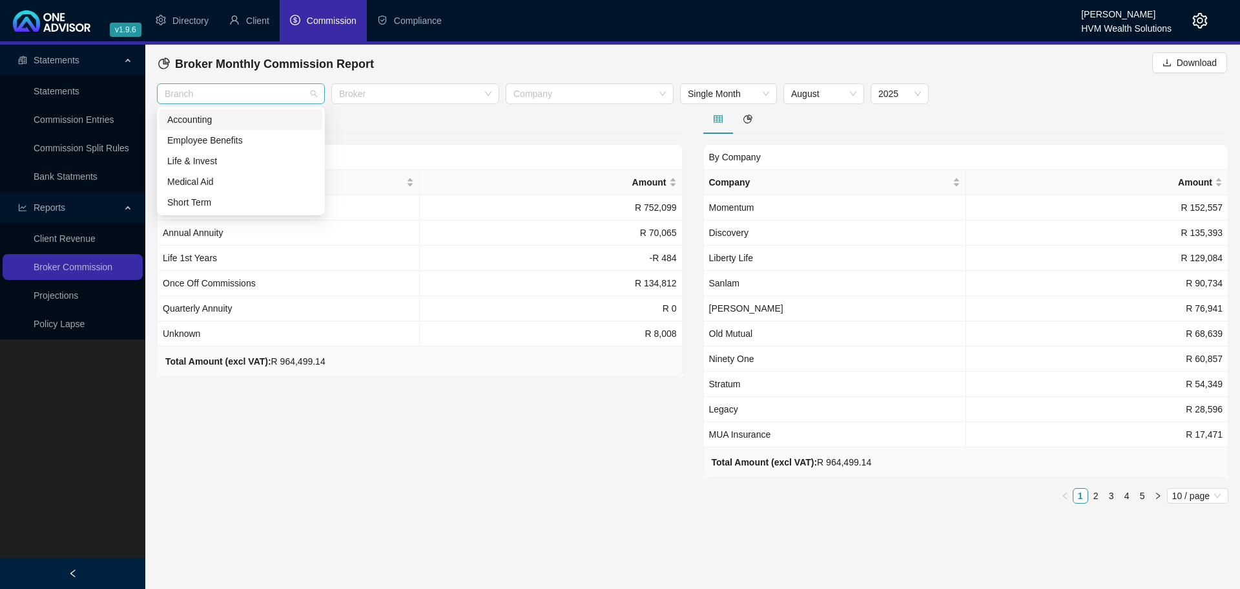
click at [264, 99] on div "Branch" at bounding box center [241, 93] width 168 height 21
click at [230, 168] on div "Life & Invest" at bounding box center [241, 161] width 163 height 21
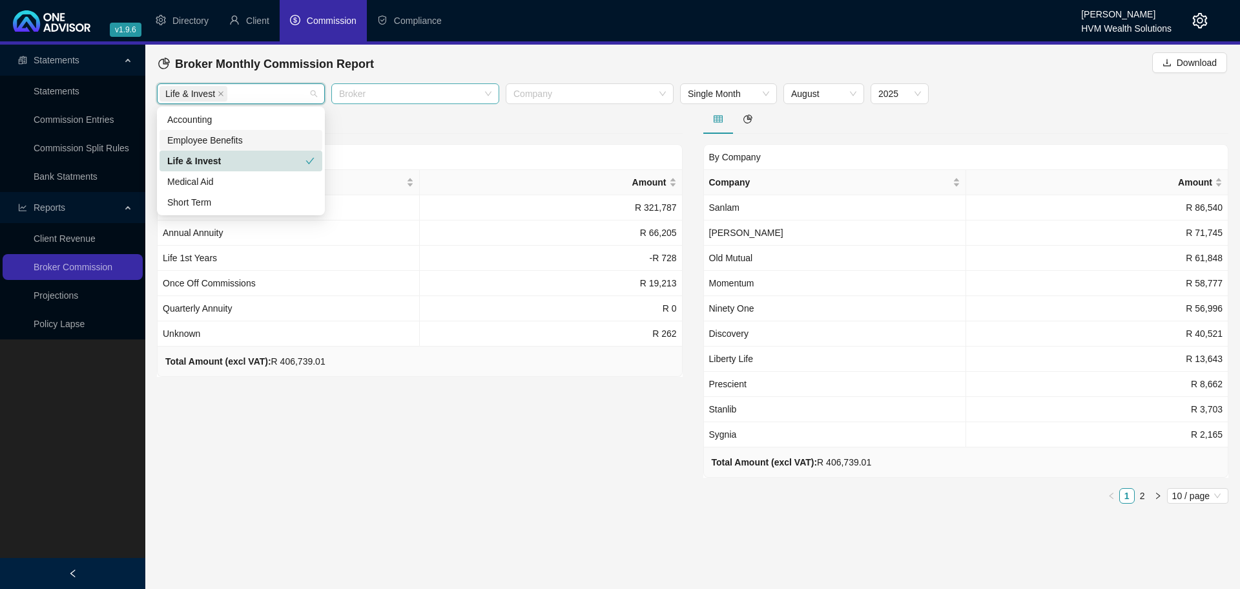
click at [417, 94] on div at bounding box center [408, 94] width 149 height 10
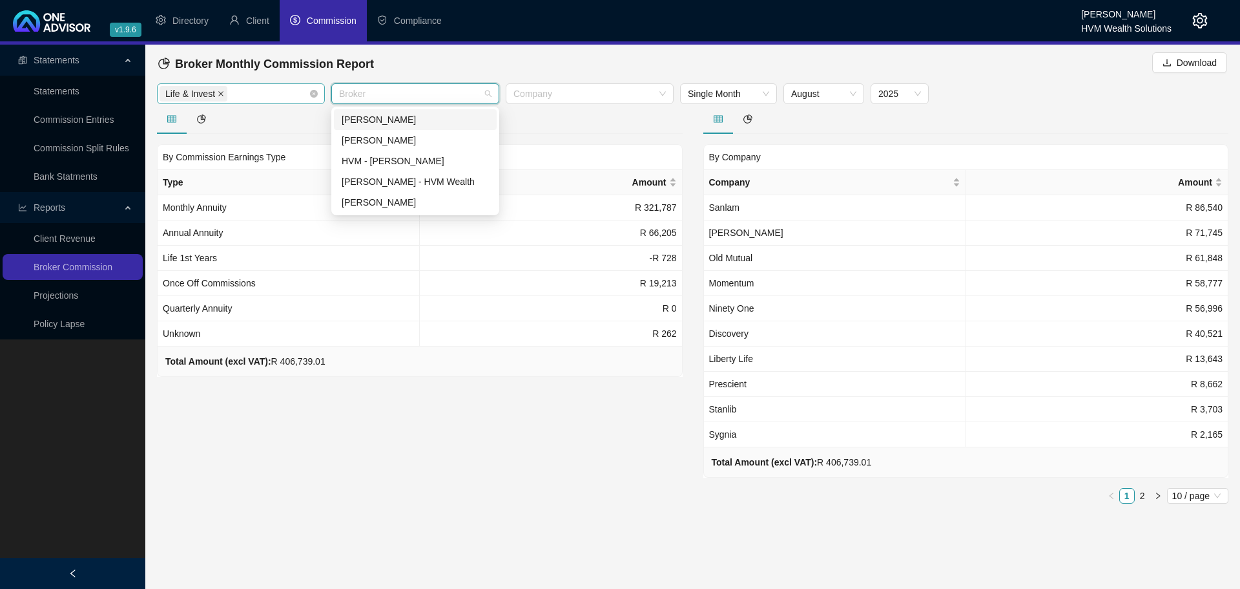
click at [220, 94] on icon "close" at bounding box center [220, 93] width 5 height 5
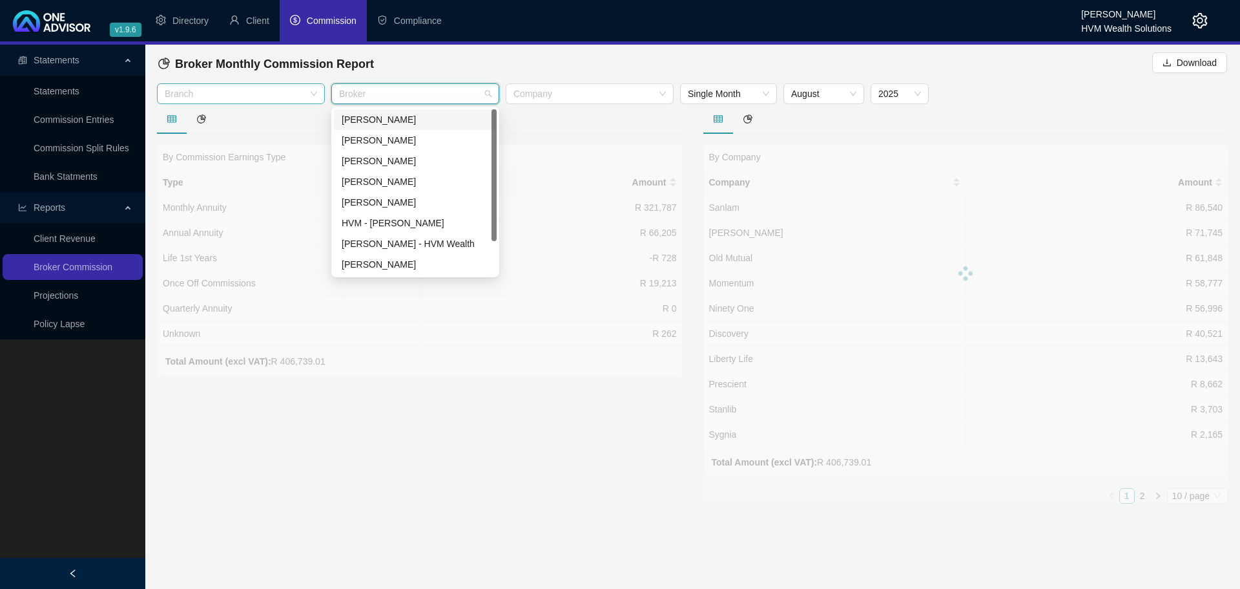
click at [240, 94] on div at bounding box center [234, 94] width 149 height 10
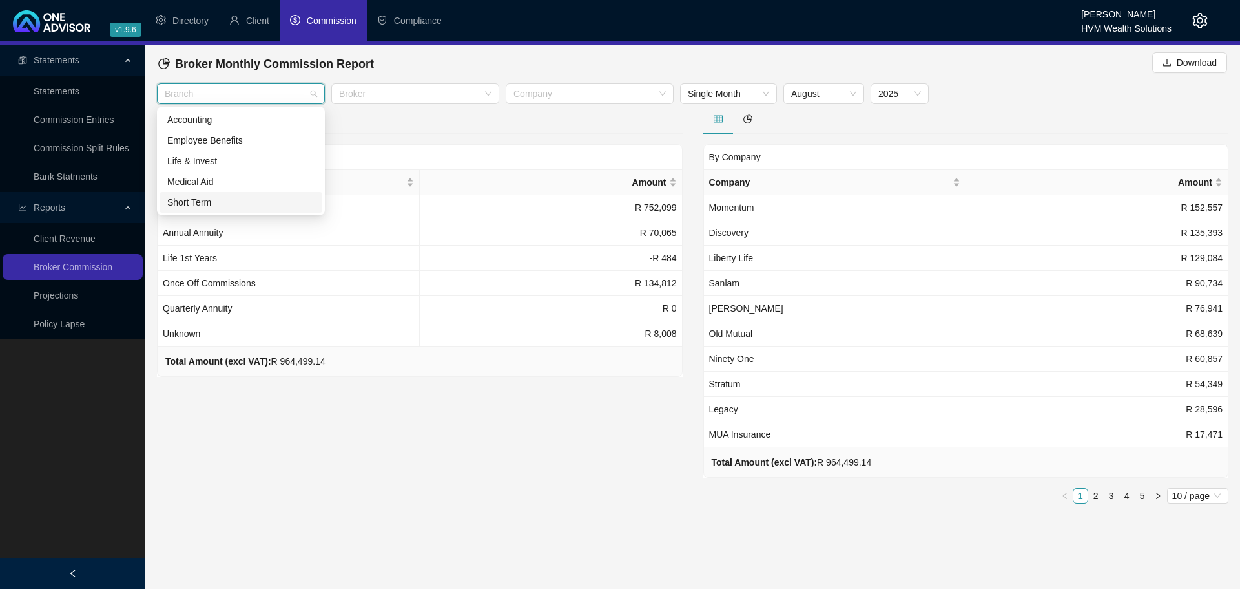
click at [404, 442] on div "By Commission Earnings Type Type Amount Monthly Annuity R 752,099 Annual Annuit…" at bounding box center [420, 309] width 547 height 410
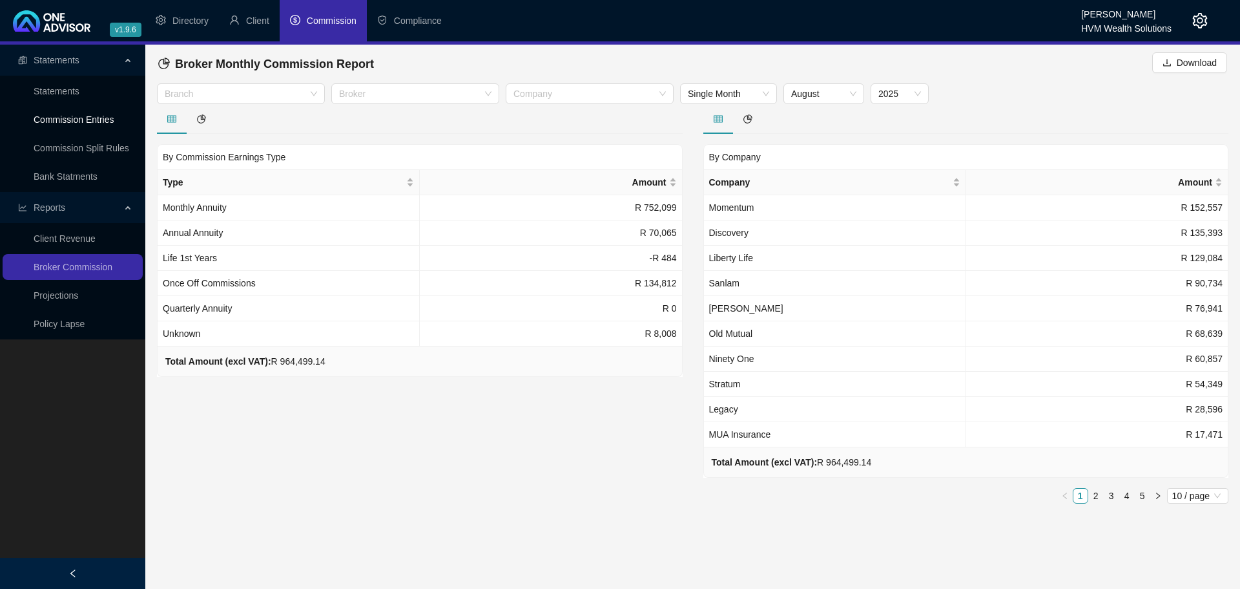
click at [84, 125] on link "Commission Entries" at bounding box center [74, 119] width 80 height 10
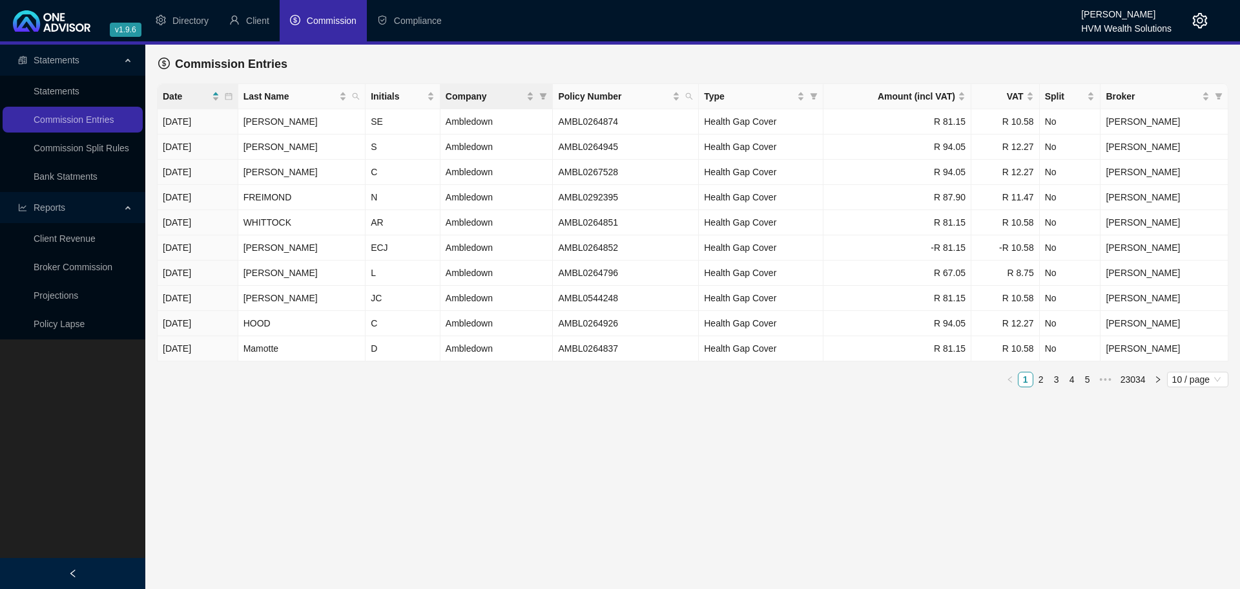
click at [554, 99] on th "Company" at bounding box center [497, 96] width 113 height 25
click at [543, 99] on icon "filter" at bounding box center [544, 96] width 7 height 6
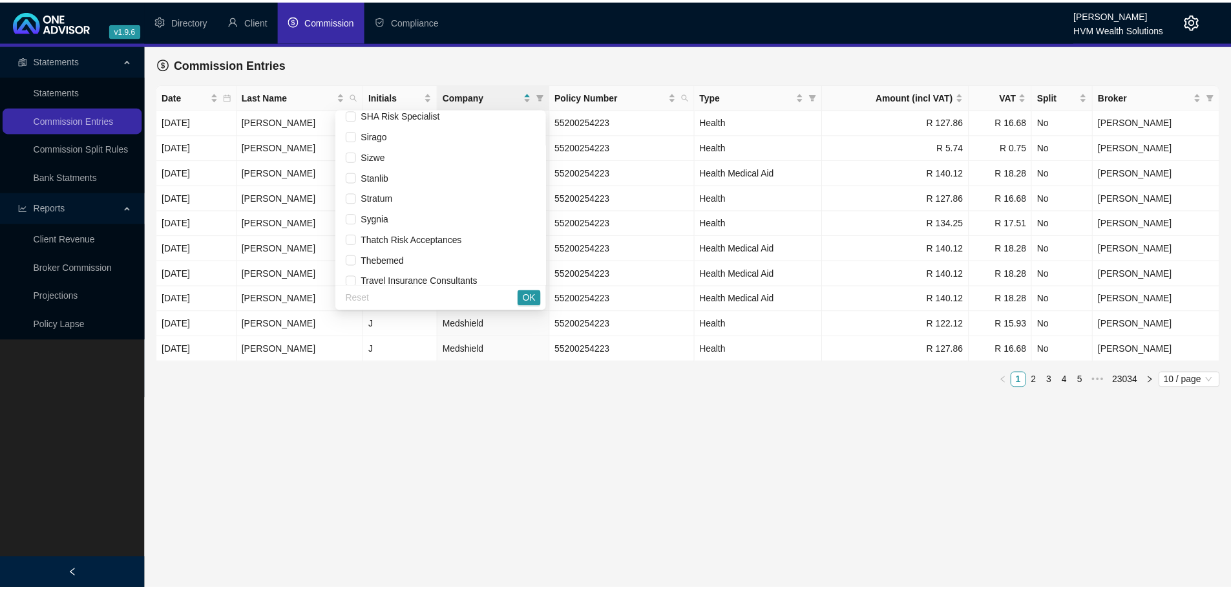
scroll to position [1028, 0]
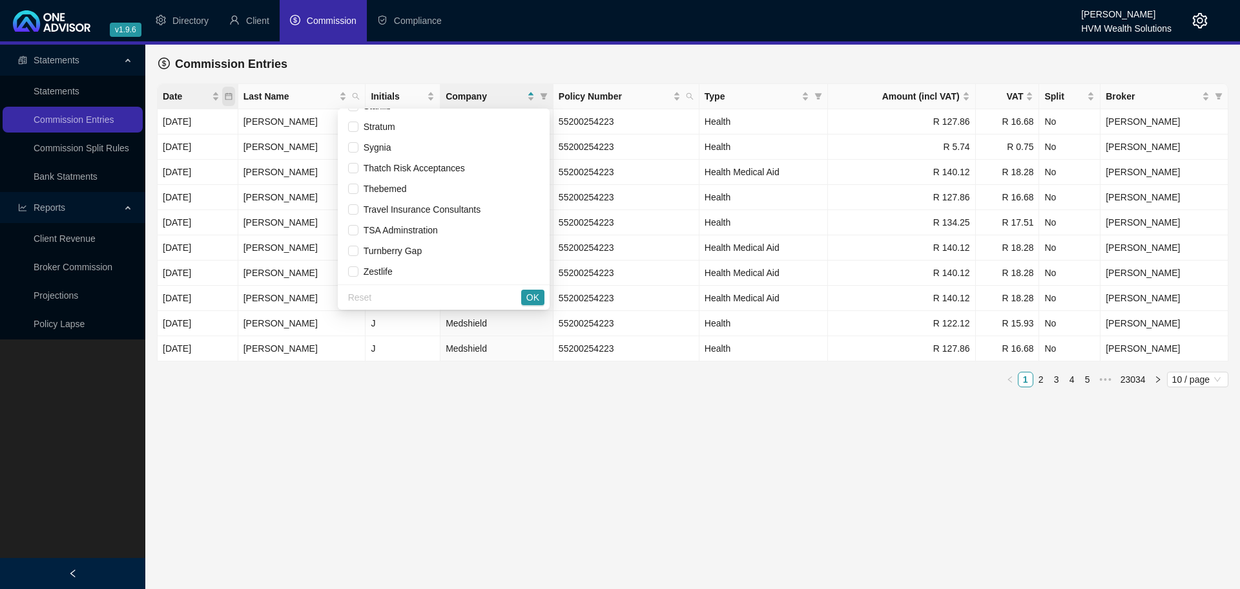
click at [232, 96] on icon "calendar" at bounding box center [228, 96] width 7 height 7
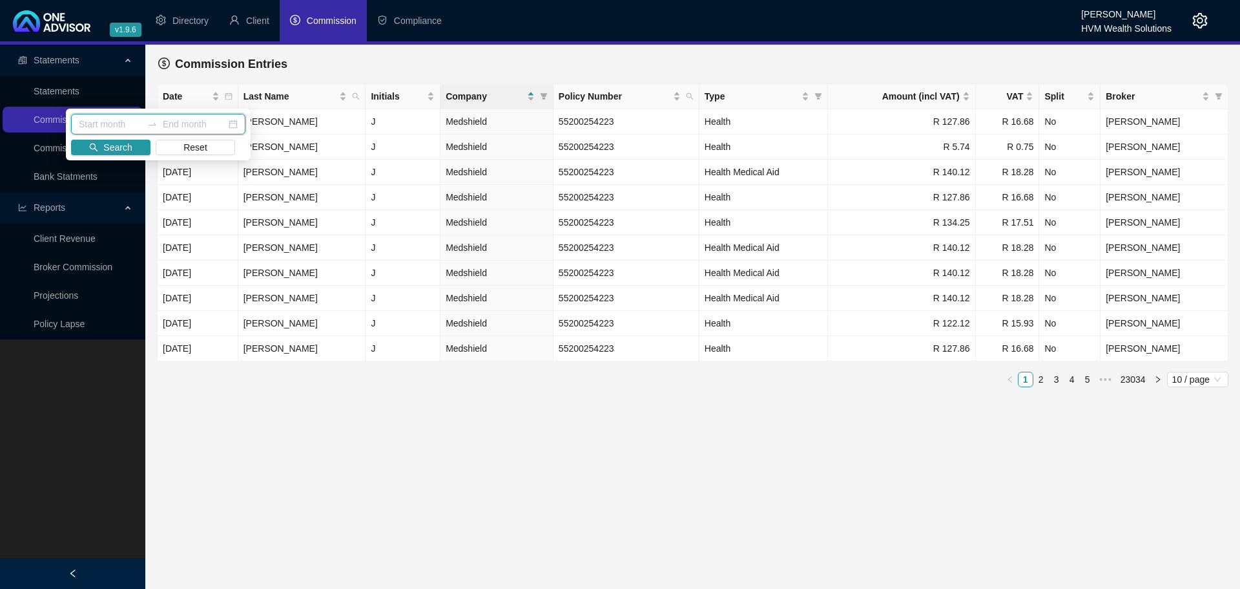
click at [116, 120] on input at bounding box center [110, 124] width 63 height 14
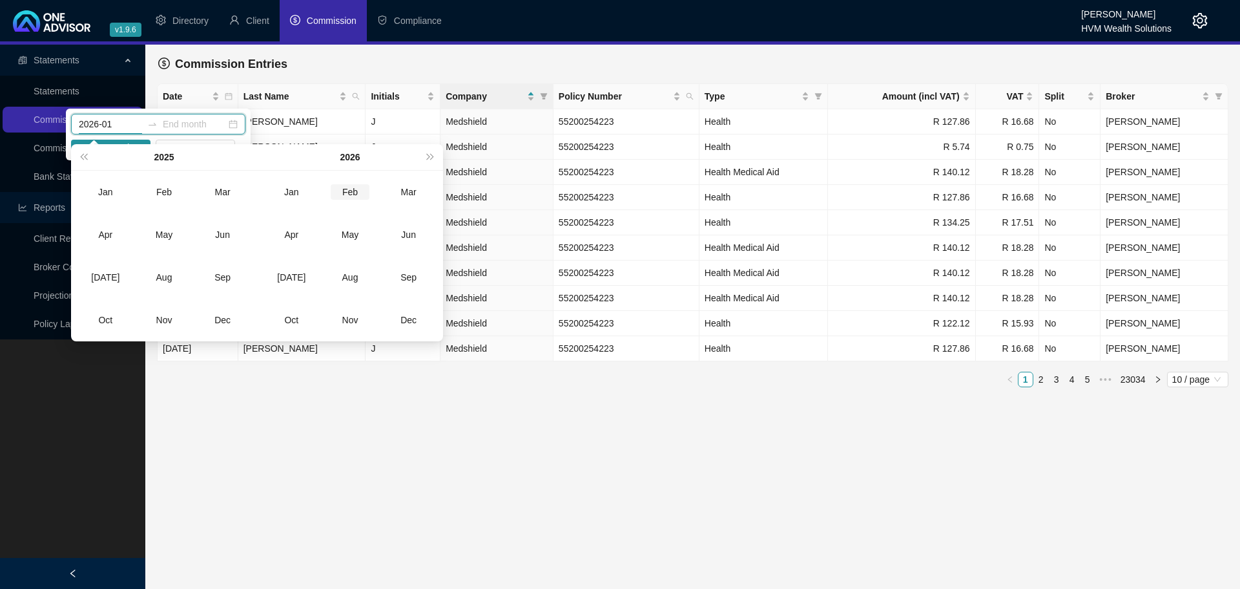
type input "2026-02"
type input "2025-06"
type input "2026-04"
type input "2025-08"
click at [164, 278] on div "Aug" at bounding box center [164, 277] width 39 height 16
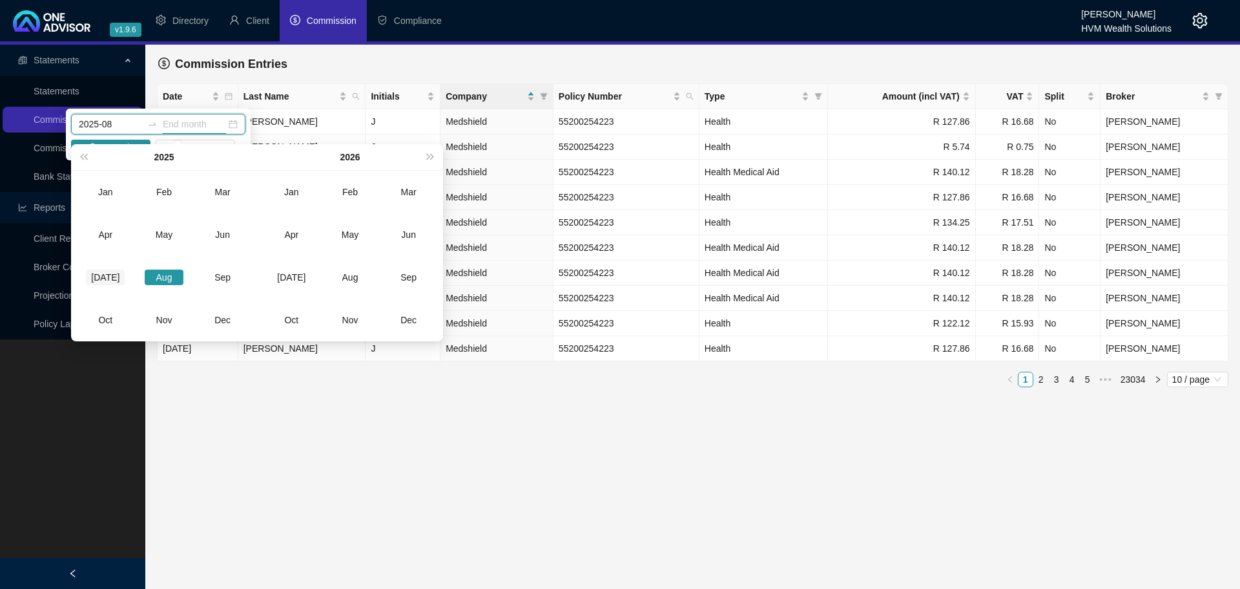
type input "2025-07"
click at [98, 273] on div "[DATE]" at bounding box center [105, 277] width 39 height 16
type input "2025-07"
type input "2025-08"
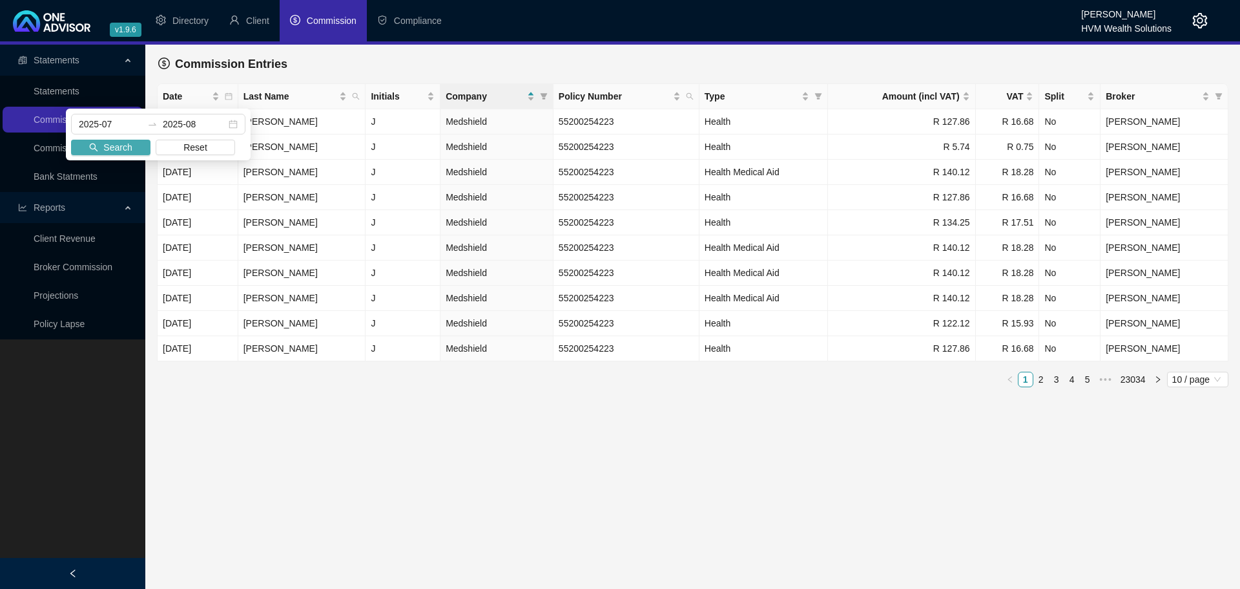
click at [120, 151] on span "Search" at bounding box center [117, 147] width 28 height 14
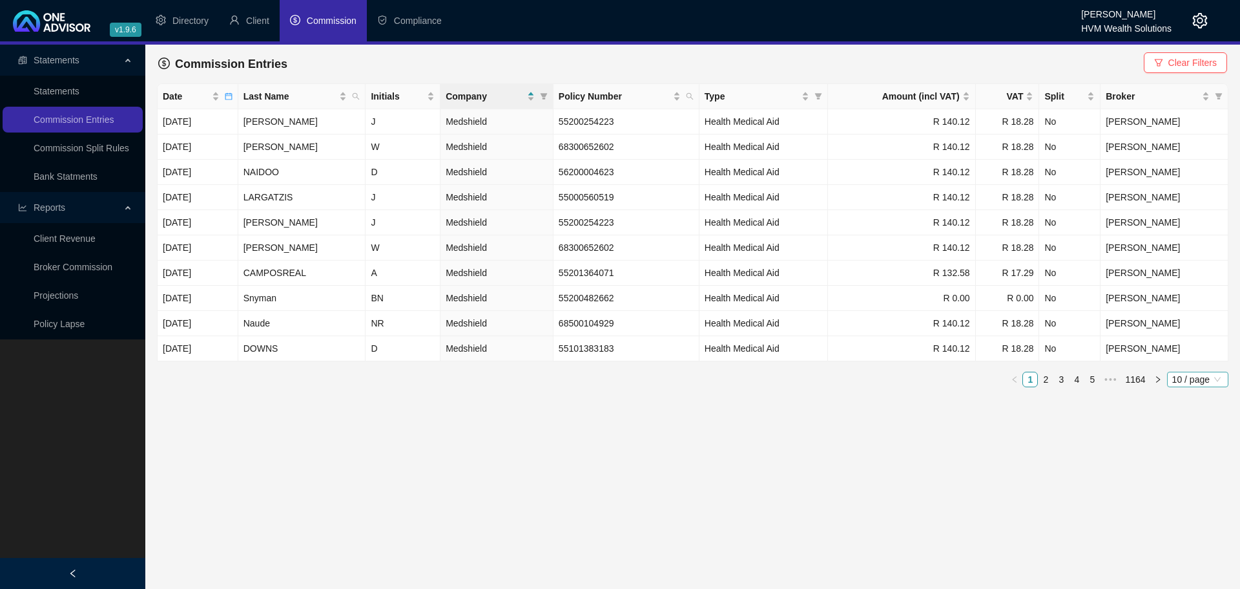
click at [1182, 380] on span "10 / page" at bounding box center [1197, 379] width 51 height 14
click at [1198, 464] on div "100 / page" at bounding box center [1199, 464] width 43 height 14
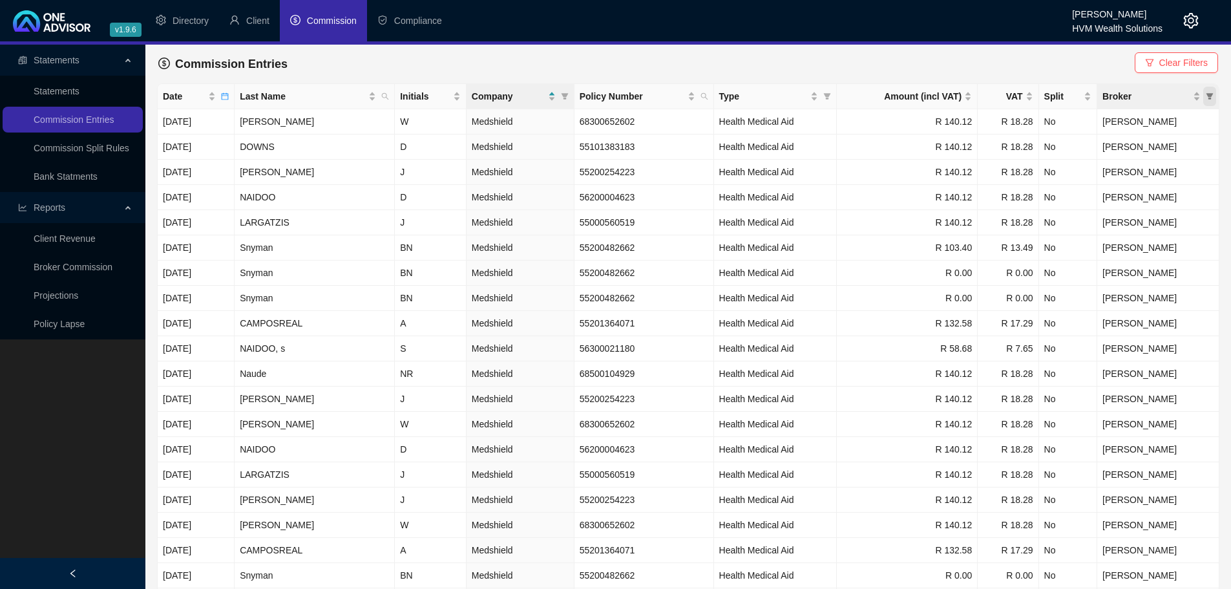
click at [1209, 96] on icon "filter" at bounding box center [1209, 96] width 7 height 6
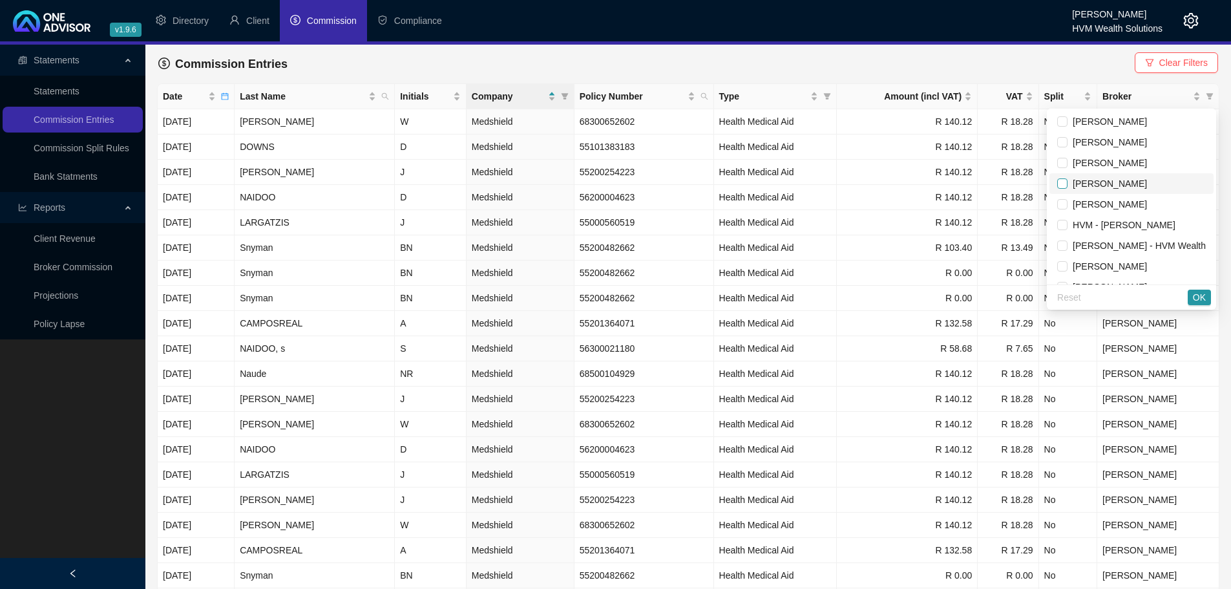
click at [1057, 181] on input "checkbox" at bounding box center [1062, 183] width 10 height 10
click at [1196, 300] on span "OK" at bounding box center [1199, 297] width 13 height 14
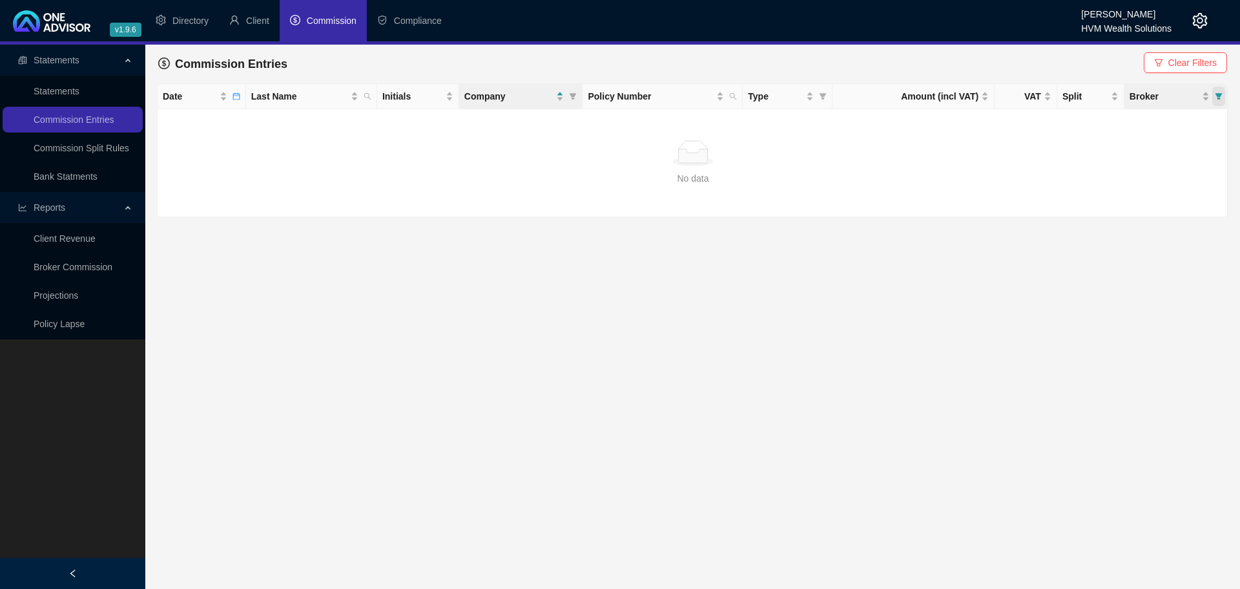
click at [1222, 98] on icon "filter" at bounding box center [1219, 96] width 8 height 8
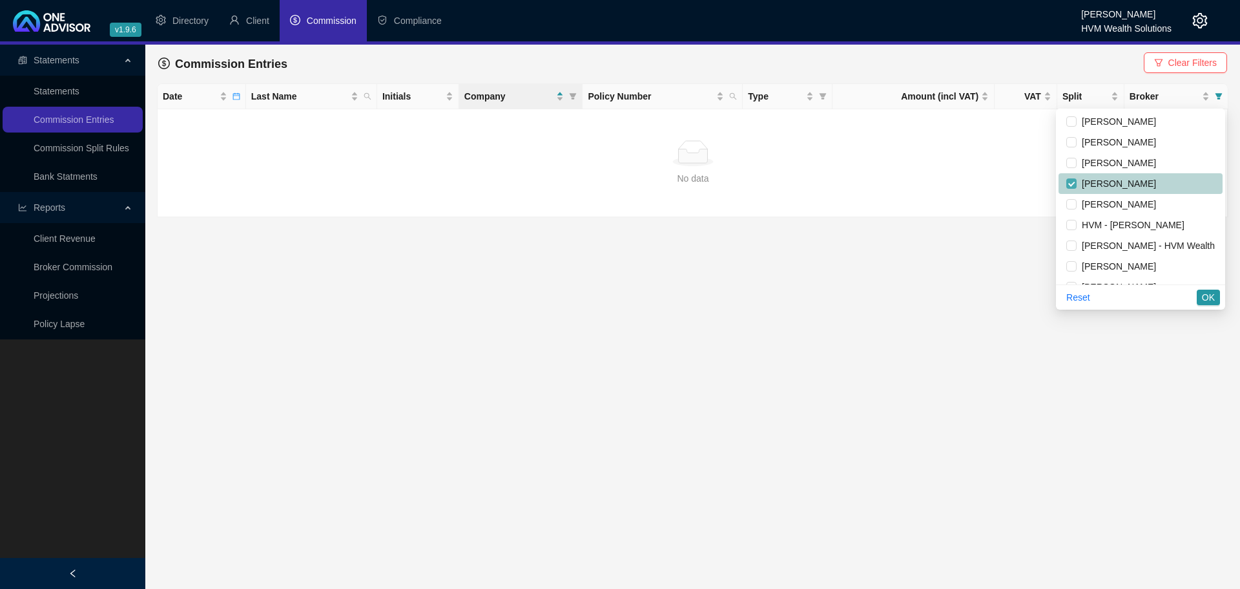
click at [1067, 186] on input "checkbox" at bounding box center [1072, 183] width 10 height 10
checkbox input "false"
click at [1067, 166] on input "checkbox" at bounding box center [1072, 163] width 10 height 10
checkbox input "true"
click at [1207, 295] on span "OK" at bounding box center [1208, 297] width 13 height 14
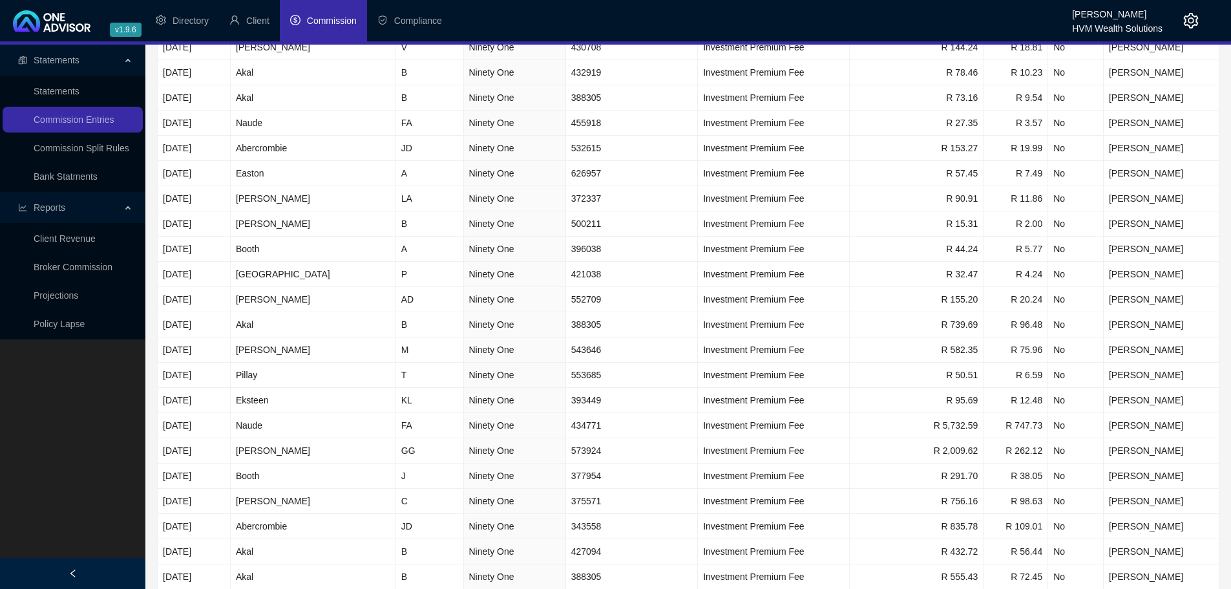
scroll to position [0, 0]
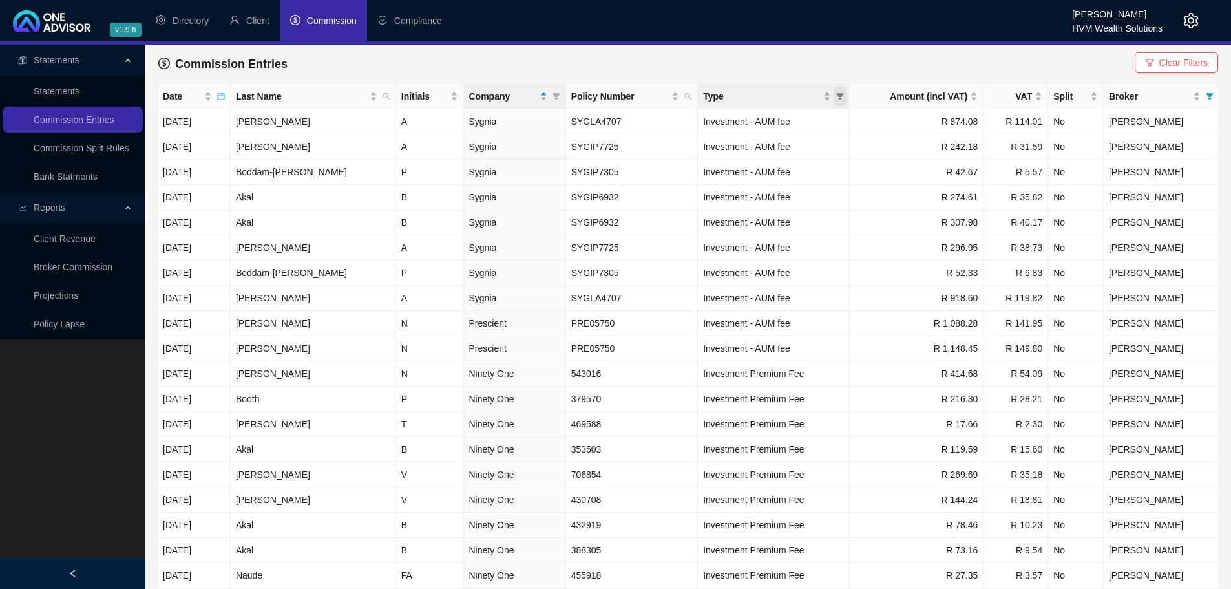
click at [837, 98] on icon "filter" at bounding box center [840, 96] width 7 height 6
click at [968, 99] on div "Amount (incl VAT)" at bounding box center [916, 96] width 123 height 14
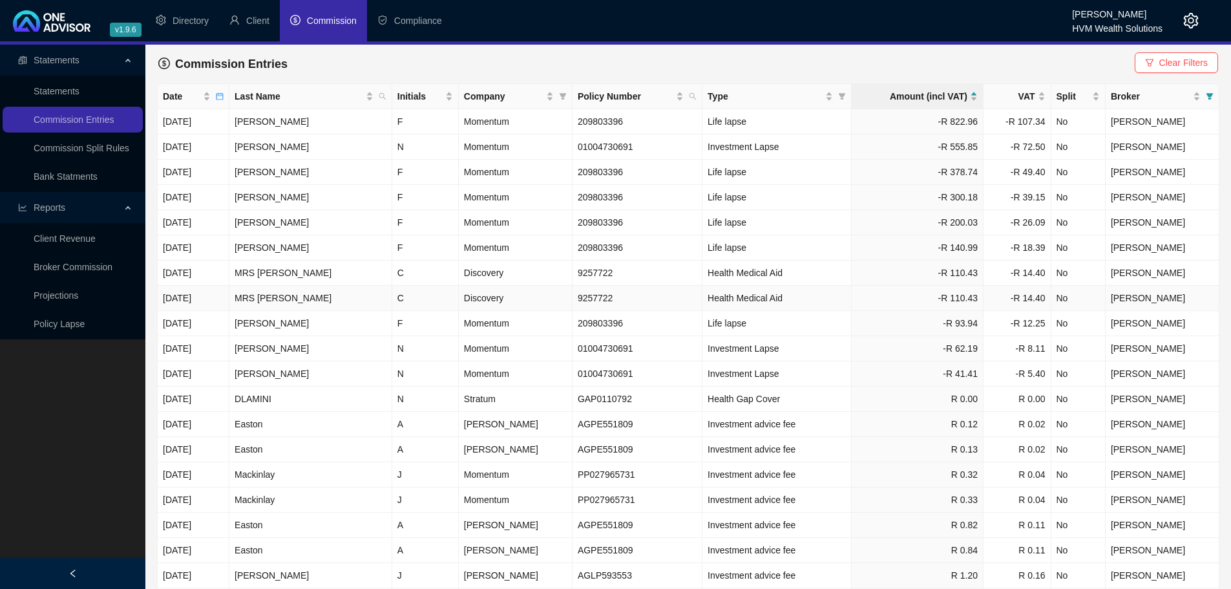
click at [1159, 298] on span "[PERSON_NAME]" at bounding box center [1147, 298] width 74 height 10
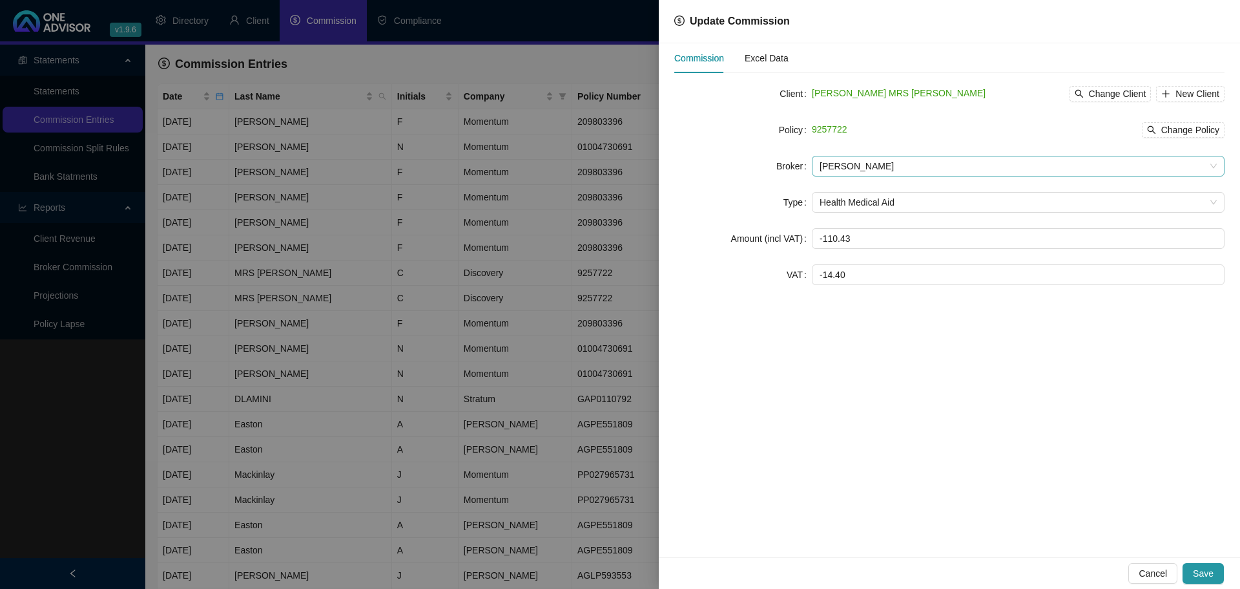
click at [901, 171] on span "[PERSON_NAME]" at bounding box center [1018, 165] width 397 height 19
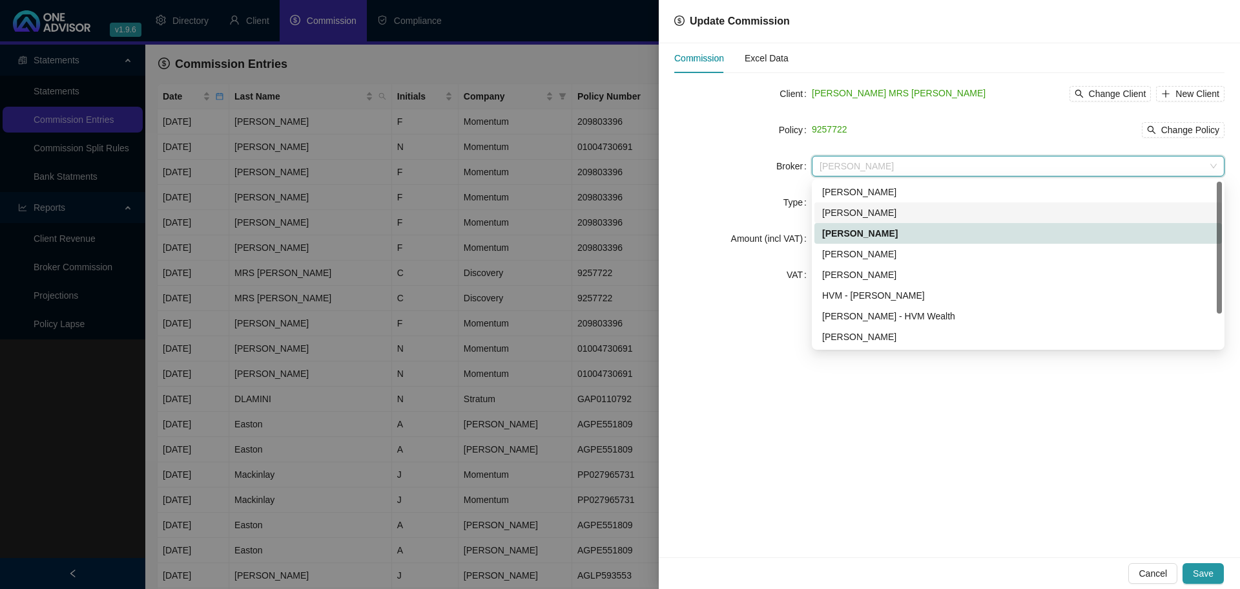
click at [863, 210] on div "[PERSON_NAME]" at bounding box center [1018, 212] width 392 height 14
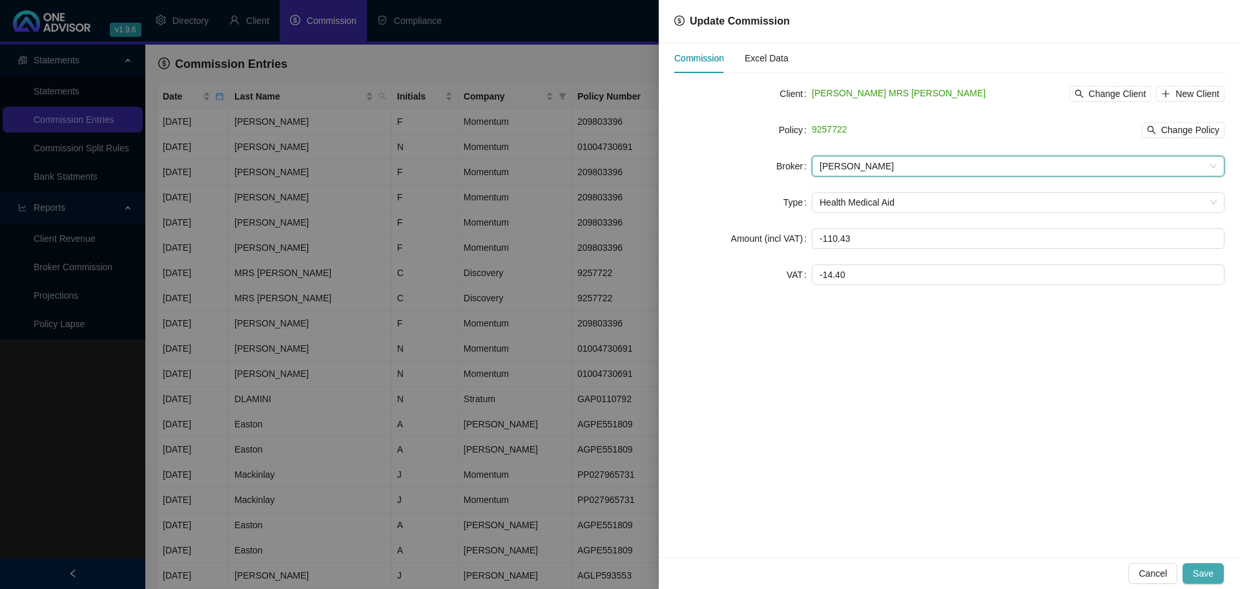
click at [1212, 574] on span "Save" at bounding box center [1203, 573] width 21 height 14
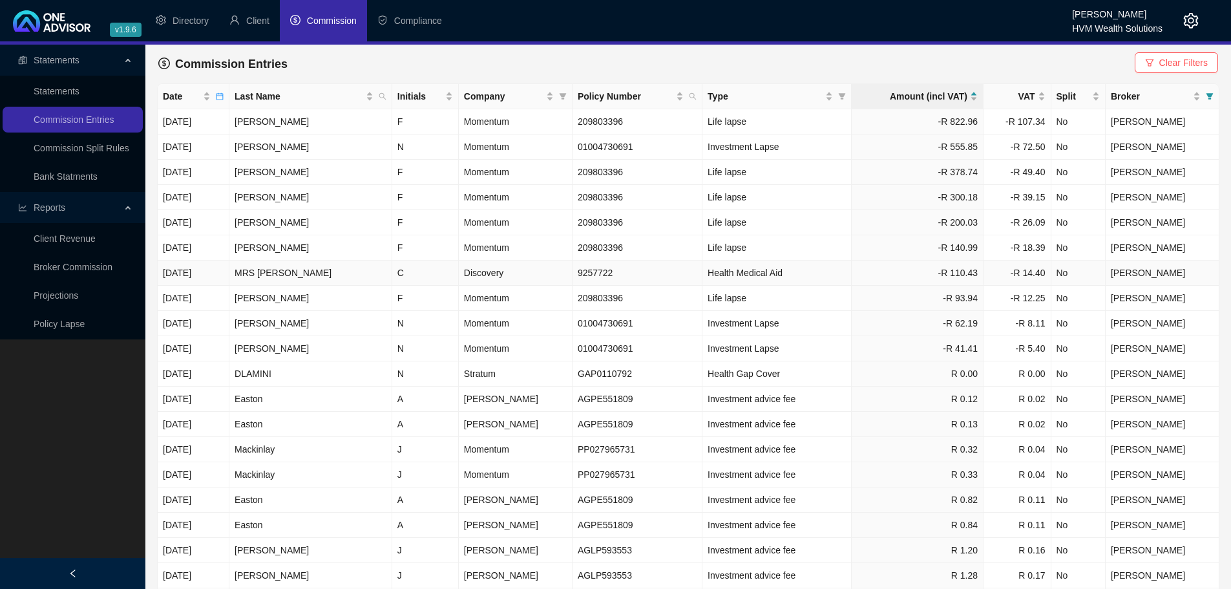
click at [1134, 273] on span "[PERSON_NAME]" at bounding box center [1147, 272] width 74 height 10
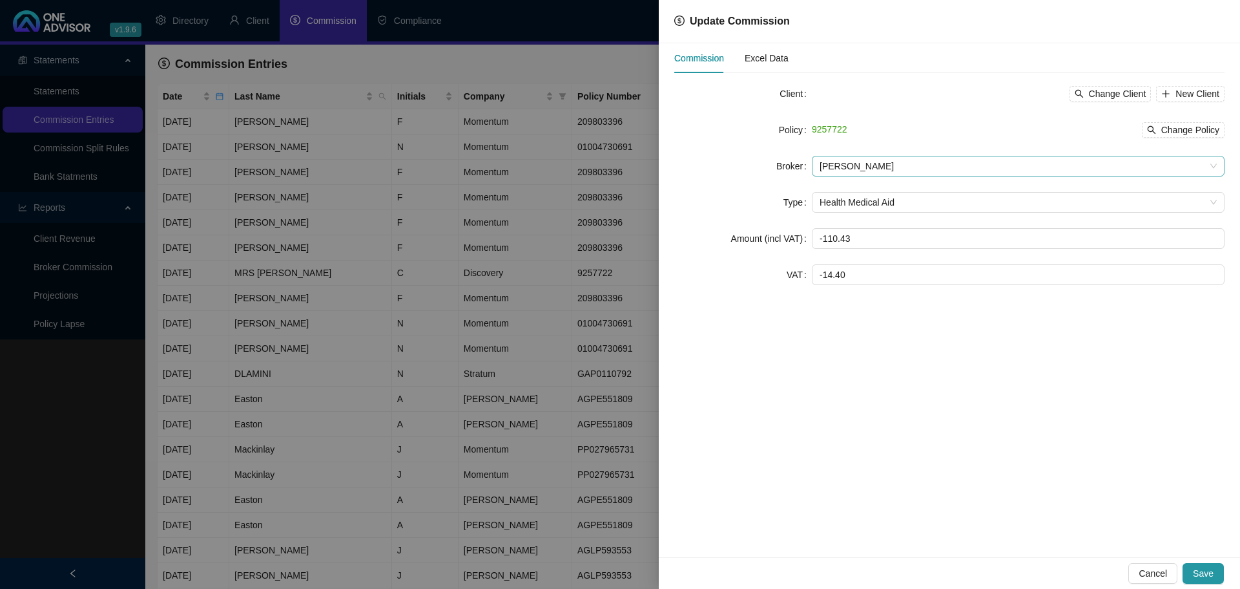
click at [872, 168] on span "[PERSON_NAME]" at bounding box center [1018, 165] width 397 height 19
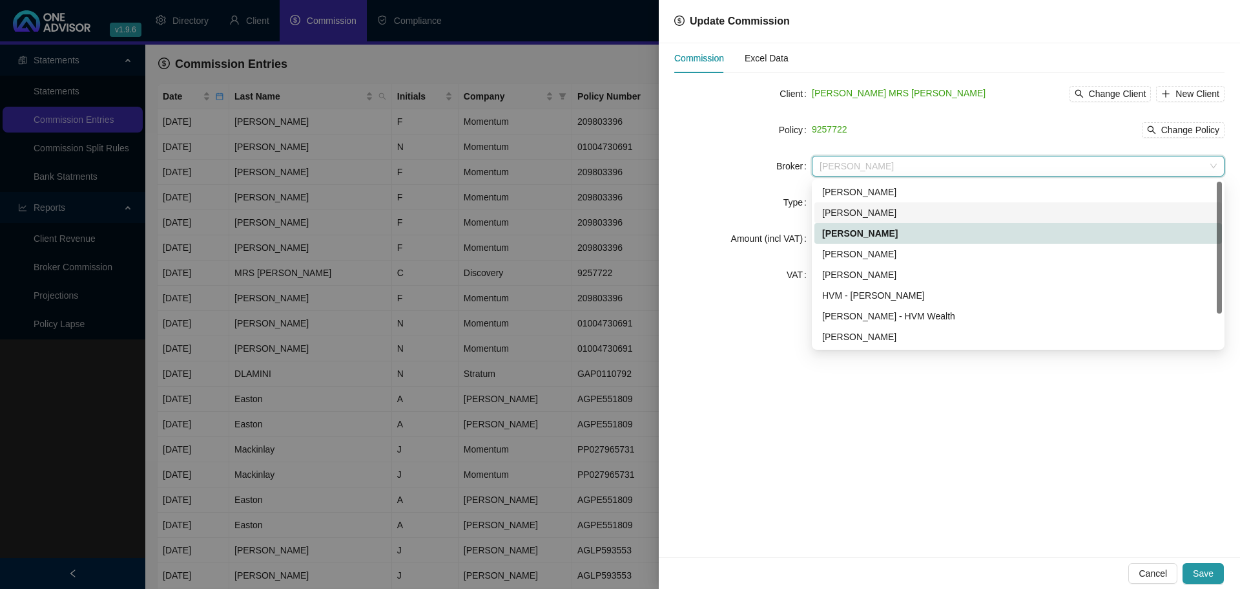
click at [872, 207] on div "[PERSON_NAME]" at bounding box center [1018, 212] width 392 height 14
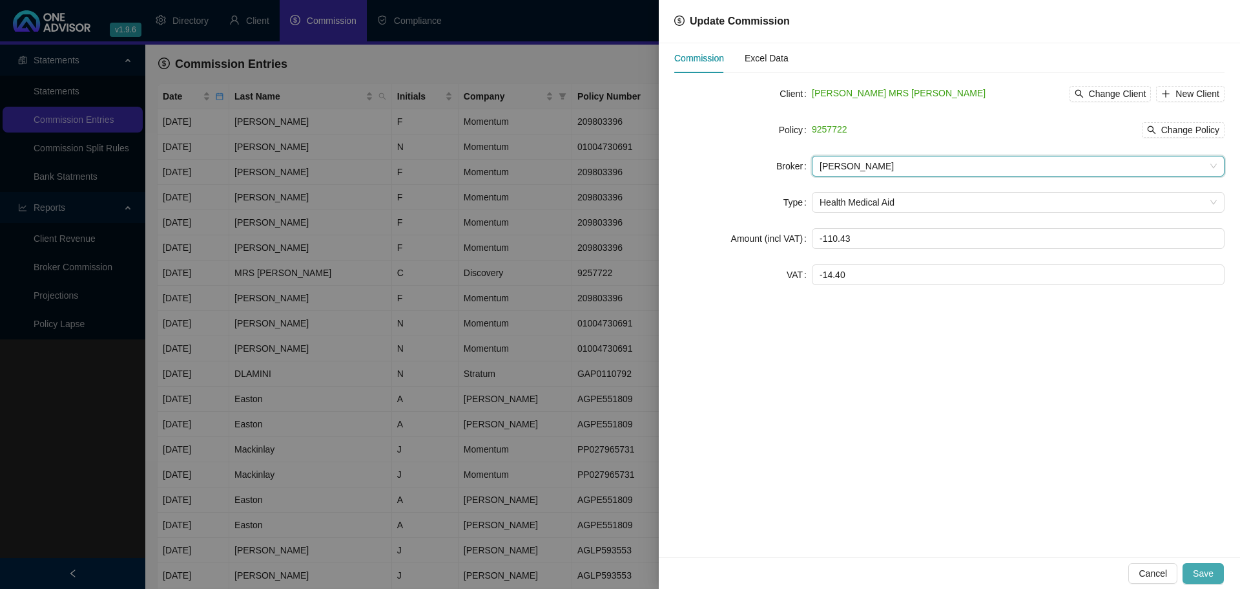
click at [1207, 577] on span "Save" at bounding box center [1203, 573] width 21 height 14
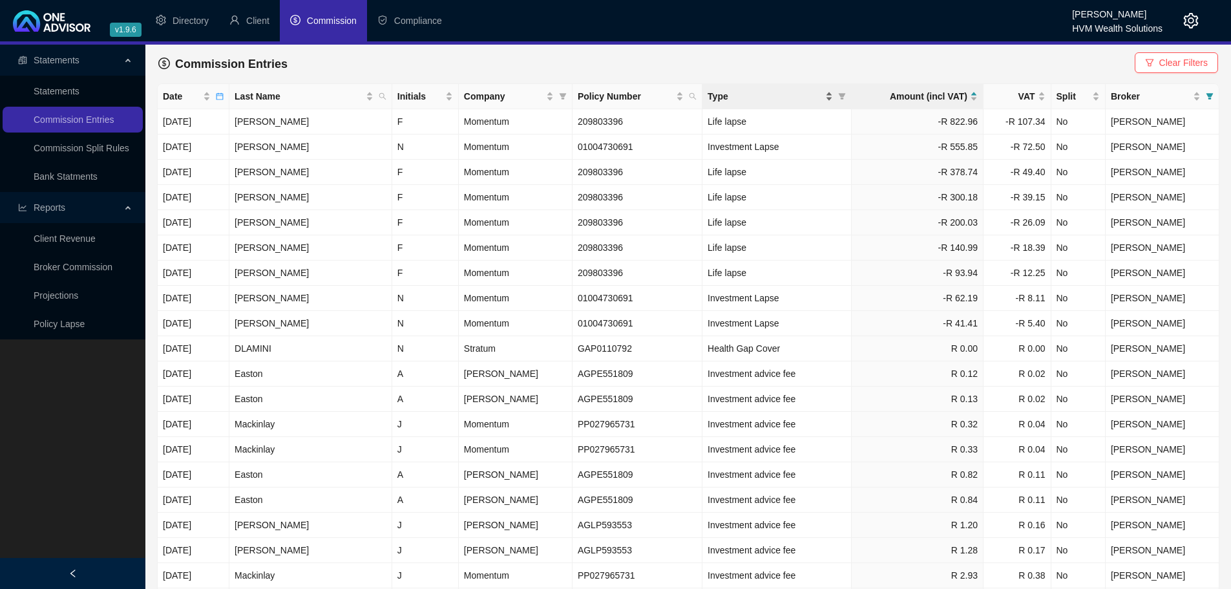
click at [815, 100] on div "Type" at bounding box center [769, 96] width 125 height 14
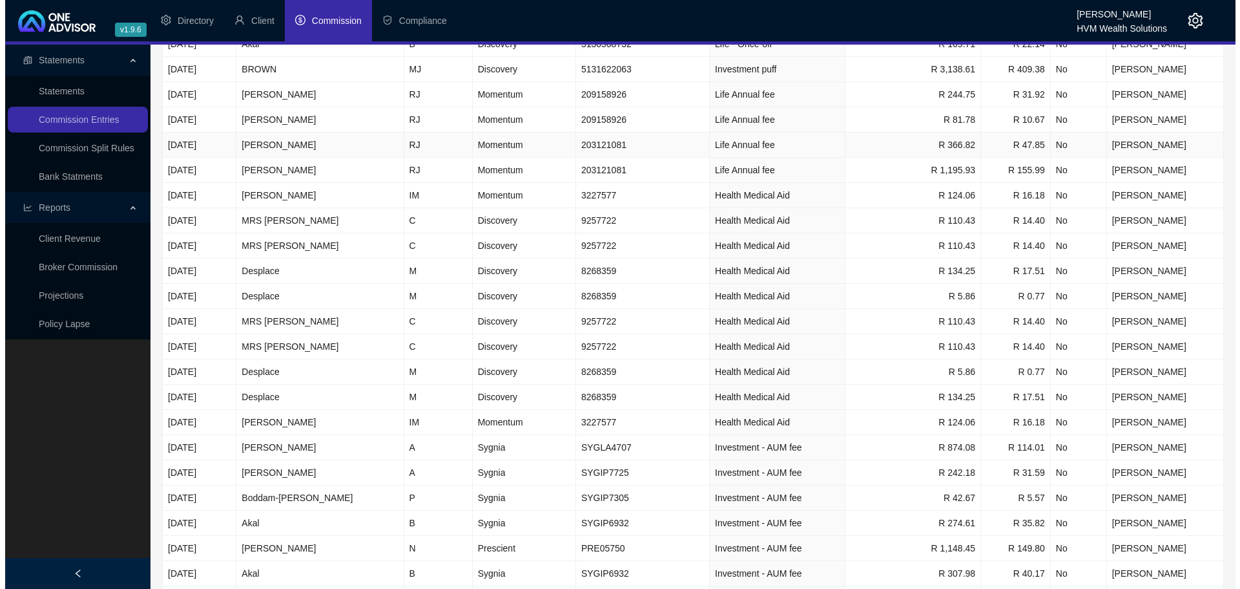
scroll to position [646, 0]
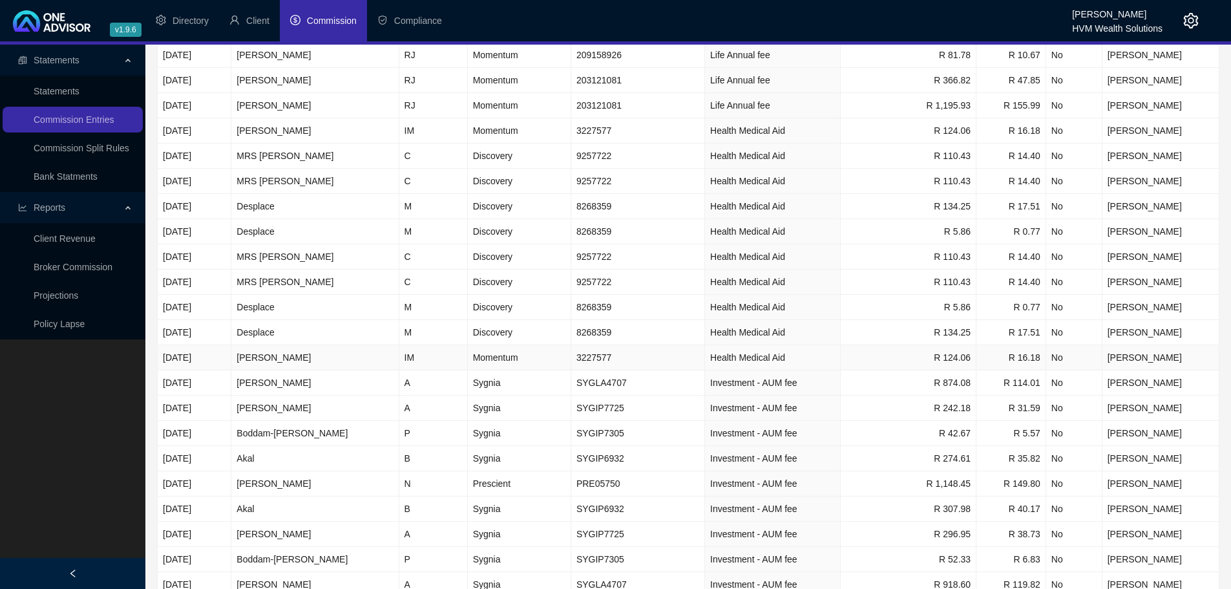
click at [744, 359] on span "Health Medical Aid" at bounding box center [747, 357] width 75 height 10
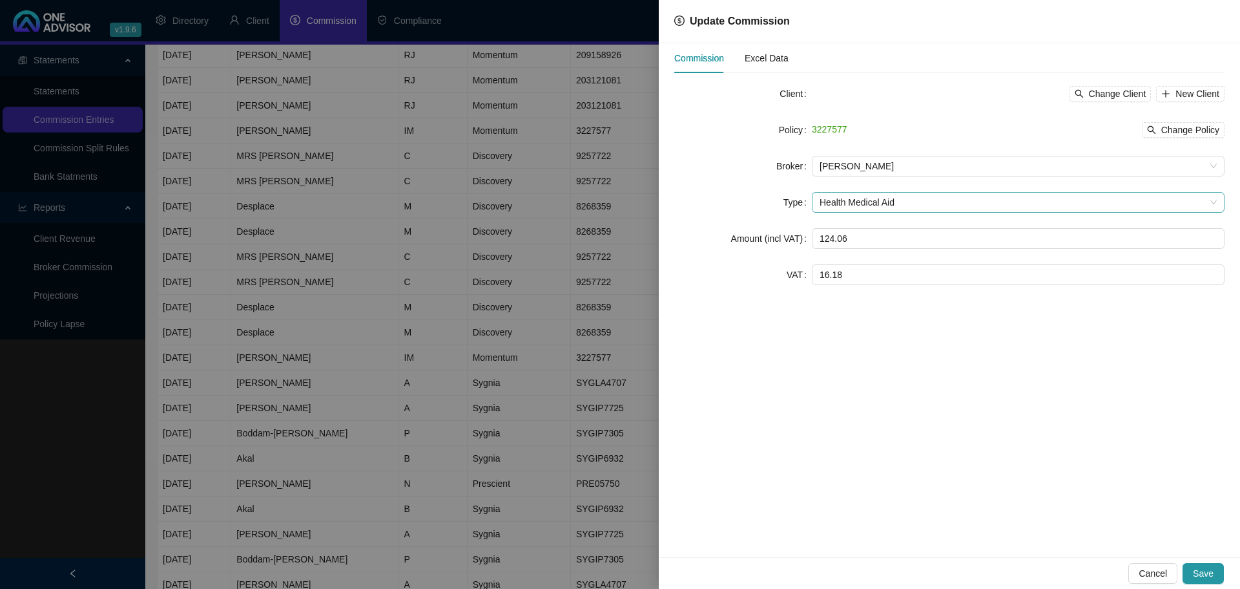
click at [864, 209] on span "Health Medical Aid" at bounding box center [1018, 202] width 397 height 19
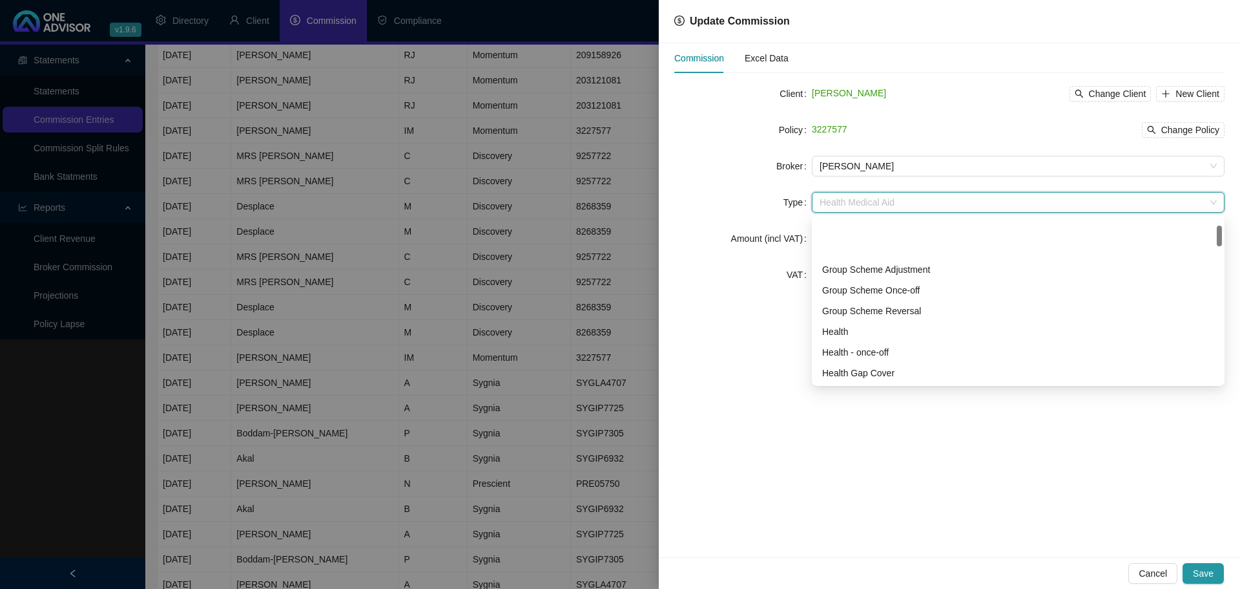
scroll to position [62, 0]
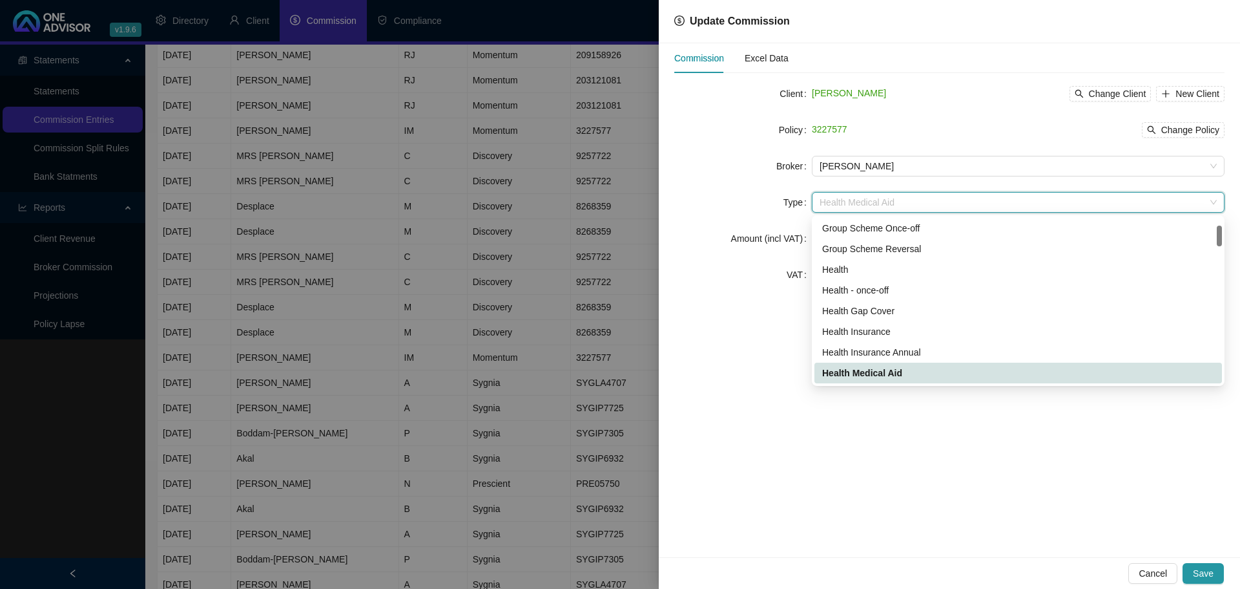
click at [864, 209] on span "Health Medical Aid" at bounding box center [1018, 202] width 397 height 19
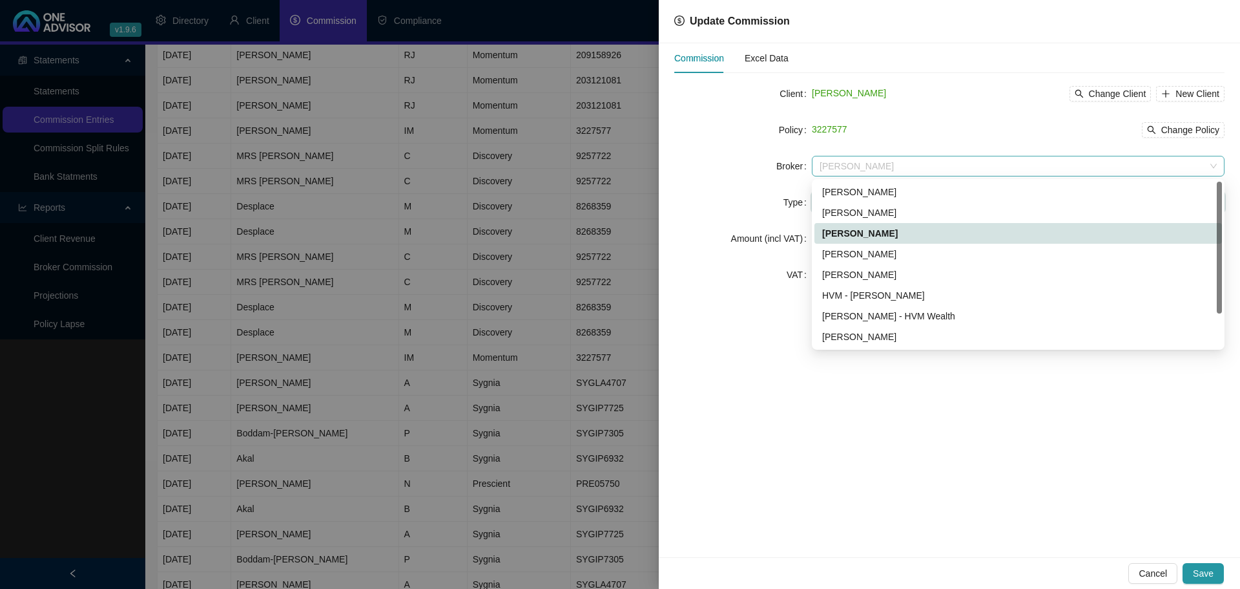
click at [846, 161] on span "[PERSON_NAME]" at bounding box center [1018, 165] width 397 height 19
click at [854, 206] on div "[PERSON_NAME]" at bounding box center [1018, 212] width 392 height 14
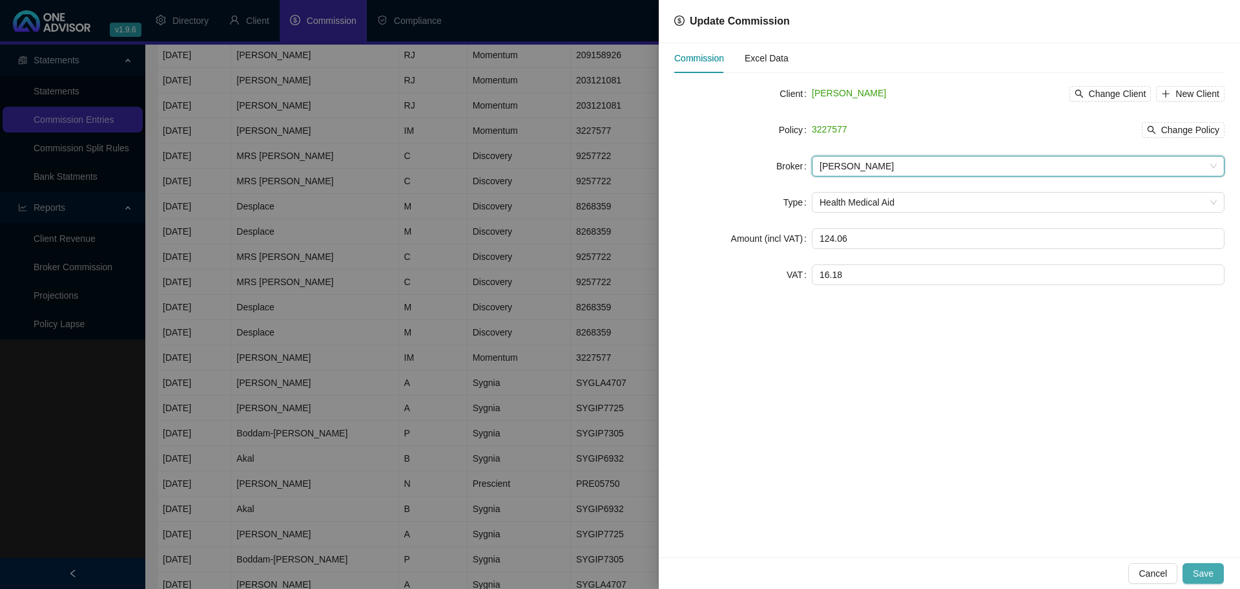
click at [1209, 575] on span "Save" at bounding box center [1203, 573] width 21 height 14
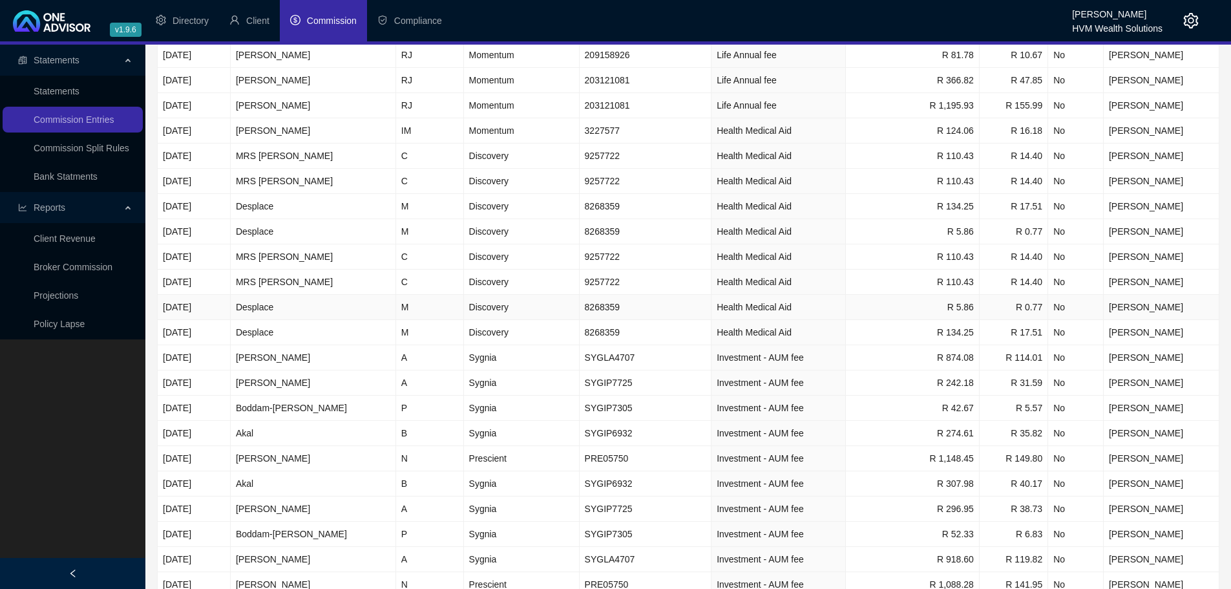
click at [744, 304] on span "Health Medical Aid" at bounding box center [753, 307] width 75 height 10
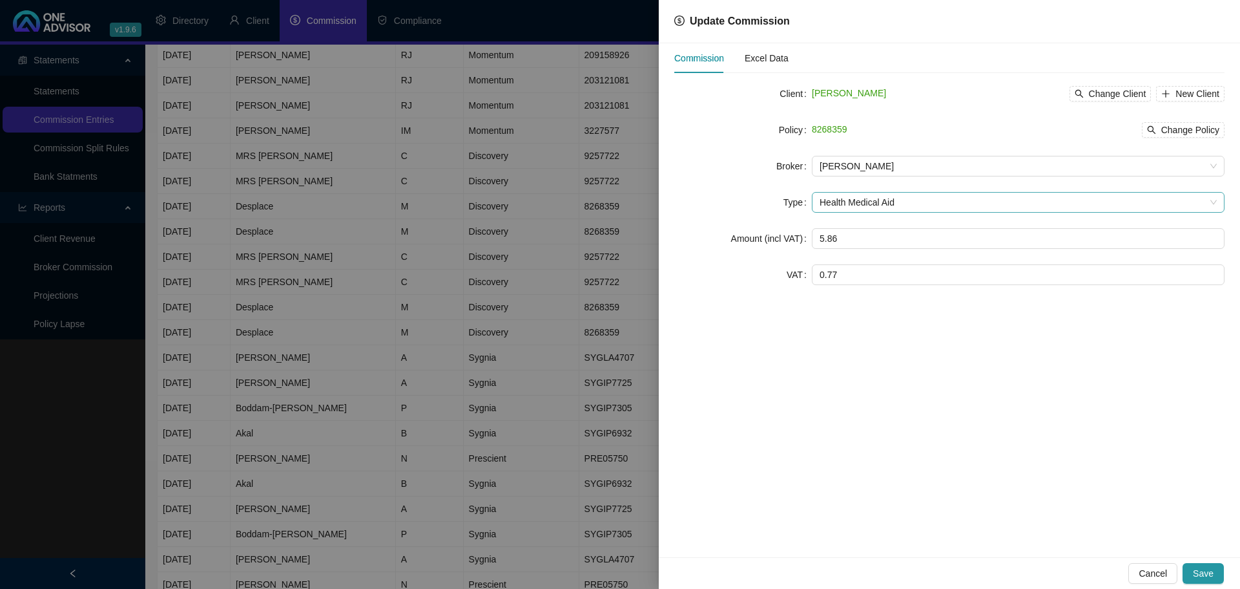
click at [890, 204] on span "Health Medical Aid" at bounding box center [1018, 202] width 397 height 19
click at [857, 169] on span "[PERSON_NAME]" at bounding box center [1018, 165] width 397 height 19
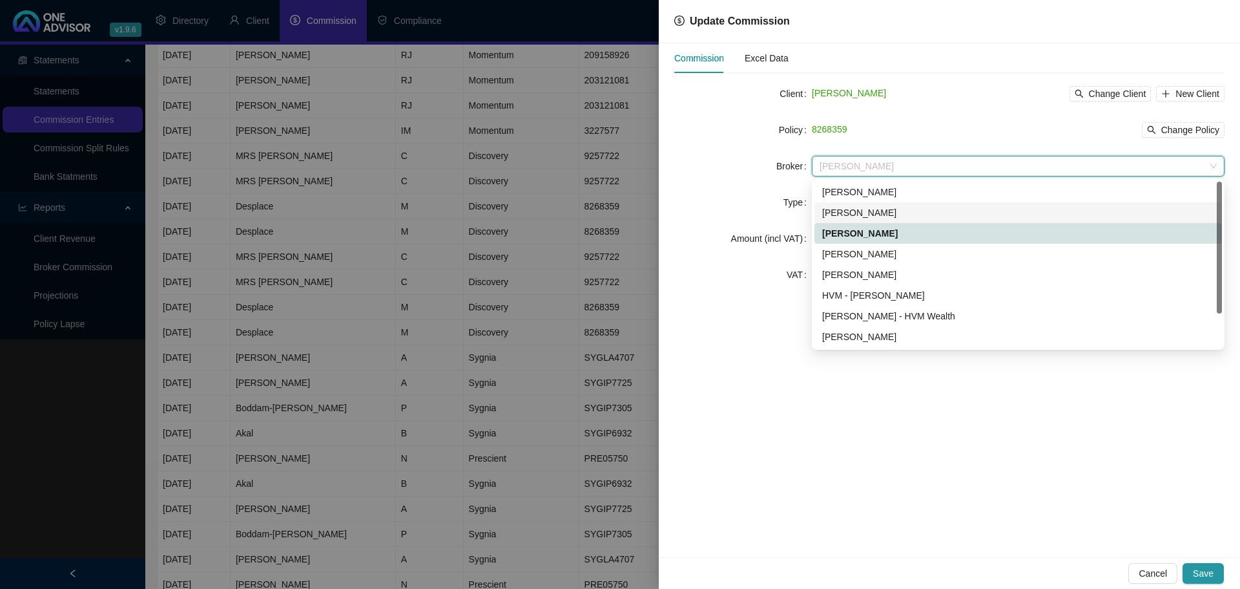
click at [881, 209] on div "[PERSON_NAME]" at bounding box center [1018, 212] width 392 height 14
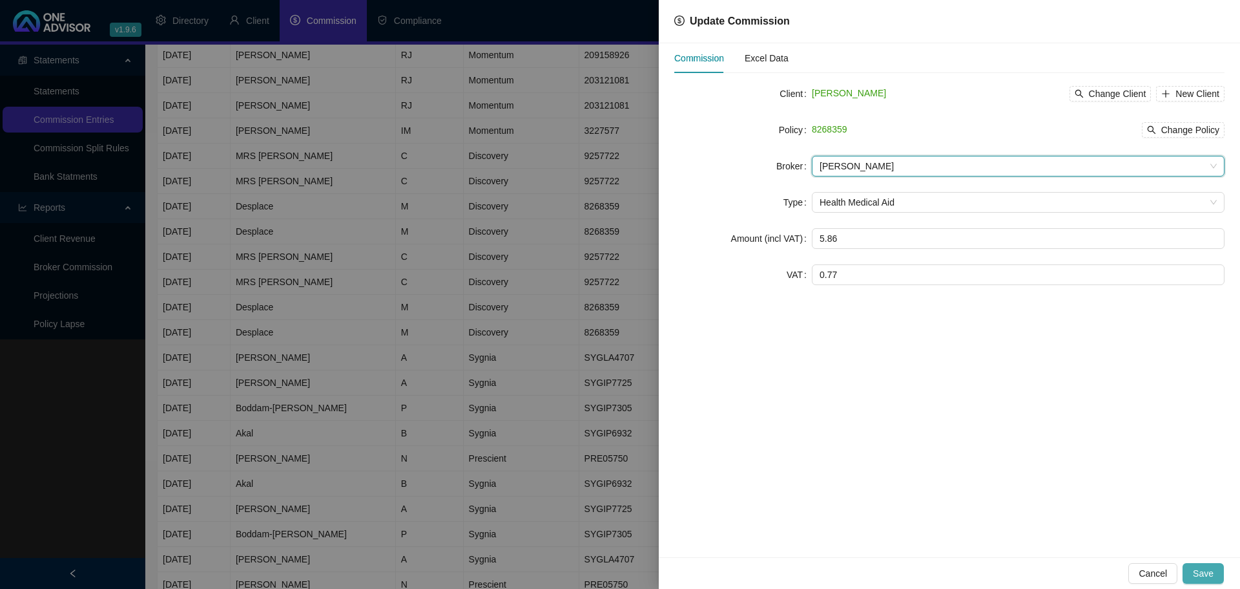
click at [1199, 577] on span "Save" at bounding box center [1203, 573] width 21 height 14
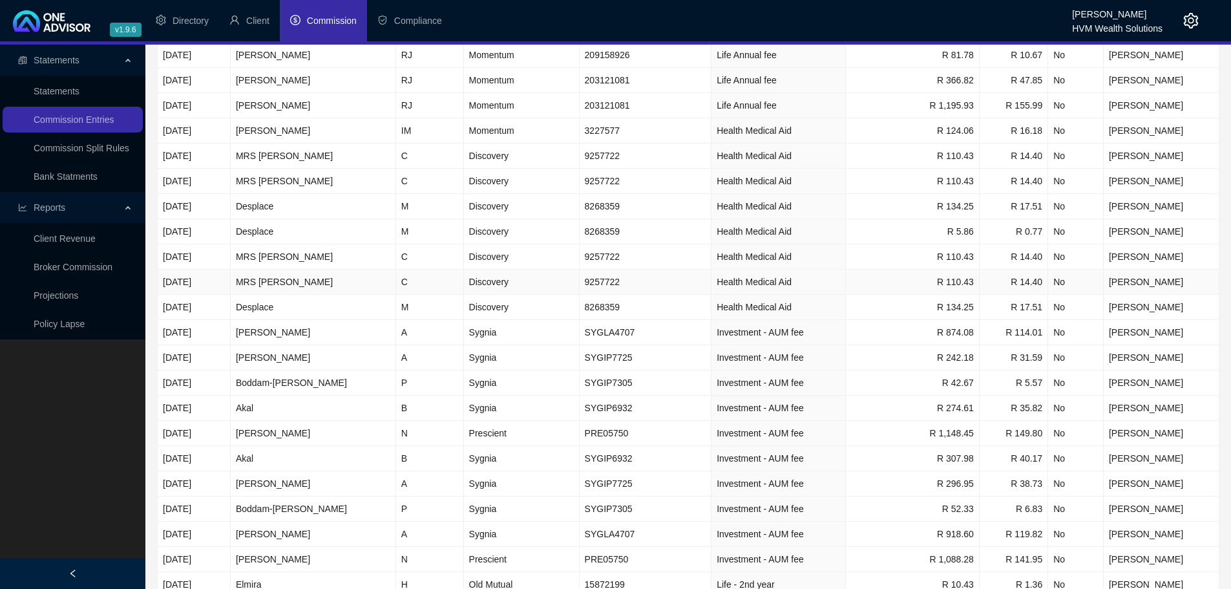
click at [579, 282] on td "9257722" at bounding box center [645, 281] width 132 height 25
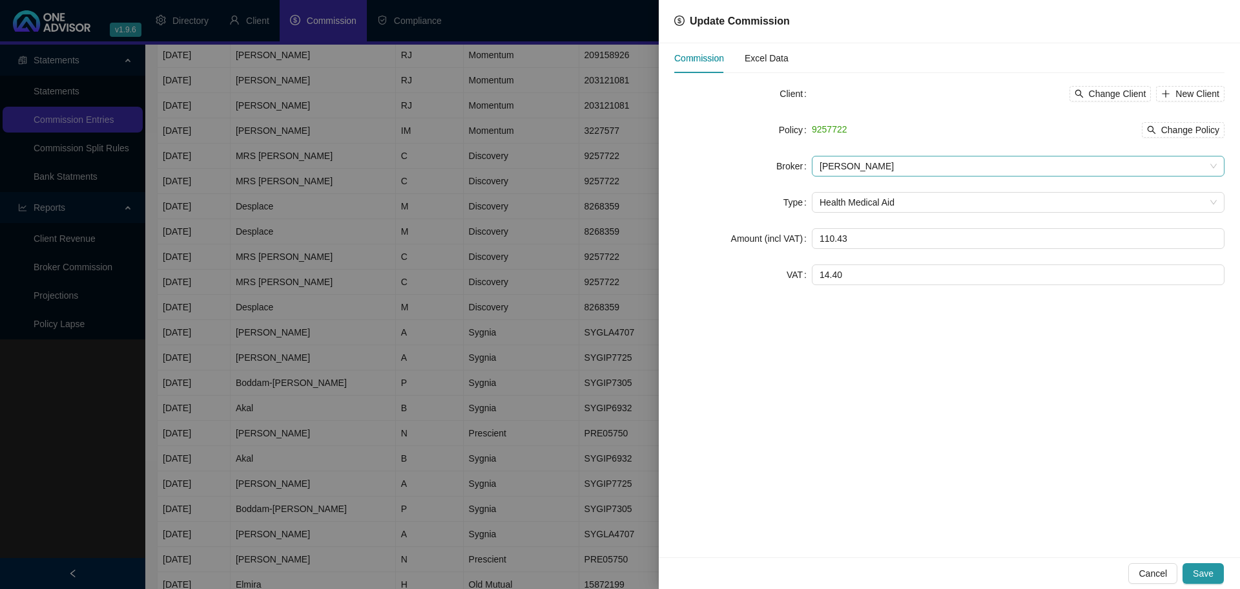
click at [902, 163] on span "[PERSON_NAME]" at bounding box center [1018, 165] width 397 height 19
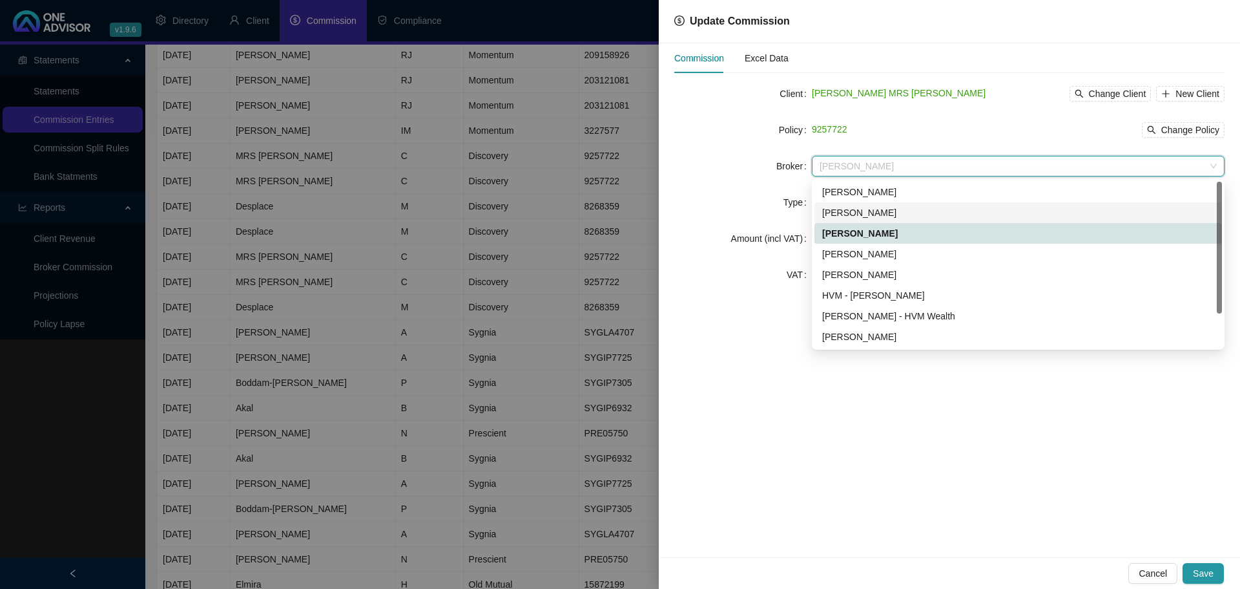
click at [886, 209] on div "[PERSON_NAME]" at bounding box center [1018, 212] width 392 height 14
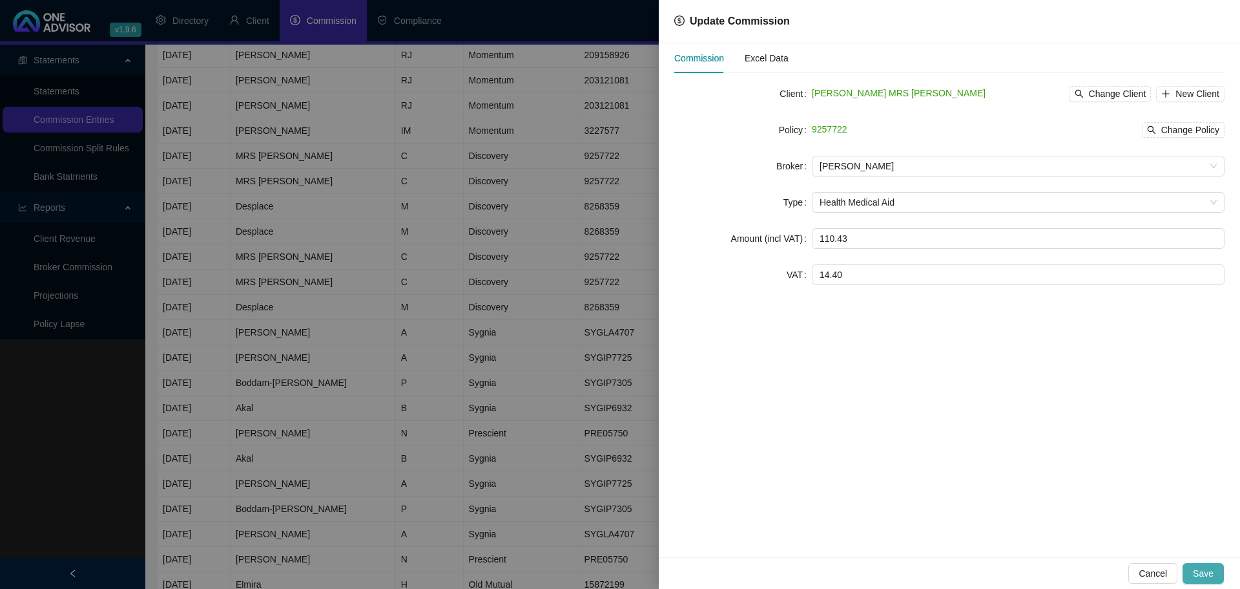
click at [1208, 570] on span "Save" at bounding box center [1203, 573] width 21 height 14
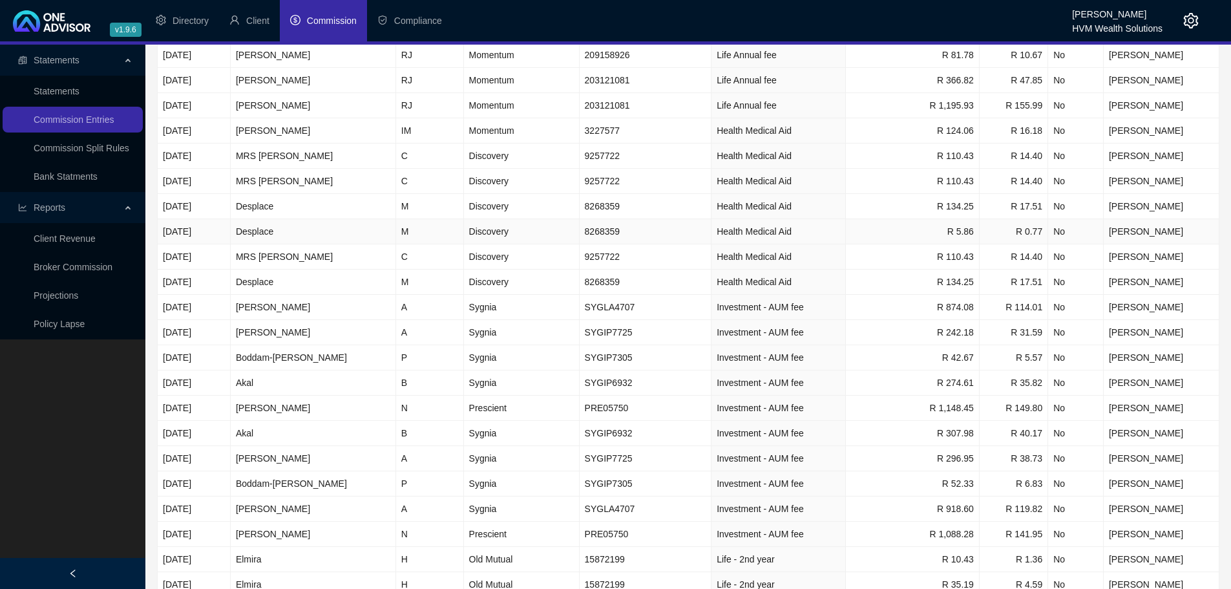
click at [674, 228] on td "8268359" at bounding box center [645, 231] width 132 height 25
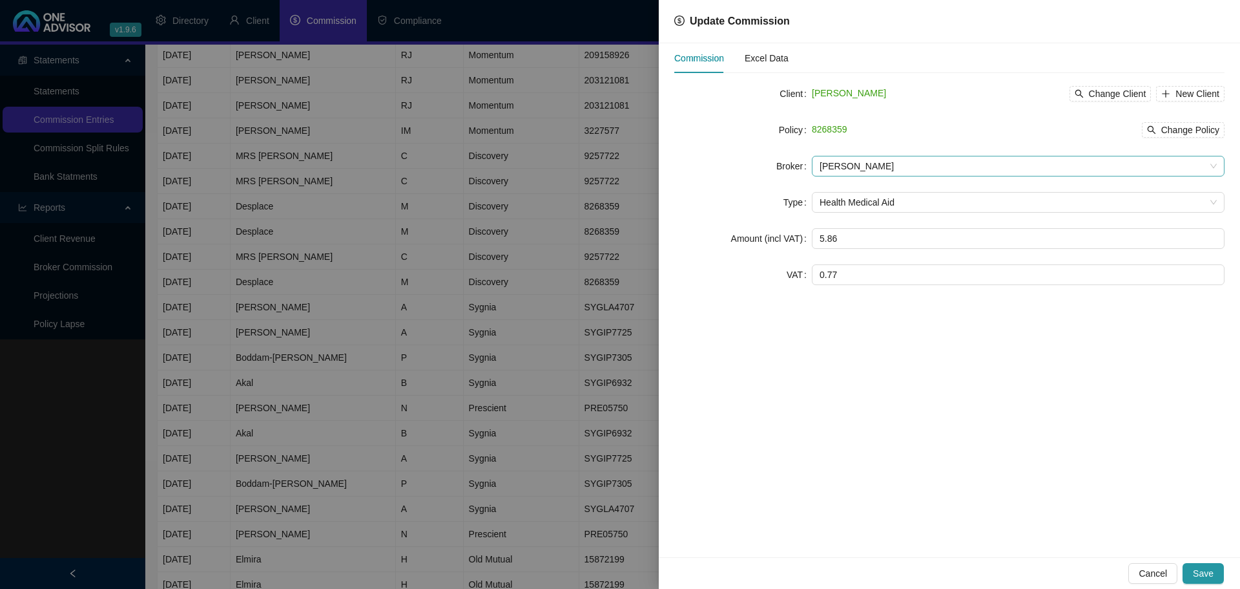
click at [906, 168] on span "[PERSON_NAME]" at bounding box center [1018, 165] width 397 height 19
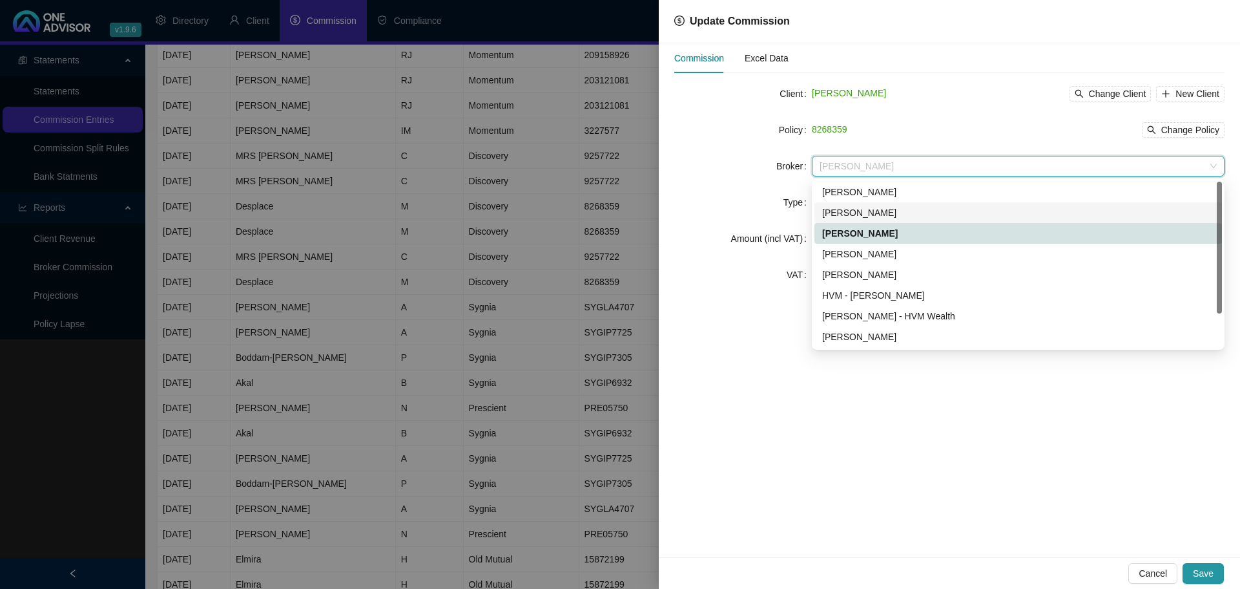
click at [899, 209] on div "[PERSON_NAME]" at bounding box center [1018, 212] width 392 height 14
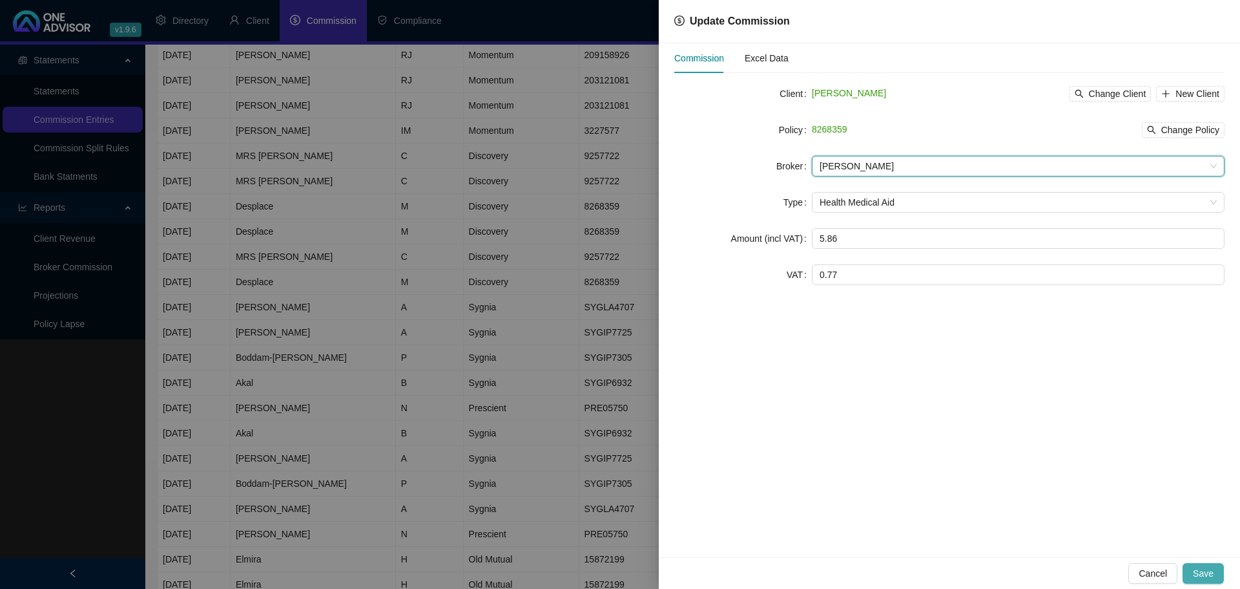
click at [1207, 565] on button "Save" at bounding box center [1203, 573] width 41 height 21
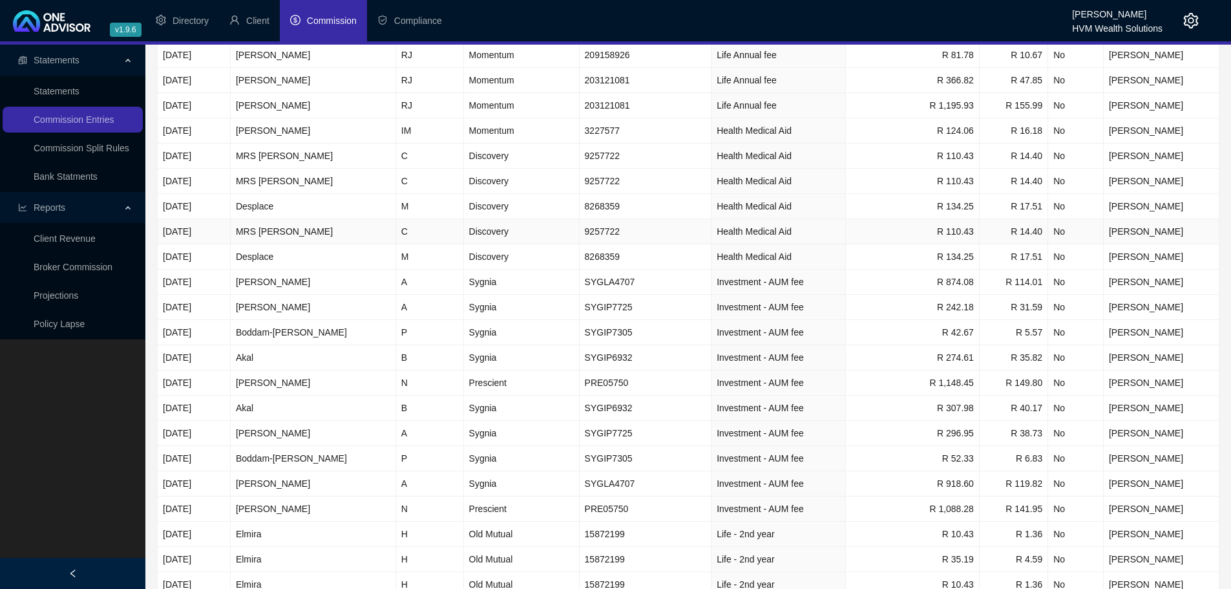
click at [580, 235] on td "9257722" at bounding box center [645, 231] width 132 height 25
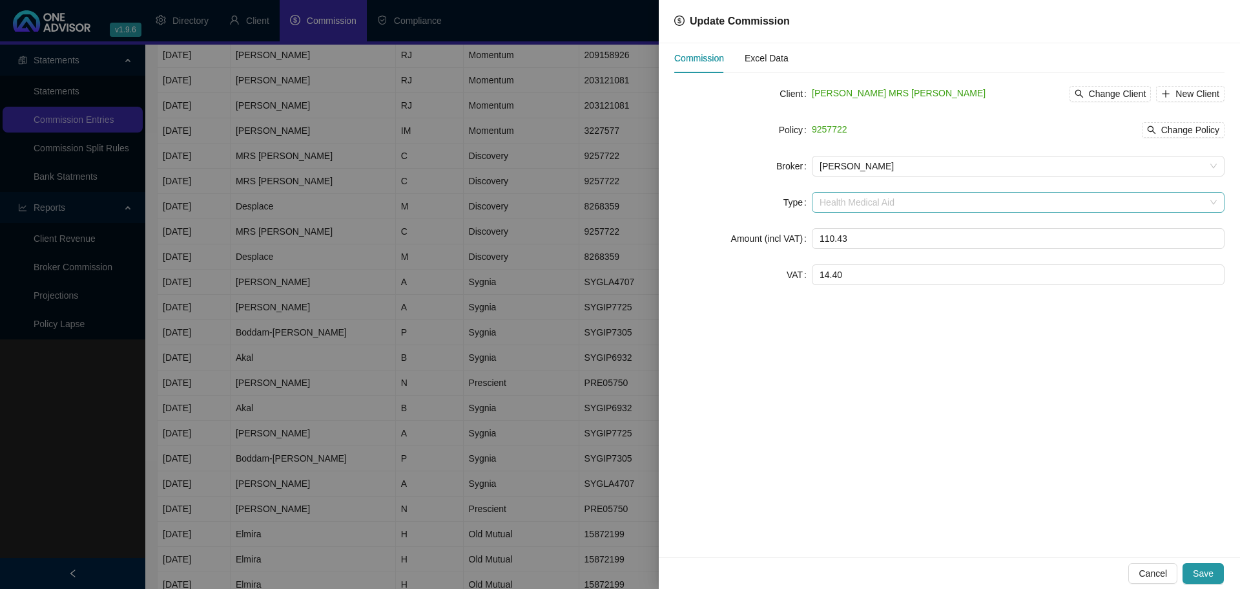
click at [862, 202] on span "Health Medical Aid" at bounding box center [1018, 202] width 397 height 19
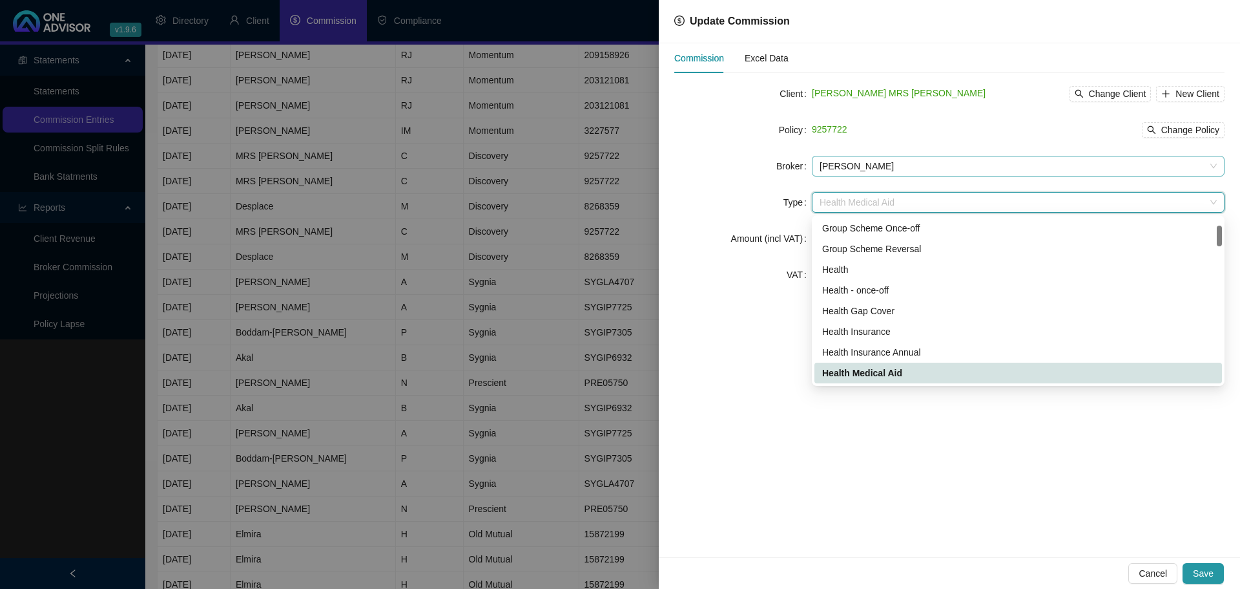
click at [858, 170] on span "[PERSON_NAME]" at bounding box center [1018, 165] width 397 height 19
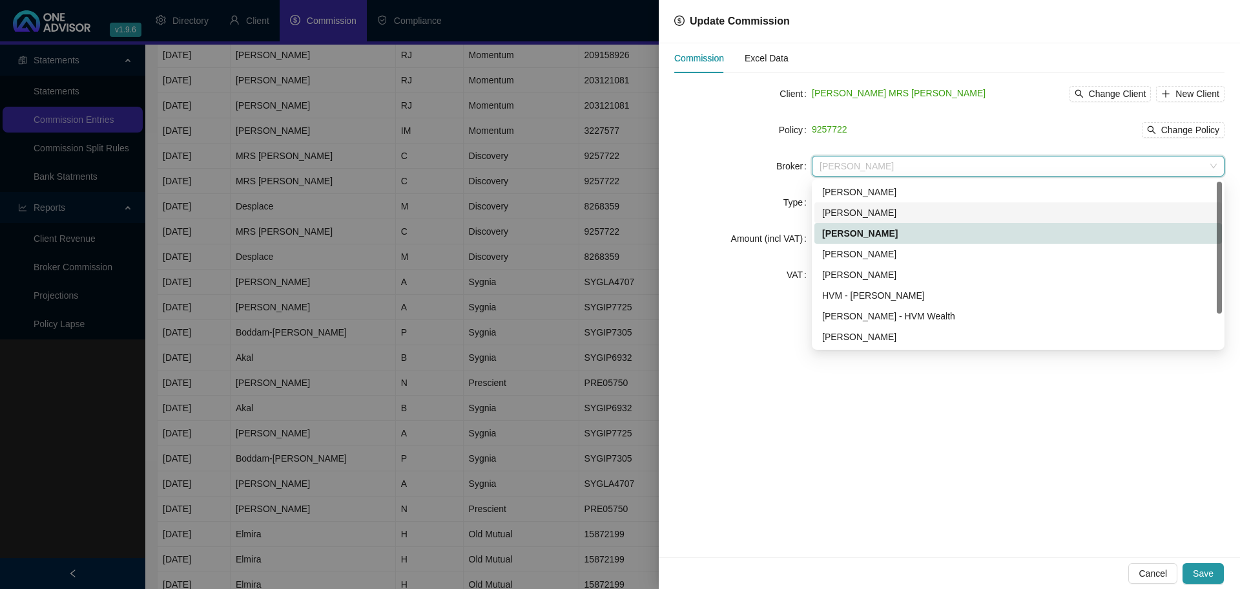
click at [864, 211] on div "[PERSON_NAME]" at bounding box center [1018, 212] width 392 height 14
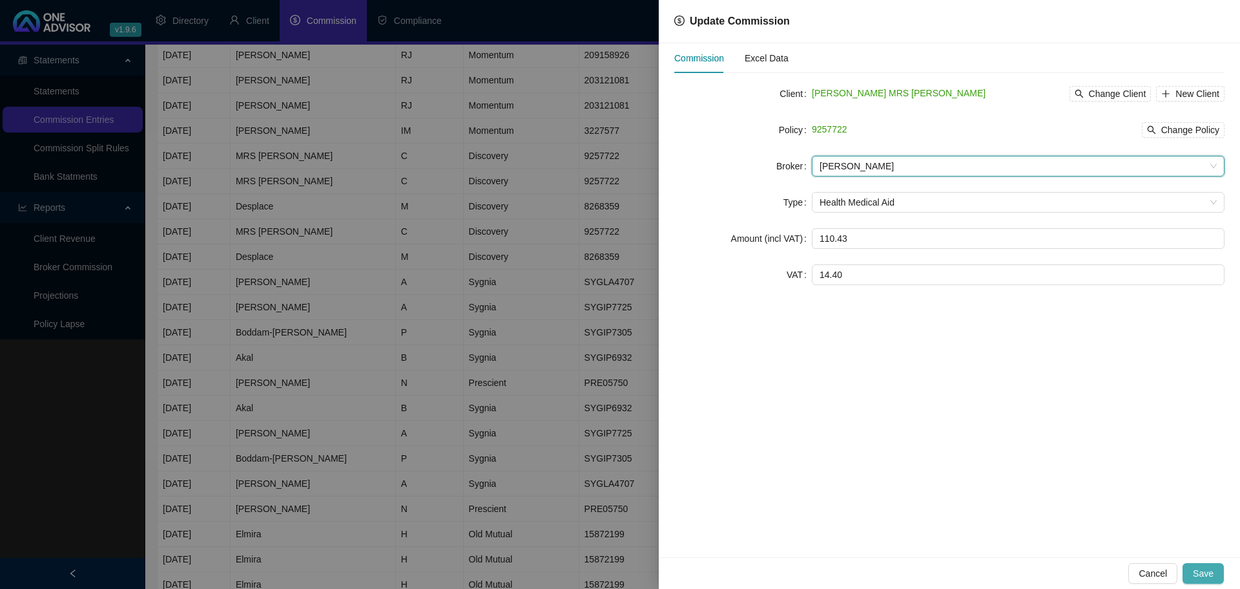
click at [1218, 573] on button "Save" at bounding box center [1203, 573] width 41 height 21
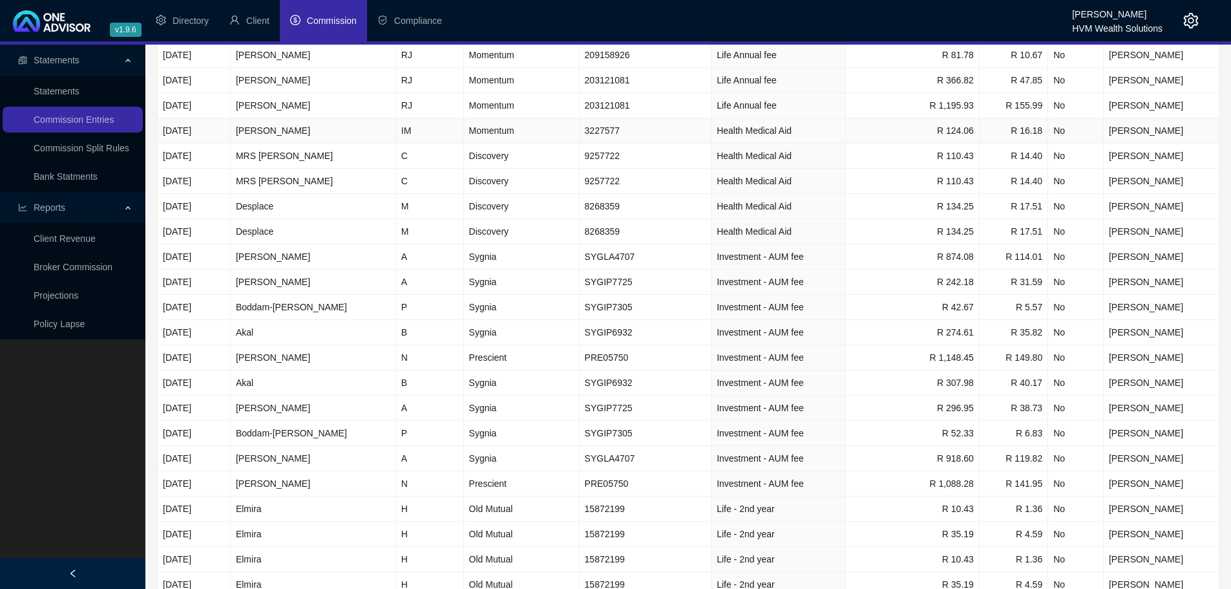
click at [580, 127] on td "3227577" at bounding box center [645, 130] width 132 height 25
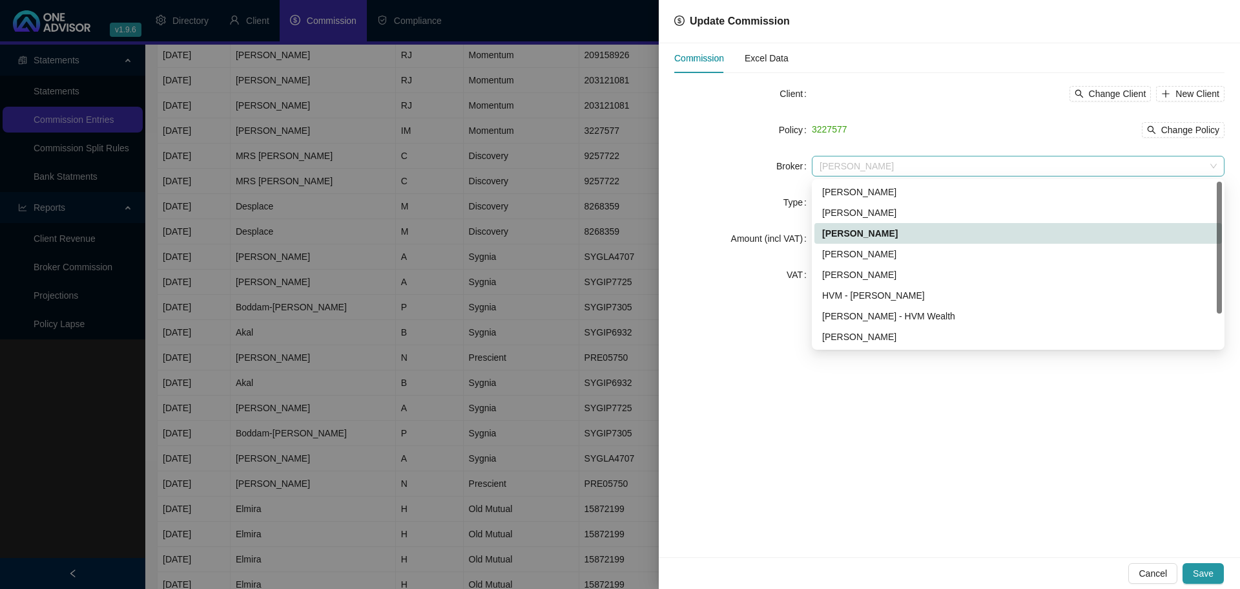
click at [873, 171] on span "[PERSON_NAME]" at bounding box center [1018, 165] width 397 height 19
click at [877, 213] on div "[PERSON_NAME]" at bounding box center [1018, 212] width 392 height 14
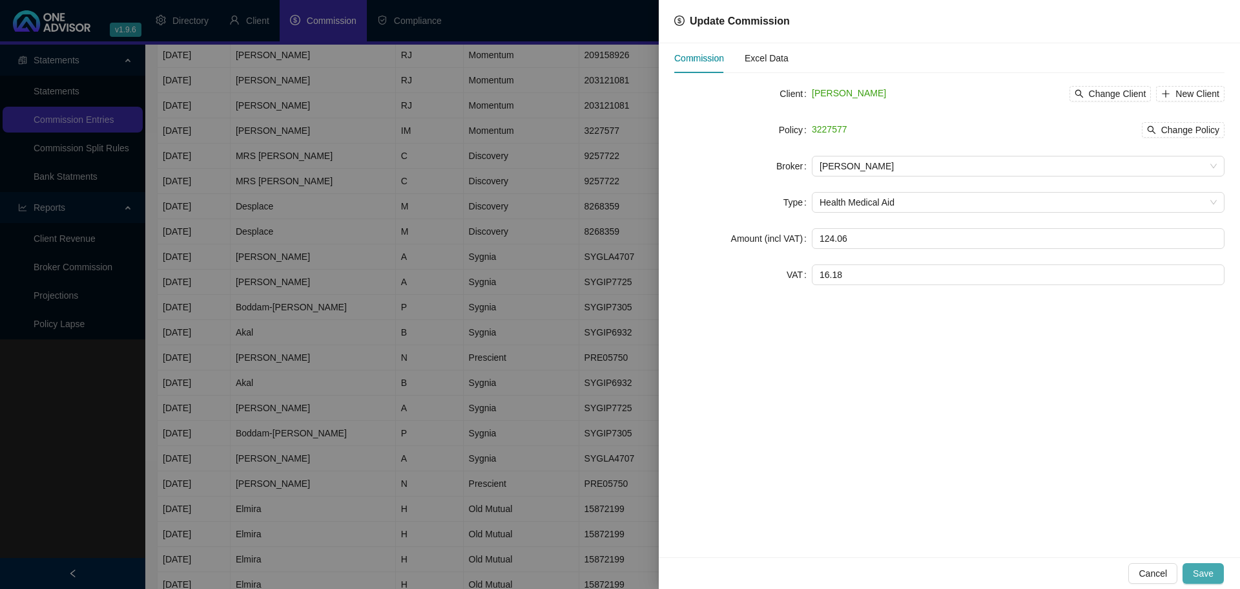
click at [1206, 580] on button "Save" at bounding box center [1203, 573] width 41 height 21
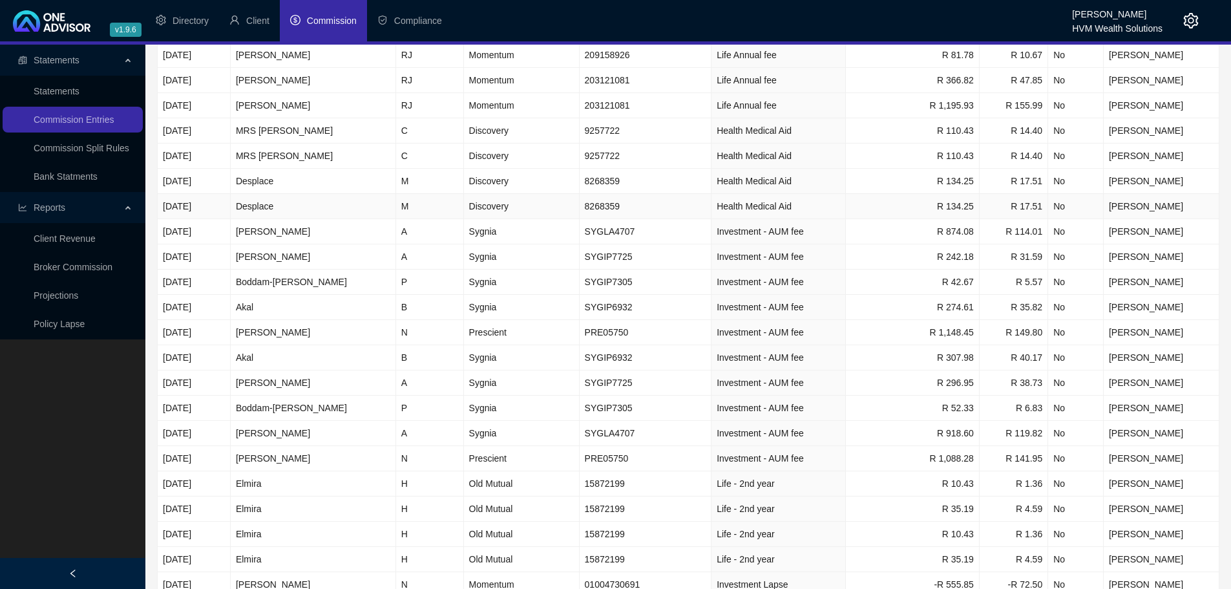
click at [752, 207] on span "Health Medical Aid" at bounding box center [753, 206] width 75 height 10
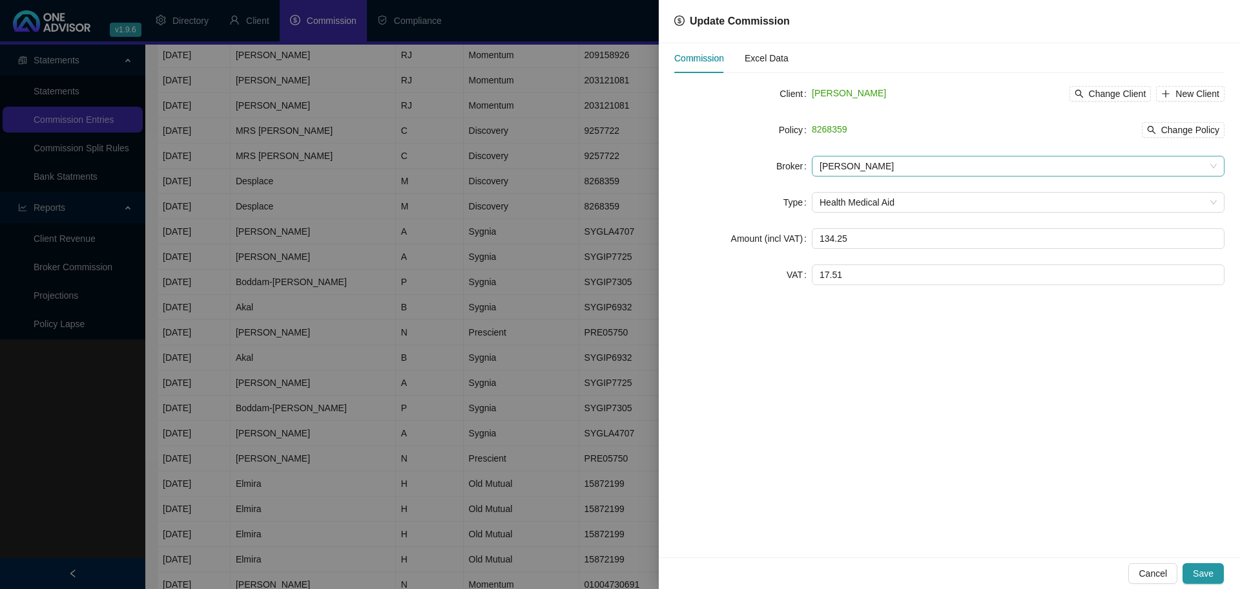
click at [884, 176] on div "[PERSON_NAME]" at bounding box center [1018, 166] width 413 height 21
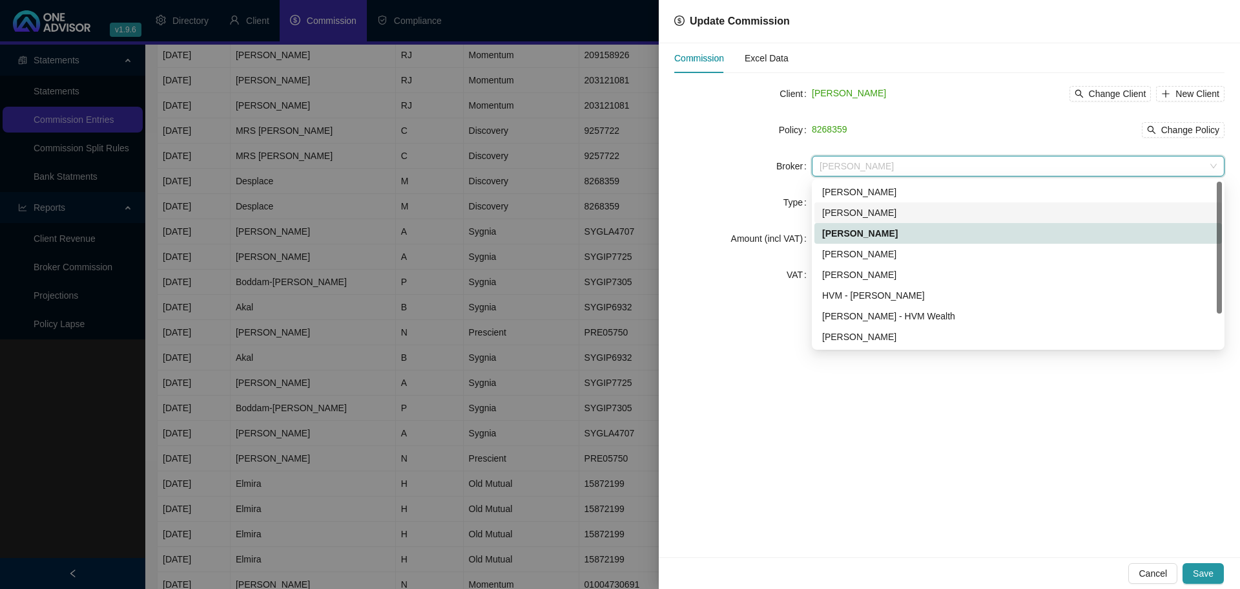
click at [883, 213] on div "[PERSON_NAME]" at bounding box center [1018, 212] width 392 height 14
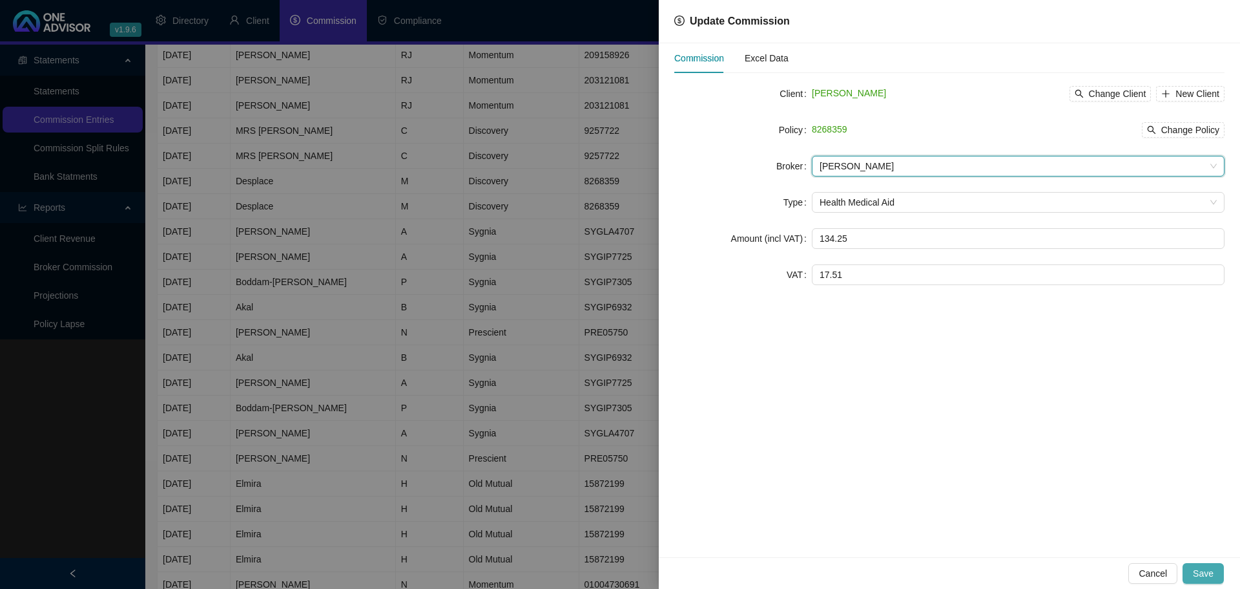
click at [1215, 573] on button "Save" at bounding box center [1203, 573] width 41 height 21
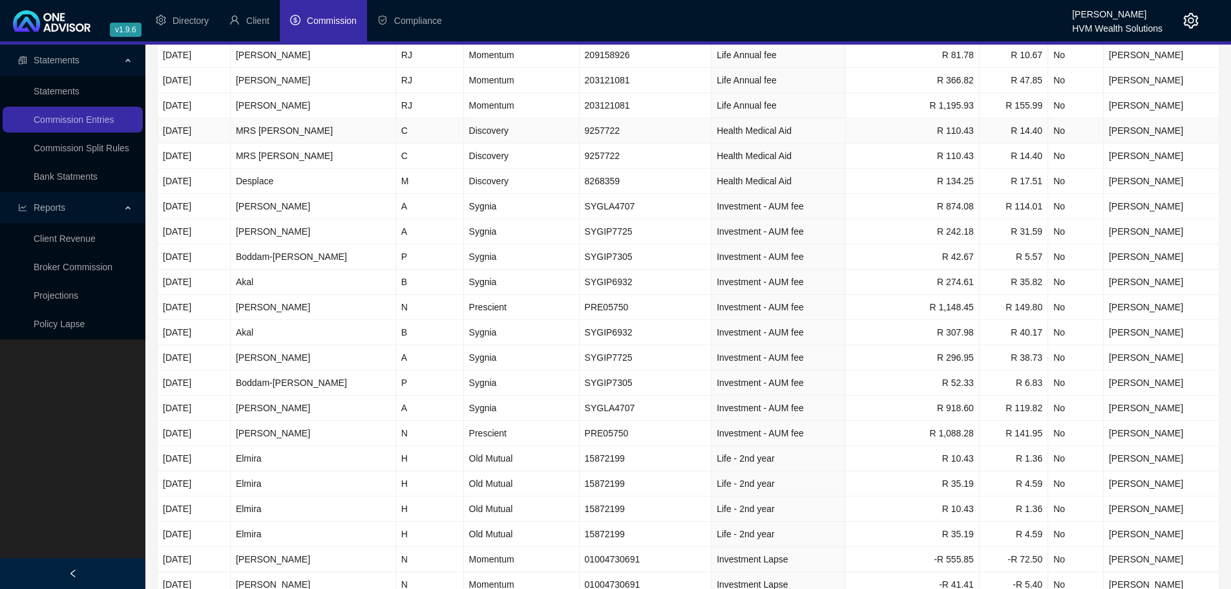
click at [712, 137] on td "Health Medical Aid" at bounding box center [778, 130] width 134 height 25
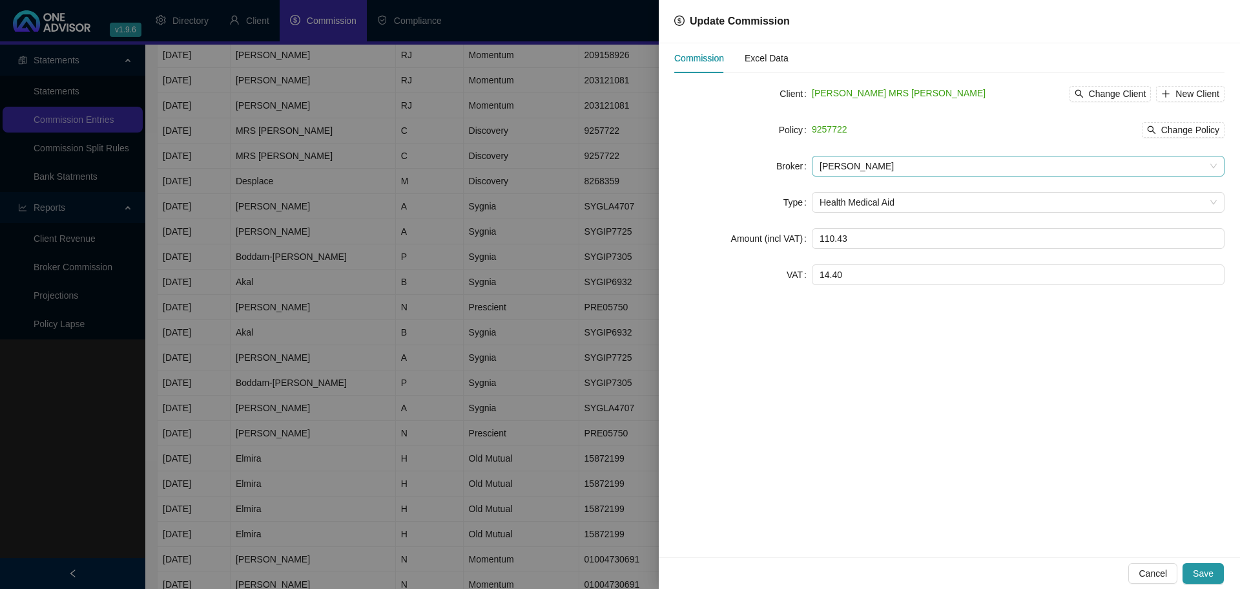
click at [903, 169] on span "[PERSON_NAME]" at bounding box center [1018, 165] width 397 height 19
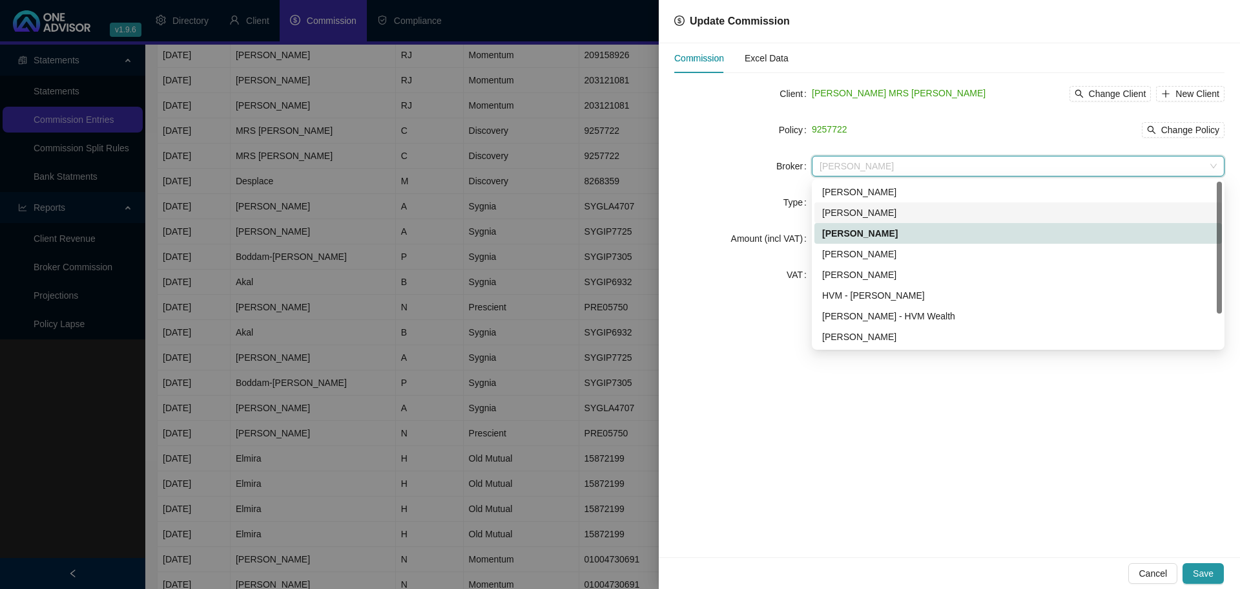
click at [914, 213] on div "[PERSON_NAME]" at bounding box center [1018, 212] width 392 height 14
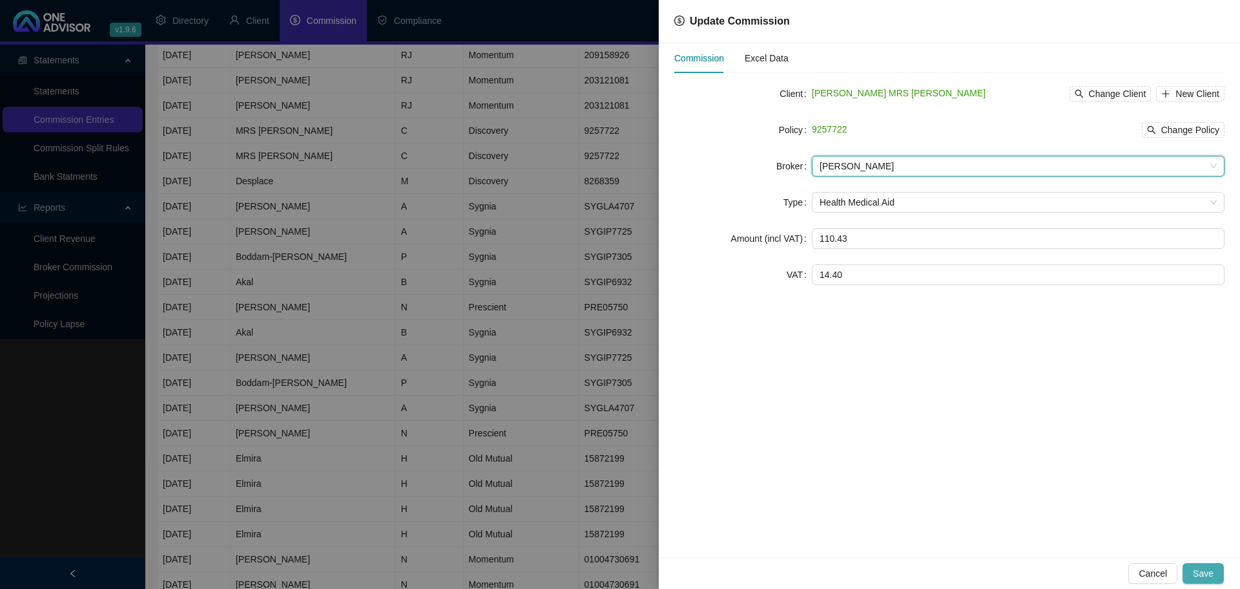
click at [1212, 577] on span "Save" at bounding box center [1203, 573] width 21 height 14
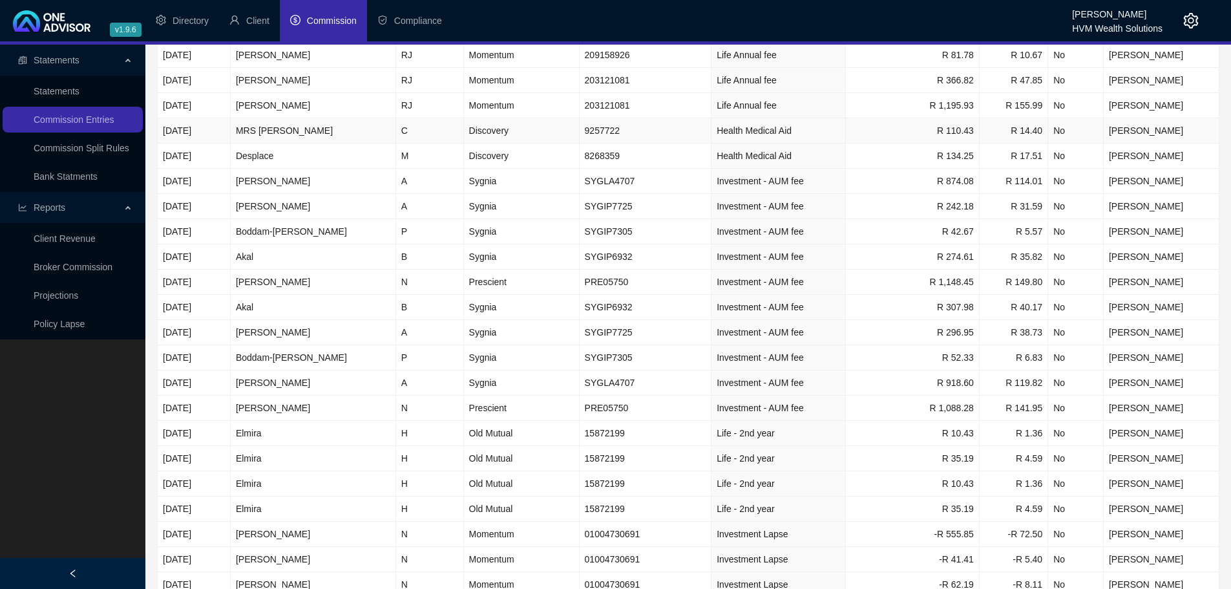
click at [748, 128] on span "Health Medical Aid" at bounding box center [753, 130] width 75 height 10
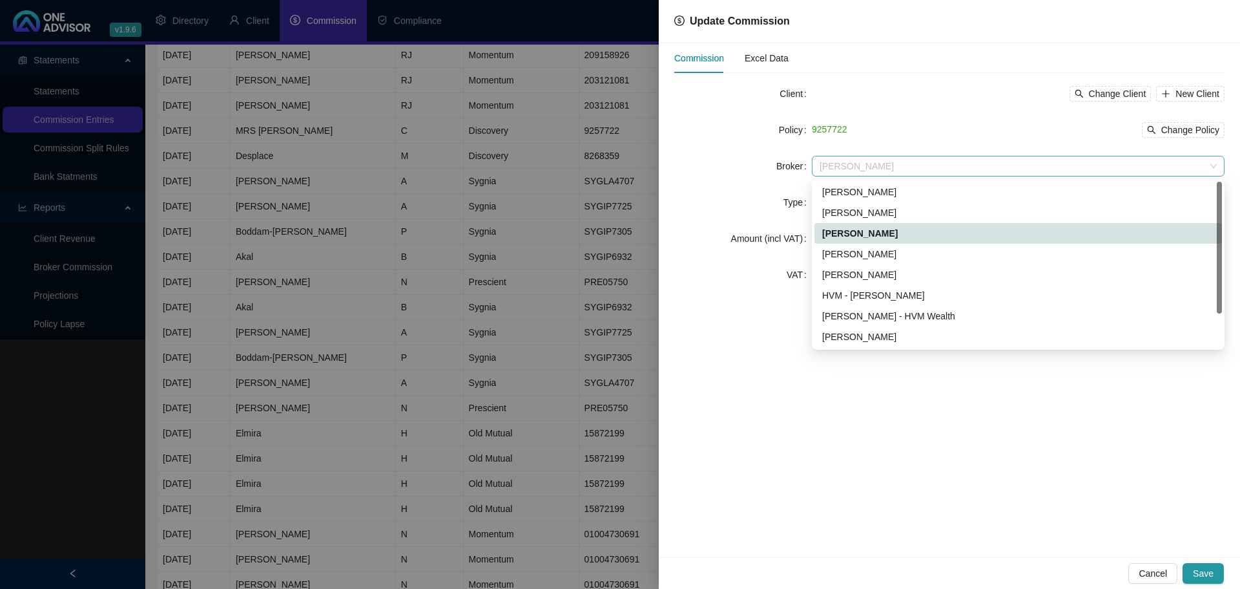
click at [926, 172] on span "[PERSON_NAME]" at bounding box center [1018, 165] width 397 height 19
click at [930, 215] on div "[PERSON_NAME]" at bounding box center [1018, 212] width 392 height 14
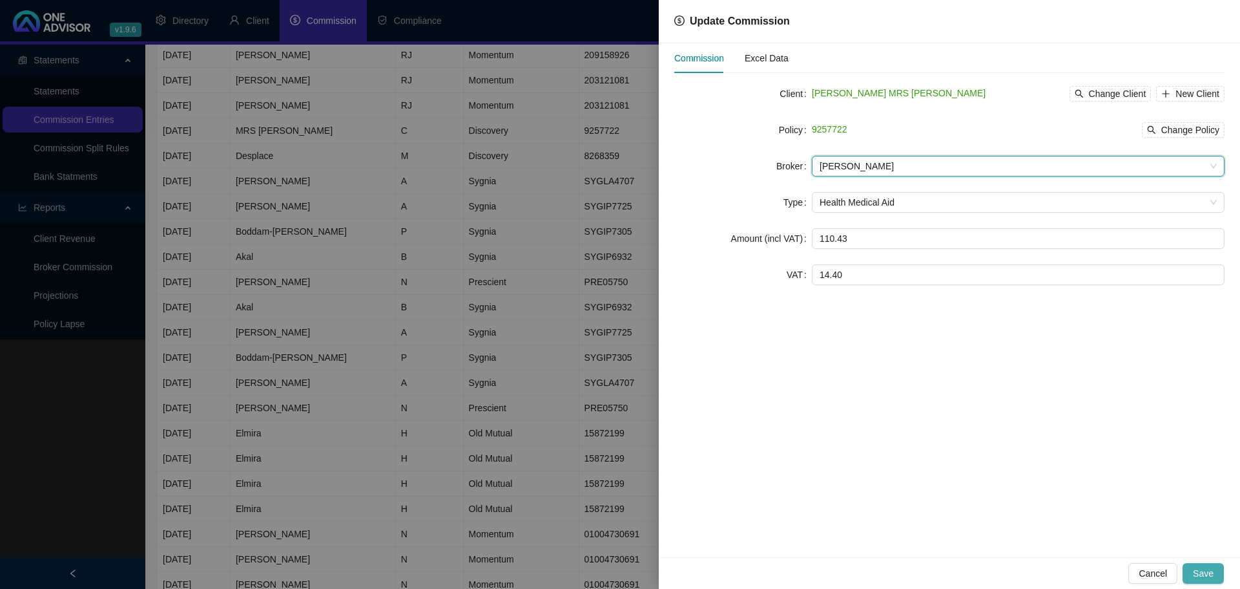
click at [1210, 573] on span "Save" at bounding box center [1203, 573] width 21 height 14
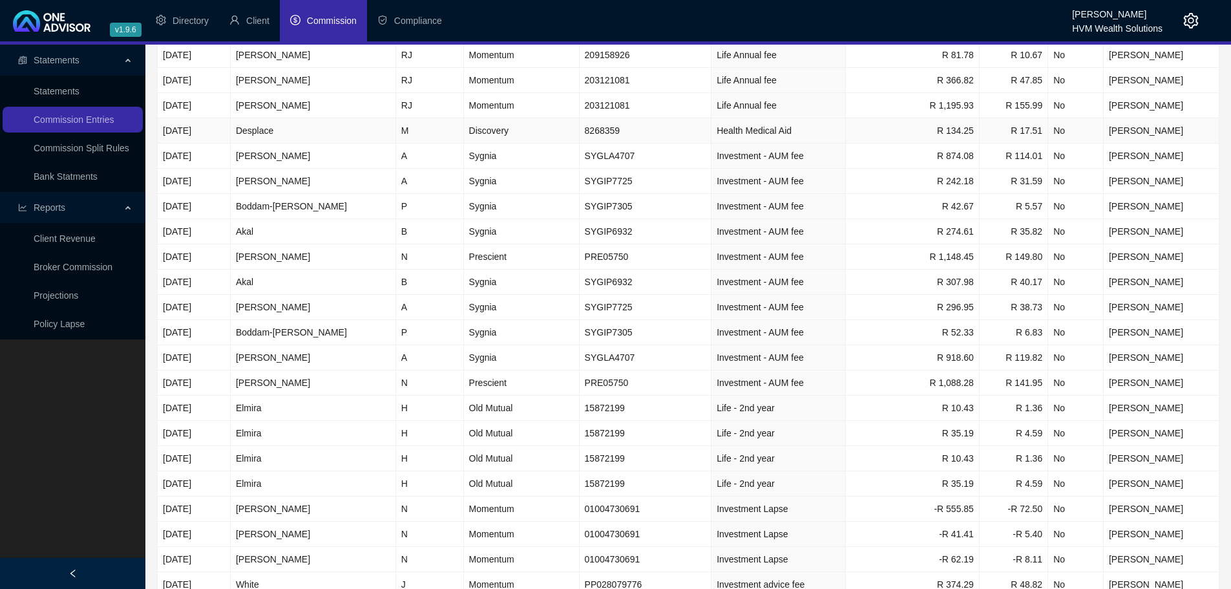
click at [753, 132] on span "Health Medical Aid" at bounding box center [753, 130] width 75 height 10
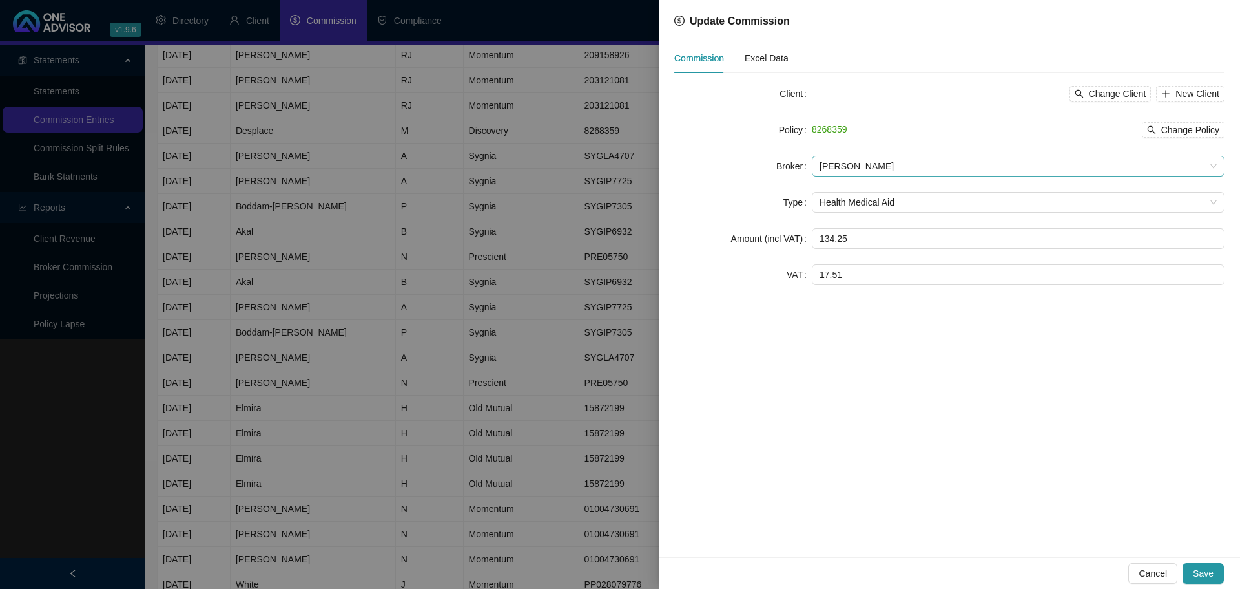
click at [919, 171] on span "[PERSON_NAME]" at bounding box center [1018, 165] width 397 height 19
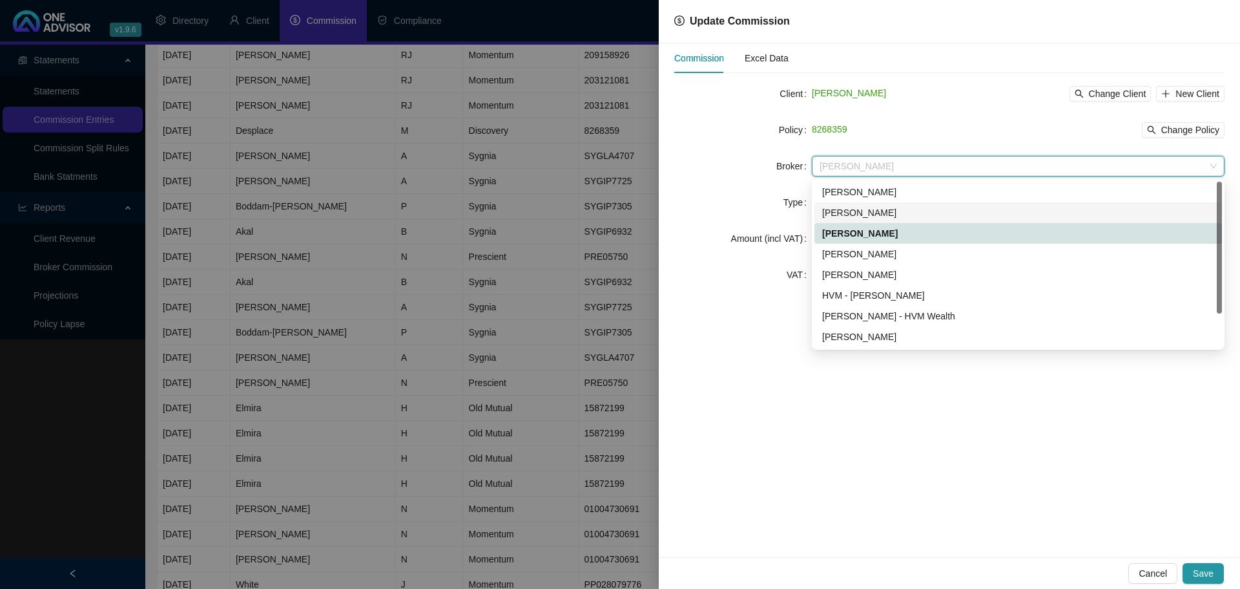
click at [919, 210] on div "[PERSON_NAME]" at bounding box center [1018, 212] width 392 height 14
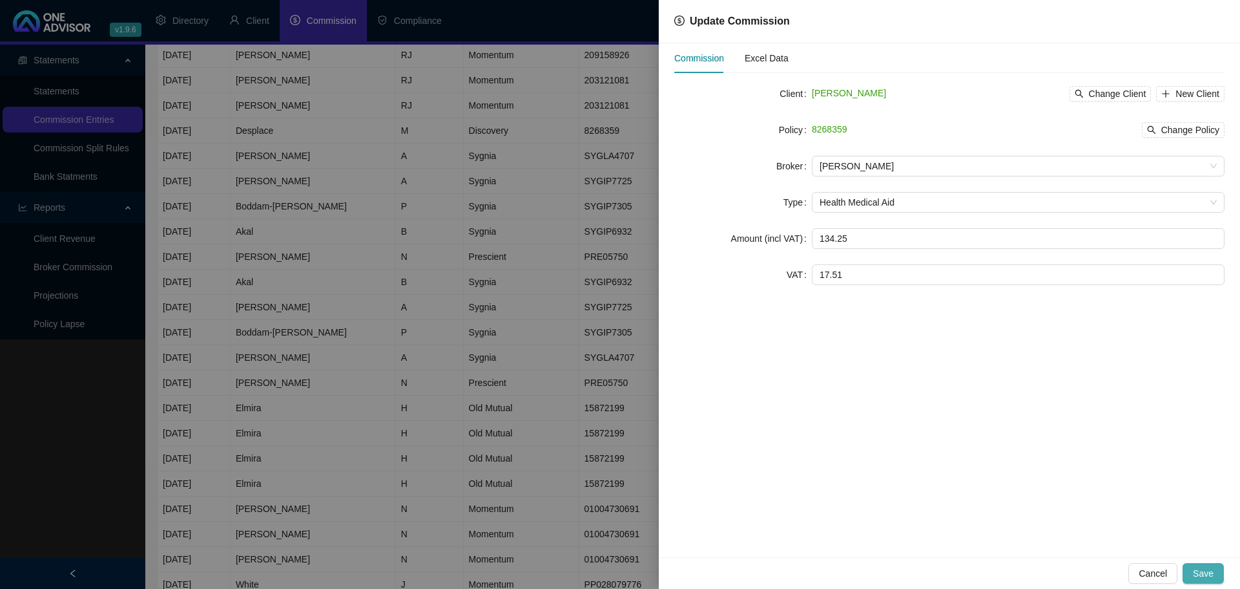
click at [1202, 583] on button "Save" at bounding box center [1203, 573] width 41 height 21
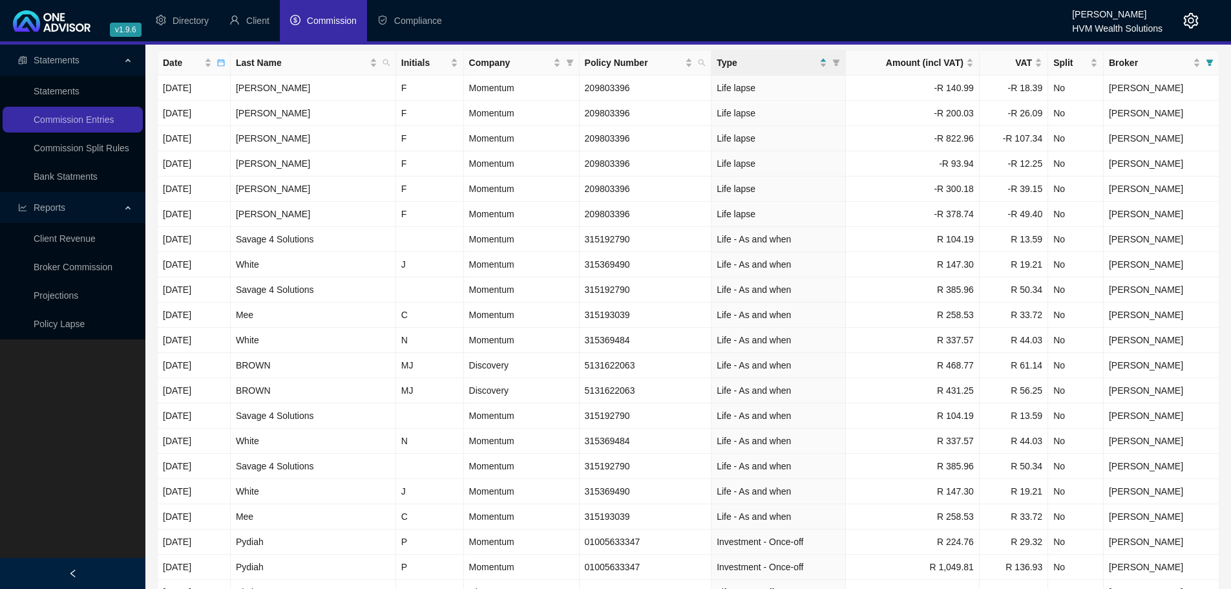
scroll to position [0, 0]
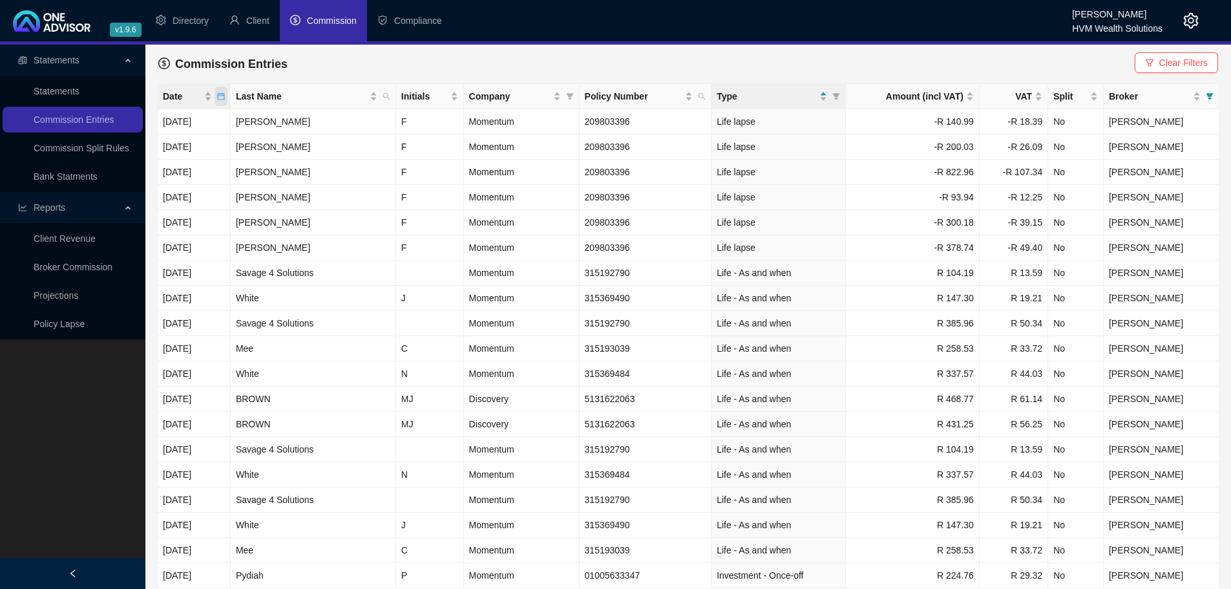
click at [227, 100] on span "Date" at bounding box center [220, 96] width 13 height 19
click at [337, 65] on div "Commission Entries Clear Filters" at bounding box center [687, 64] width 1059 height 28
click at [248, 19] on span "Client" at bounding box center [257, 21] width 23 height 10
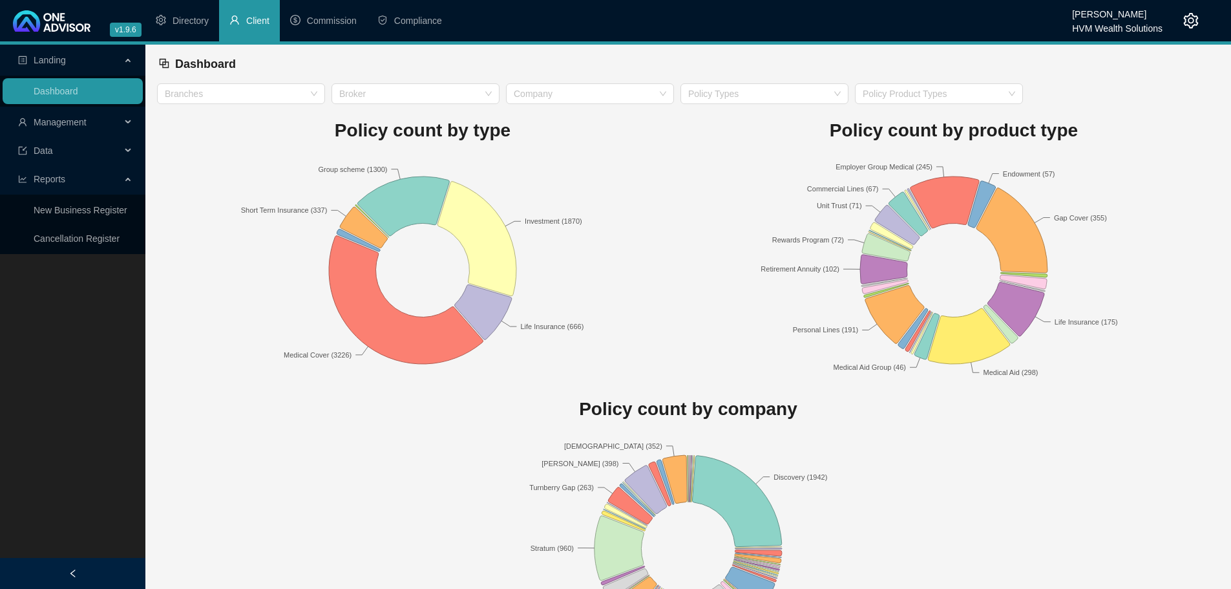
click at [129, 151] on icon at bounding box center [129, 151] width 6 height 0
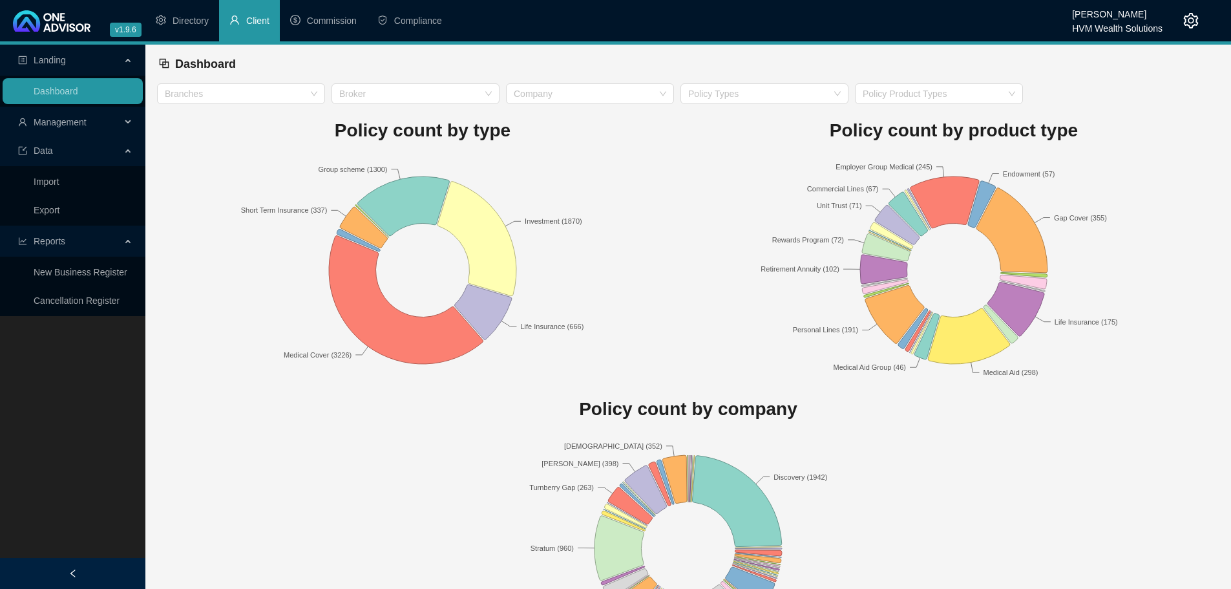
click at [123, 150] on div "Data" at bounding box center [73, 151] width 140 height 26
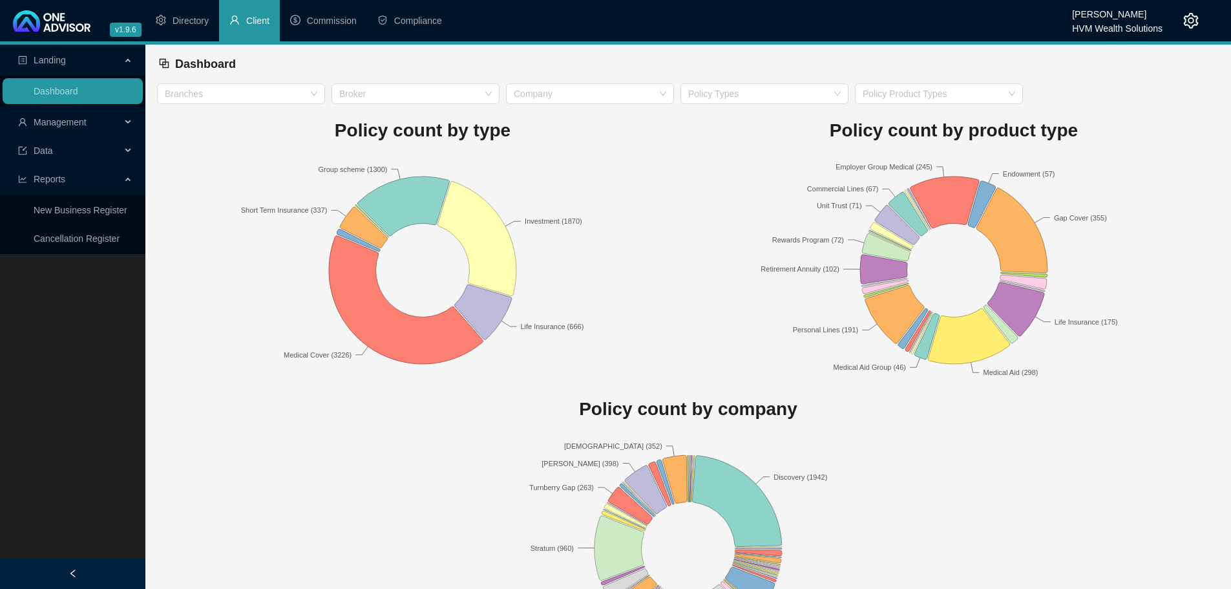
click at [123, 123] on div "Management" at bounding box center [73, 122] width 140 height 26
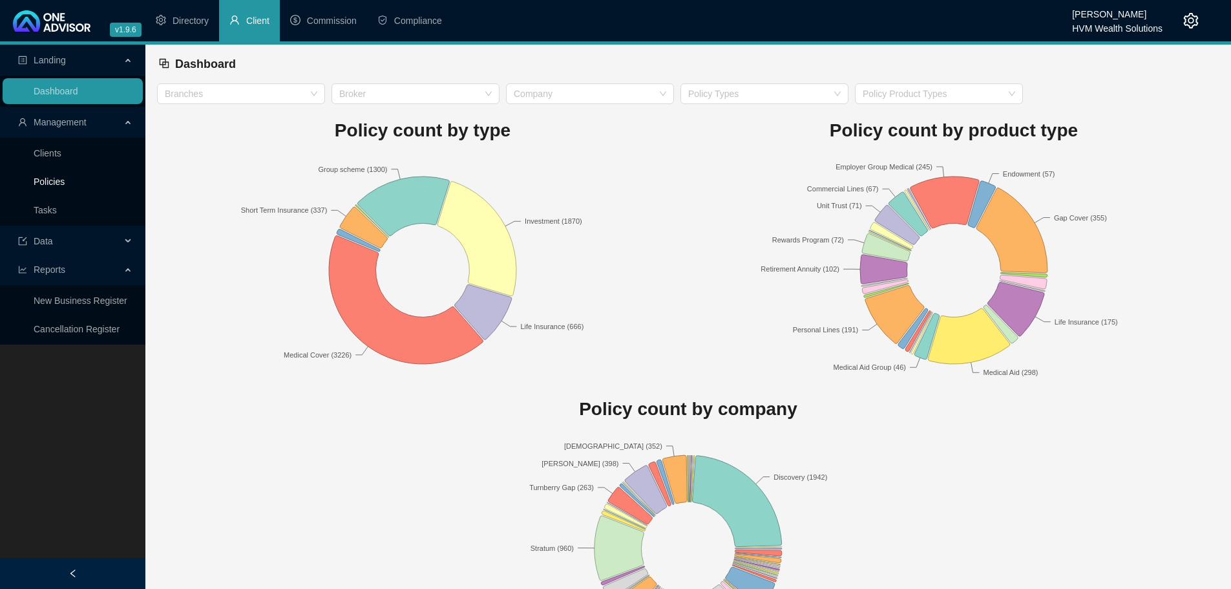
click at [48, 180] on link "Policies" at bounding box center [49, 181] width 31 height 10
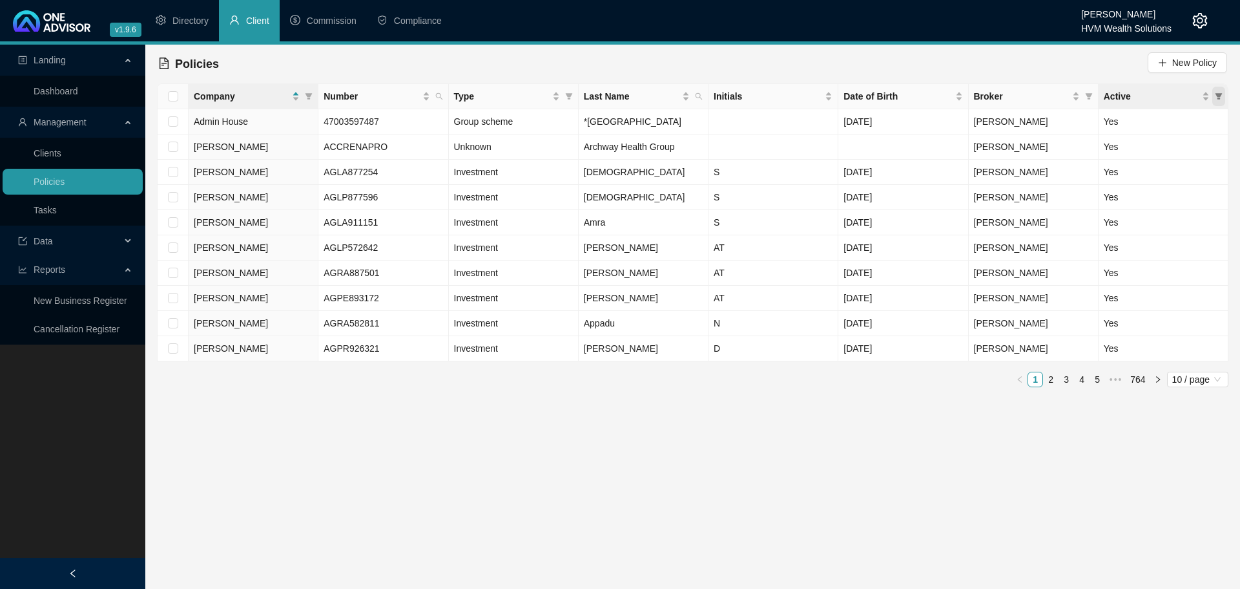
click at [1224, 95] on span "Active" at bounding box center [1219, 96] width 13 height 19
click at [1162, 118] on input "checkbox" at bounding box center [1163, 121] width 10 height 10
checkbox input "true"
click at [1205, 168] on span "OK" at bounding box center [1208, 168] width 13 height 14
click at [1089, 96] on icon "filter" at bounding box center [1088, 96] width 7 height 6
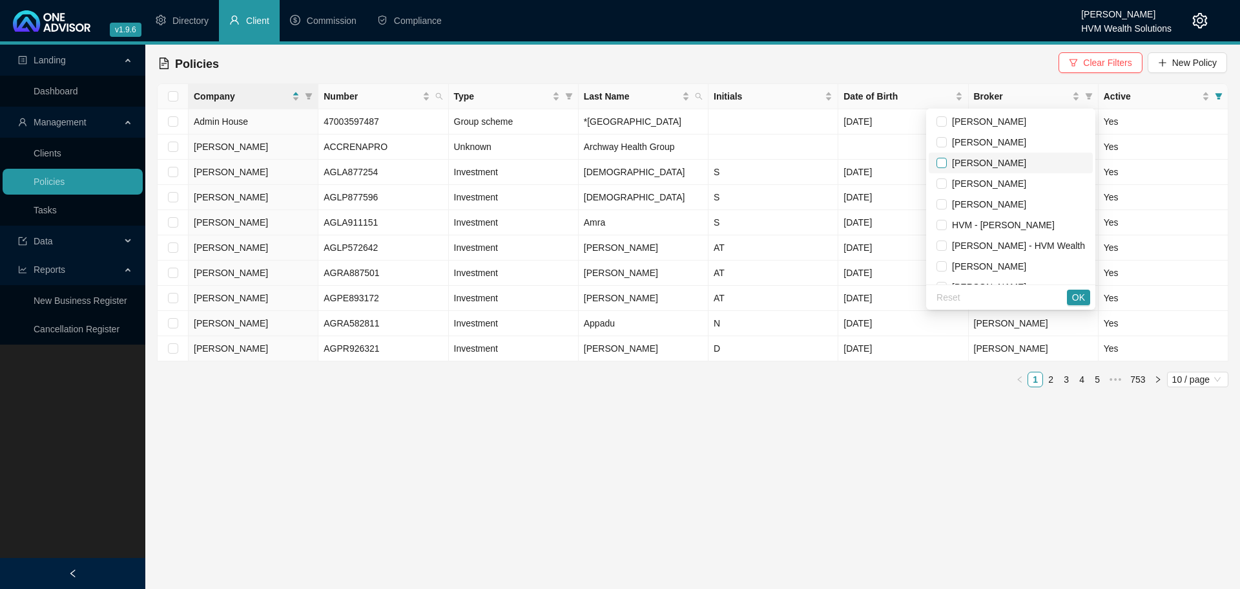
click at [937, 162] on input "checkbox" at bounding box center [942, 163] width 10 height 10
checkbox input "true"
click at [1079, 300] on span "OK" at bounding box center [1078, 297] width 13 height 14
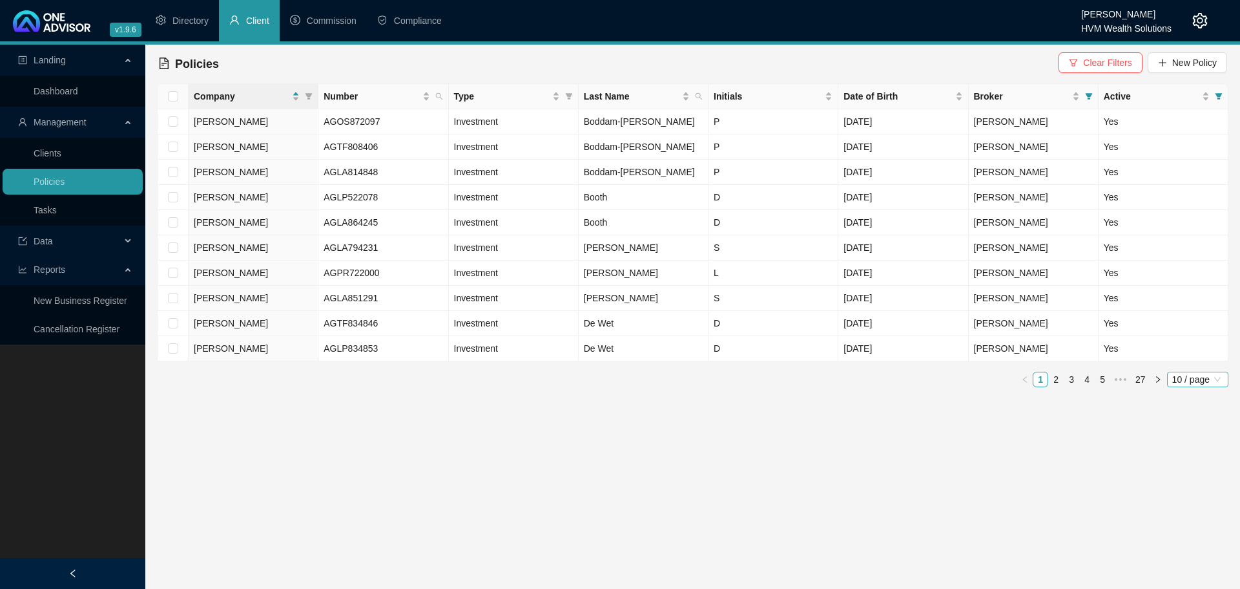
click at [1209, 383] on span "10 / page" at bounding box center [1197, 379] width 51 height 14
click at [1209, 465] on div "100 / page" at bounding box center [1199, 464] width 43 height 14
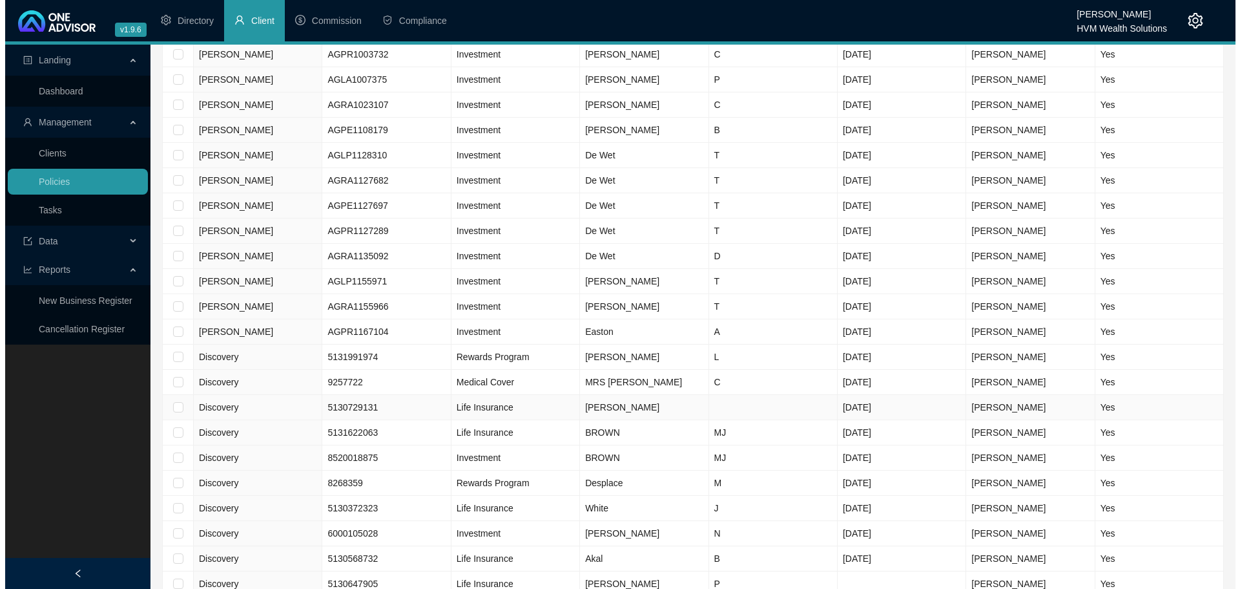
scroll to position [1357, 0]
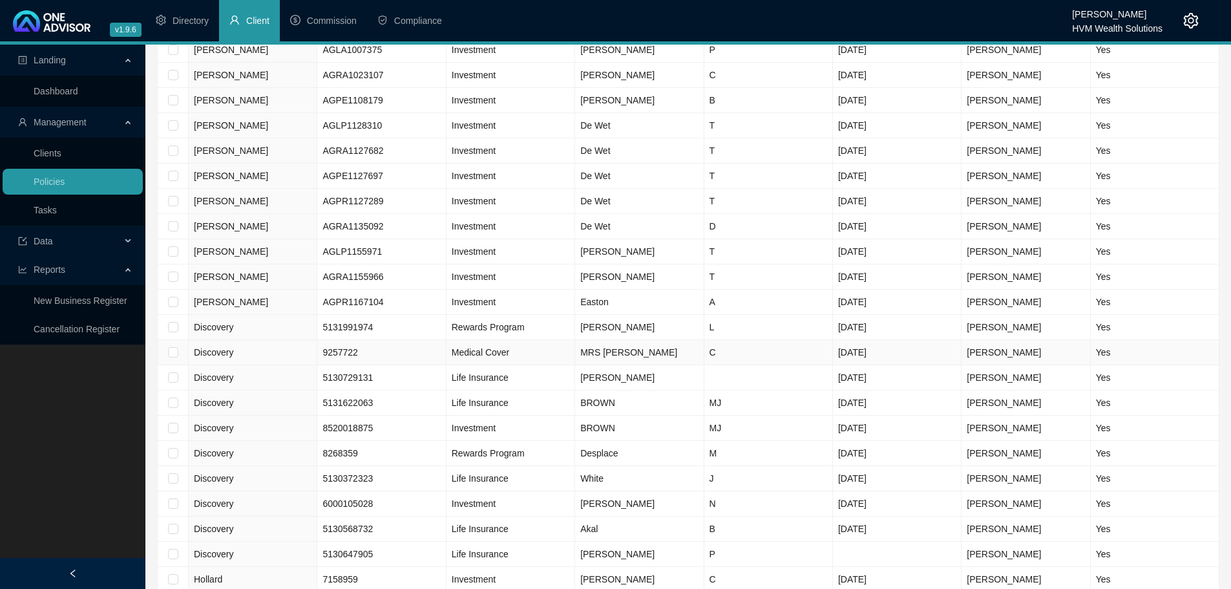
click at [613, 352] on td "MRS [PERSON_NAME]" at bounding box center [639, 352] width 129 height 25
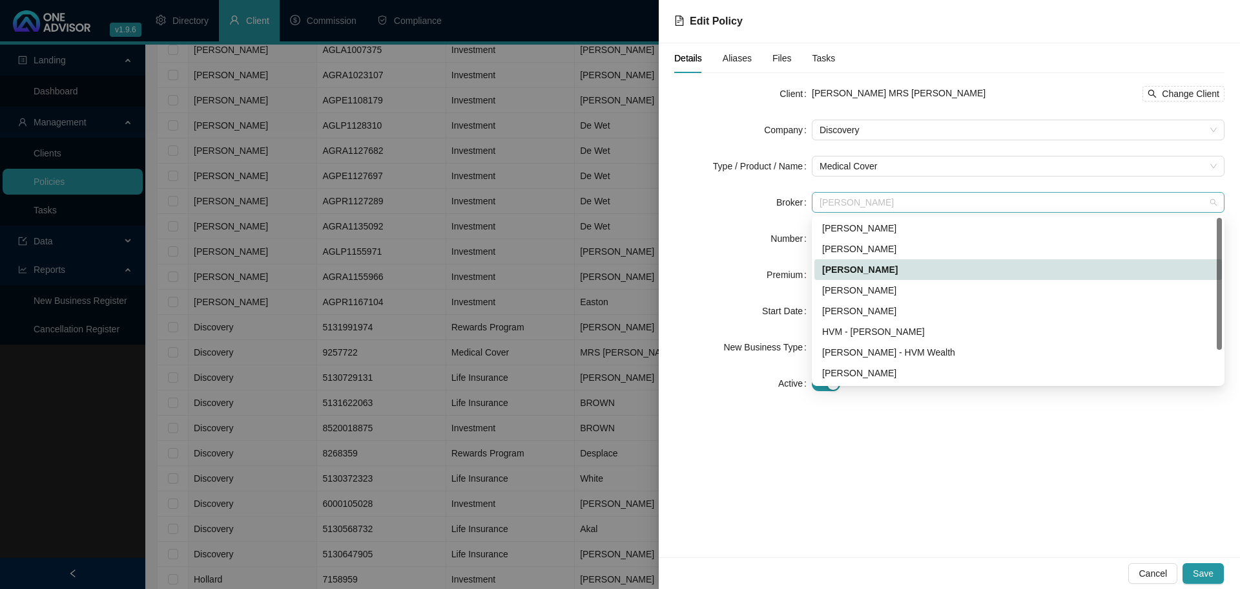
click at [849, 198] on span "[PERSON_NAME]" at bounding box center [1018, 202] width 397 height 19
click at [862, 245] on div "[PERSON_NAME]" at bounding box center [1018, 249] width 392 height 14
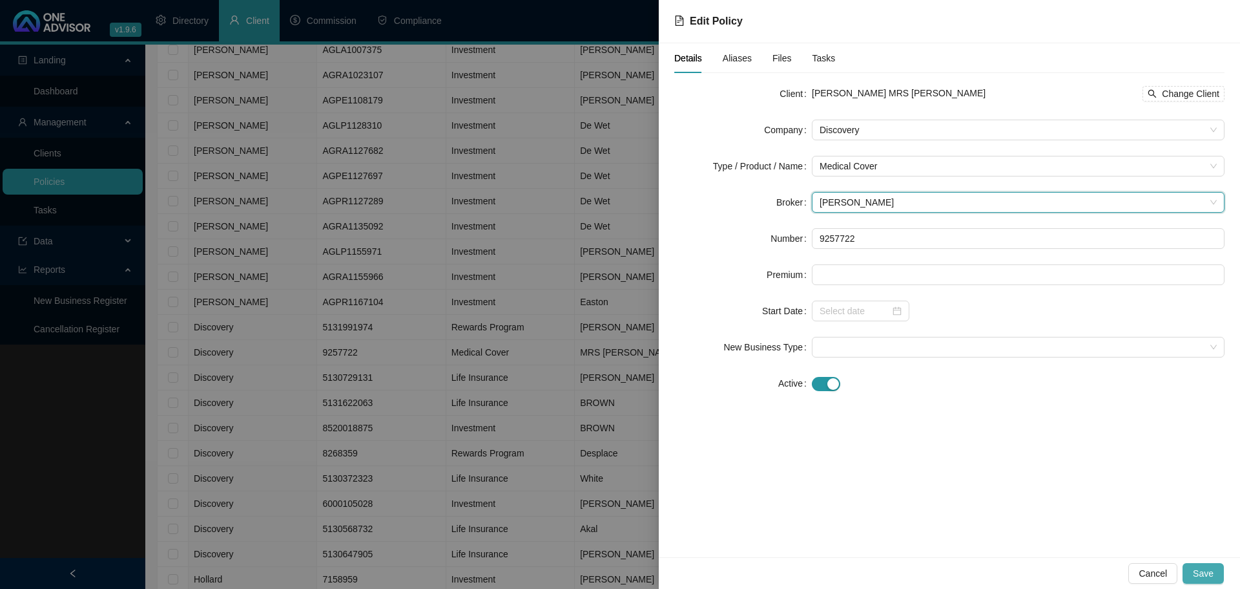
click at [1200, 570] on span "Save" at bounding box center [1203, 573] width 21 height 14
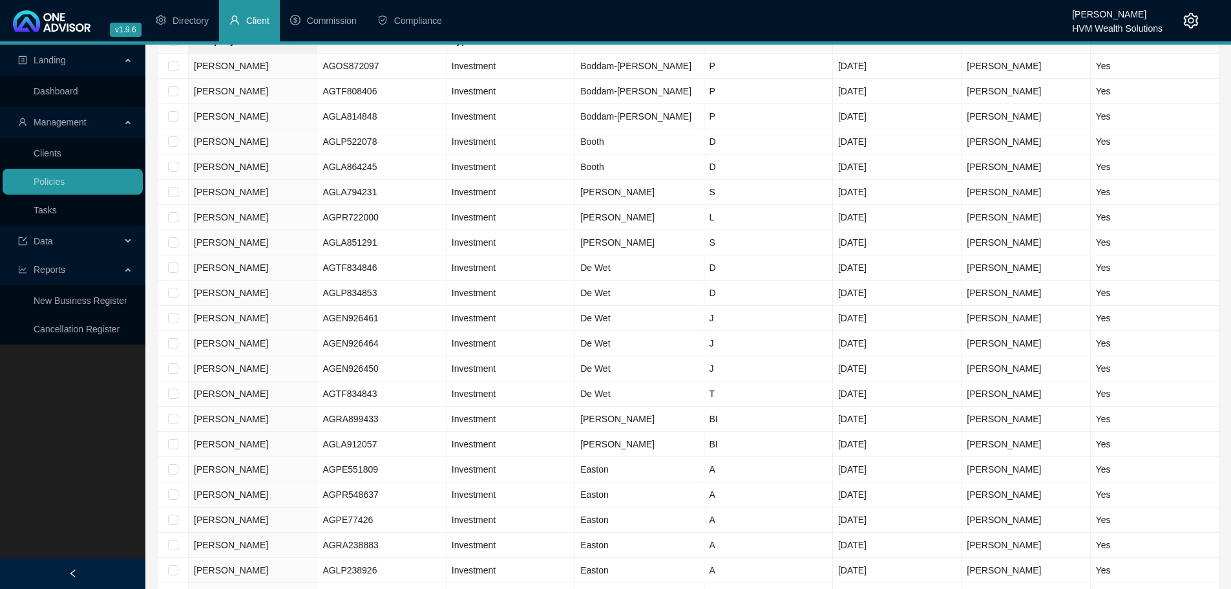
scroll to position [0, 0]
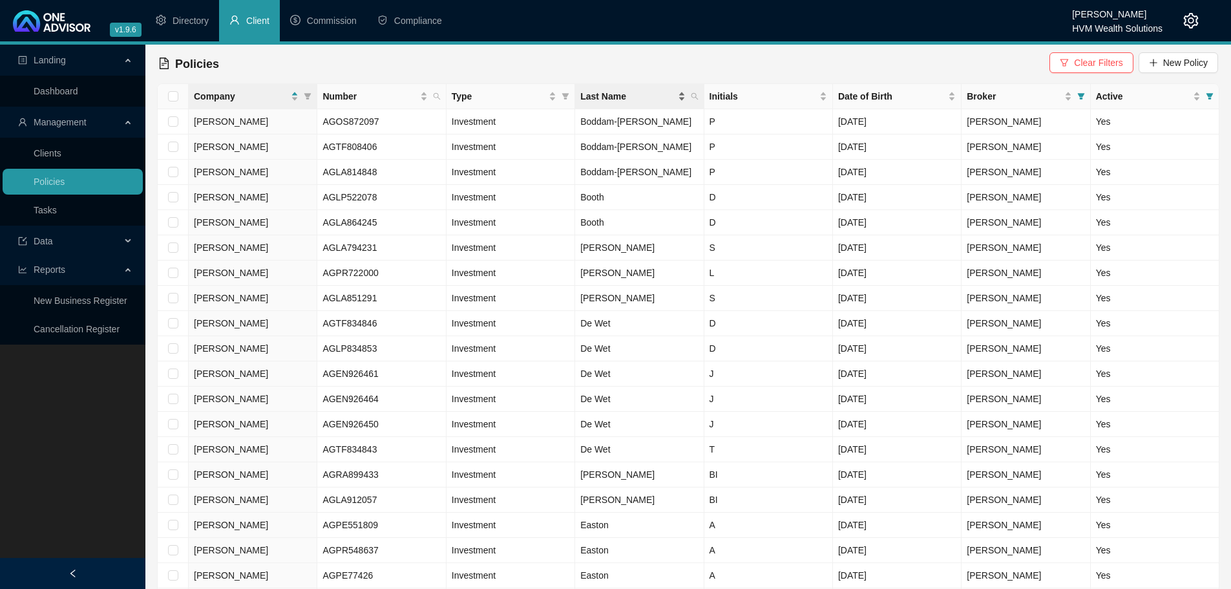
click at [680, 101] on div "Last Name" at bounding box center [632, 96] width 105 height 14
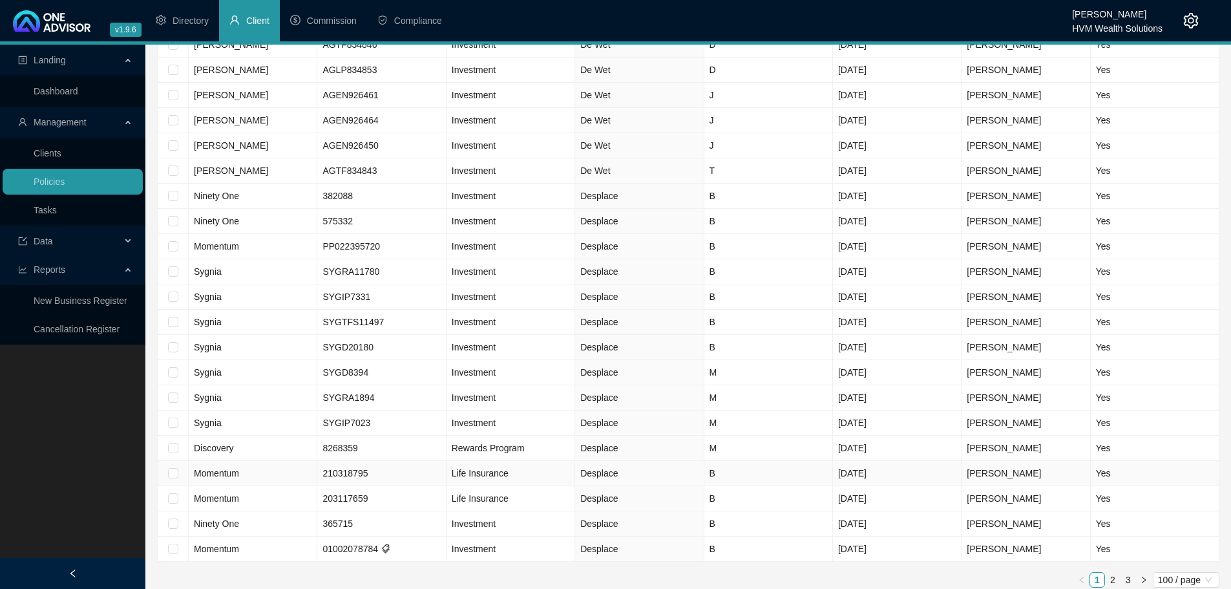
scroll to position [2076, 0]
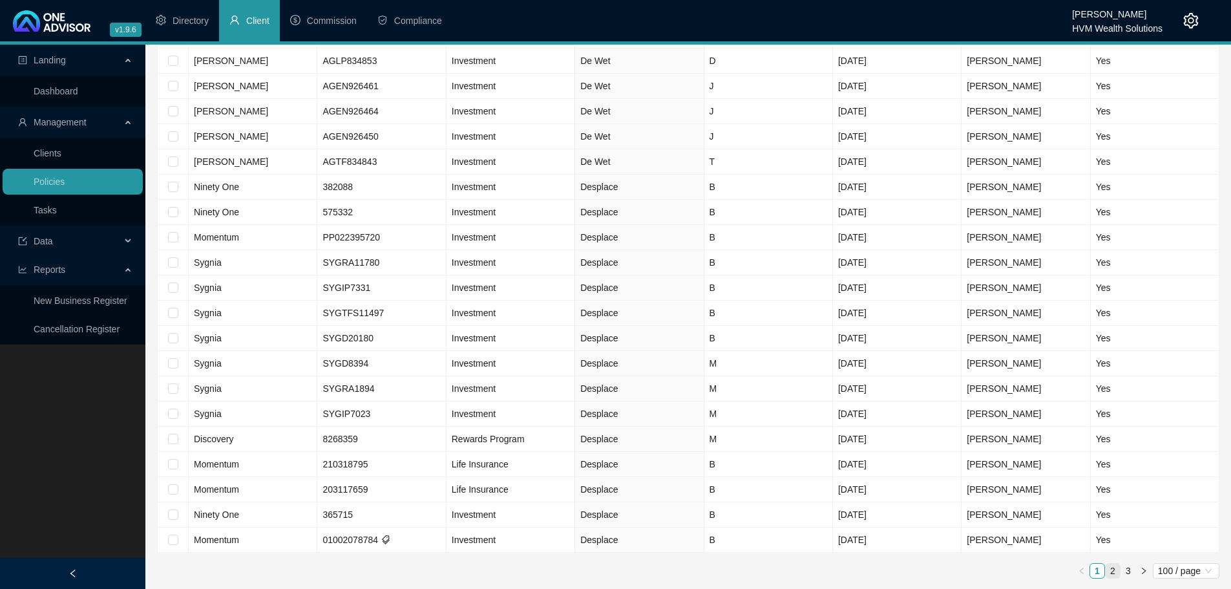
click at [1112, 568] on link "2" at bounding box center [1112, 570] width 14 height 14
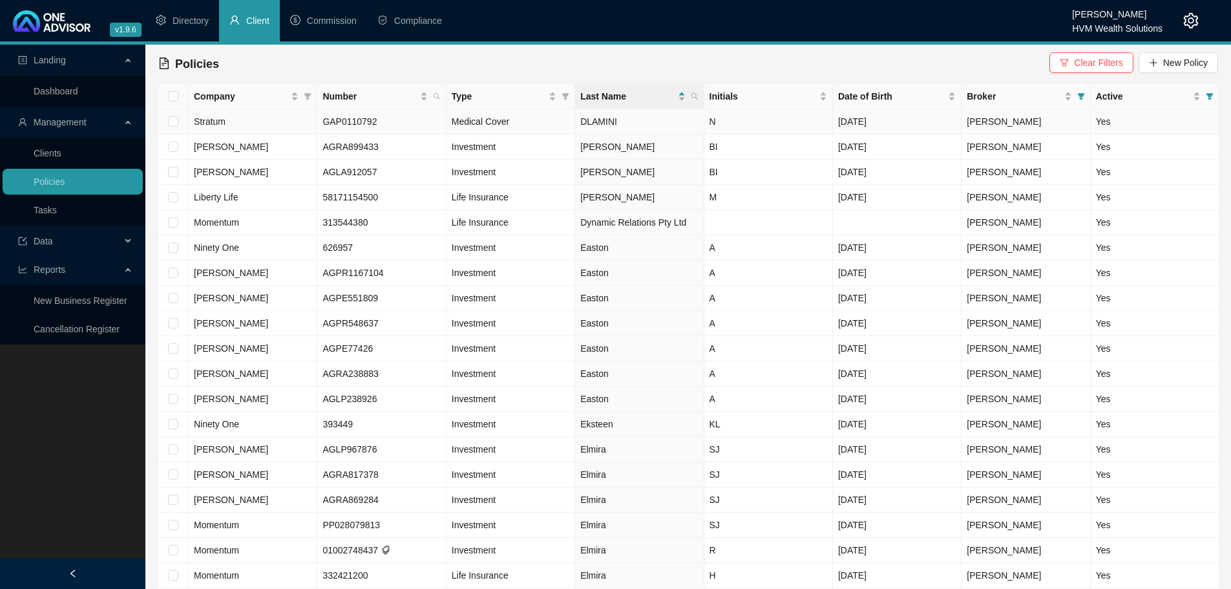
click at [492, 119] on span "Medical Cover" at bounding box center [480, 121] width 57 height 10
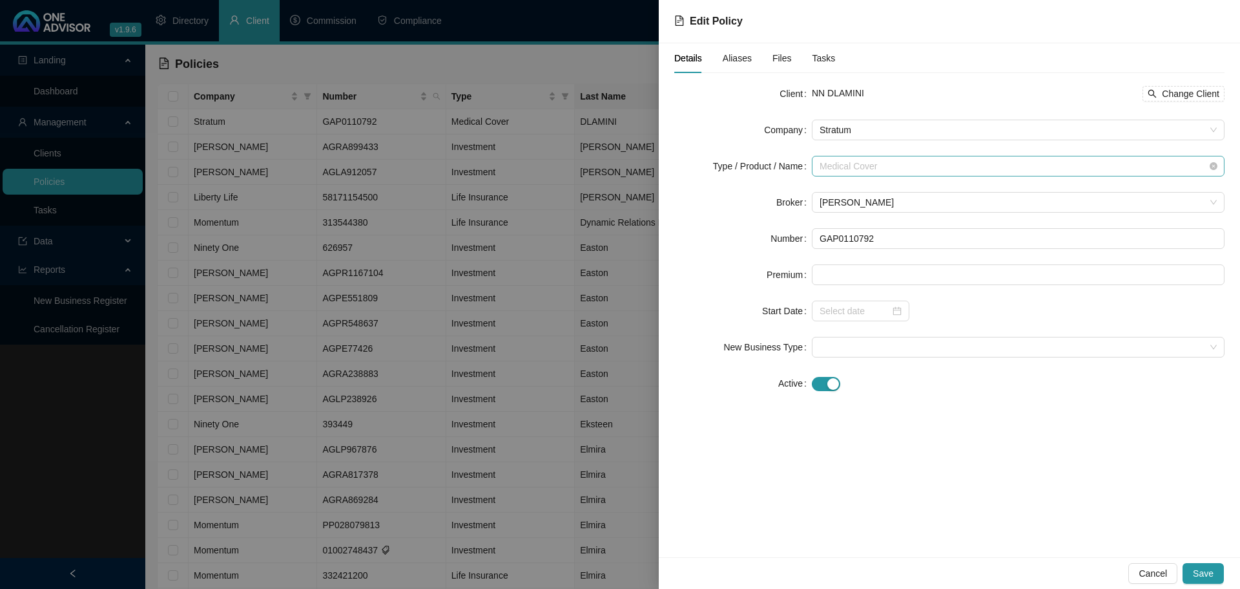
click at [879, 171] on span "Medical Cover" at bounding box center [1018, 165] width 397 height 19
click at [880, 205] on span "[PERSON_NAME]" at bounding box center [1018, 202] width 397 height 19
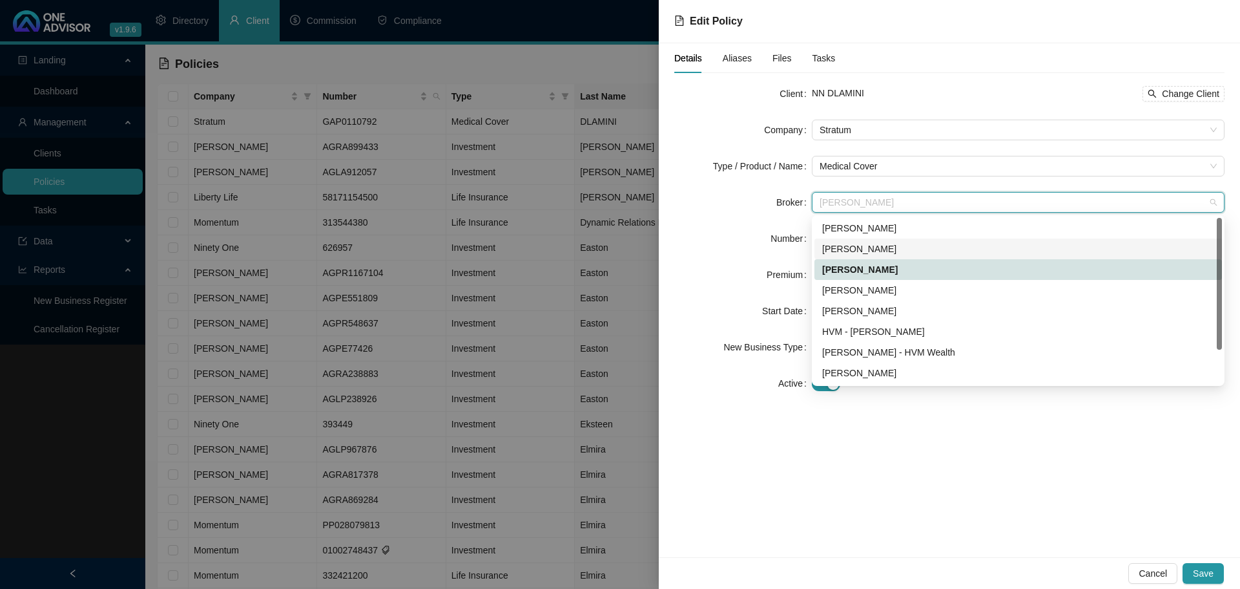
click at [897, 251] on div "[PERSON_NAME]" at bounding box center [1018, 249] width 392 height 14
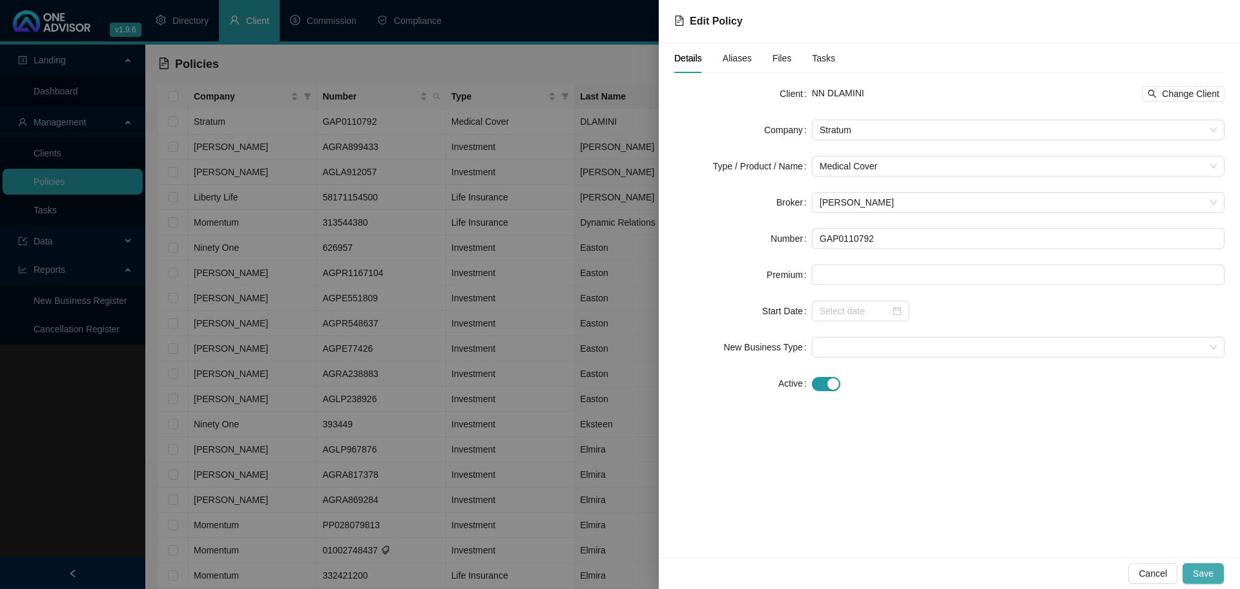
click at [1216, 572] on button "Save" at bounding box center [1203, 573] width 41 height 21
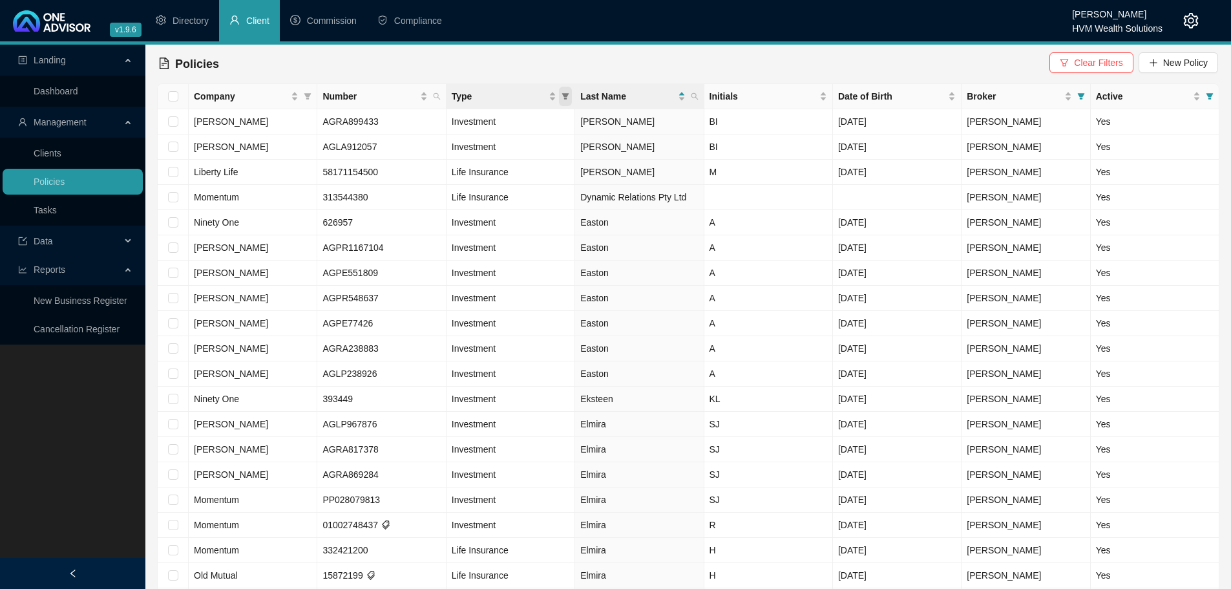
click at [567, 98] on icon "filter" at bounding box center [565, 96] width 7 height 6
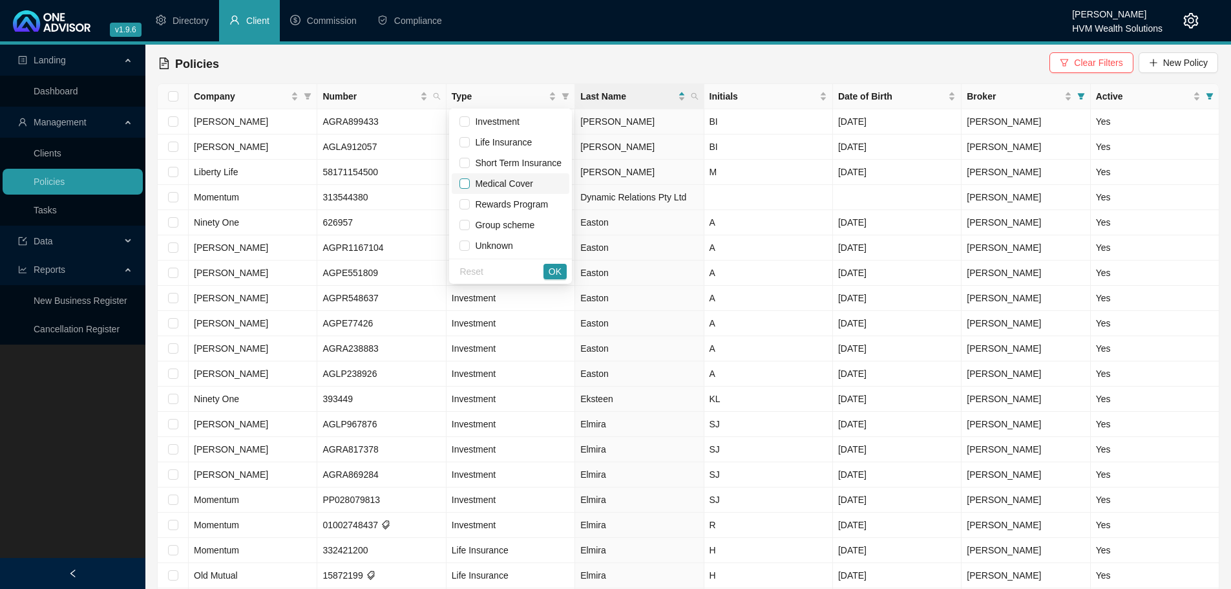
click at [468, 181] on input "checkbox" at bounding box center [464, 183] width 10 height 10
checkbox input "true"
click at [560, 273] on button "OK" at bounding box center [554, 272] width 23 height 16
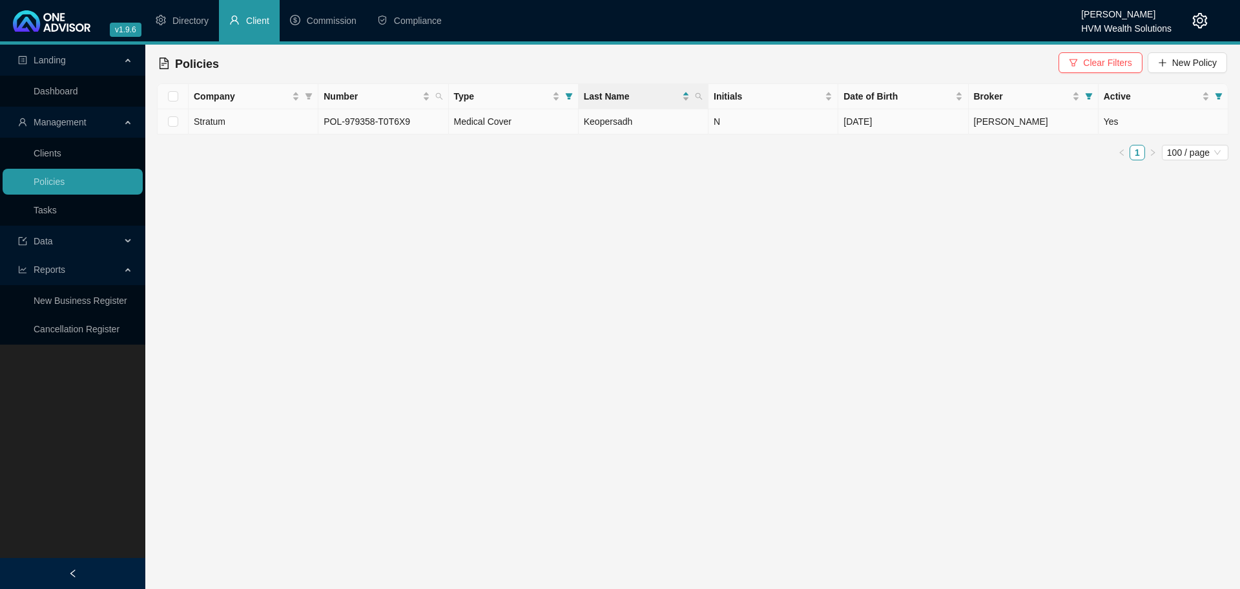
click at [477, 121] on span "Medical Cover" at bounding box center [482, 121] width 57 height 10
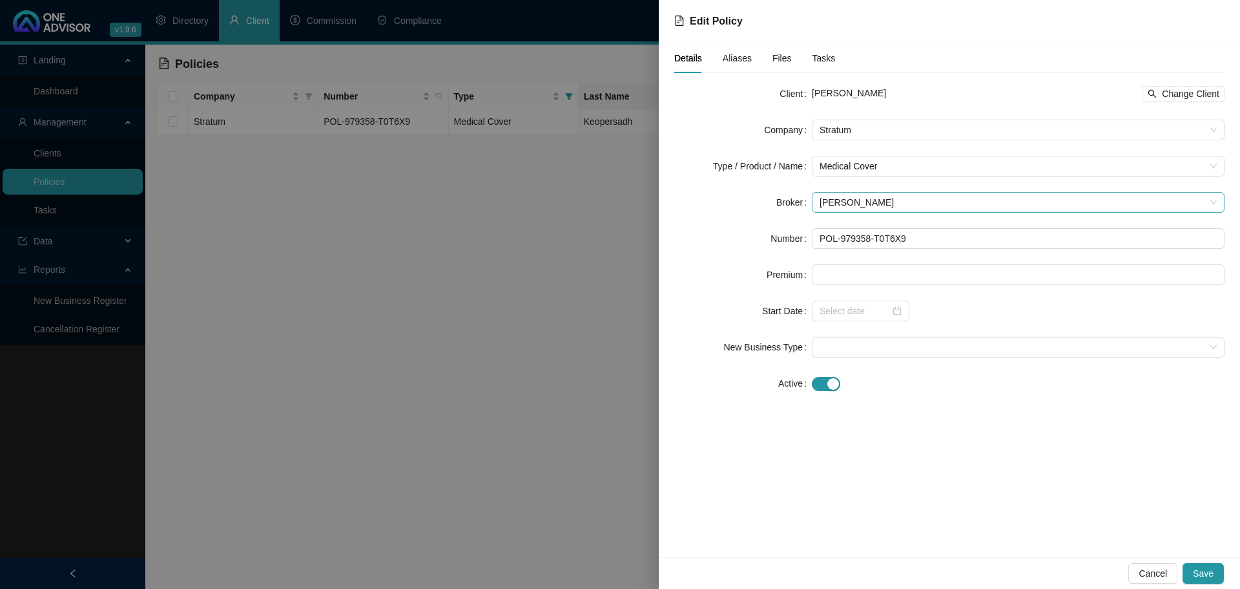
click at [871, 204] on span "[PERSON_NAME]" at bounding box center [1018, 202] width 397 height 19
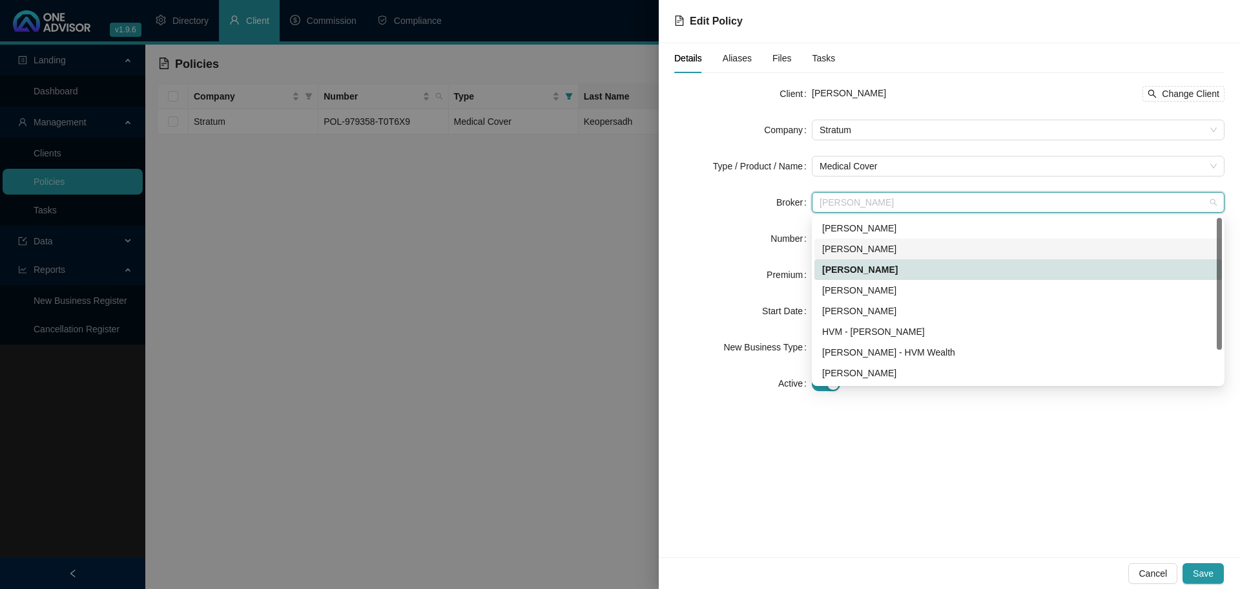
click at [880, 245] on div "[PERSON_NAME]" at bounding box center [1018, 249] width 392 height 14
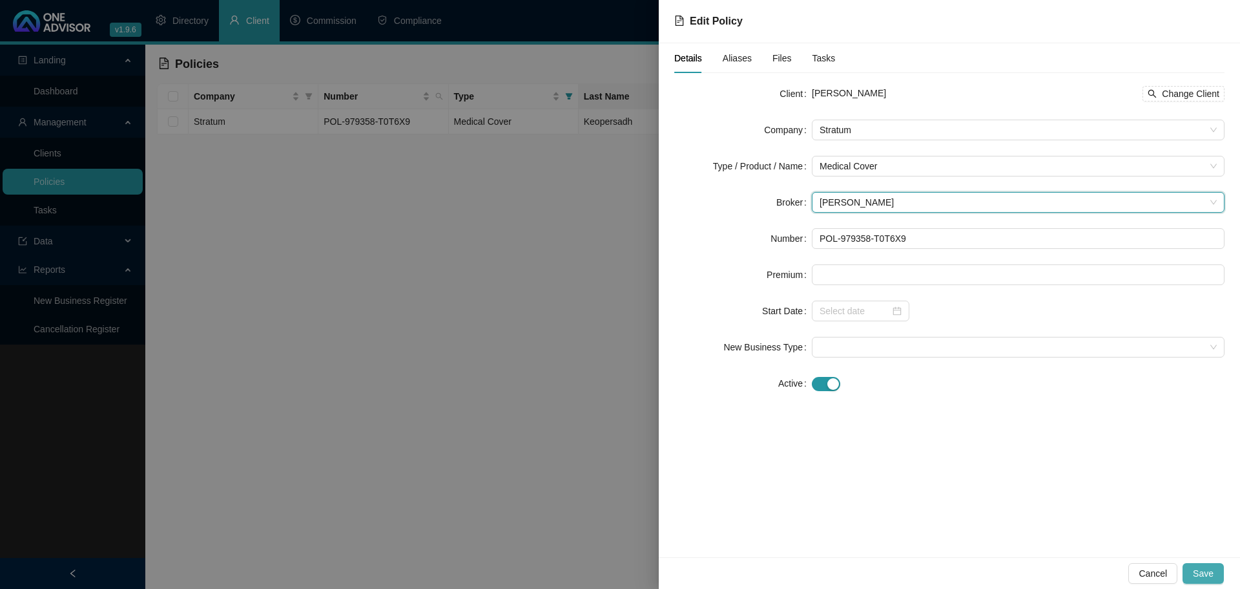
click at [1207, 573] on span "Save" at bounding box center [1203, 573] width 21 height 14
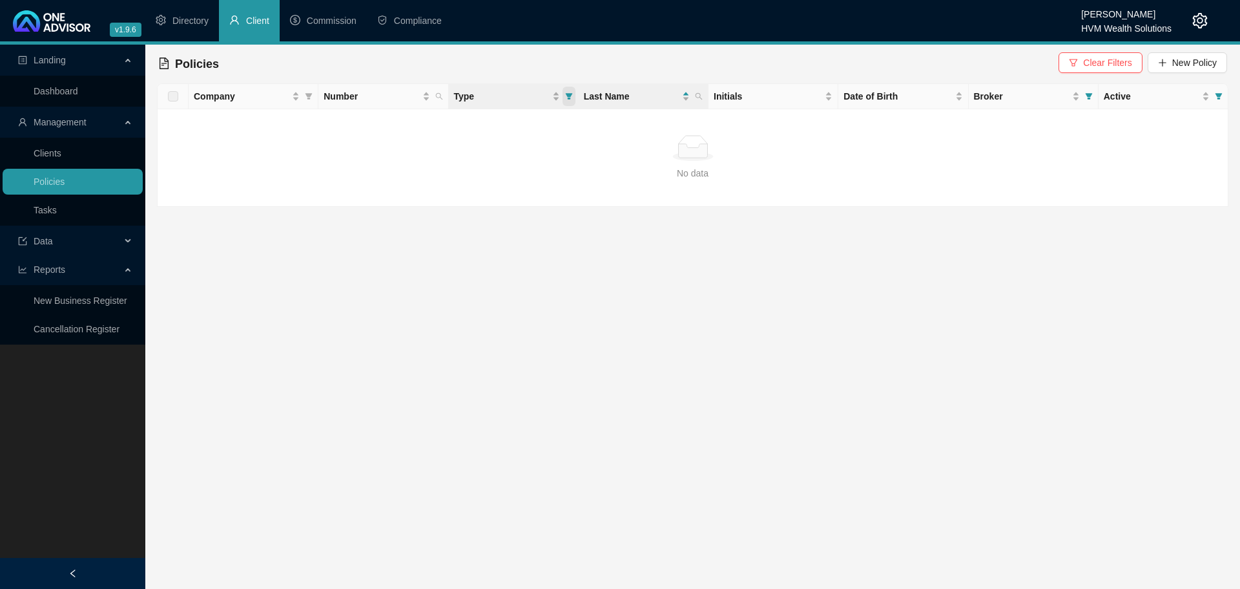
click at [573, 98] on span "Type" at bounding box center [569, 96] width 13 height 19
click at [1221, 99] on icon "filter" at bounding box center [1219, 96] width 8 height 8
click at [1087, 96] on icon "filter" at bounding box center [1088, 96] width 7 height 6
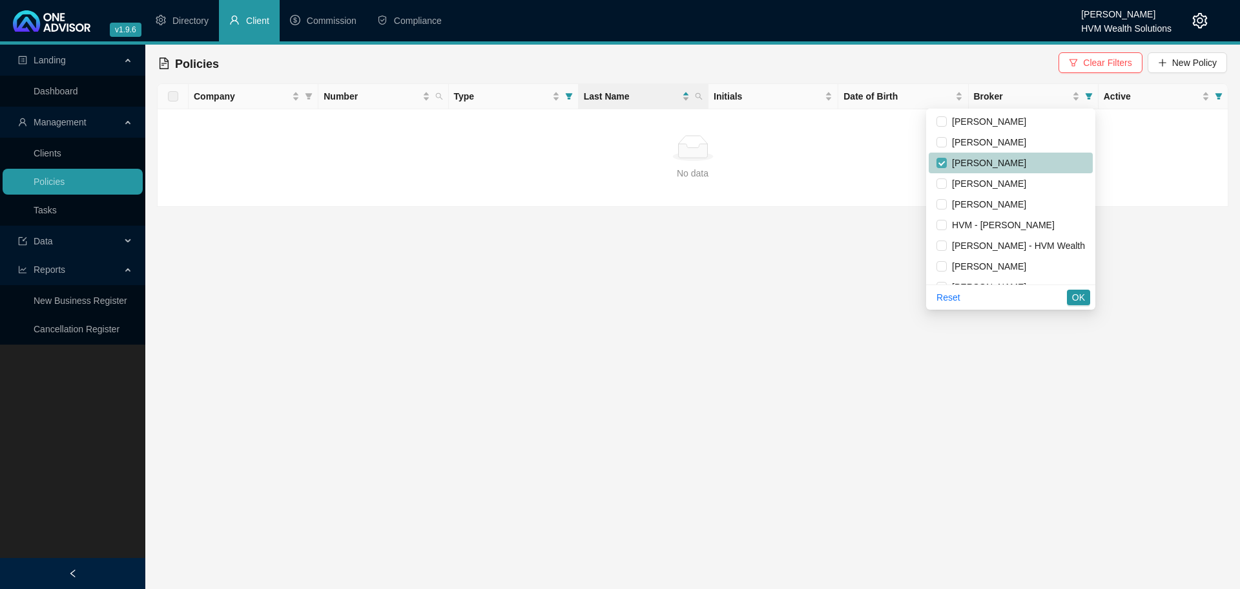
click at [937, 163] on input "checkbox" at bounding box center [942, 163] width 10 height 10
checkbox input "false"
click at [937, 263] on input "checkbox" at bounding box center [942, 266] width 10 height 10
checkbox input "true"
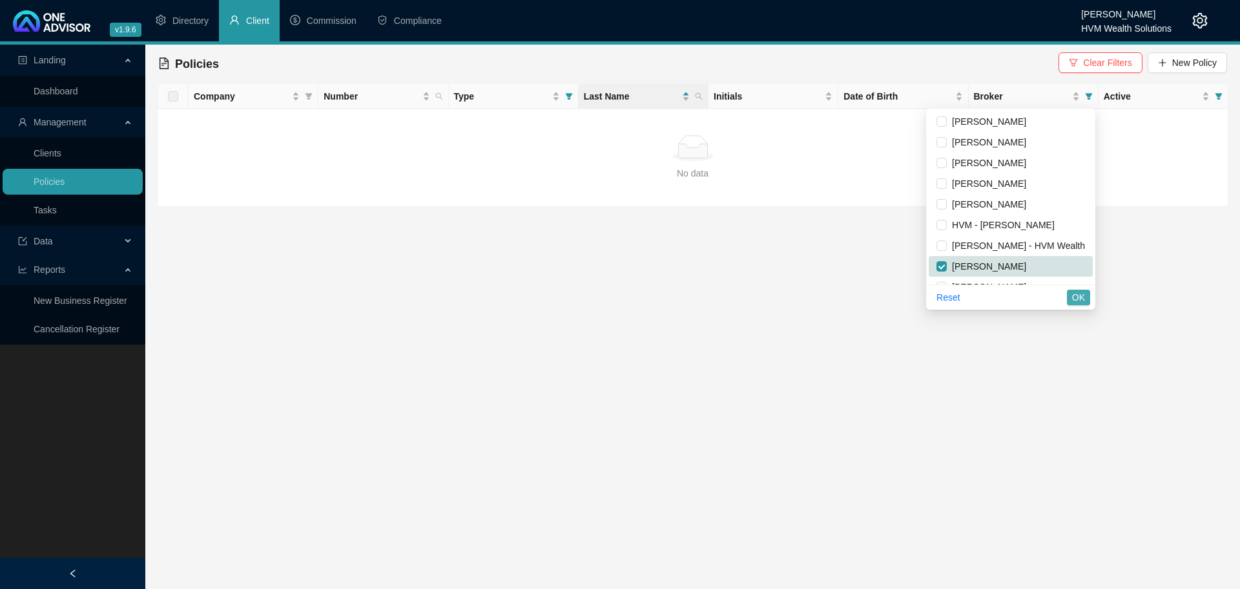
click at [1081, 298] on span "OK" at bounding box center [1078, 297] width 13 height 14
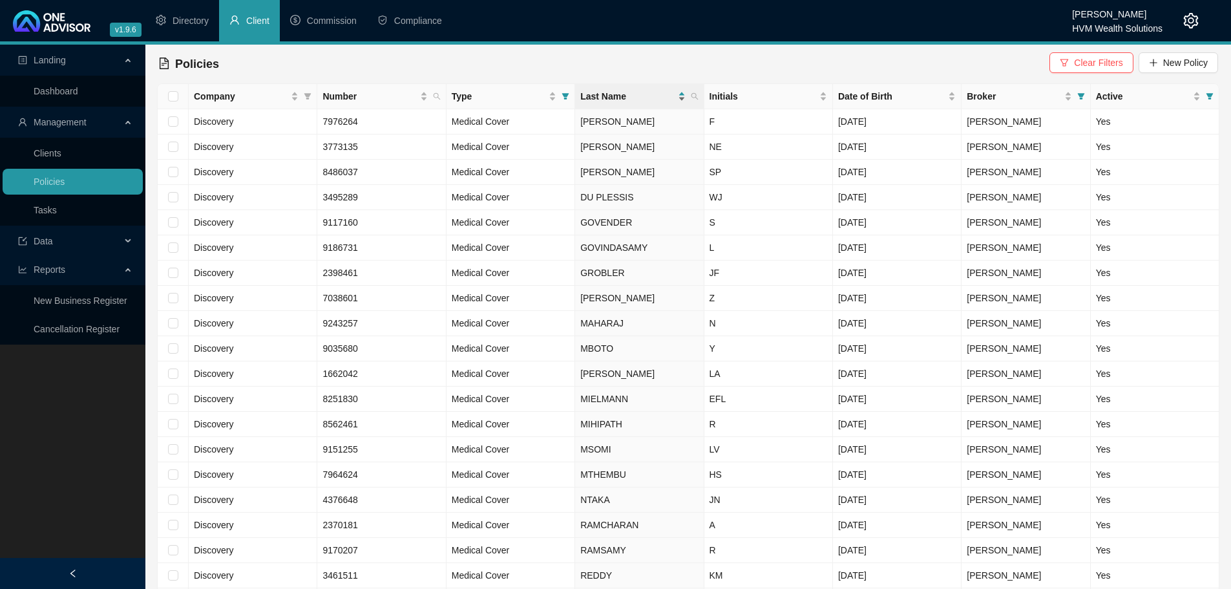
click at [682, 100] on div "Last Name" at bounding box center [632, 96] width 105 height 14
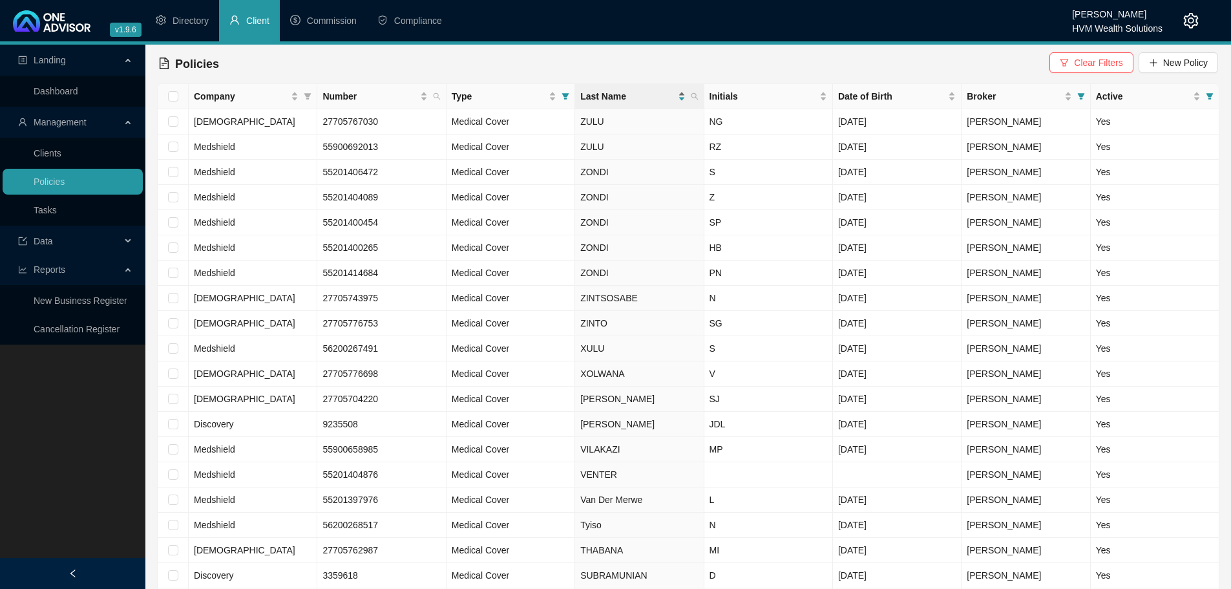
click at [681, 98] on div "Last Name" at bounding box center [632, 96] width 105 height 14
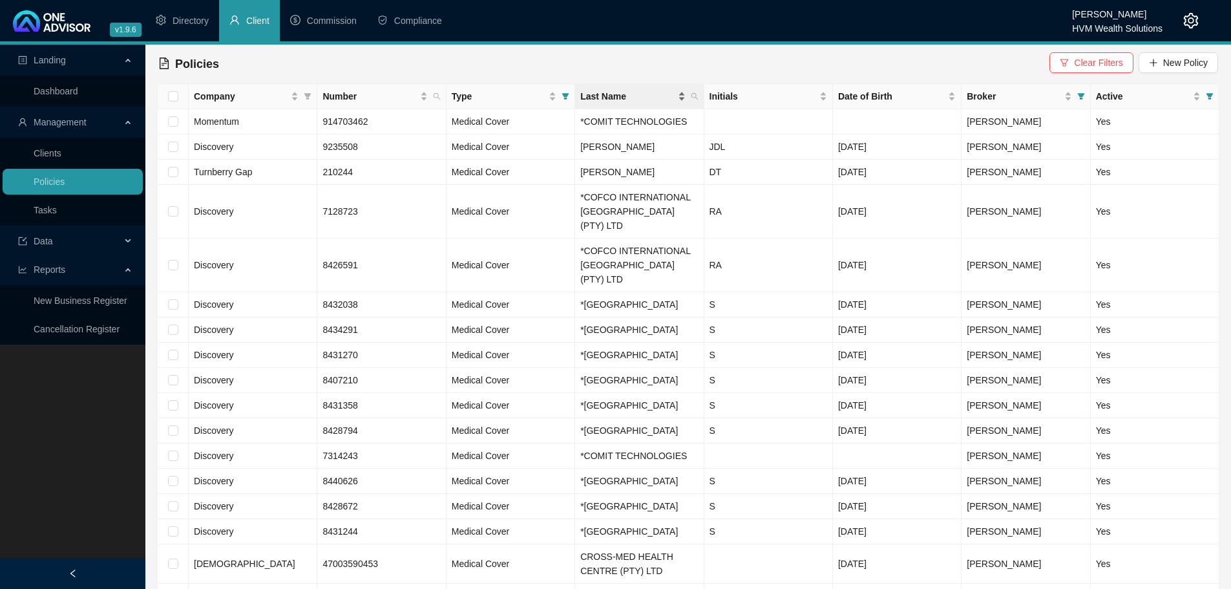
click at [680, 99] on div "Last Name" at bounding box center [632, 96] width 105 height 14
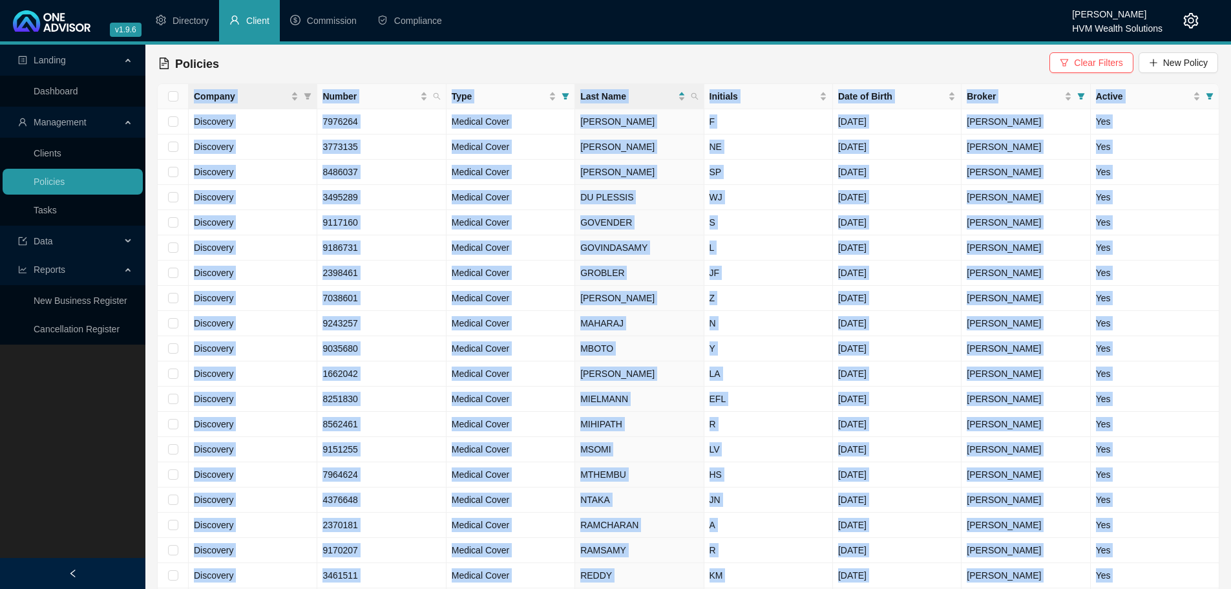
drag, startPoint x: 1126, startPoint y: 492, endPoint x: 189, endPoint y: 98, distance: 1016.6
copy table "Company Number Type Last Name Initials Date of Birth Broker Active Discovery 79…"
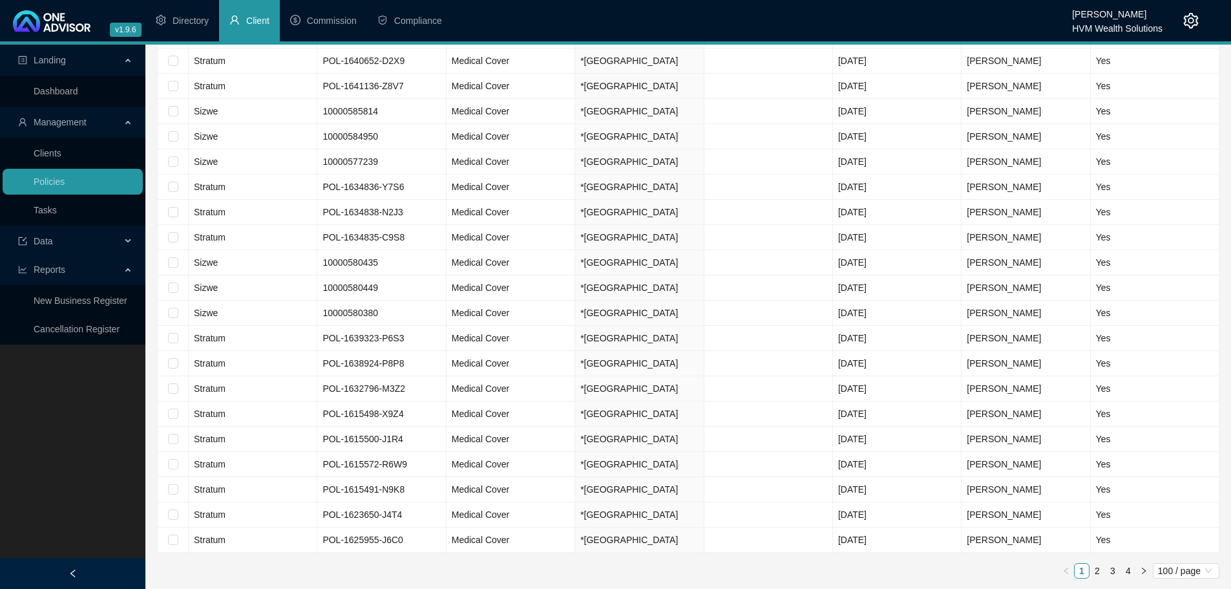
scroll to position [2659, 0]
click at [1094, 574] on link "2" at bounding box center [1097, 570] width 14 height 14
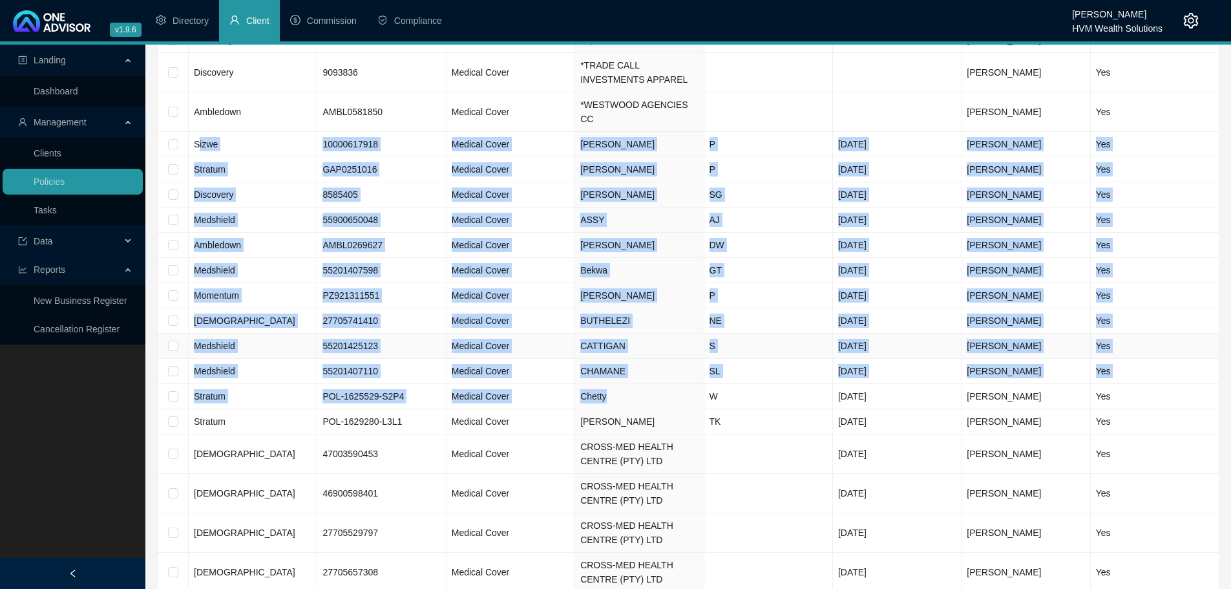
scroll to position [323, 0]
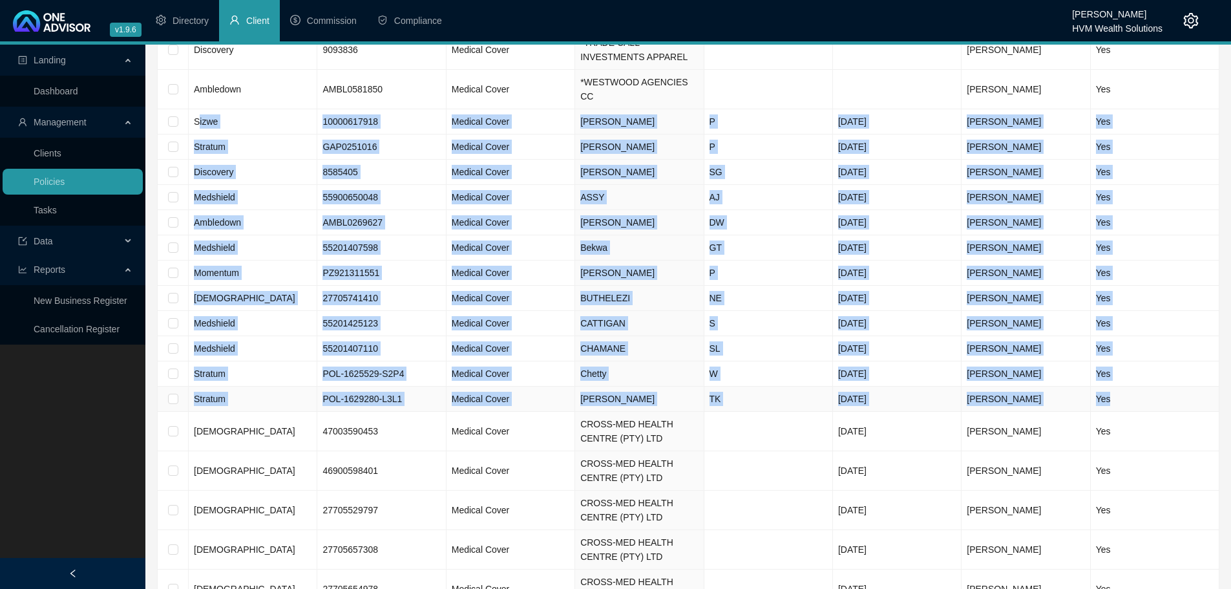
drag, startPoint x: 196, startPoint y: 287, endPoint x: 1129, endPoint y: 381, distance: 937.5
copy tbody "izwe 10000617918 Medical Cover [PERSON_NAME] P [DATE] [PERSON_NAME] Yes Stratum…"
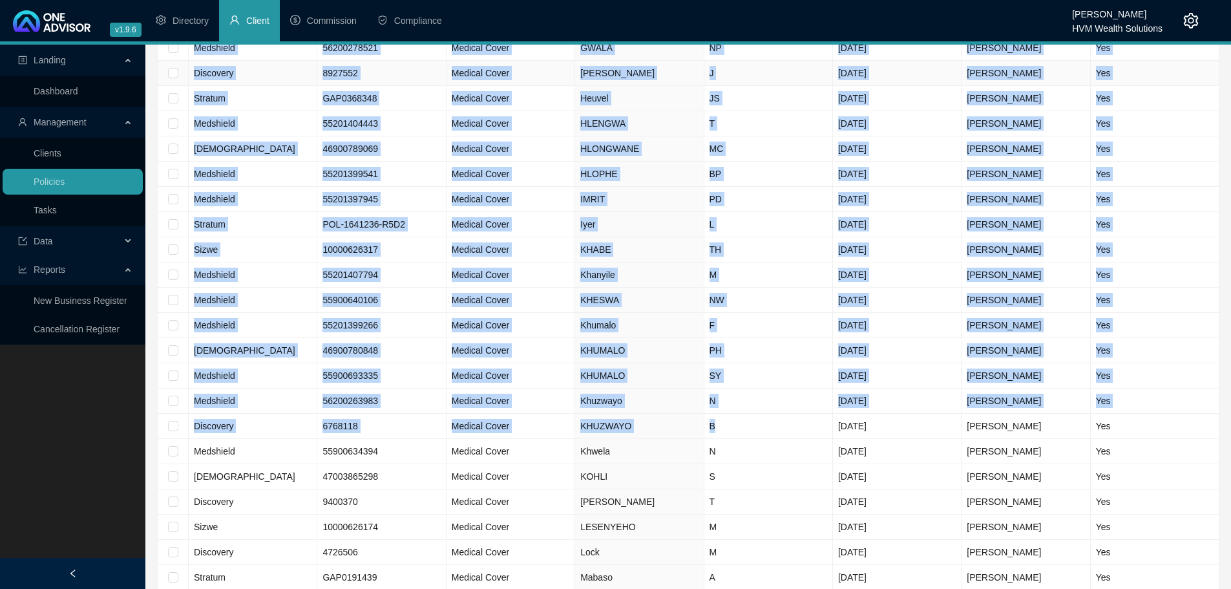
scroll to position [2559, 0]
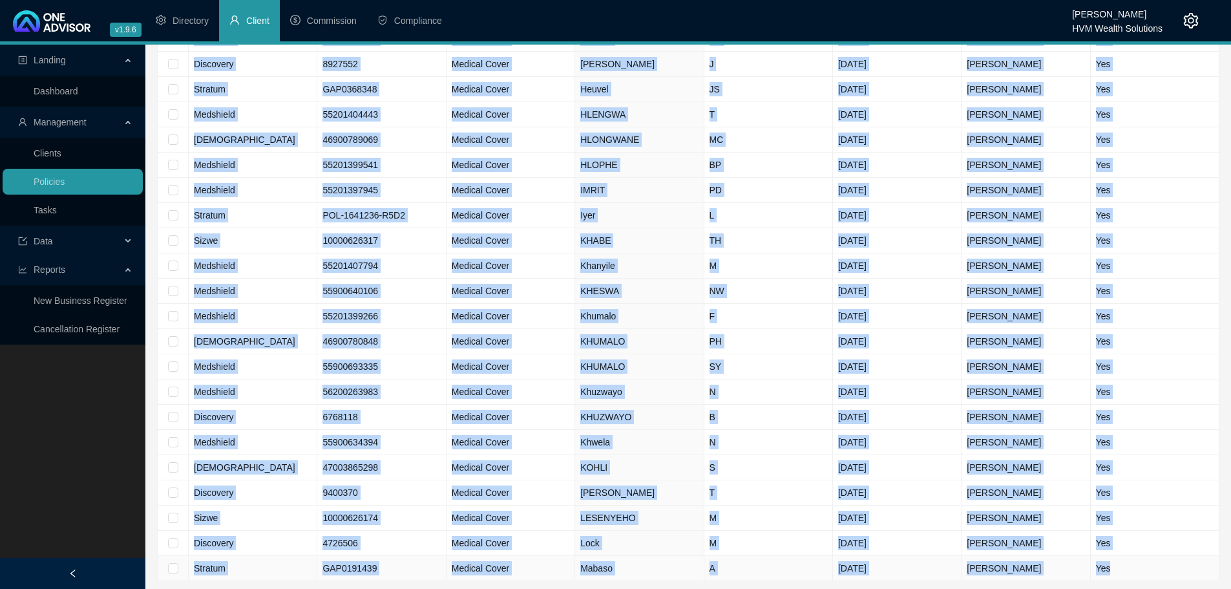
drag, startPoint x: 191, startPoint y: 326, endPoint x: 1134, endPoint y: 534, distance: 966.5
copy tbody "Stratum POL-532087-X8G2C7 Medical Cover [PERSON_NAME] [DATE] [PERSON_NAME] Yes …"
click at [1111, 588] on link "3" at bounding box center [1112, 599] width 14 height 14
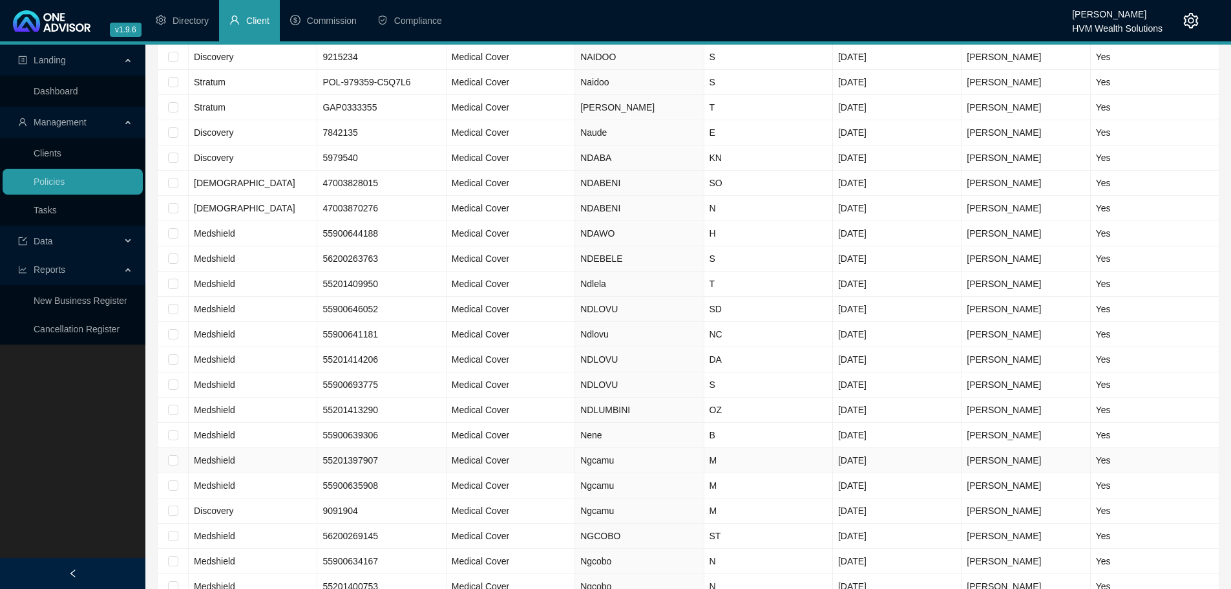
scroll to position [2076, 0]
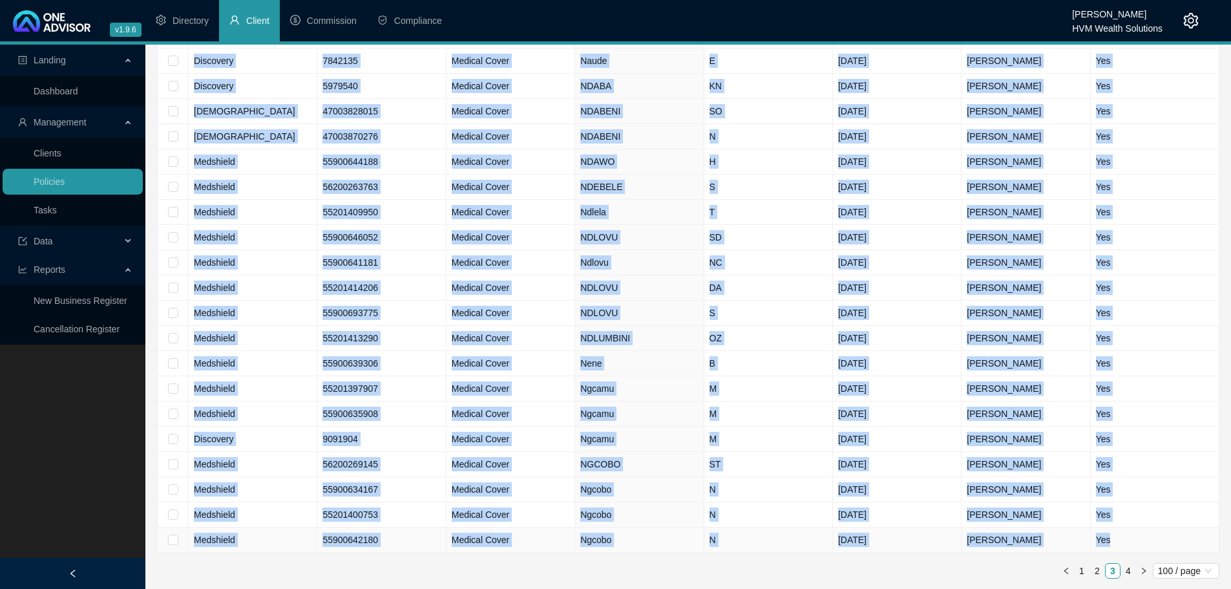
drag, startPoint x: 191, startPoint y: 117, endPoint x: 1133, endPoint y: 534, distance: 1029.9
copy tbody "Sizwe 10000614816 Medical Cover Mabaso A [DATE] [PERSON_NAME] Yes Bonitas 24004…"
click at [1126, 570] on link "4" at bounding box center [1128, 570] width 14 height 14
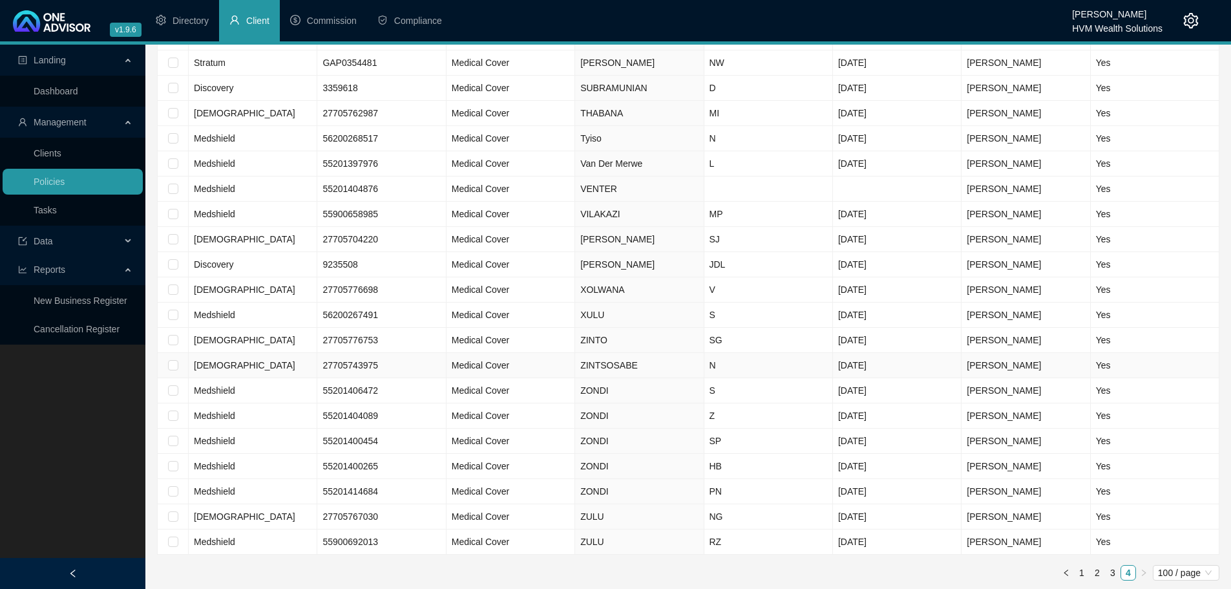
scroll to position [1284, 0]
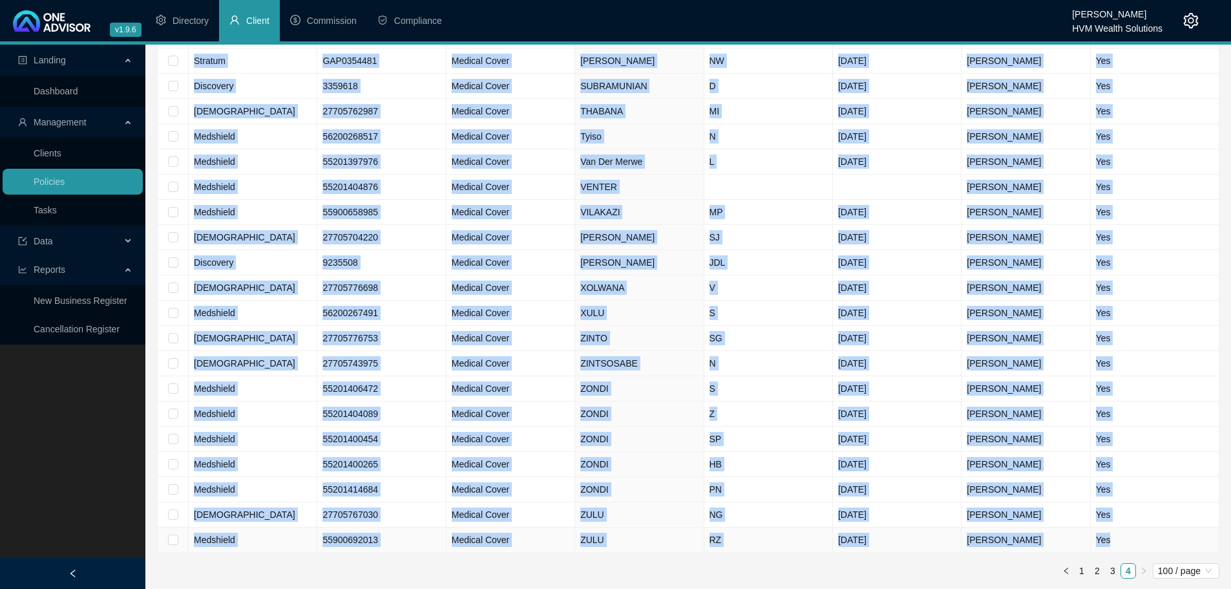
drag, startPoint x: 191, startPoint y: 118, endPoint x: 1131, endPoint y: 542, distance: 1031.3
copy tbody "Medshield 55201406458 Medical Cover NGUBANE CLM [DATE] [PERSON_NAME] Yes Medshi…"
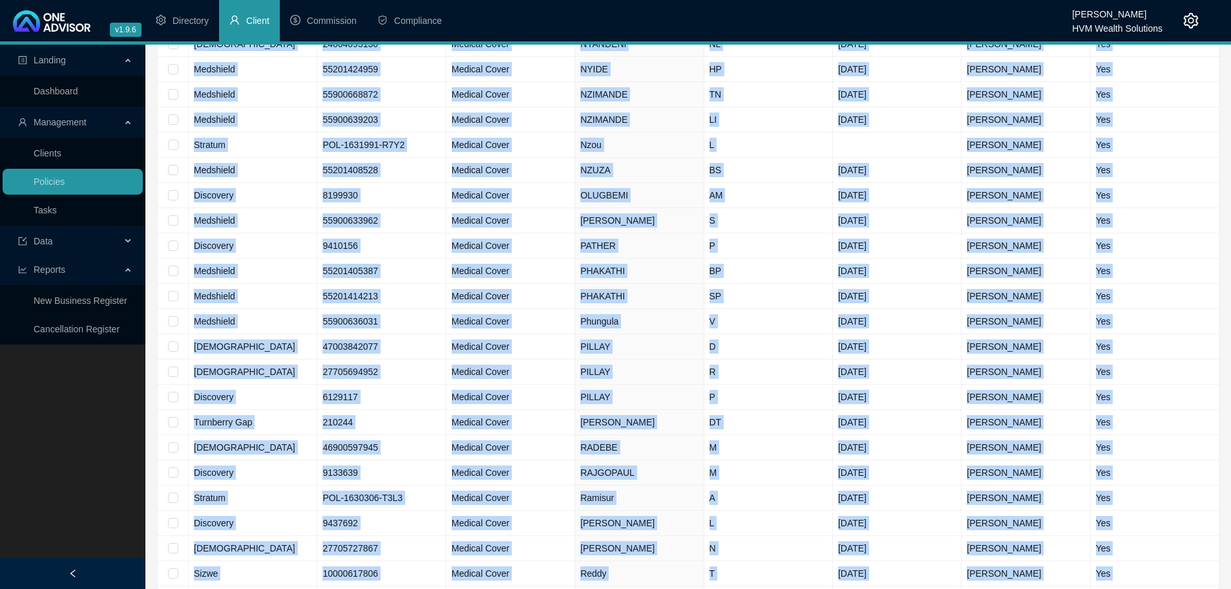
scroll to position [0, 0]
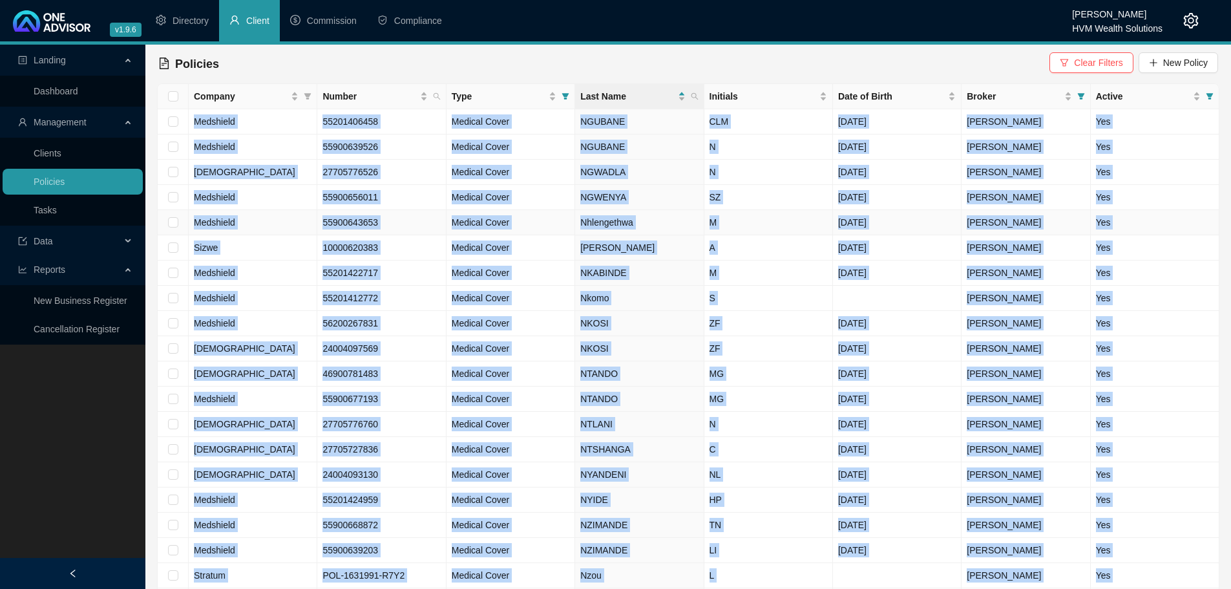
click at [1181, 222] on td "Yes" at bounding box center [1154, 222] width 129 height 25
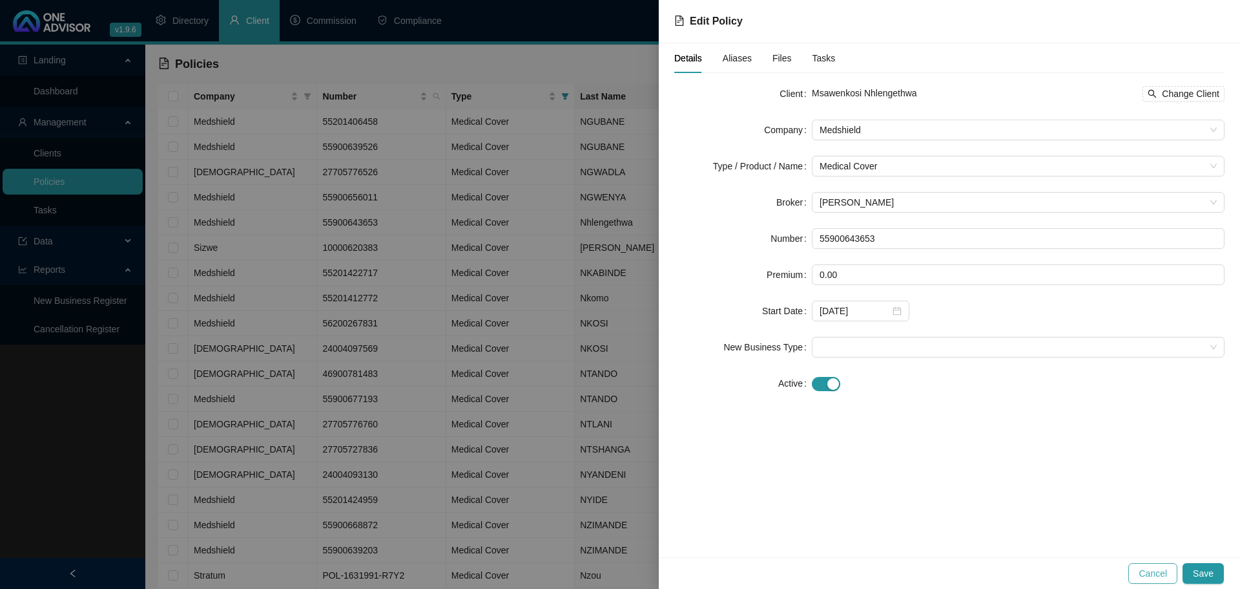
click at [1157, 572] on span "Cancel" at bounding box center [1153, 573] width 28 height 14
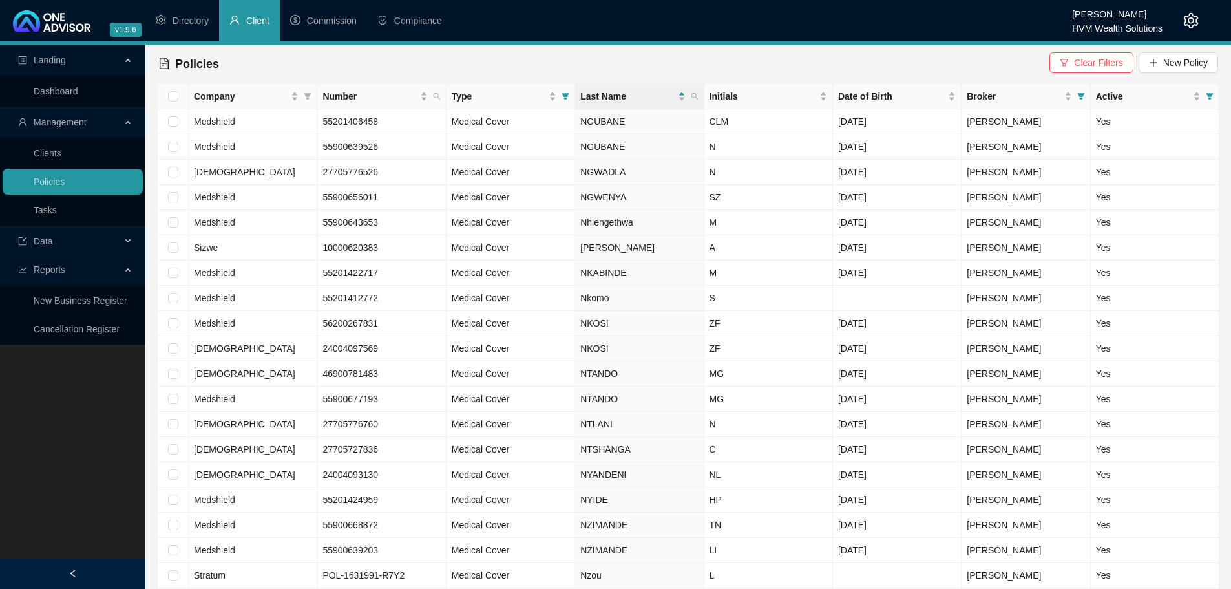
click at [552, 54] on div "Policies Clear Filters New Policy" at bounding box center [687, 64] width 1059 height 28
click at [1212, 96] on icon "filter" at bounding box center [1209, 96] width 8 height 8
click at [48, 207] on link "Tasks" at bounding box center [45, 210] width 23 height 10
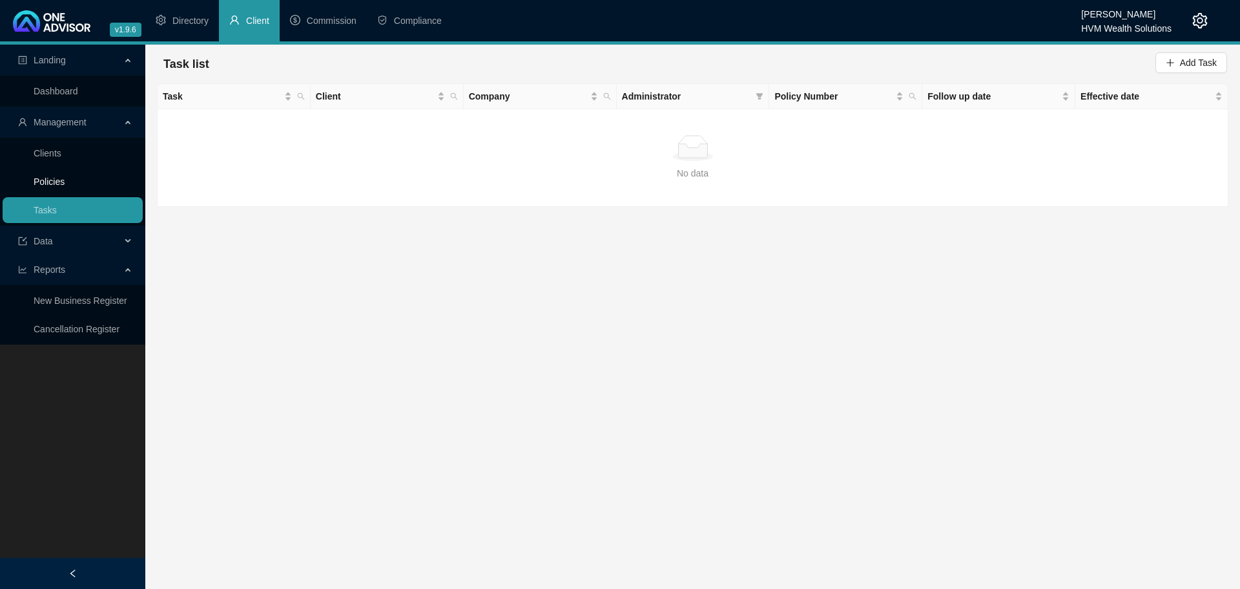
click at [47, 182] on link "Policies" at bounding box center [49, 181] width 31 height 10
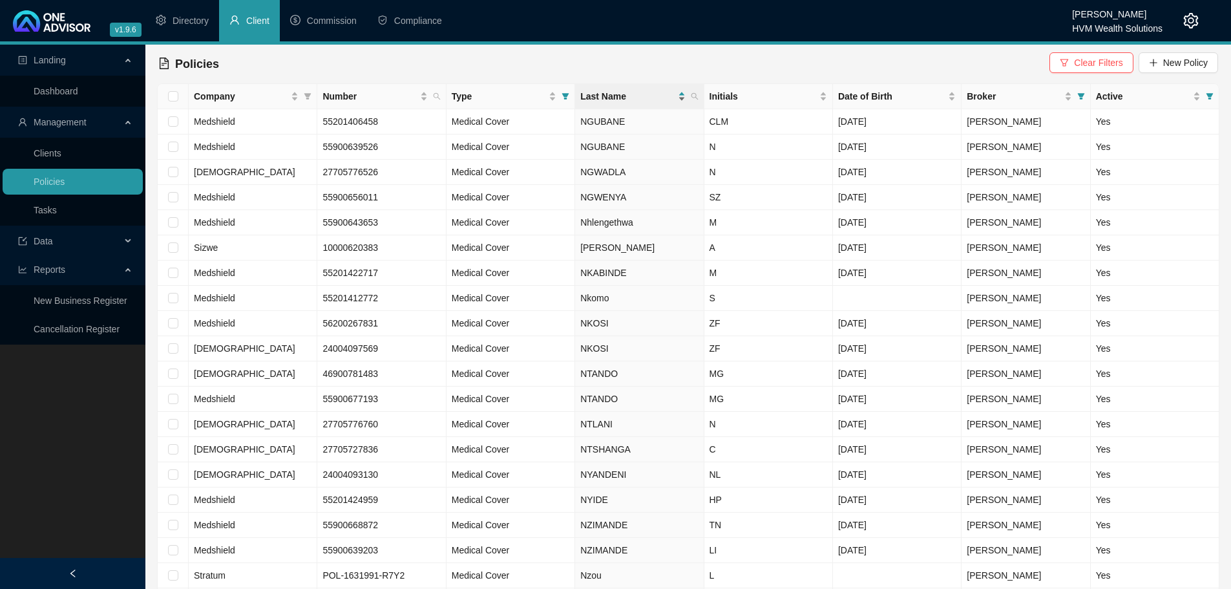
click at [683, 99] on div "Last Name" at bounding box center [632, 96] width 105 height 14
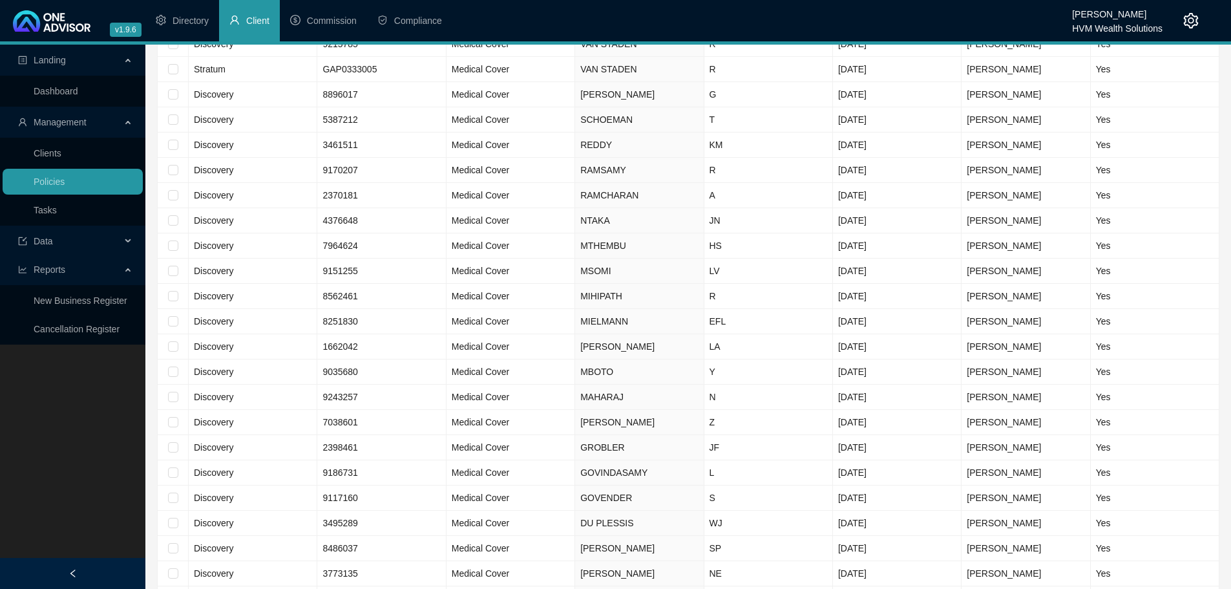
scroll to position [1711, 0]
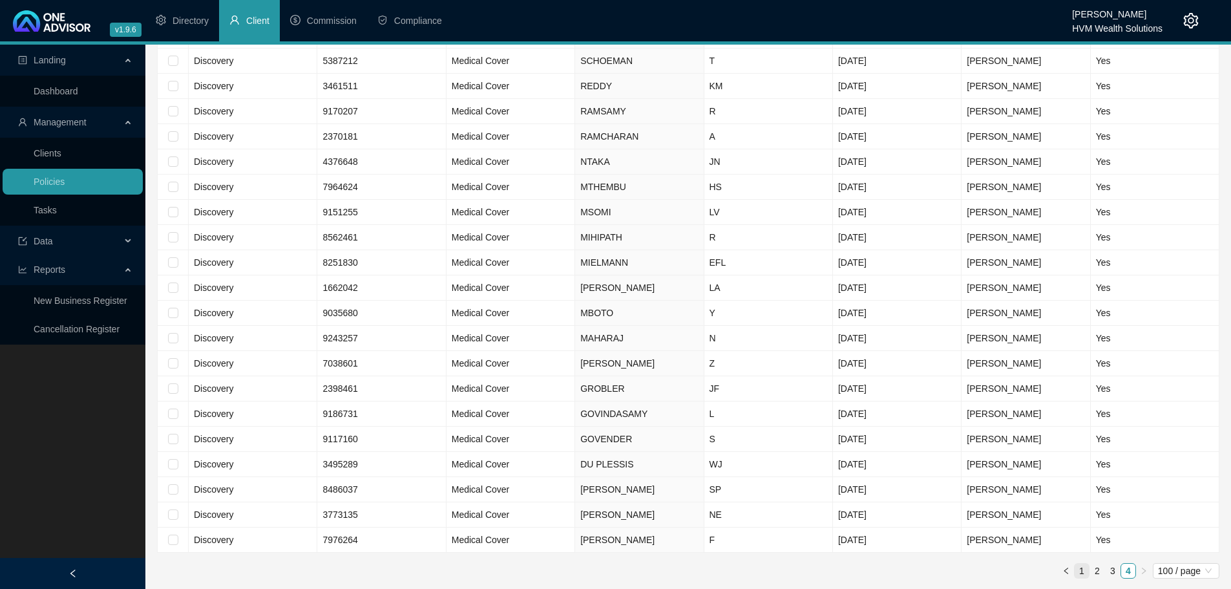
click at [1082, 570] on link "1" at bounding box center [1081, 570] width 14 height 14
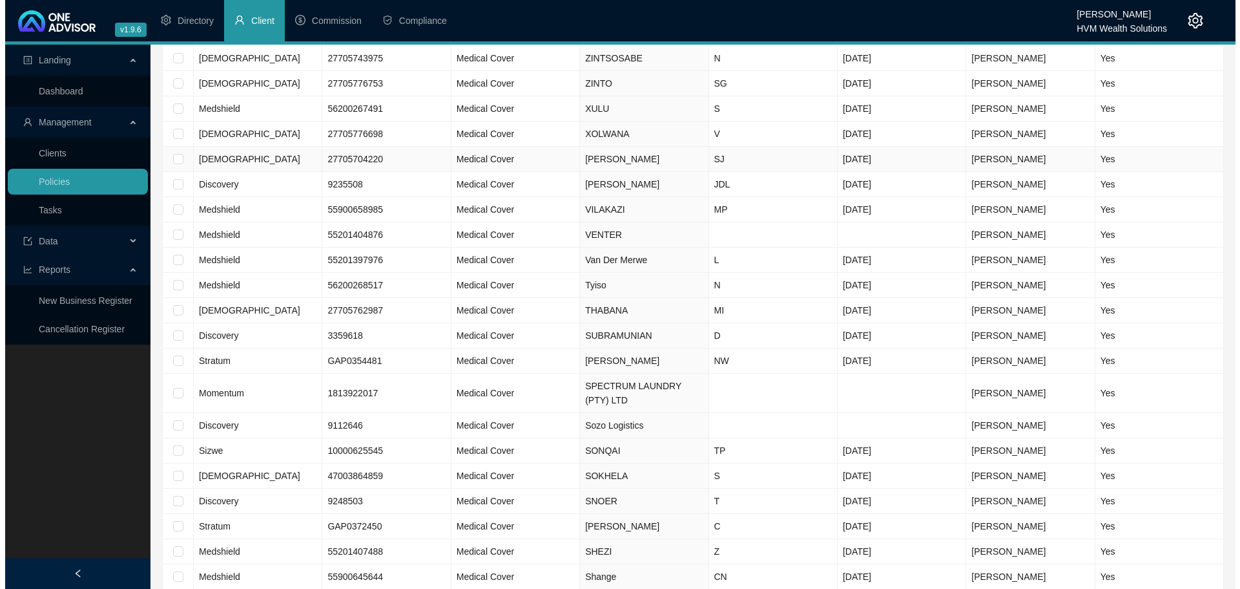
scroll to position [388, 0]
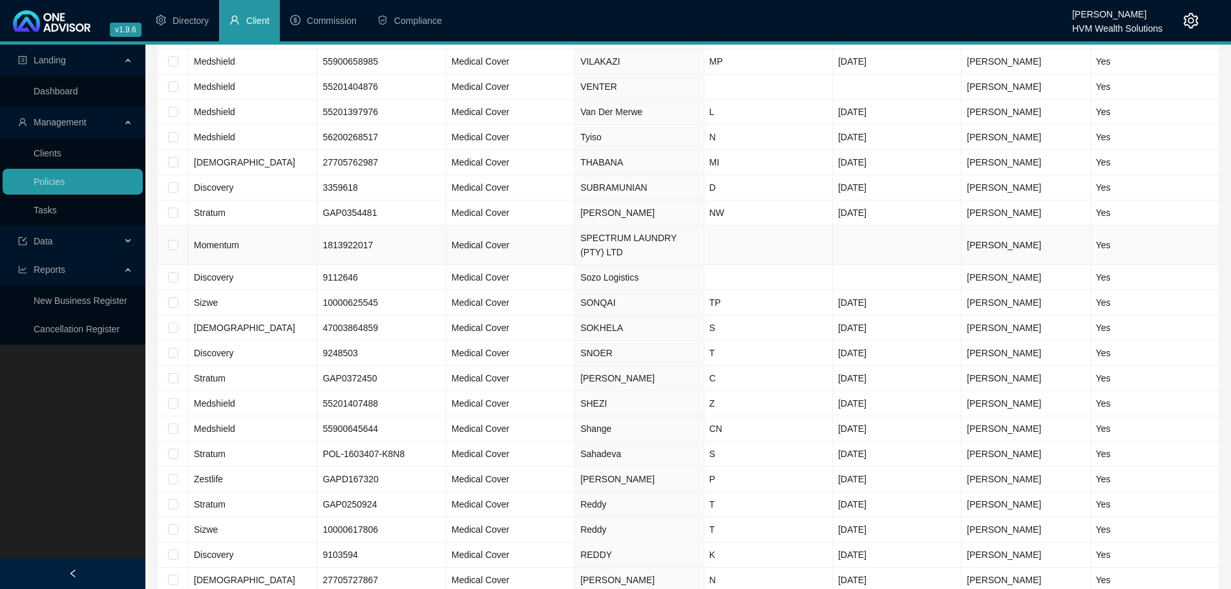
click at [587, 240] on td "SPECTRUM LAUNDRY (PTY) LTD" at bounding box center [639, 244] width 129 height 39
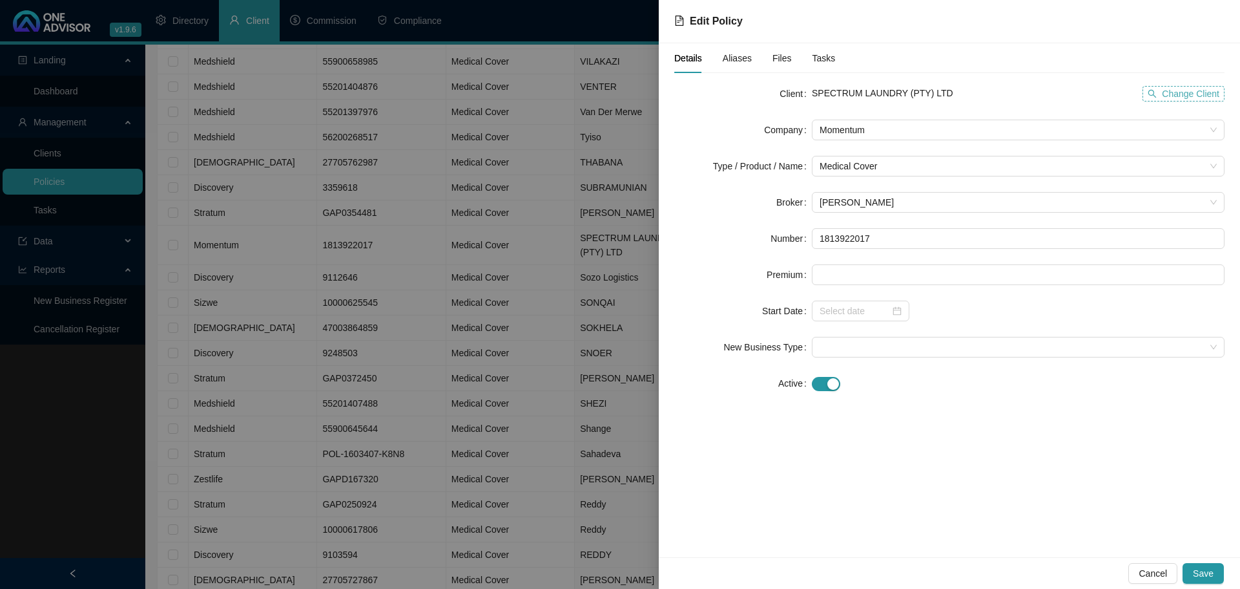
click at [1173, 96] on span "Change Client" at bounding box center [1190, 94] width 57 height 14
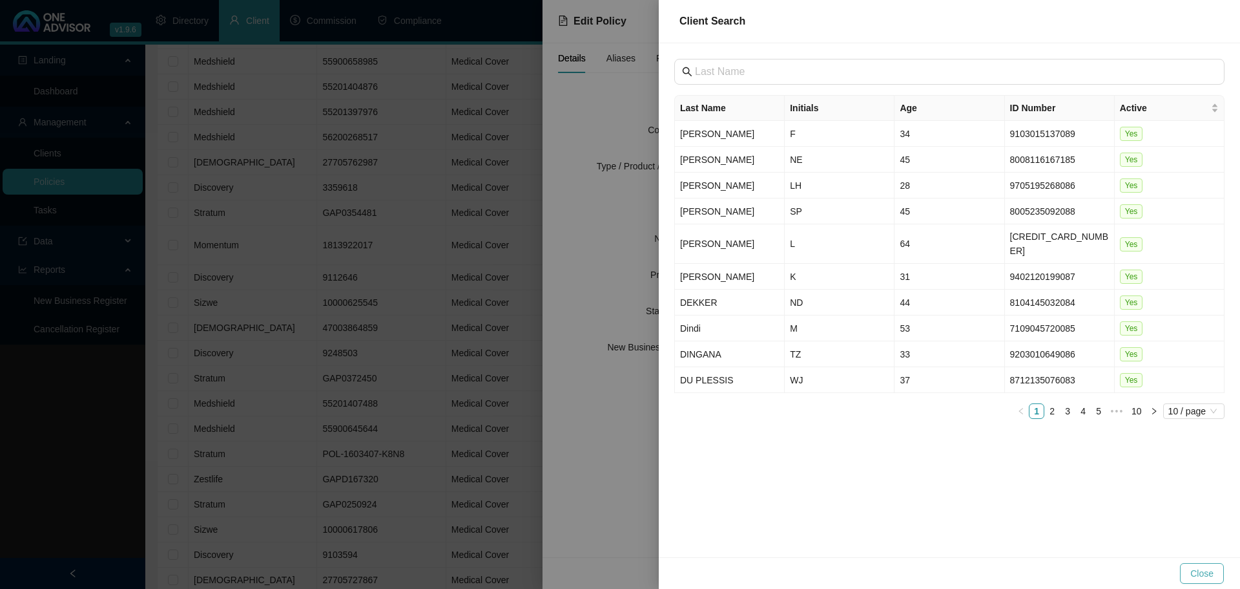
click at [1205, 576] on span "Close" at bounding box center [1202, 573] width 23 height 14
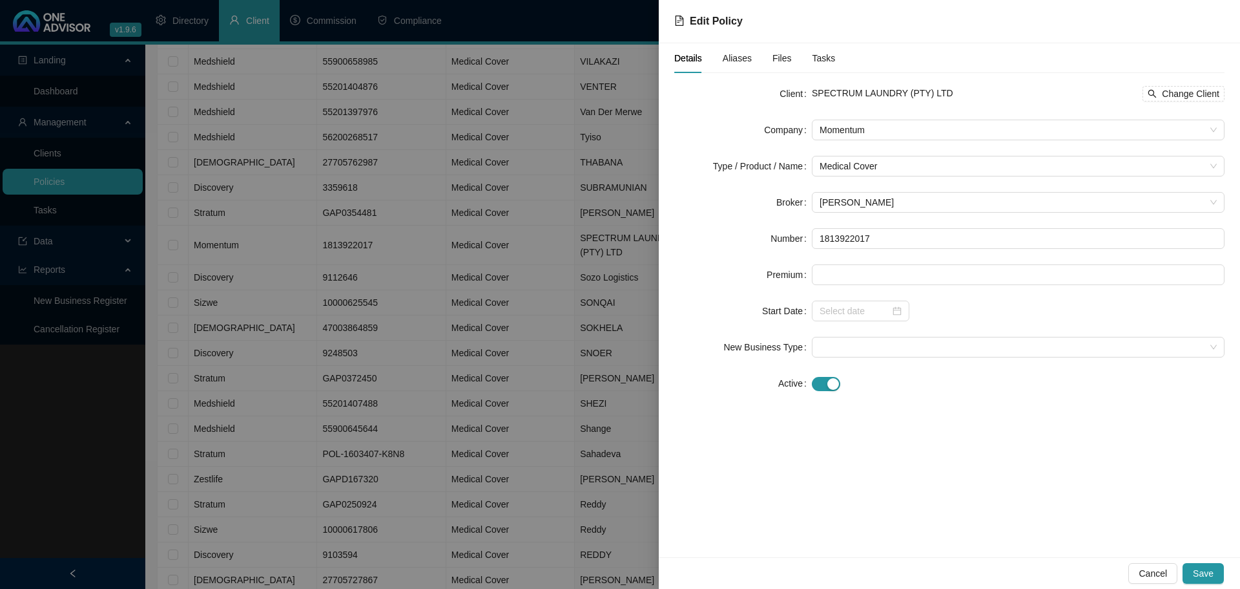
click at [819, 90] on span "SPECTRUM LAUNDRY (PTY) LTD" at bounding box center [882, 93] width 141 height 10
click at [41, 154] on div at bounding box center [620, 294] width 1240 height 589
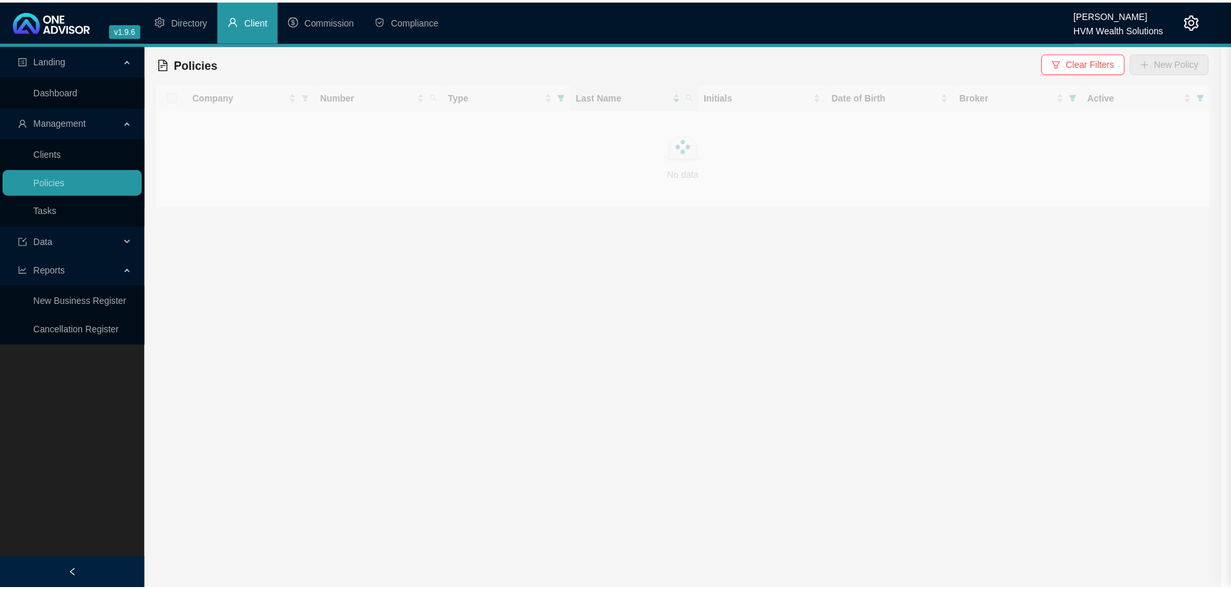
scroll to position [0, 0]
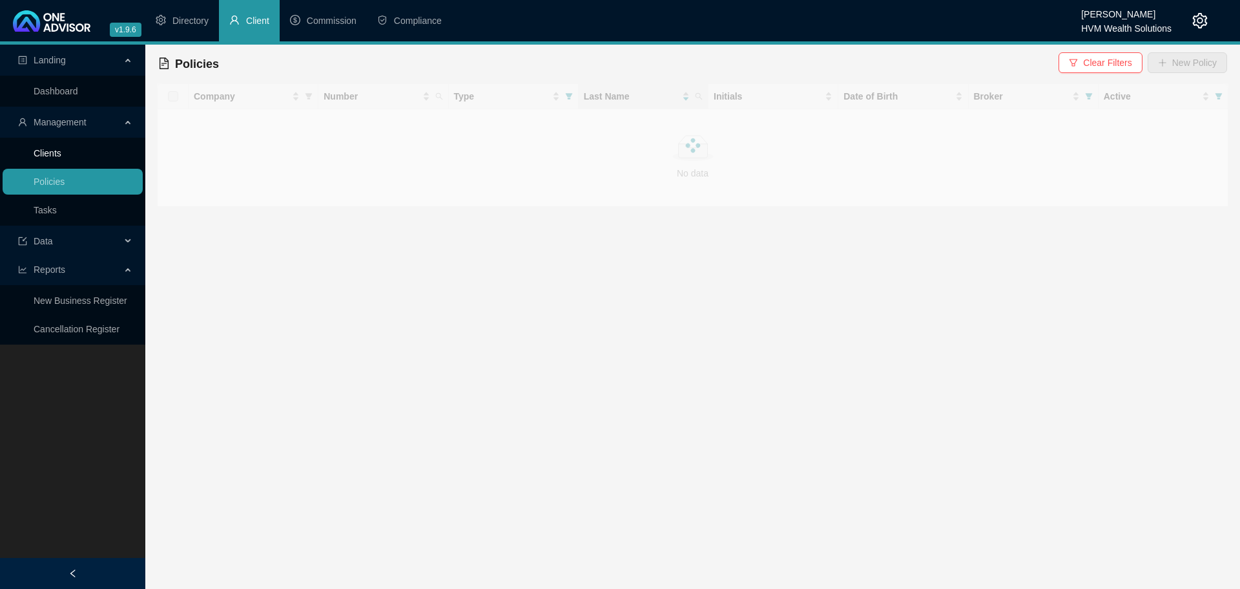
click at [54, 155] on link "Clients" at bounding box center [48, 153] width 28 height 10
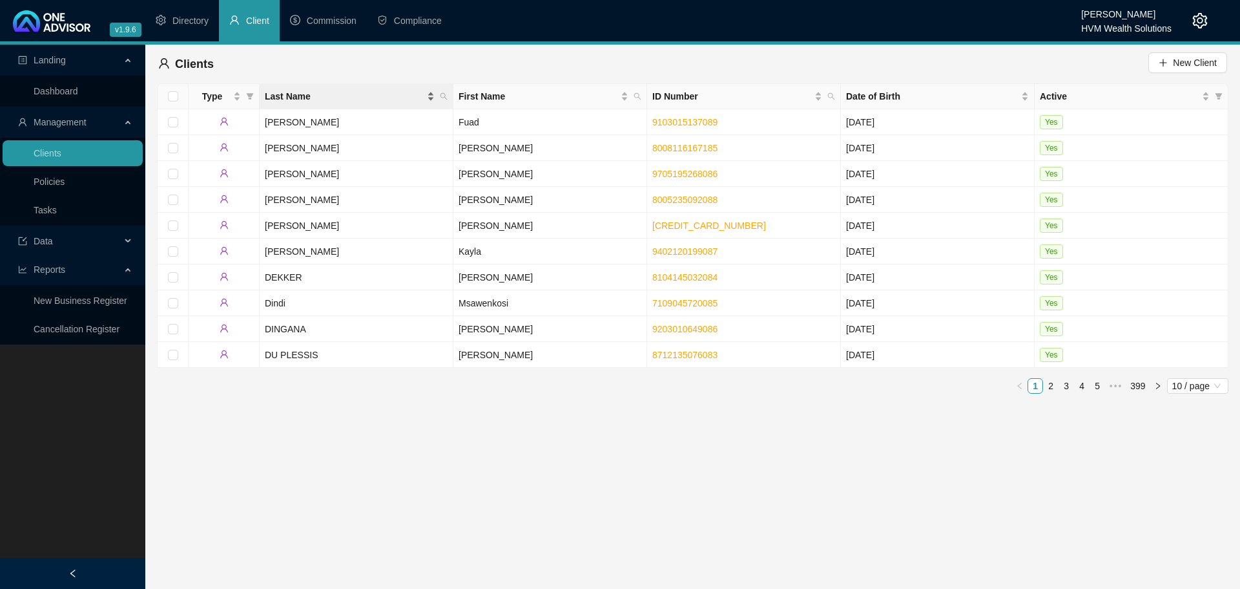
click at [281, 95] on span "Last Name" at bounding box center [345, 96] width 160 height 14
click at [1207, 379] on span "10 / page" at bounding box center [1197, 386] width 51 height 14
click at [1200, 464] on div "100 / page" at bounding box center [1199, 471] width 43 height 14
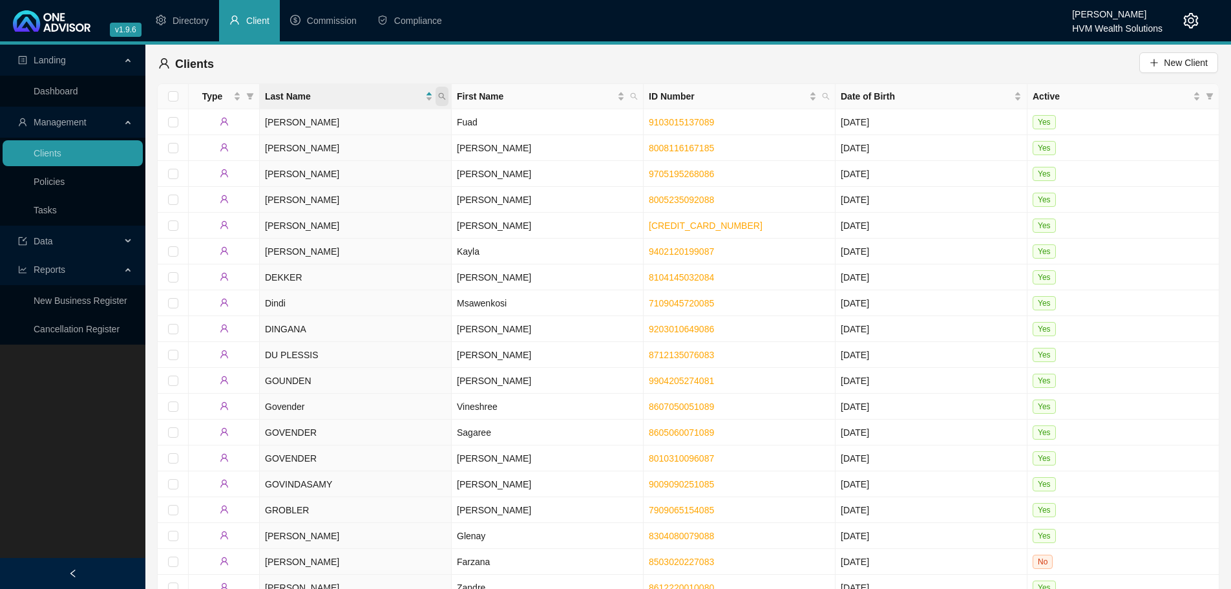
click at [441, 100] on span at bounding box center [441, 96] width 13 height 19
click at [382, 126] on input "text" at bounding box center [382, 124] width 121 height 21
click at [243, 65] on div "Clients New Client" at bounding box center [687, 64] width 1059 height 28
click at [431, 98] on div "Last Name" at bounding box center [349, 96] width 168 height 14
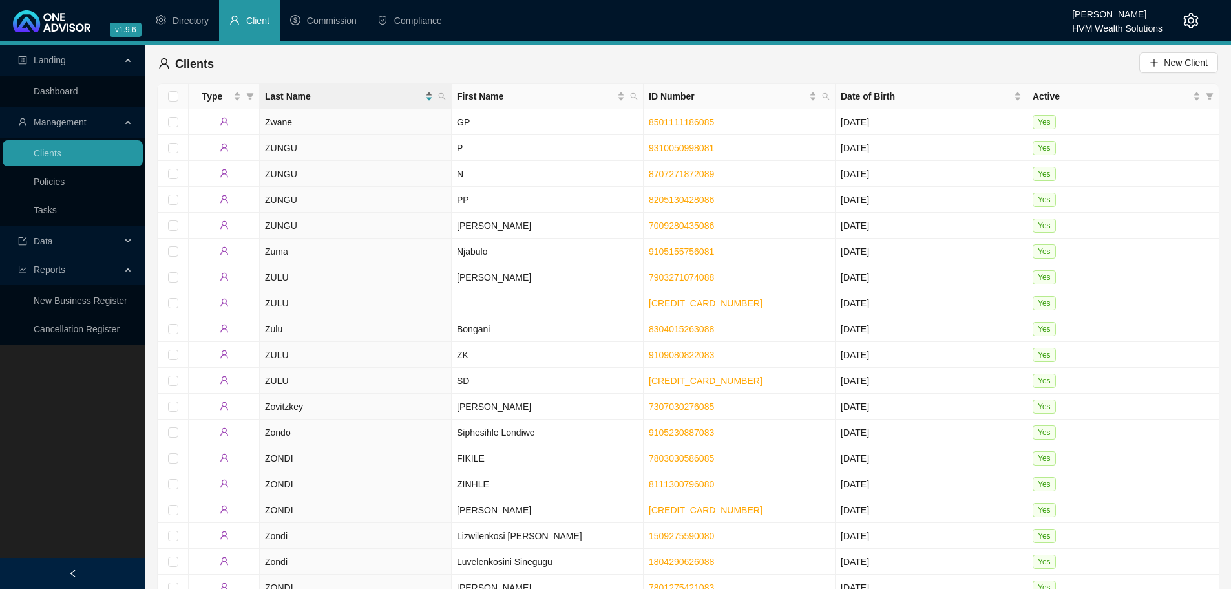
click at [431, 98] on div "Last Name" at bounding box center [349, 96] width 168 height 14
click at [430, 94] on div "Last Name" at bounding box center [349, 96] width 168 height 14
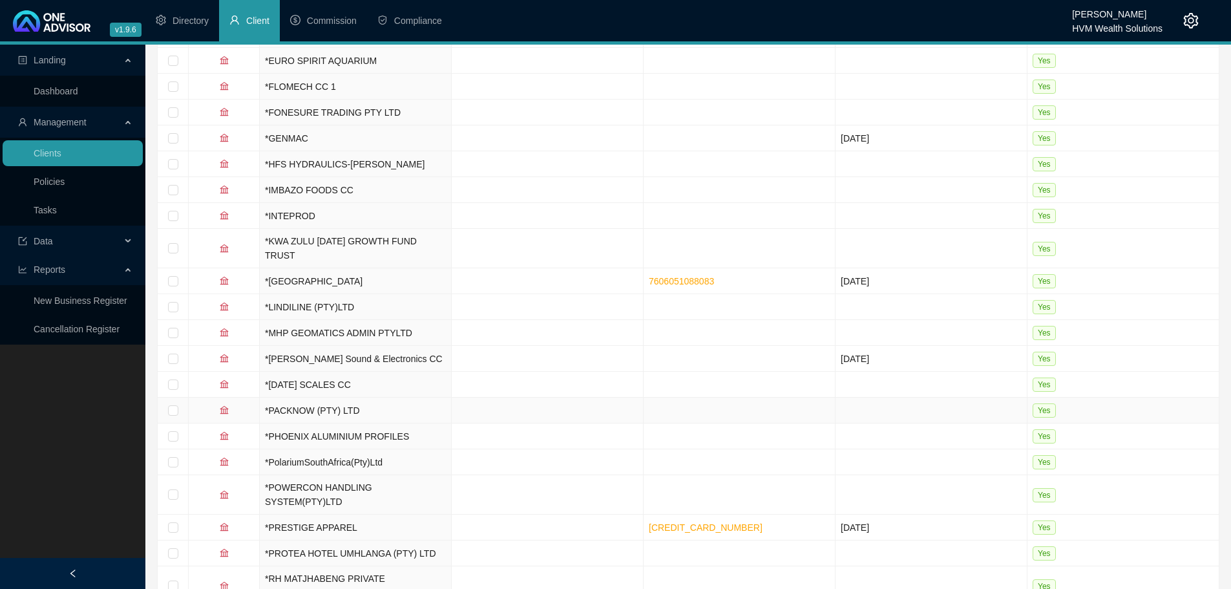
scroll to position [2119, 0]
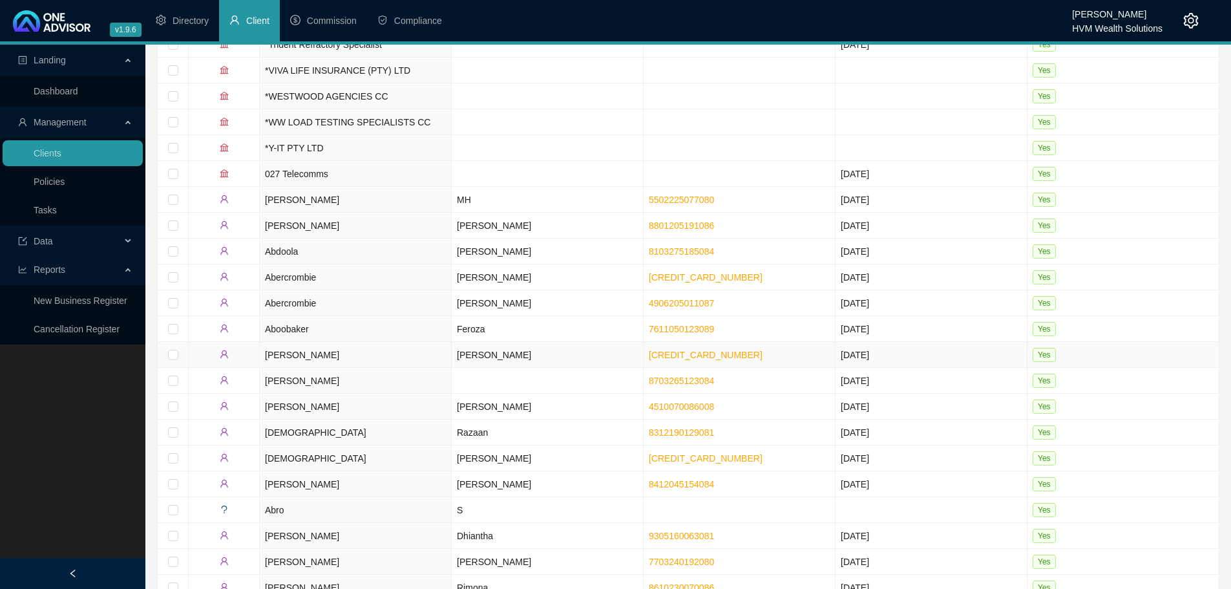
scroll to position [0, 0]
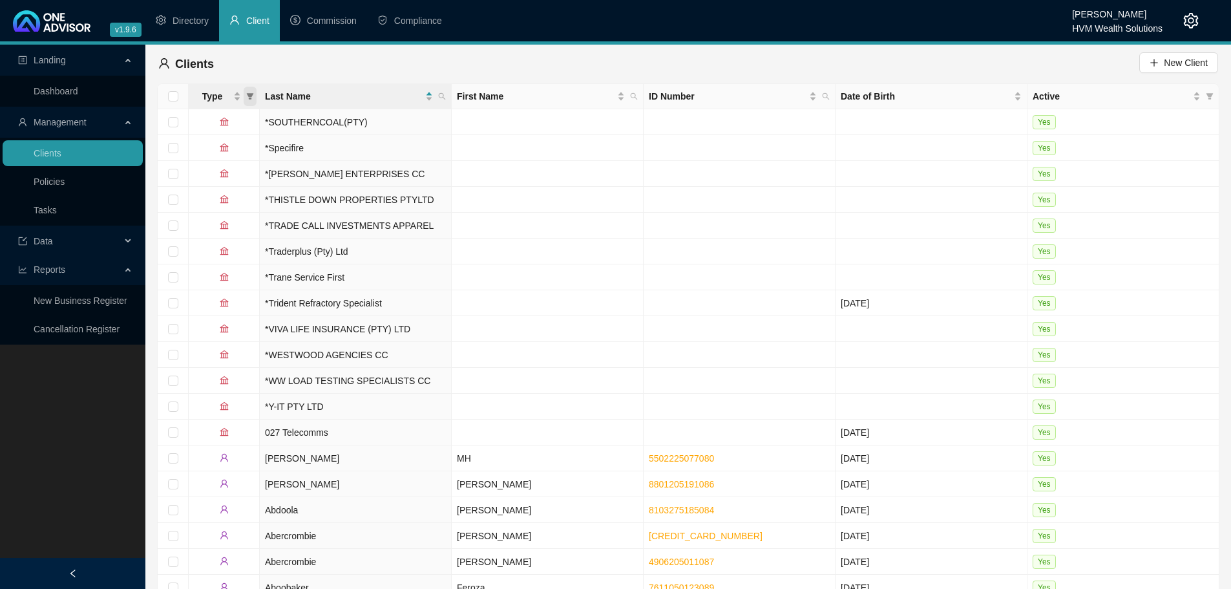
click at [250, 97] on icon "filter" at bounding box center [250, 96] width 8 height 8
click at [174, 143] on input "checkbox" at bounding box center [173, 142] width 10 height 10
checkbox input "true"
click at [242, 209] on span "OK" at bounding box center [239, 209] width 13 height 14
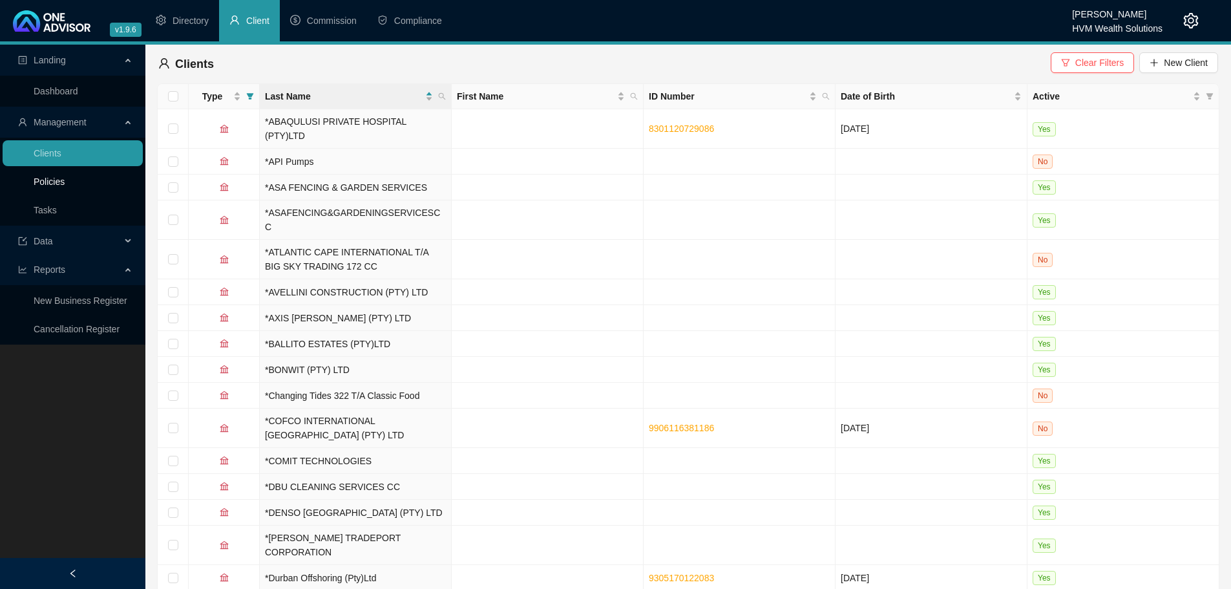
click at [51, 185] on link "Policies" at bounding box center [49, 181] width 31 height 10
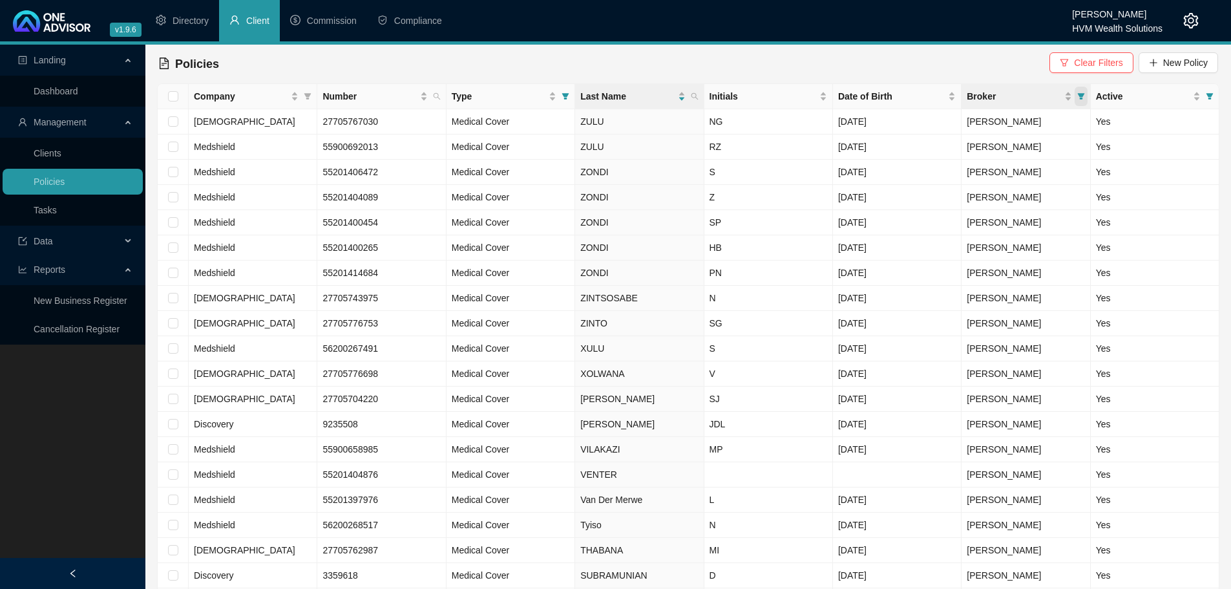
click at [1081, 94] on icon "filter" at bounding box center [1080, 96] width 7 height 6
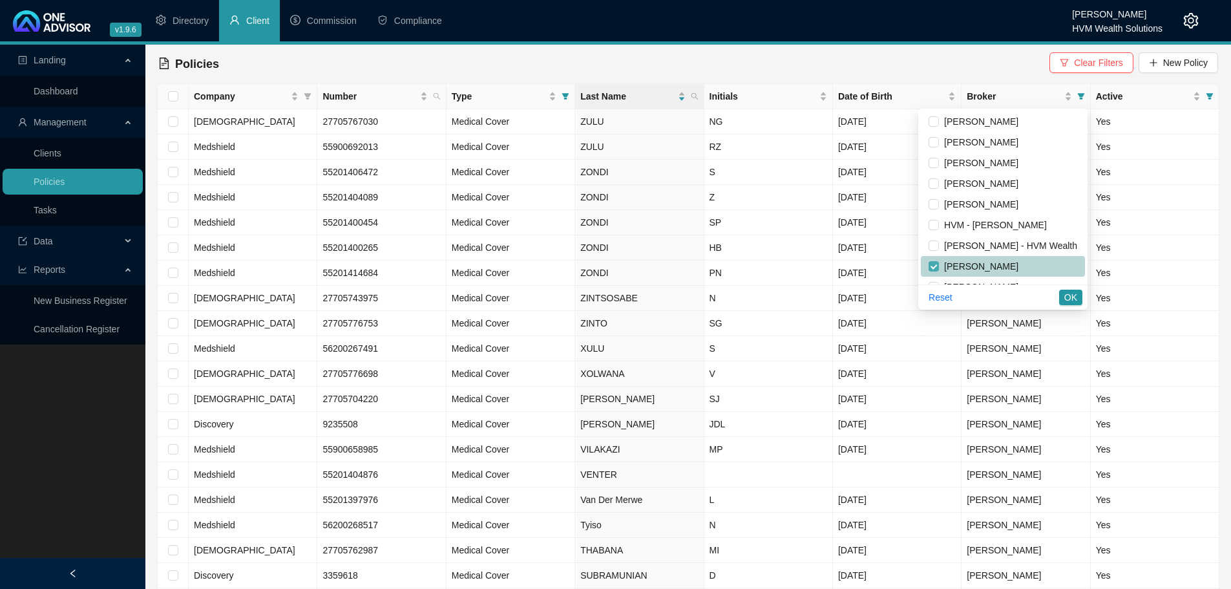
click at [928, 266] on input "checkbox" at bounding box center [933, 266] width 10 height 10
checkbox input "false"
click at [928, 204] on input "checkbox" at bounding box center [933, 204] width 10 height 10
click at [1065, 295] on span "OK" at bounding box center [1070, 297] width 13 height 14
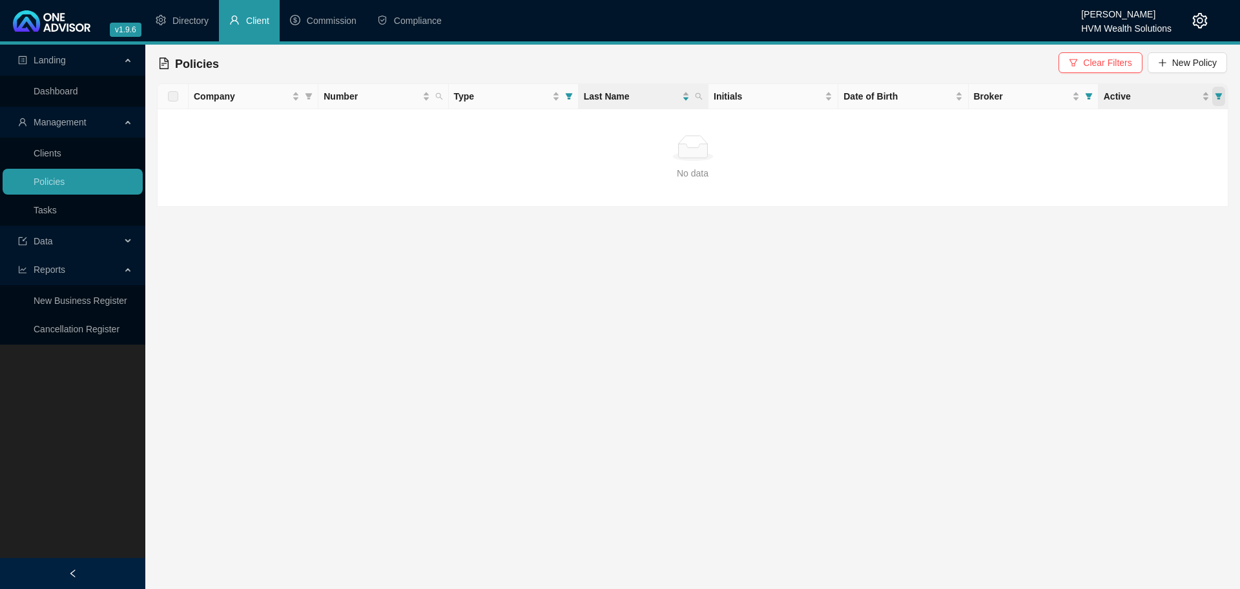
click at [1216, 99] on icon "filter" at bounding box center [1219, 96] width 8 height 8
click at [1091, 97] on icon "filter" at bounding box center [1089, 96] width 8 height 8
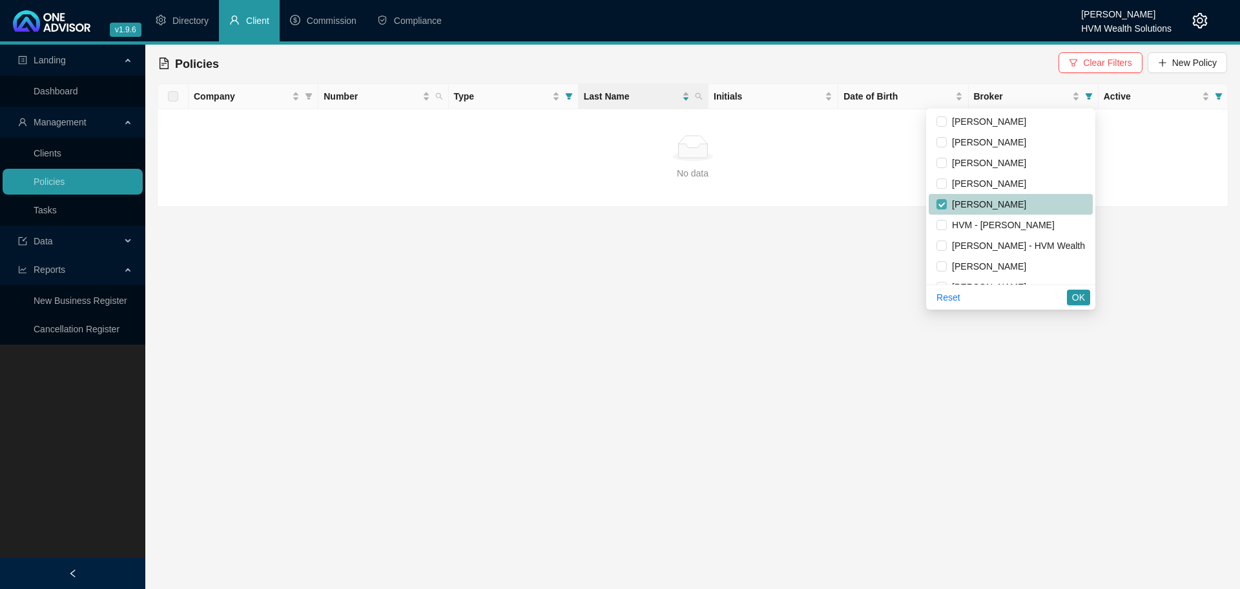
click at [937, 201] on input "checkbox" at bounding box center [942, 204] width 10 height 10
checkbox input "false"
click at [937, 146] on input "checkbox" at bounding box center [942, 142] width 10 height 10
checkbox input "true"
click at [1076, 298] on span "OK" at bounding box center [1078, 297] width 13 height 14
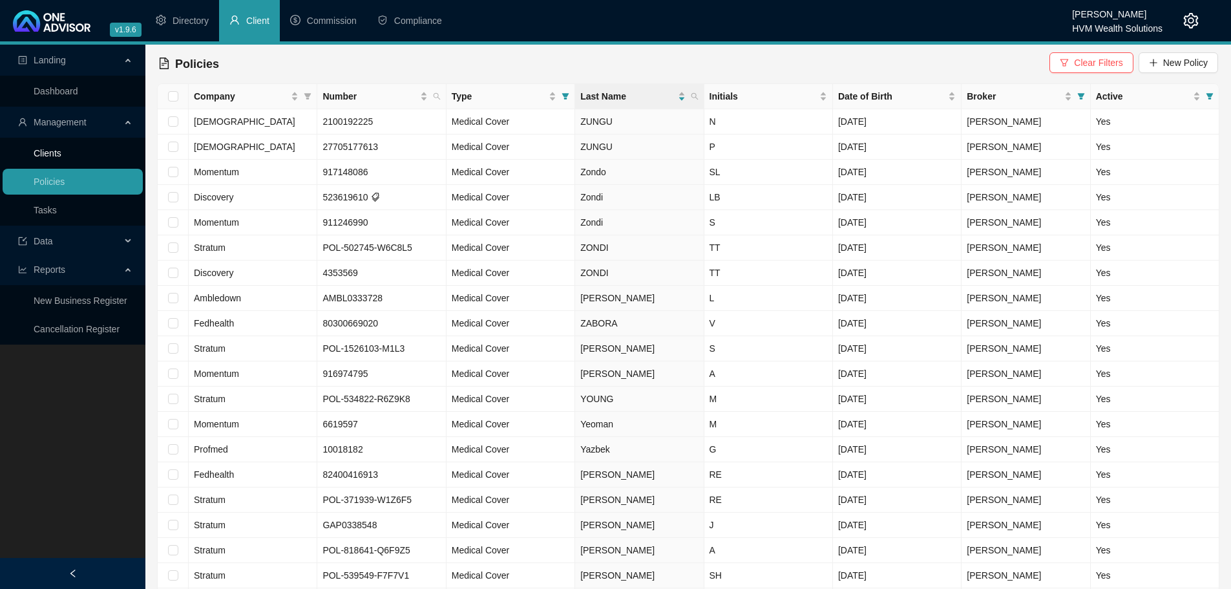
click at [54, 154] on link "Clients" at bounding box center [48, 153] width 28 height 10
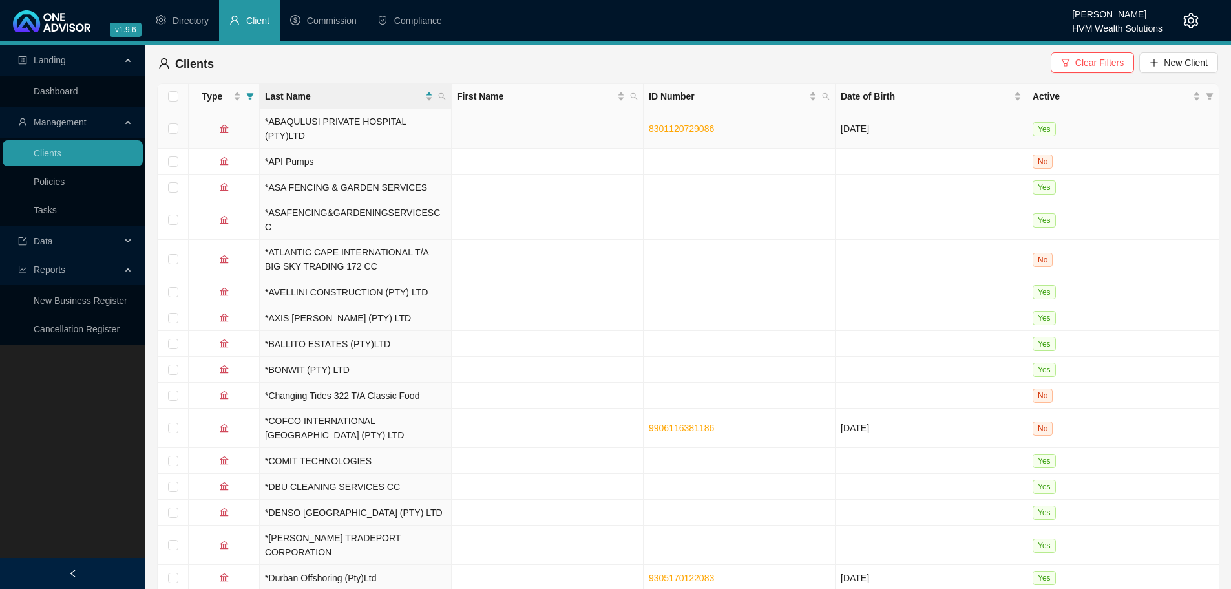
click at [382, 123] on td "*ABAQULUSI PRIVATE HOSPITAL (PTY)LTD" at bounding box center [356, 128] width 192 height 39
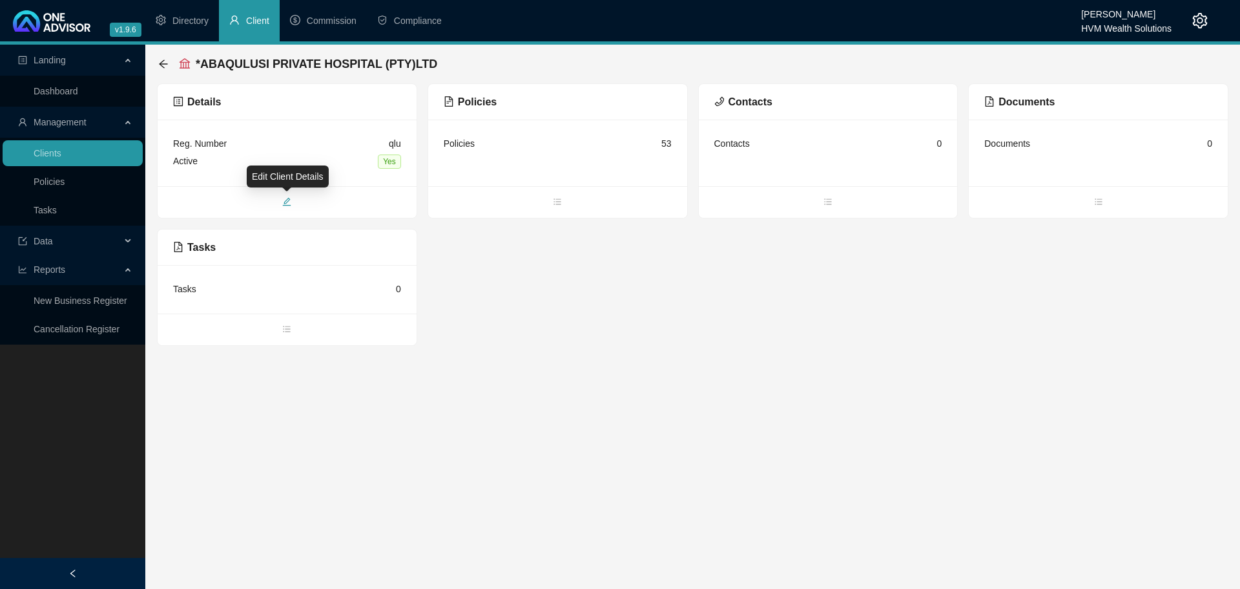
click at [287, 203] on icon "edit" at bounding box center [286, 201] width 9 height 9
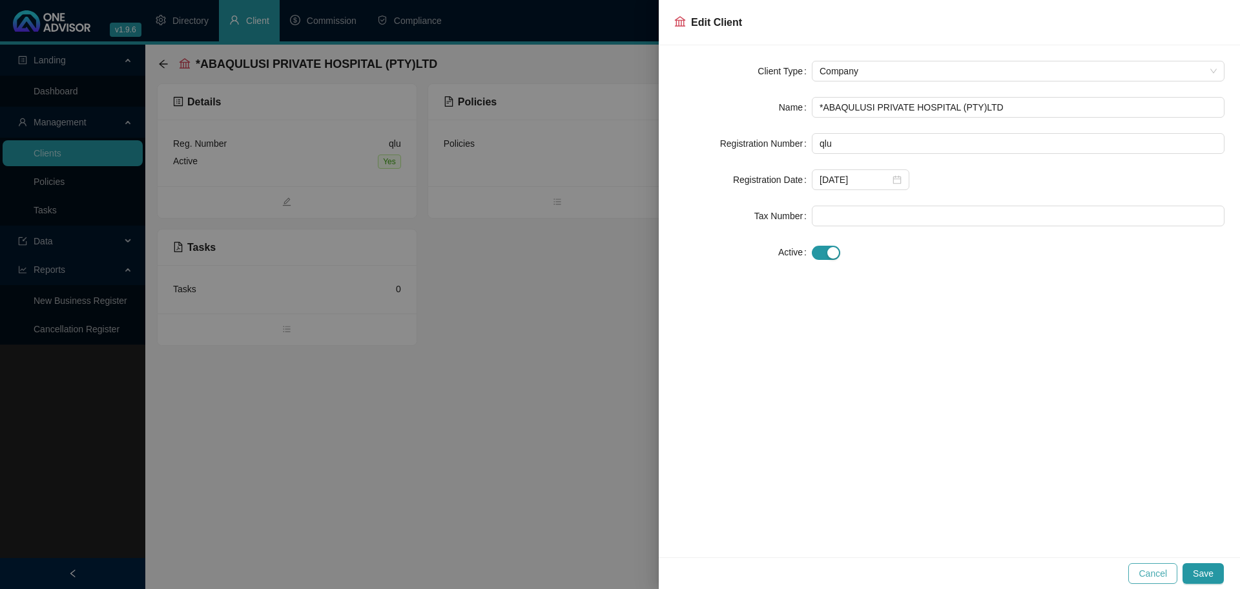
click at [1145, 575] on span "Cancel" at bounding box center [1153, 573] width 28 height 14
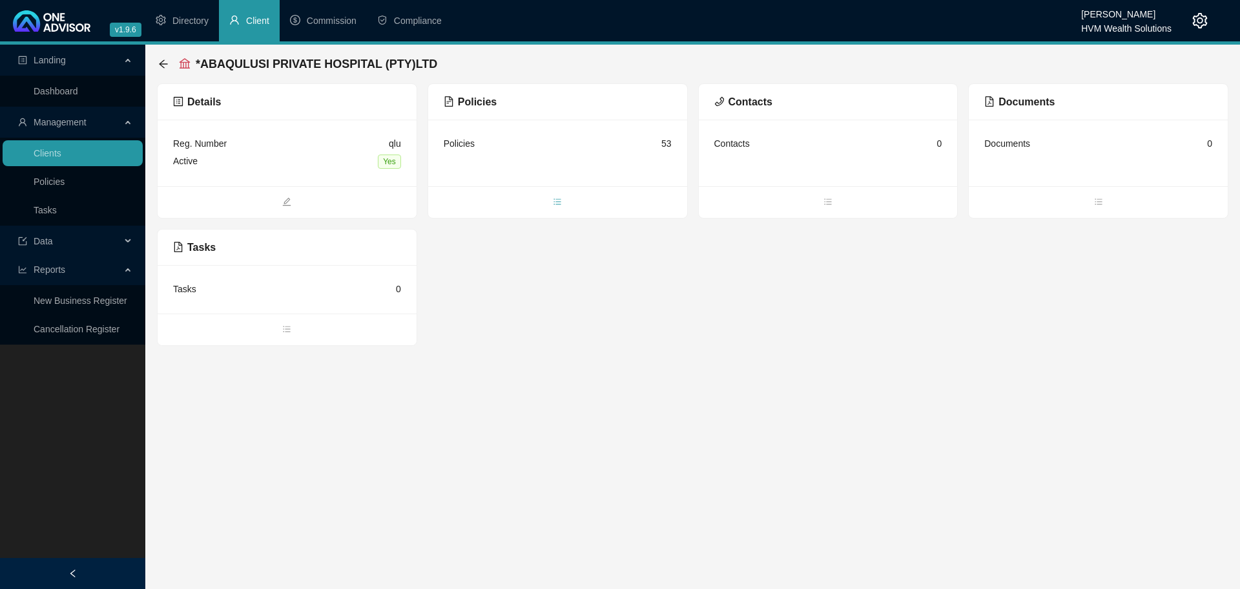
click at [549, 200] on span "bars" at bounding box center [557, 203] width 259 height 14
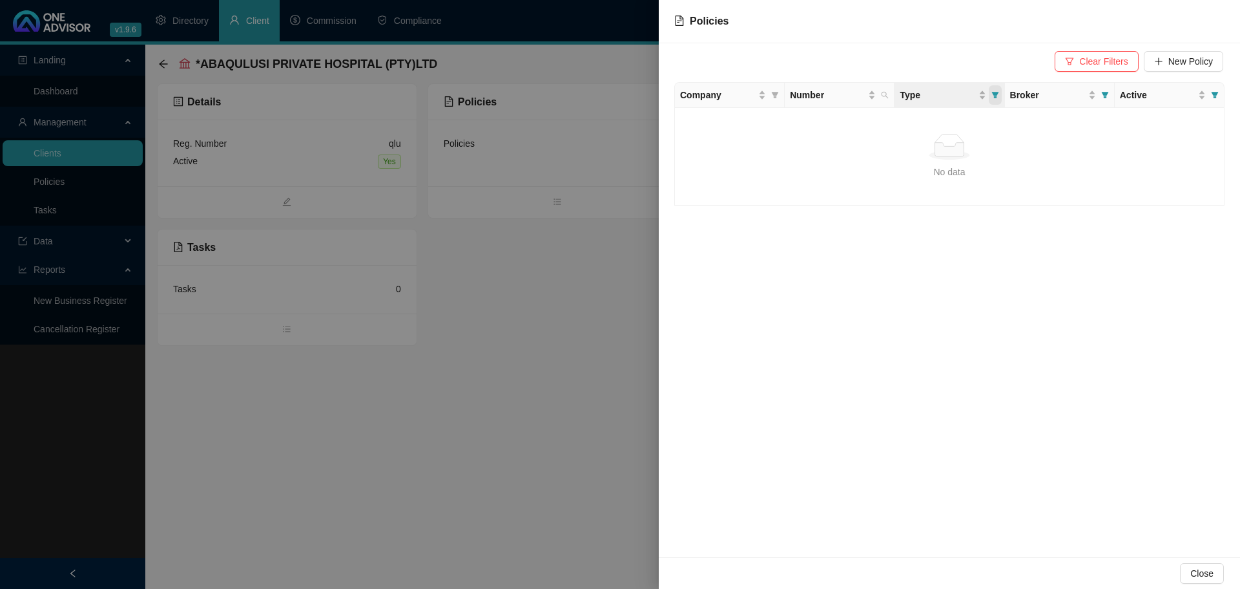
click at [997, 95] on icon "filter" at bounding box center [995, 95] width 7 height 6
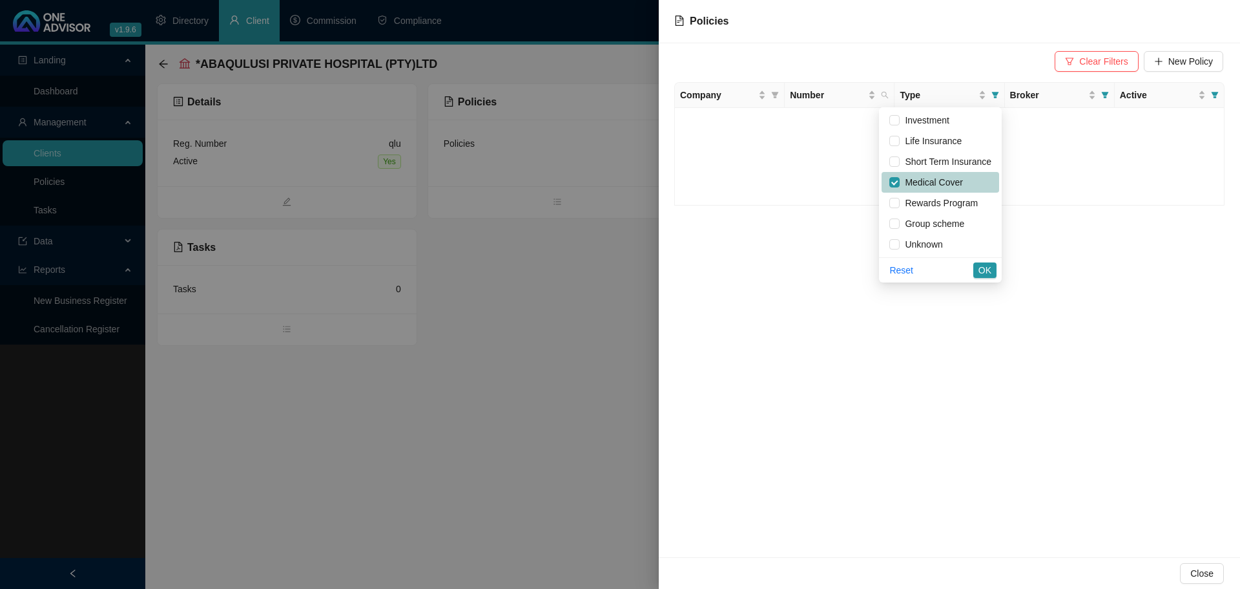
click at [891, 182] on li "Medical Cover" at bounding box center [941, 182] width 118 height 21
checkbox input "false"
click at [988, 273] on span "OK" at bounding box center [985, 270] width 13 height 14
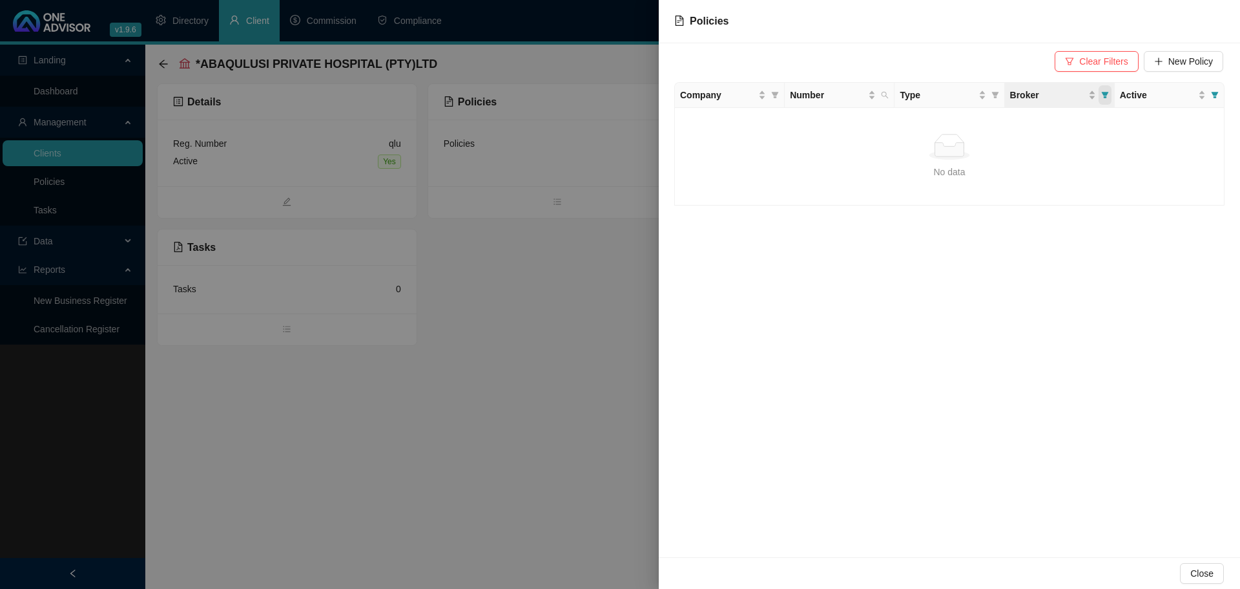
click at [1109, 97] on span "Broker" at bounding box center [1105, 94] width 13 height 19
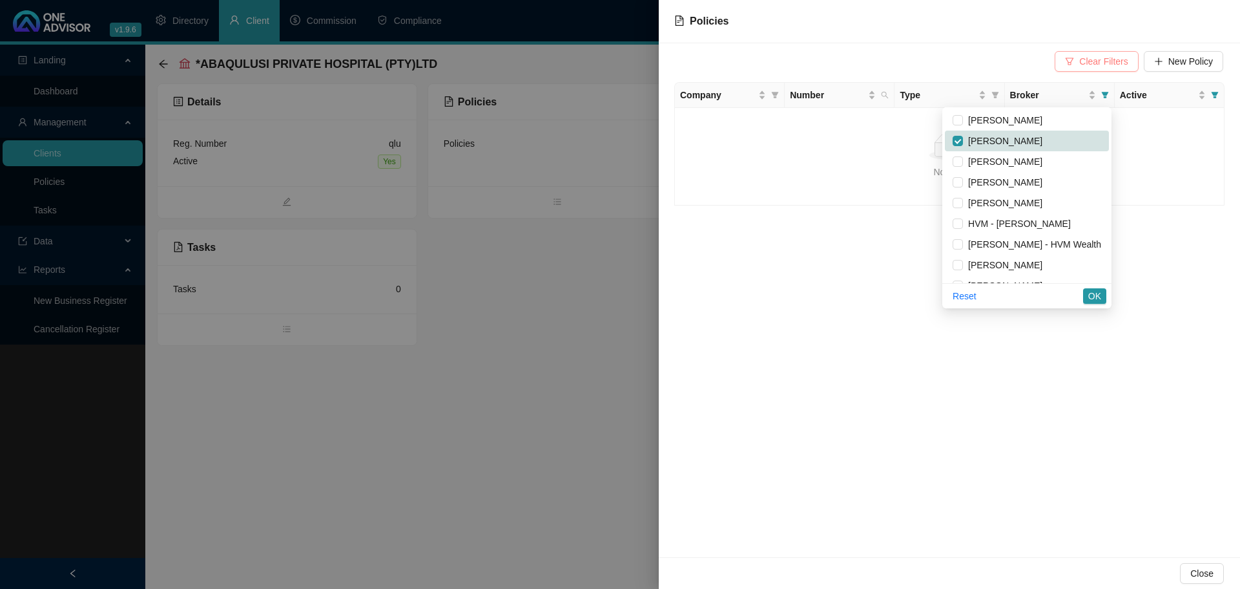
click at [1103, 58] on span "Clear Filters" at bounding box center [1103, 61] width 48 height 14
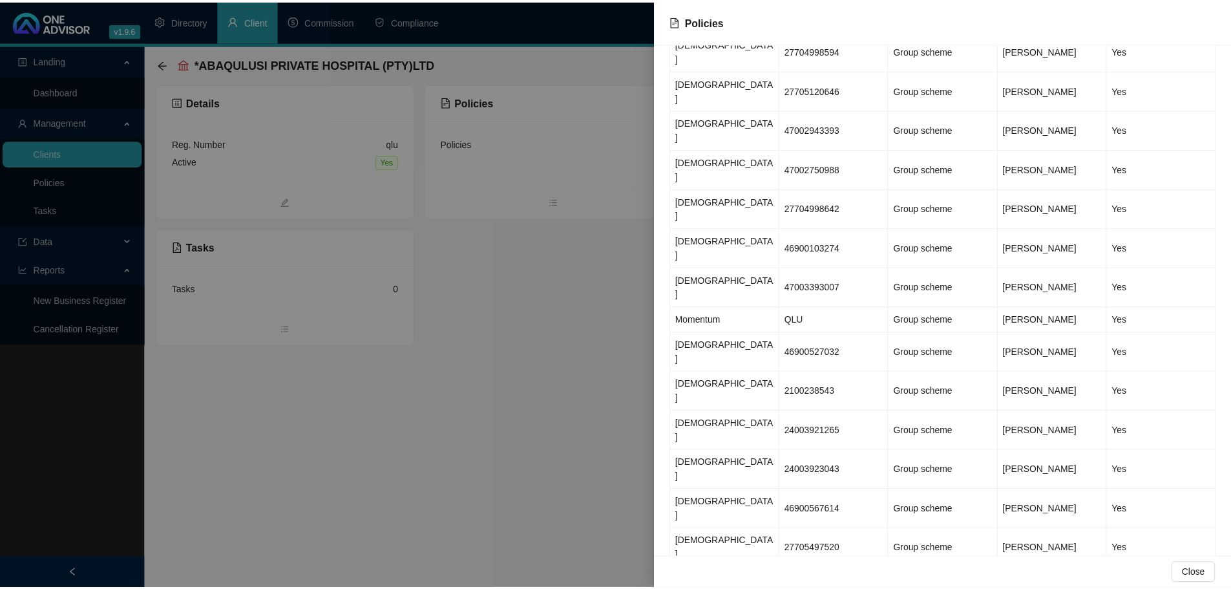
scroll to position [938, 0]
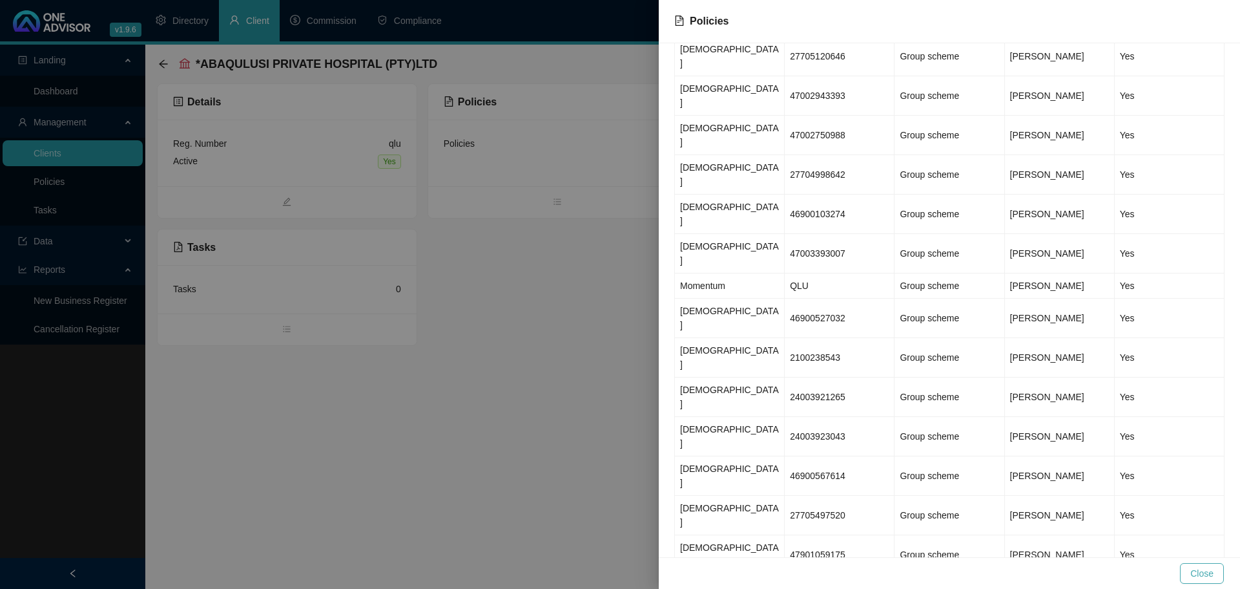
click at [1195, 570] on span "Close" at bounding box center [1202, 573] width 23 height 14
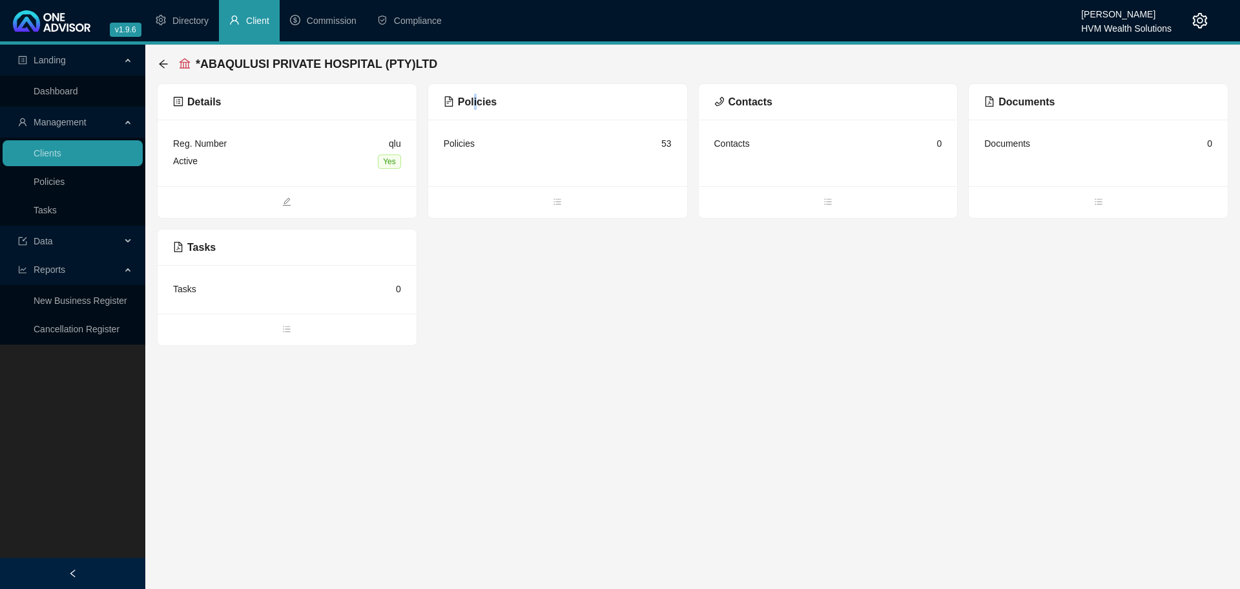
click at [474, 102] on span "Policies" at bounding box center [470, 101] width 53 height 11
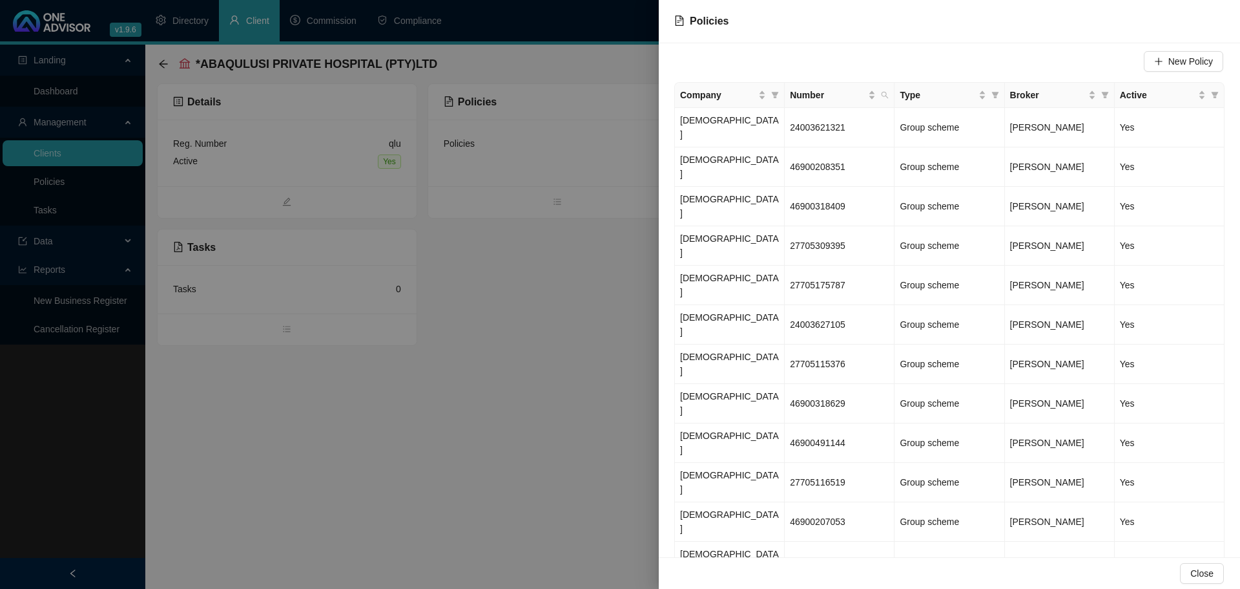
click at [587, 497] on div at bounding box center [620, 294] width 1240 height 589
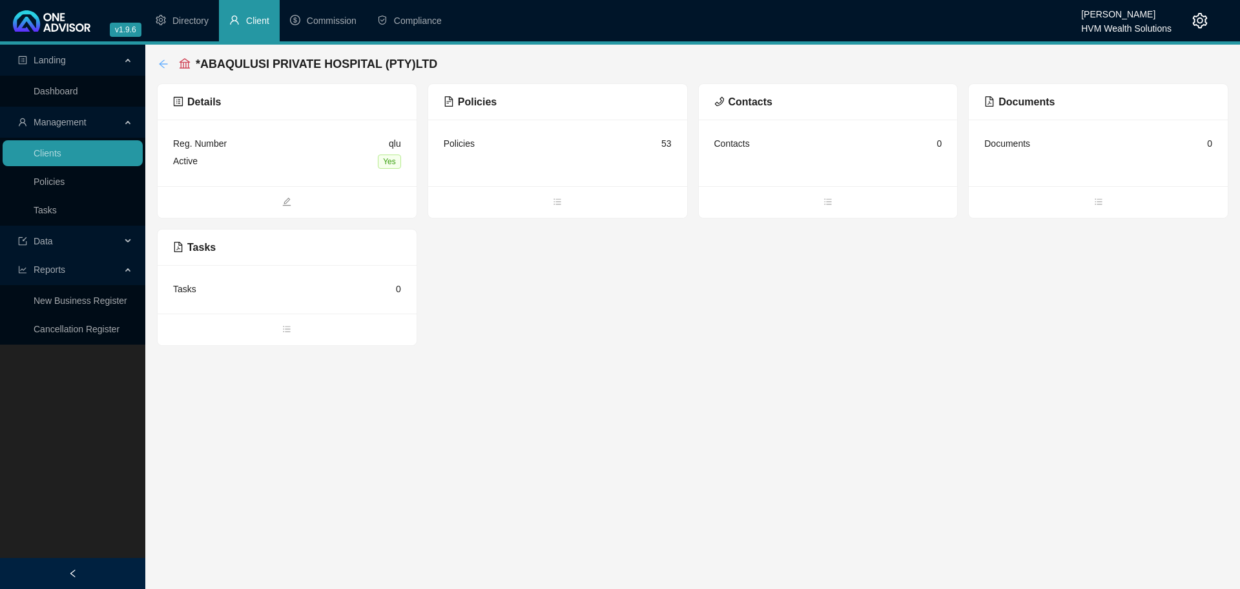
click at [165, 61] on icon "arrow-left" at bounding box center [163, 64] width 10 height 10
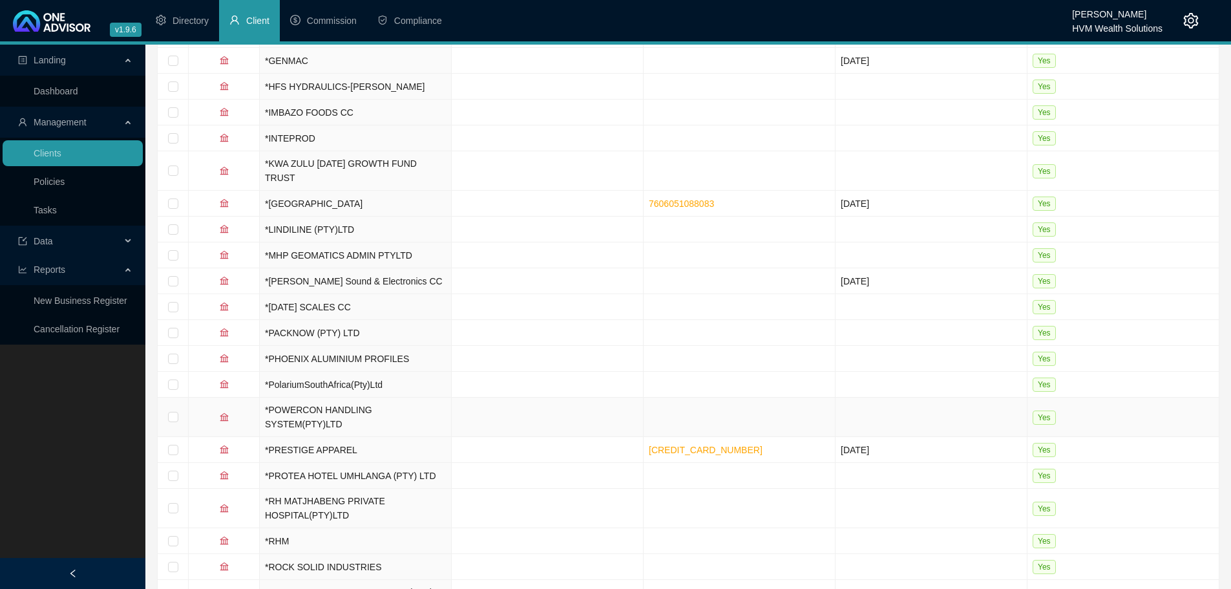
scroll to position [711, 0]
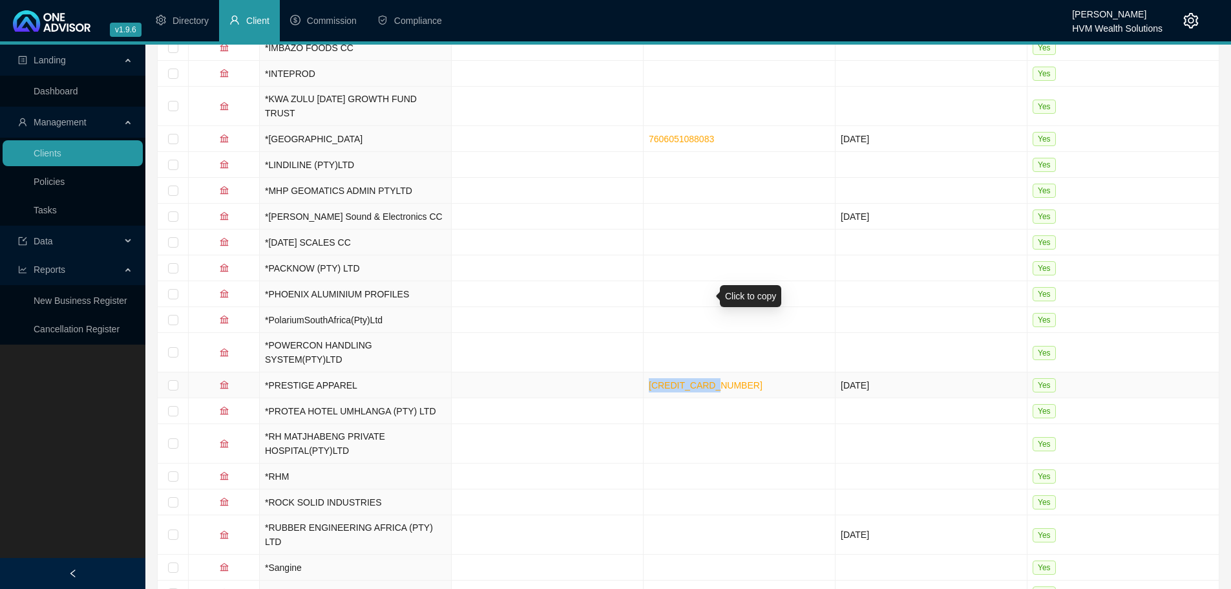
drag, startPoint x: 720, startPoint y: 298, endPoint x: 639, endPoint y: 298, distance: 80.8
click at [639, 372] on tr "*PRESTIGE APPAREL [CREDIT_CARD_NUMBER] [DATE] Yes" at bounding box center [688, 385] width 1061 height 26
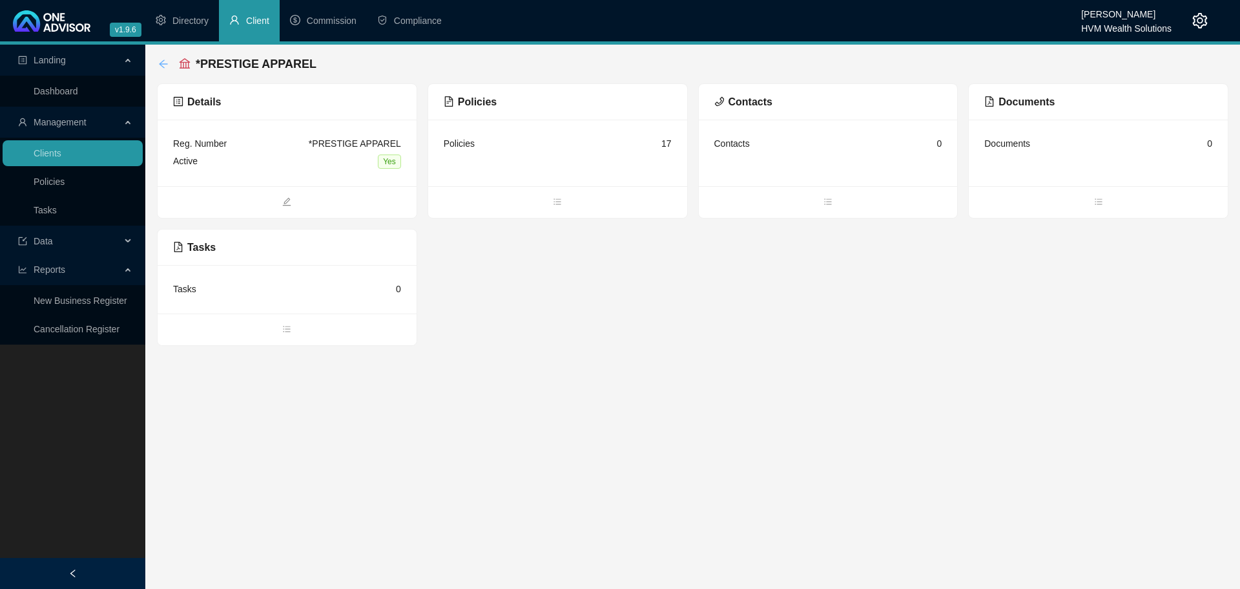
click at [162, 60] on icon "arrow-left" at bounding box center [163, 64] width 10 height 10
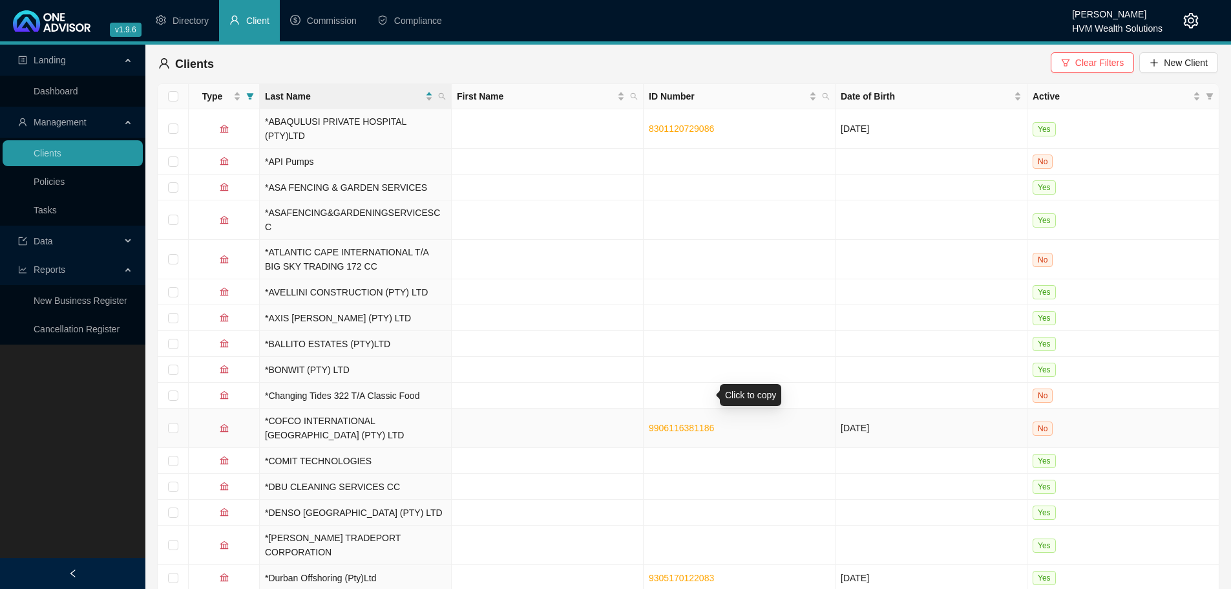
click at [678, 422] on link "9906116381186" at bounding box center [681, 427] width 65 height 10
click at [60, 176] on link "Policies" at bounding box center [49, 181] width 31 height 10
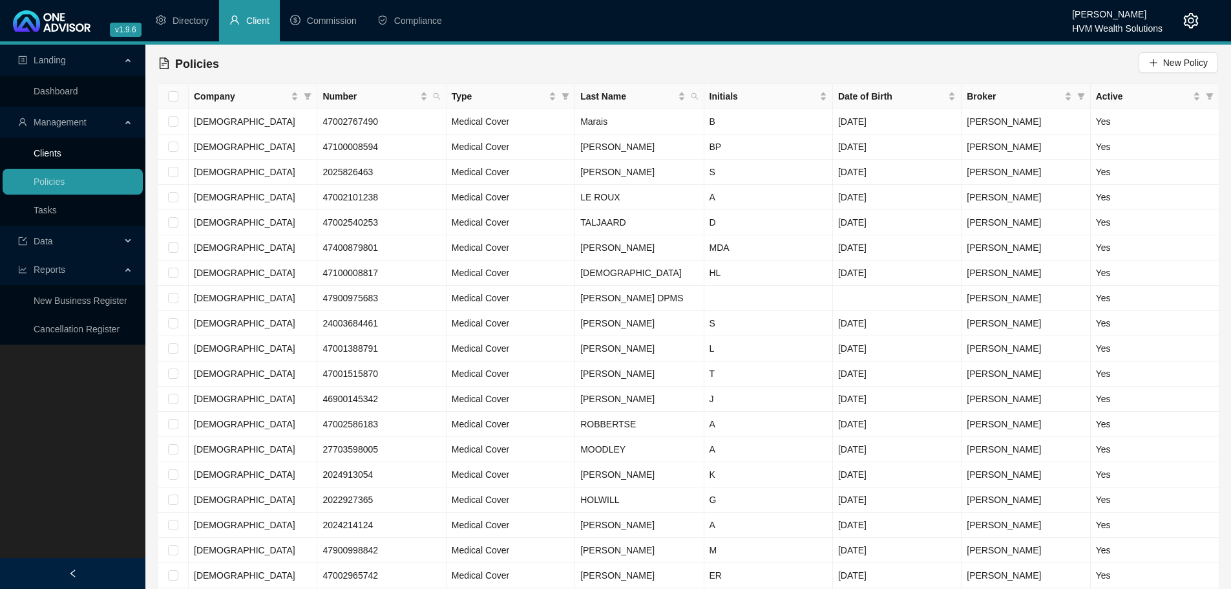
click at [57, 151] on link "Clients" at bounding box center [48, 153] width 28 height 10
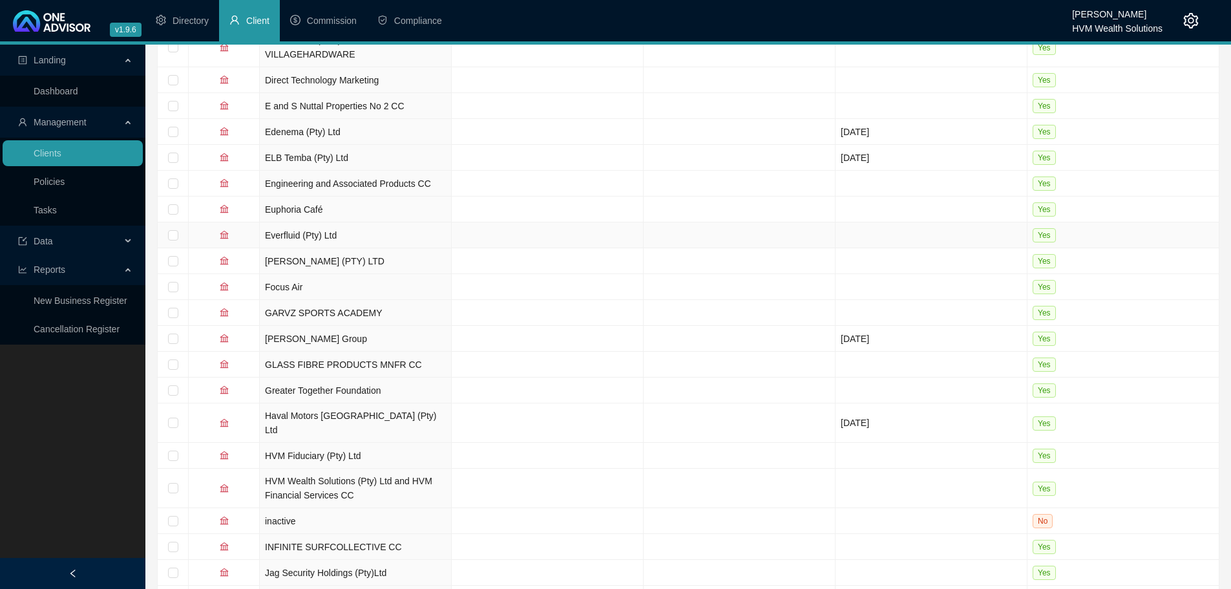
scroll to position [2190, 0]
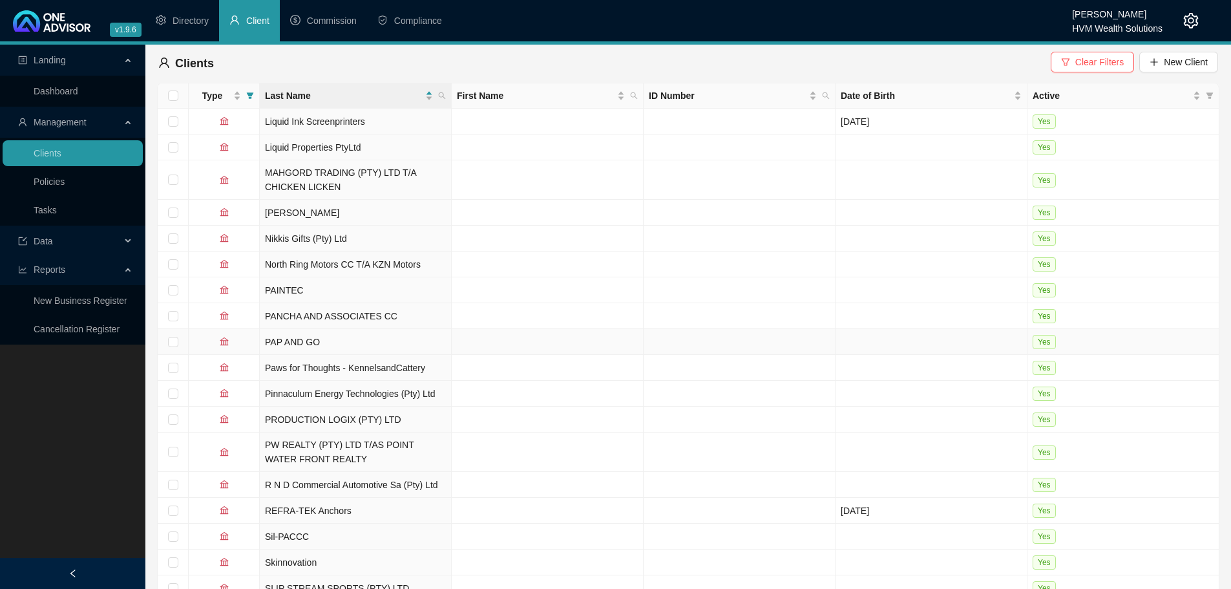
scroll to position [0, 0]
click at [287, 286] on td "PAINTEC" at bounding box center [356, 291] width 192 height 26
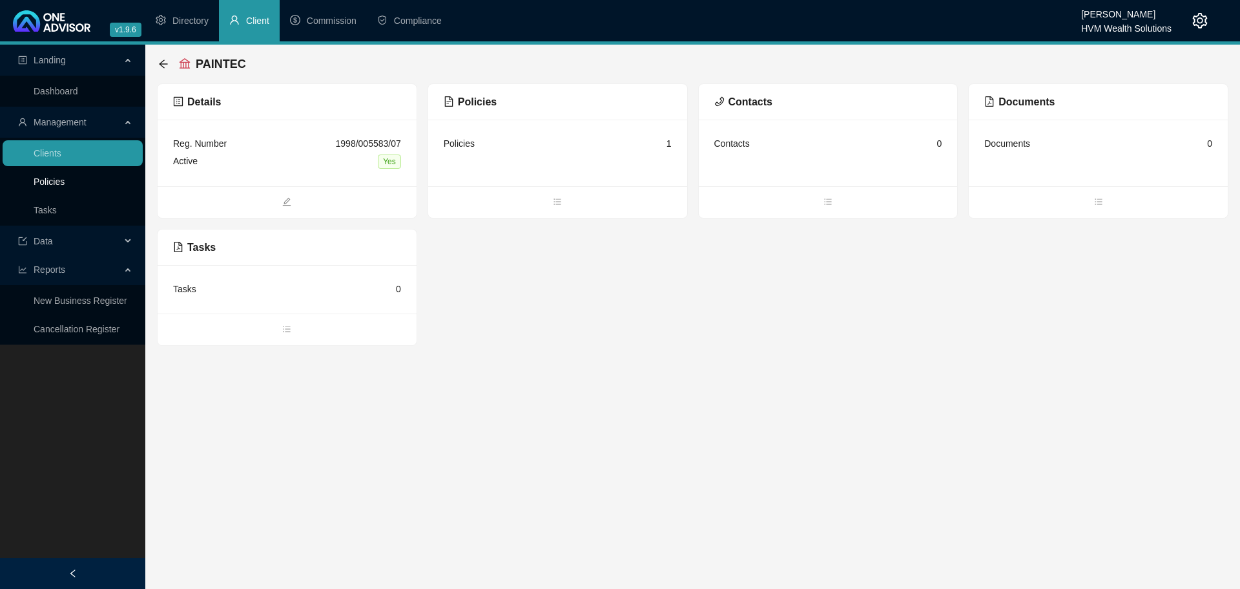
click at [62, 182] on link "Policies" at bounding box center [49, 181] width 31 height 10
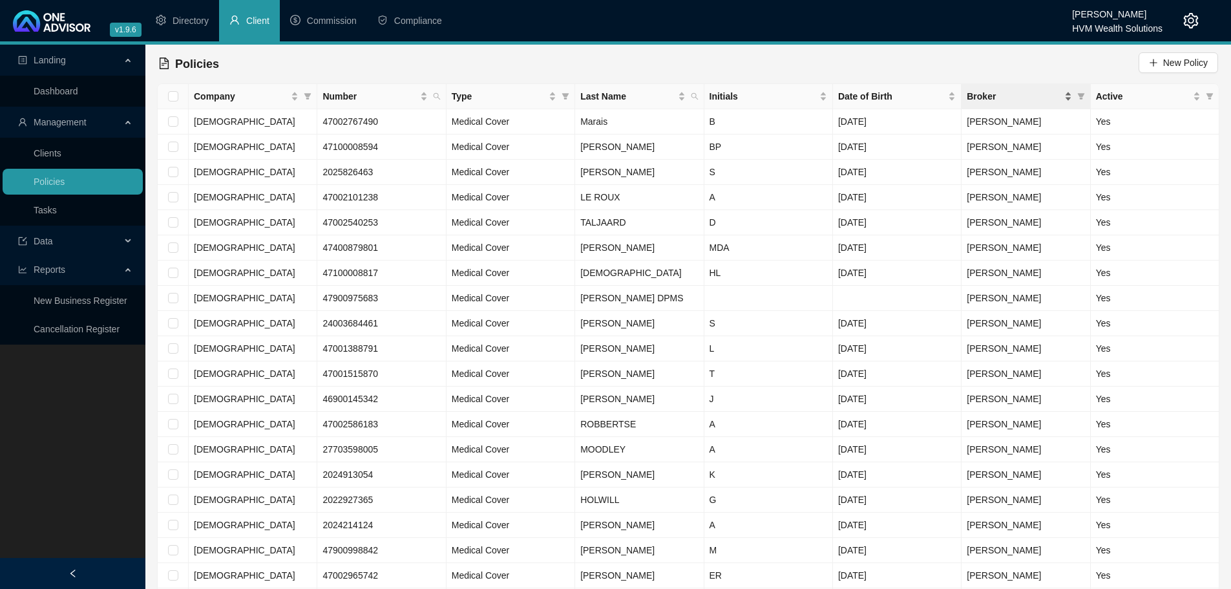
click at [1069, 103] on div "Broker" at bounding box center [1018, 96] width 105 height 14
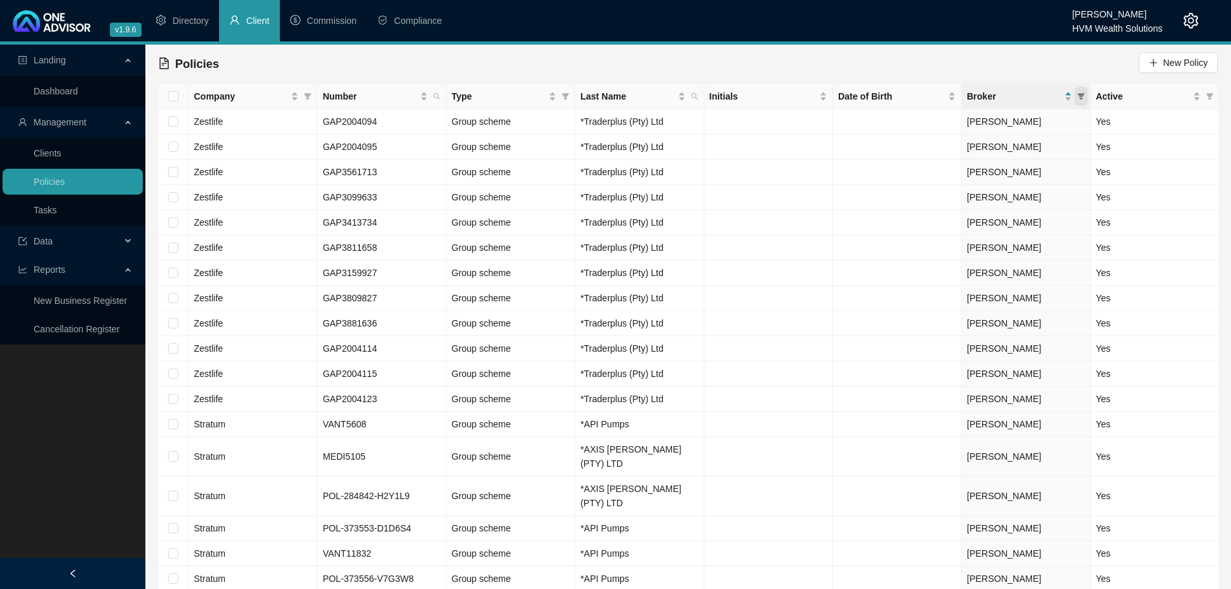
click at [1079, 101] on span at bounding box center [1080, 96] width 13 height 19
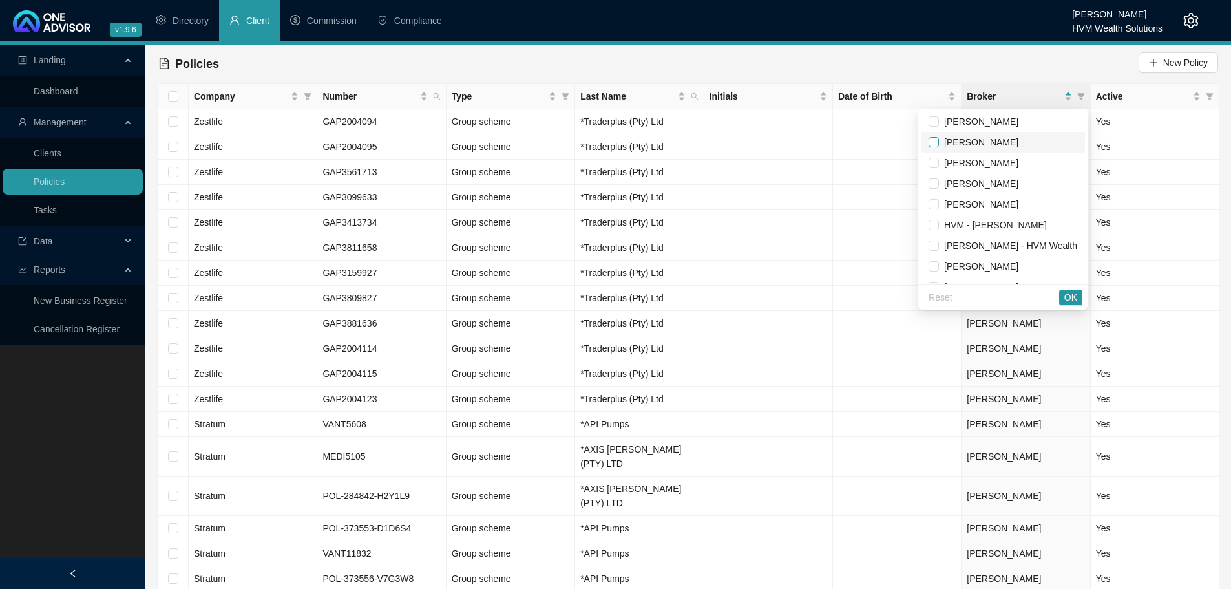
click at [928, 143] on input "checkbox" at bounding box center [933, 142] width 10 height 10
click at [928, 141] on input "checkbox" at bounding box center [933, 142] width 10 height 10
checkbox input "false"
click at [928, 227] on input "checkbox" at bounding box center [933, 230] width 10 height 10
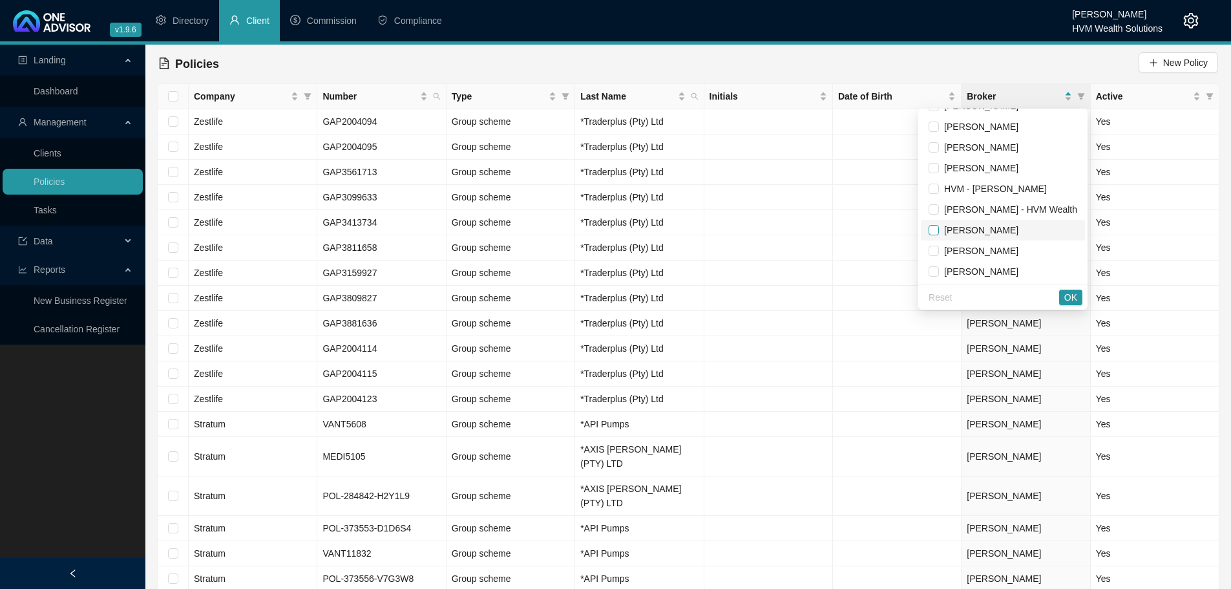
checkbox input "true"
click at [1071, 293] on span "OK" at bounding box center [1070, 297] width 13 height 14
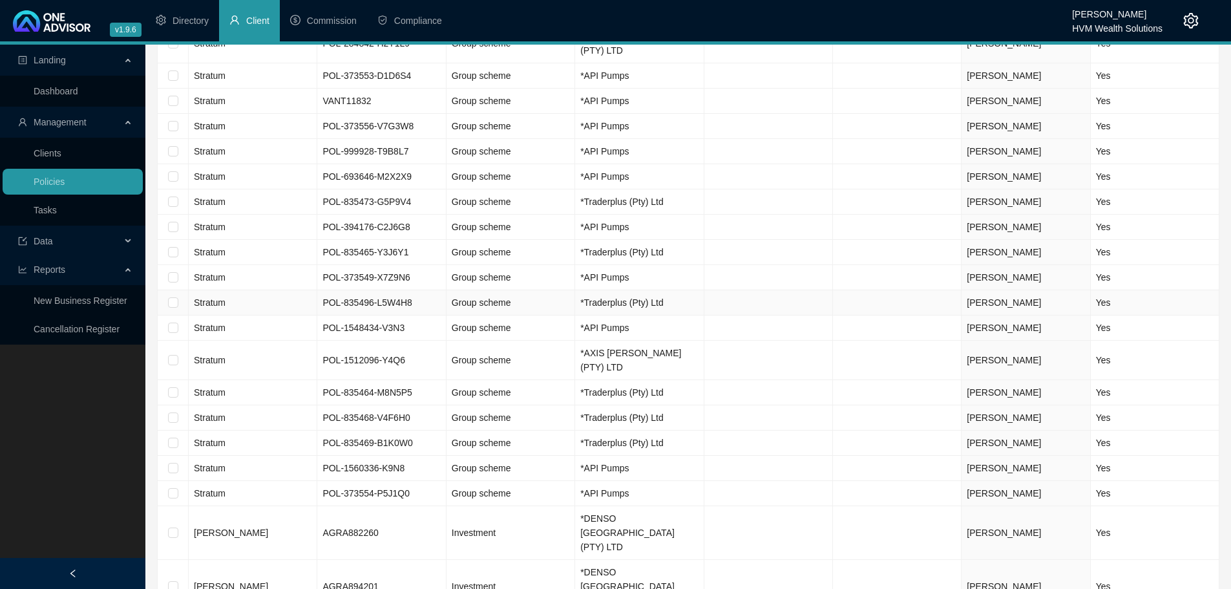
scroll to position [0, 0]
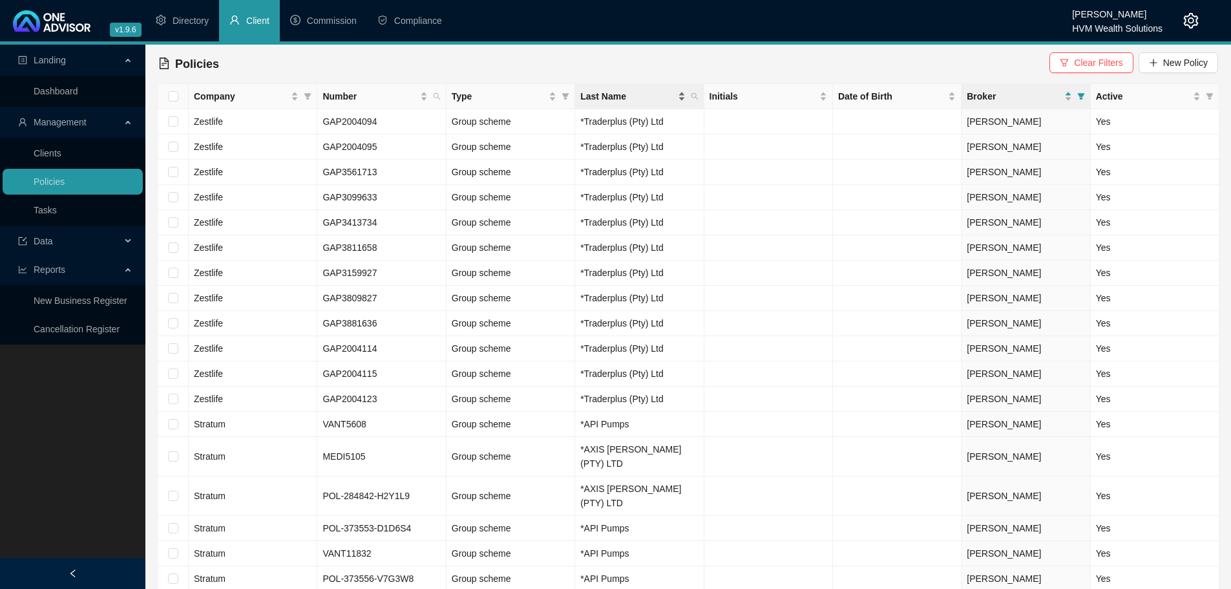
click at [683, 100] on div "Last Name" at bounding box center [632, 96] width 105 height 14
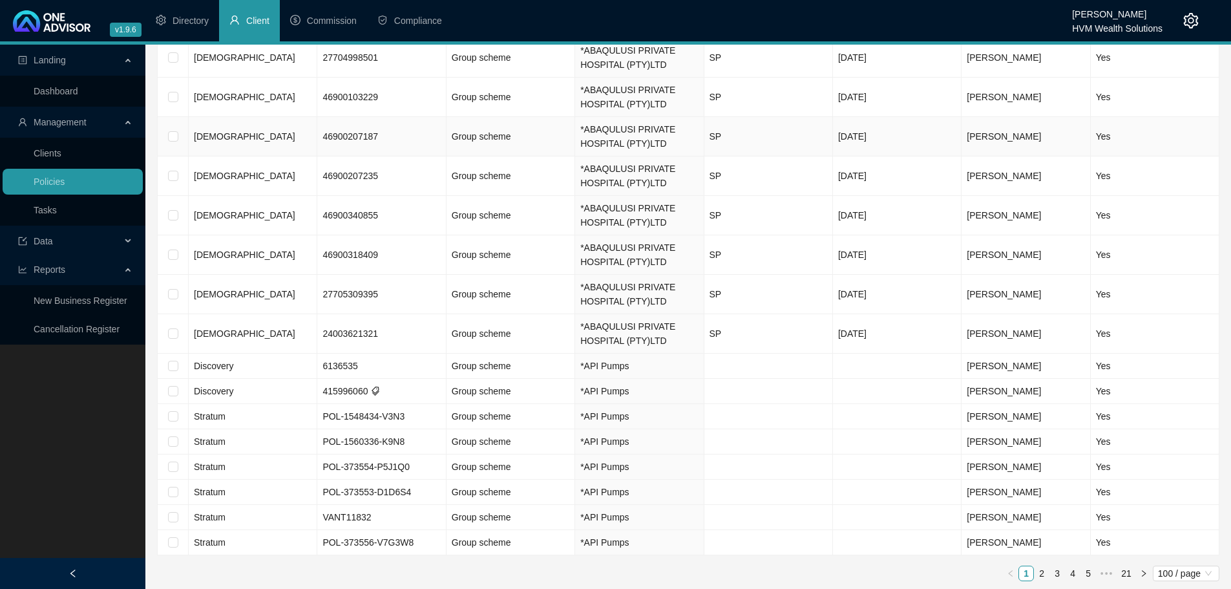
scroll to position [2829, 0]
click at [1037, 570] on link "2" at bounding box center [1041, 570] width 14 height 14
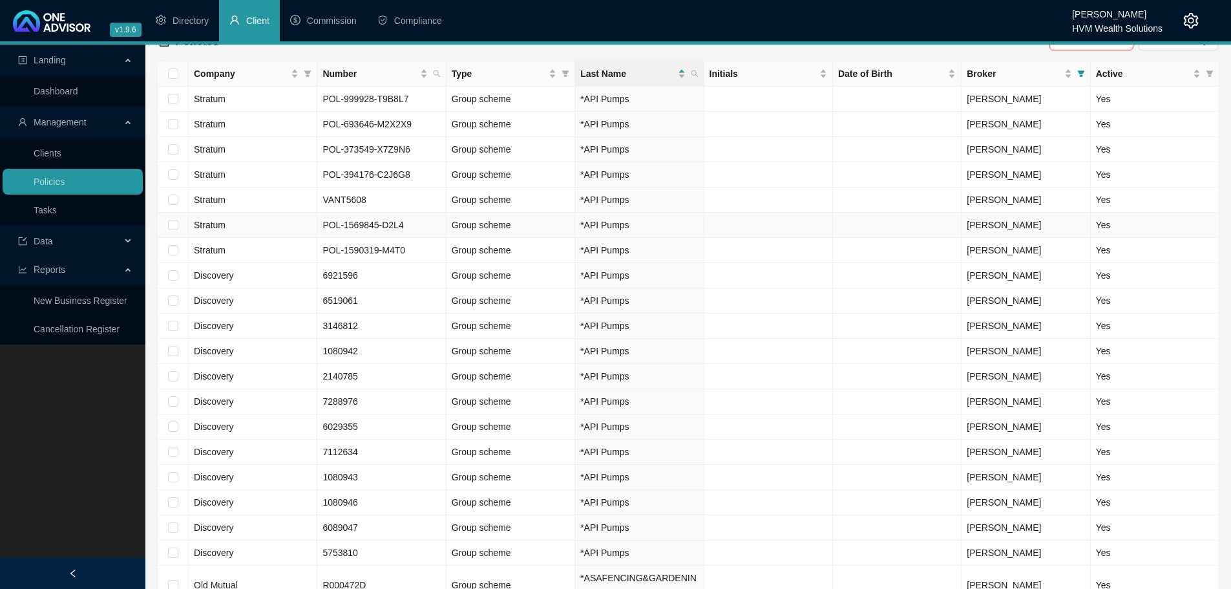
scroll to position [0, 0]
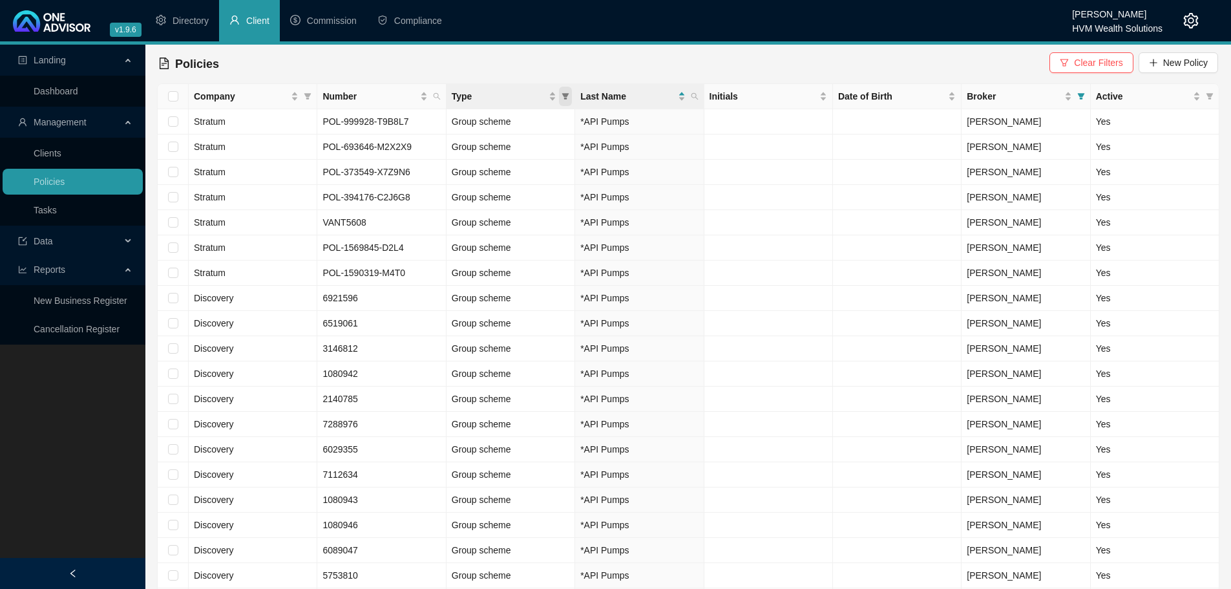
click at [565, 101] on span "Type" at bounding box center [565, 96] width 13 height 19
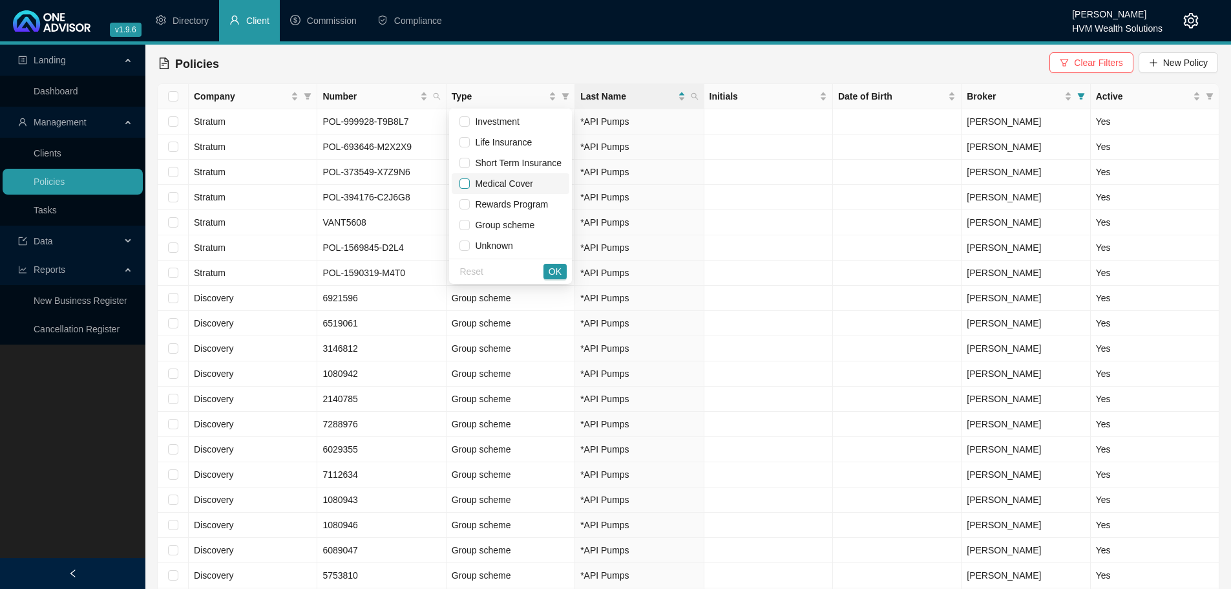
click at [468, 187] on input "checkbox" at bounding box center [464, 183] width 10 height 10
click at [564, 275] on button "OK" at bounding box center [554, 272] width 23 height 16
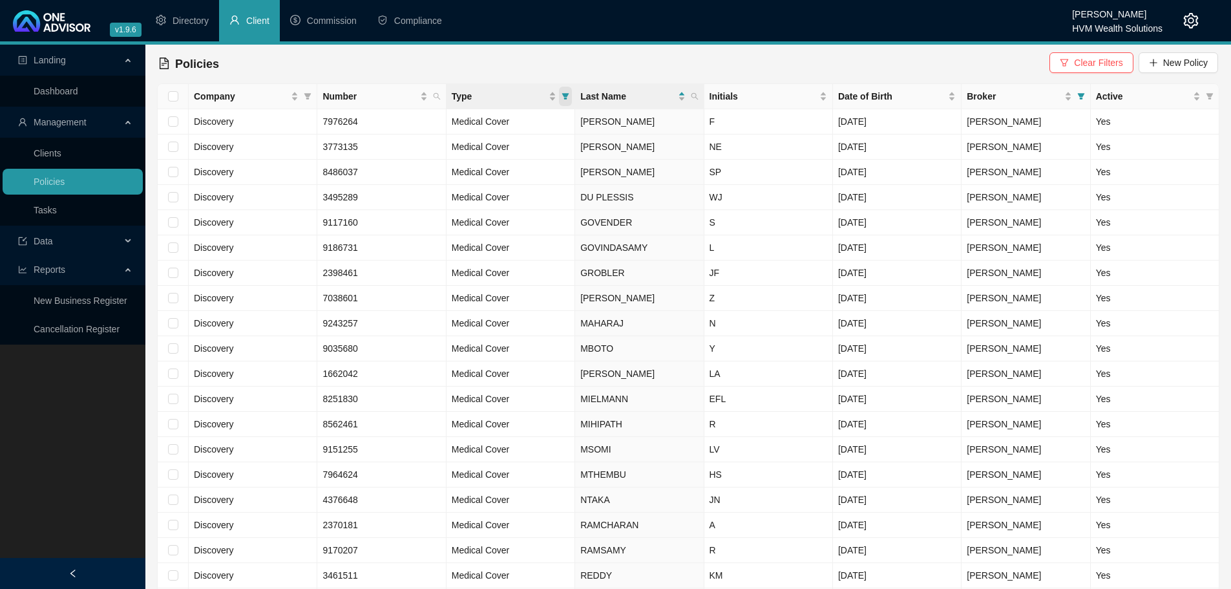
click at [565, 94] on icon "filter" at bounding box center [565, 96] width 7 height 6
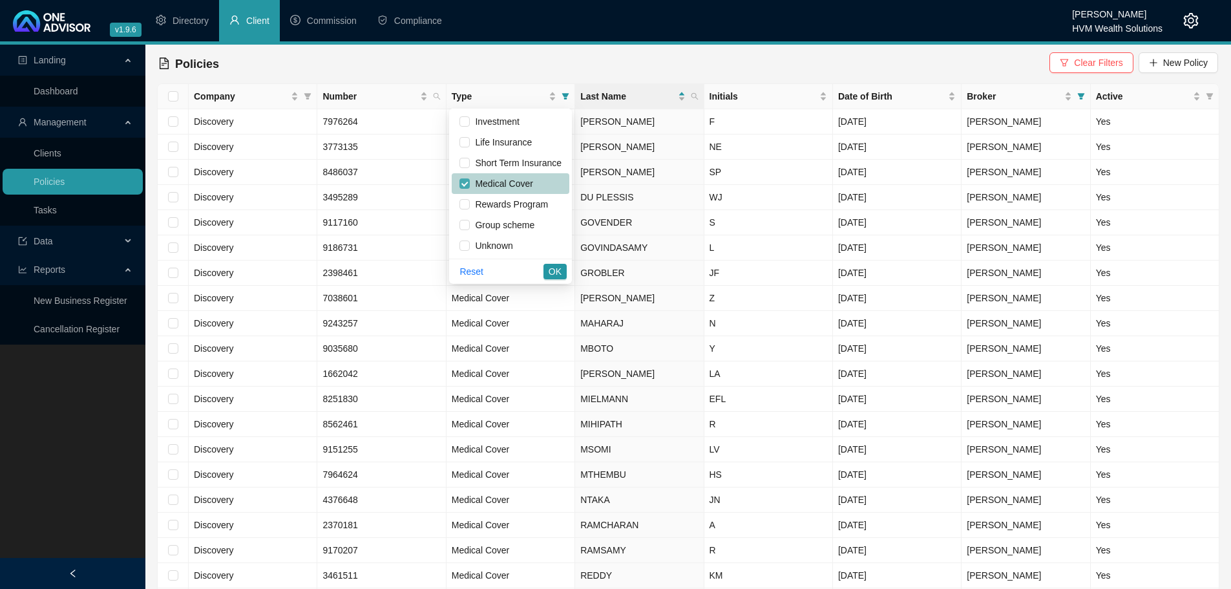
click at [466, 183] on input "checkbox" at bounding box center [464, 183] width 10 height 10
checkbox input "false"
click at [465, 146] on input "checkbox" at bounding box center [464, 142] width 10 height 10
checkbox input "false"
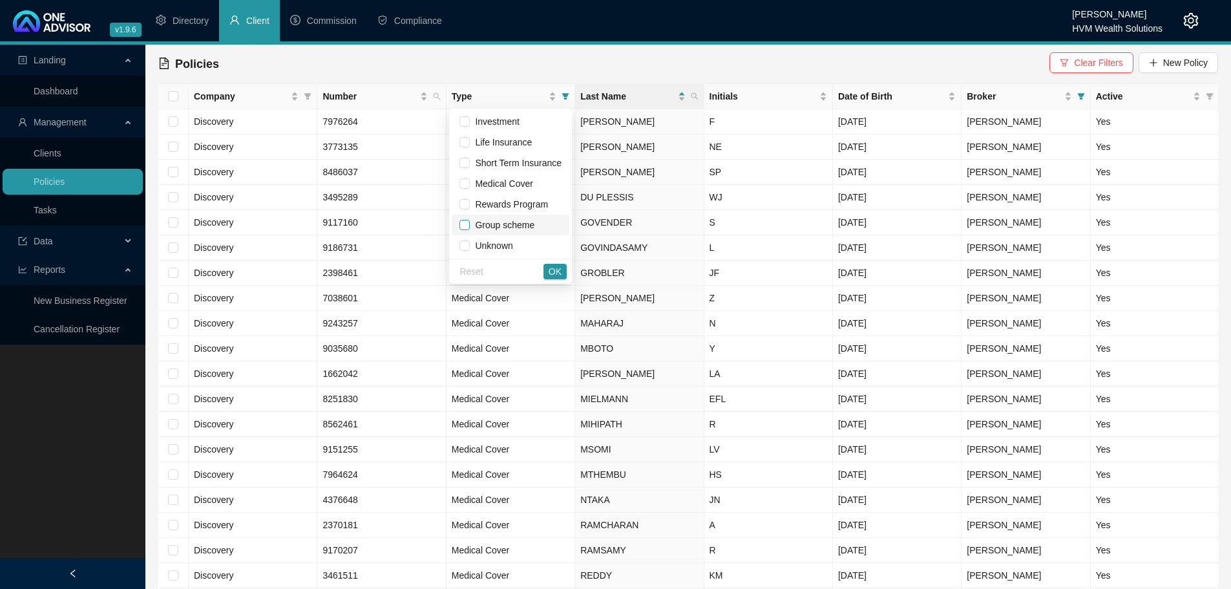
click at [468, 226] on input "checkbox" at bounding box center [464, 225] width 10 height 10
click at [544, 274] on button "OK" at bounding box center [554, 272] width 23 height 16
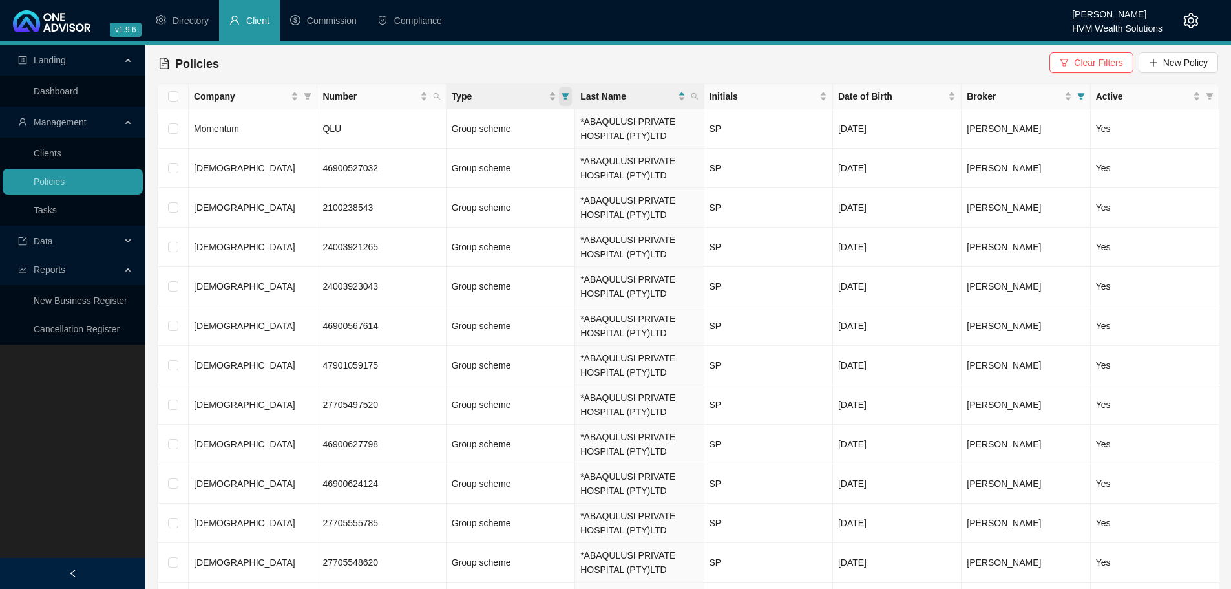
click at [568, 98] on icon "filter" at bounding box center [565, 96] width 8 height 8
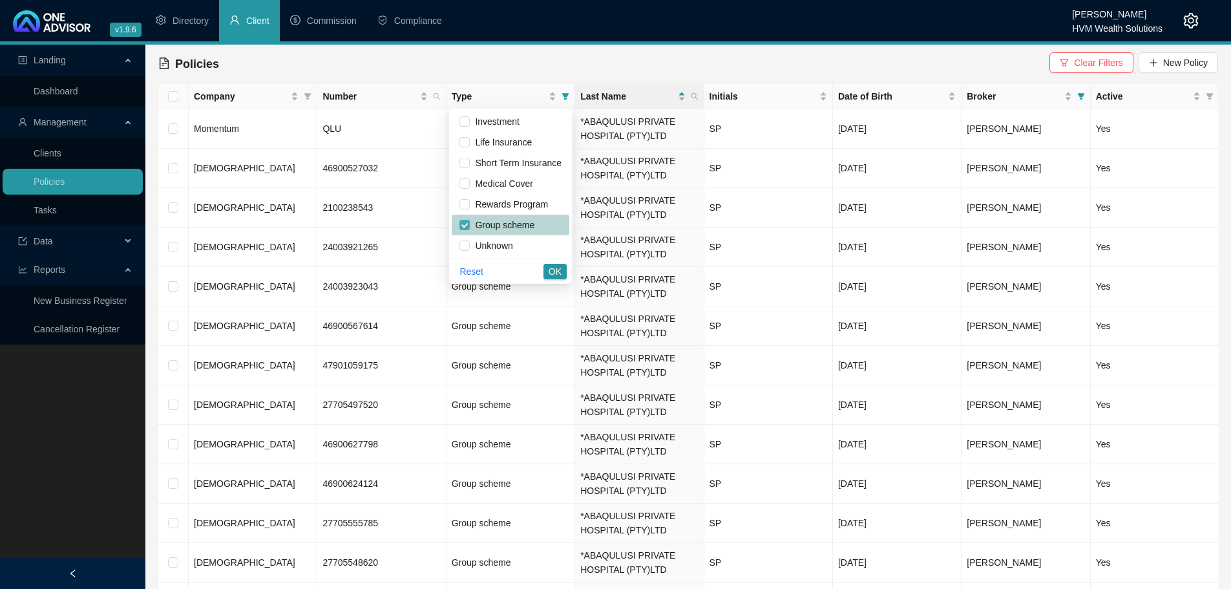
click at [468, 225] on input "checkbox" at bounding box center [464, 225] width 10 height 10
checkbox input "false"
click at [464, 247] on input "checkbox" at bounding box center [464, 245] width 10 height 10
checkbox input "true"
click at [542, 271] on div "Reset OK" at bounding box center [510, 270] width 123 height 25
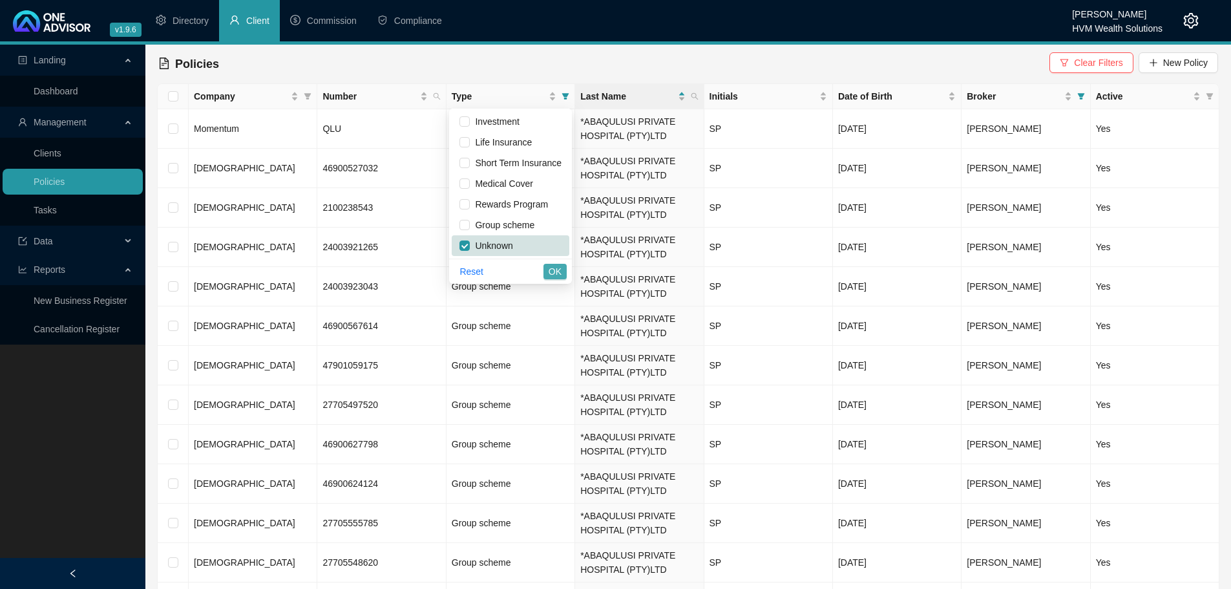
click at [550, 271] on span "OK" at bounding box center [554, 271] width 13 height 14
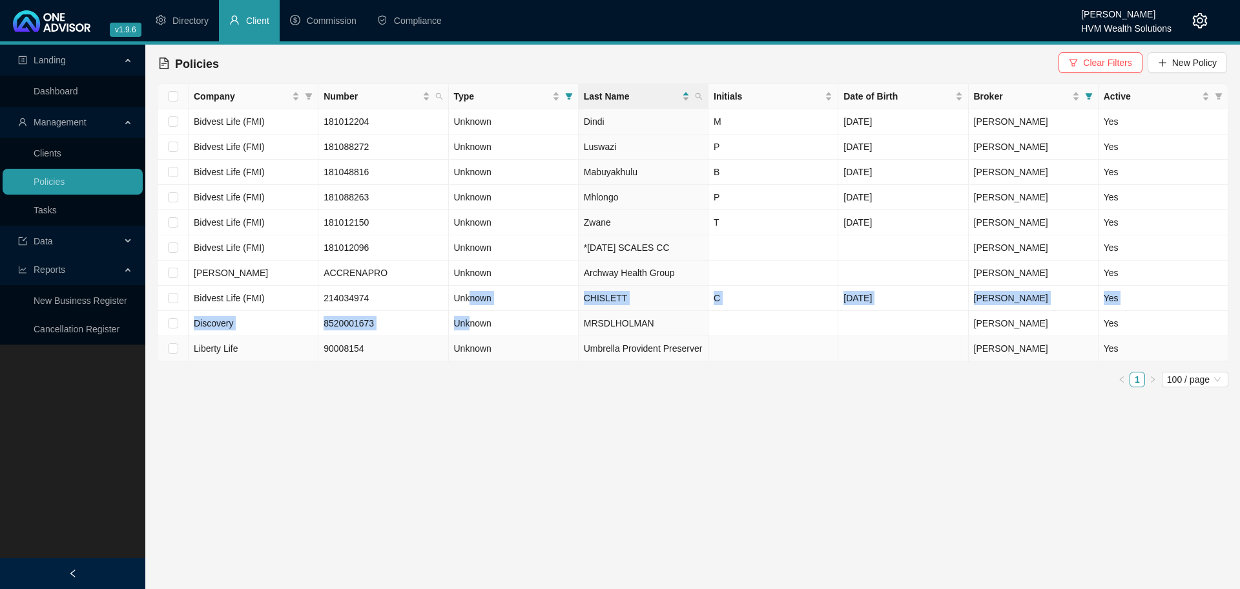
click at [470, 303] on tbody "Bidvest Life (FMI) 181012204 Unknown Dindi M [DATE] [PERSON_NAME] Yes Bidvest L…" at bounding box center [693, 235] width 1071 height 252
click at [472, 269] on span "Unknown" at bounding box center [472, 272] width 37 height 10
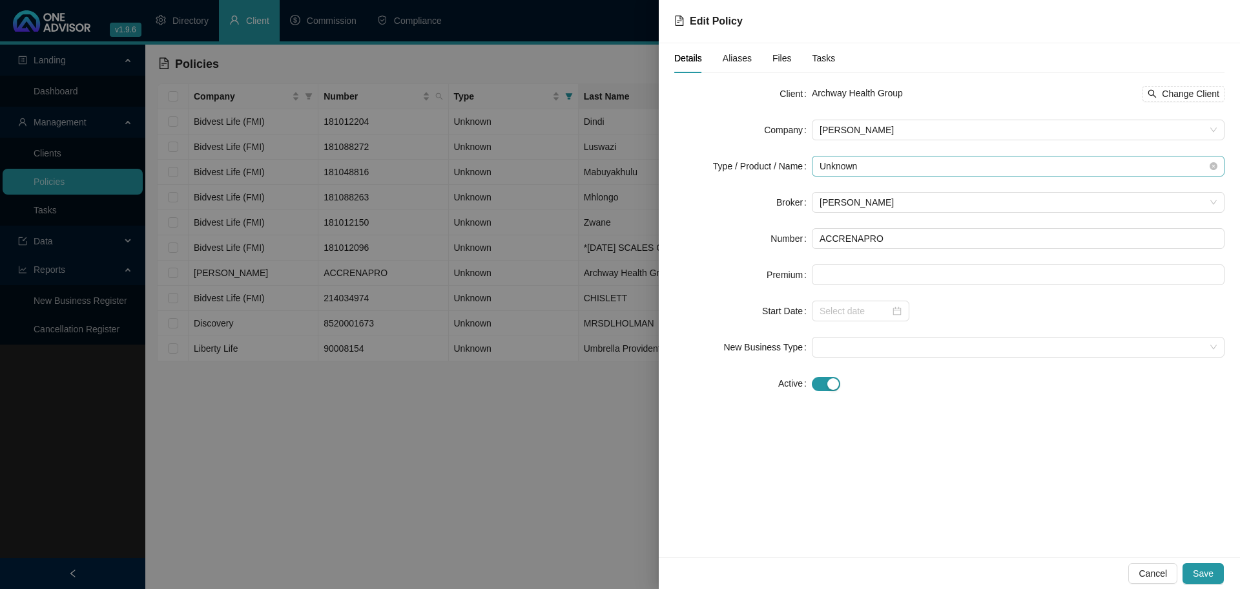
click at [830, 165] on span "Unknown" at bounding box center [1018, 165] width 397 height 19
click at [895, 263] on div "Group scheme" at bounding box center [865, 262] width 87 height 14
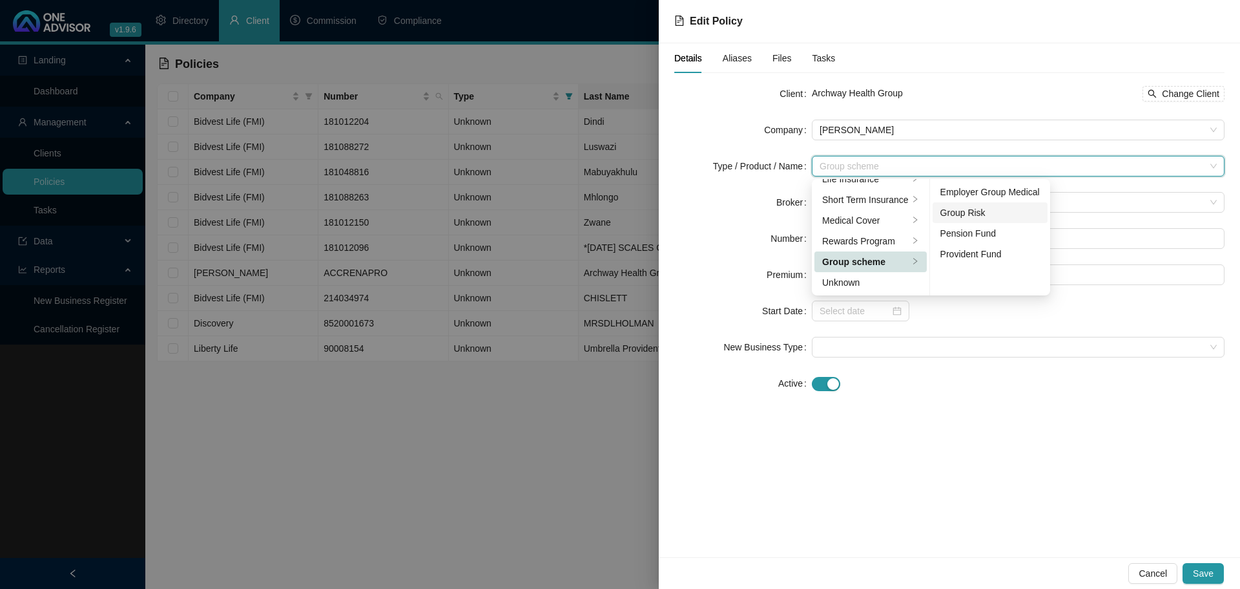
click at [991, 211] on div "Group Risk" at bounding box center [990, 212] width 99 height 14
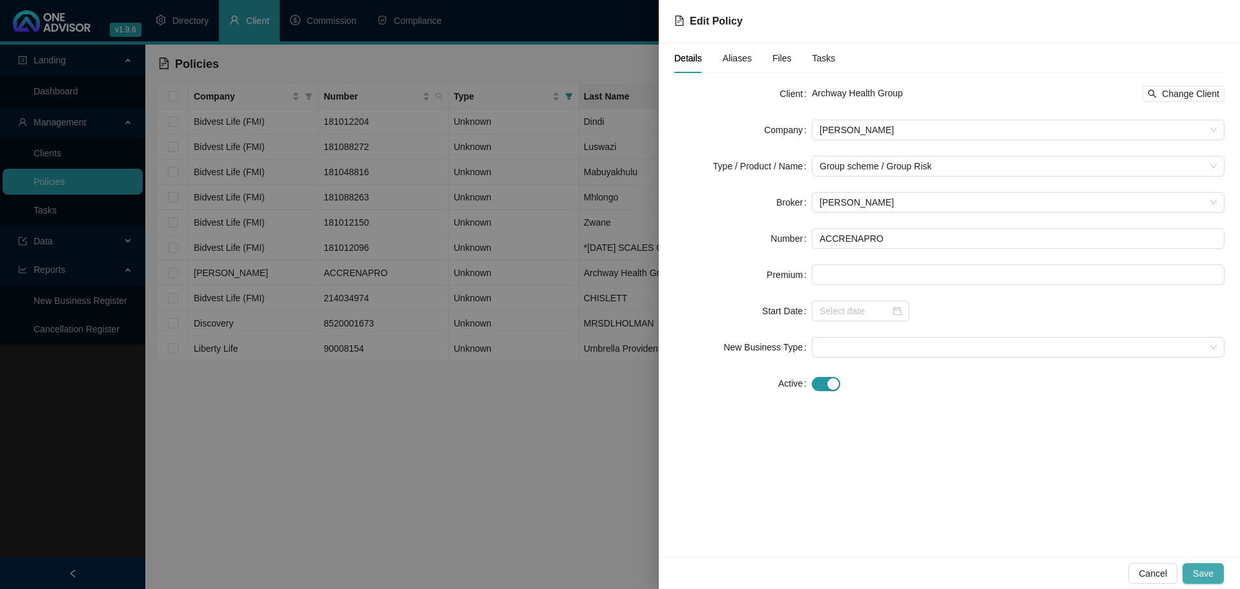
click at [1209, 578] on span "Save" at bounding box center [1203, 573] width 21 height 14
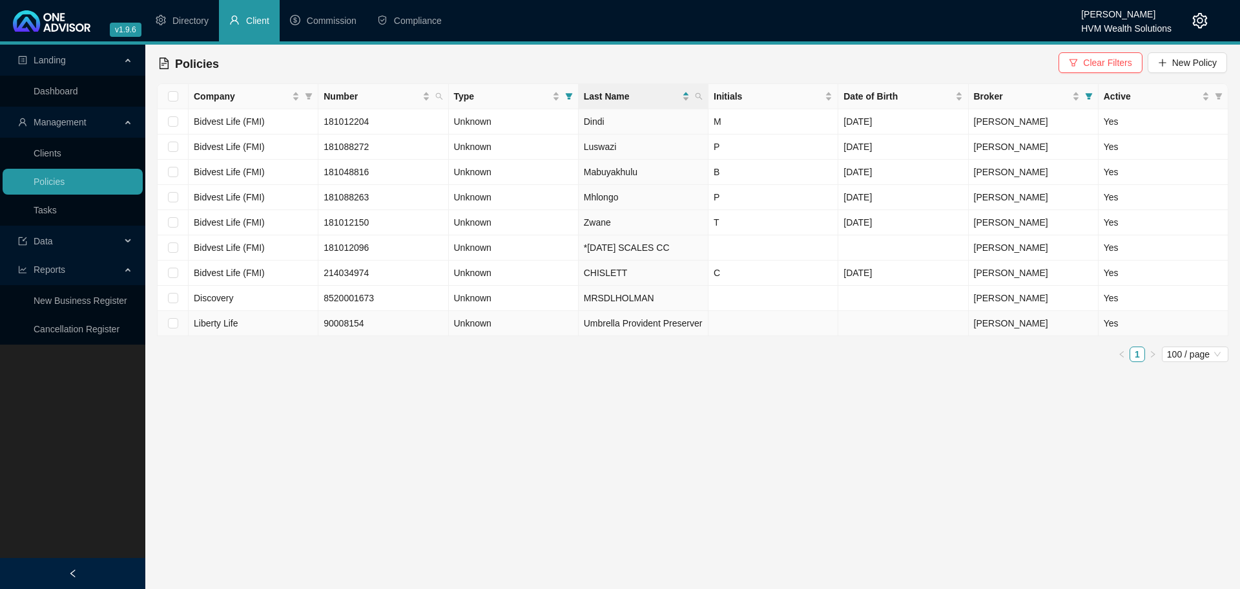
click at [477, 324] on span "Unknown" at bounding box center [472, 323] width 37 height 10
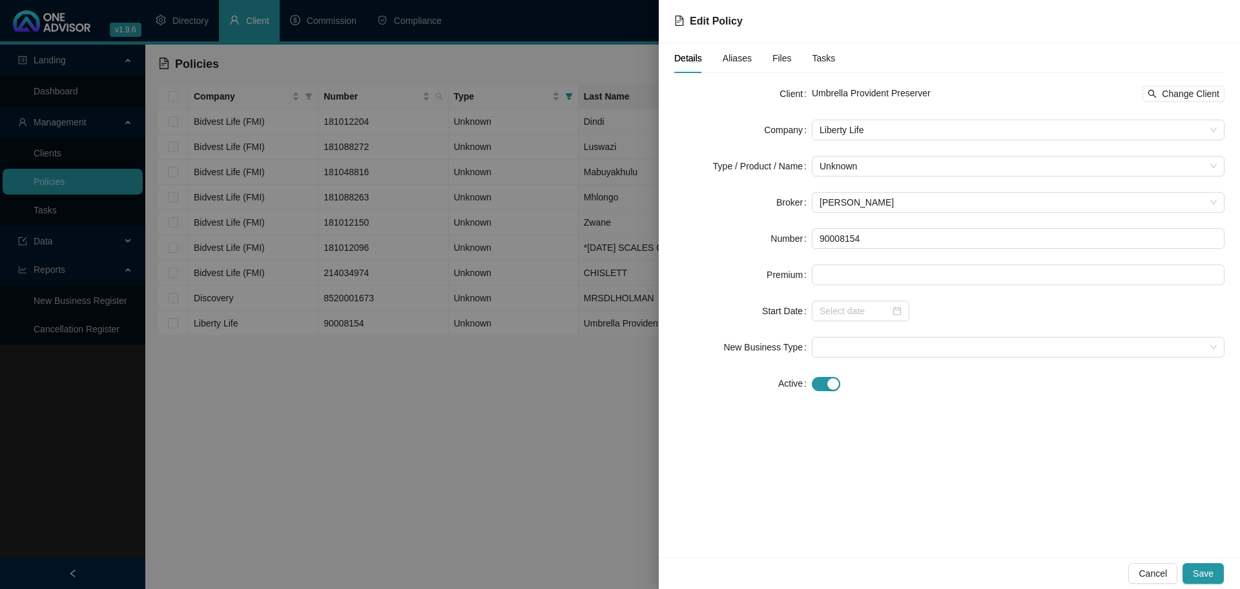
click at [740, 57] on span "Aliases" at bounding box center [737, 58] width 29 height 9
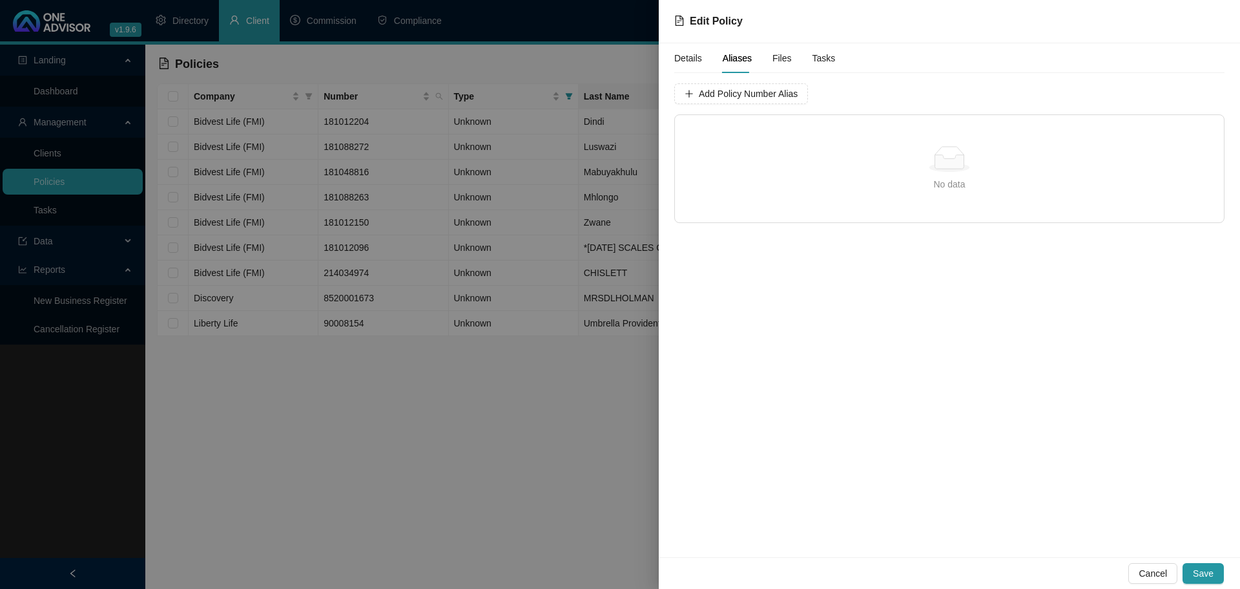
click at [773, 58] on span "Files" at bounding box center [782, 58] width 19 height 9
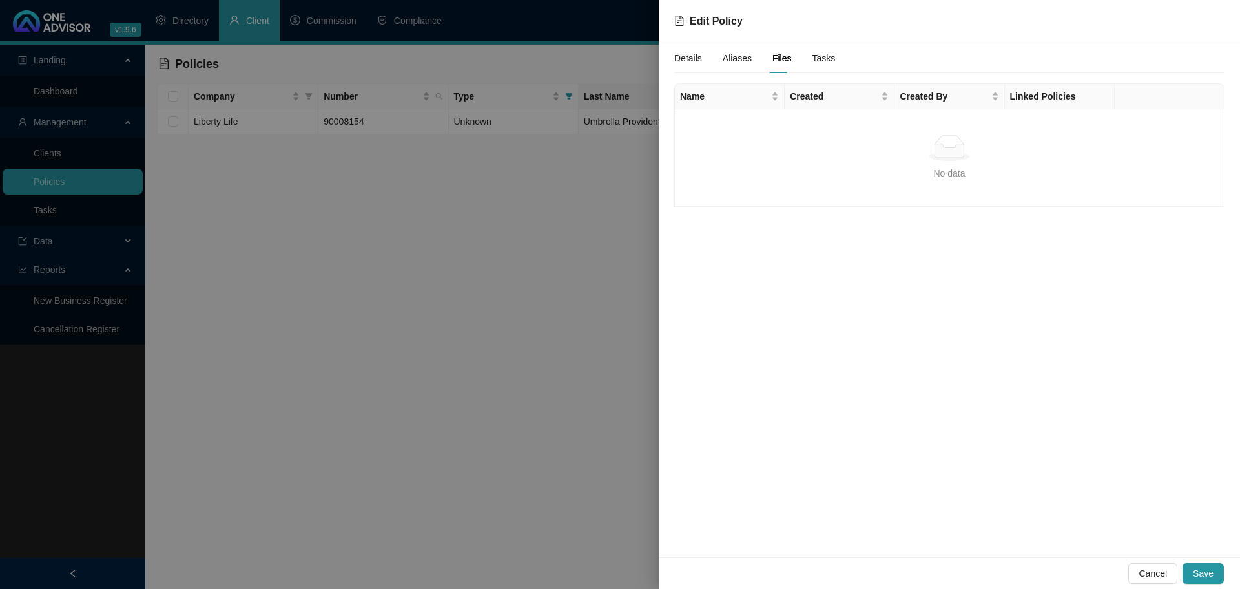
click at [813, 58] on span "Tasks" at bounding box center [824, 58] width 23 height 9
click at [690, 58] on span "Details" at bounding box center [688, 58] width 28 height 9
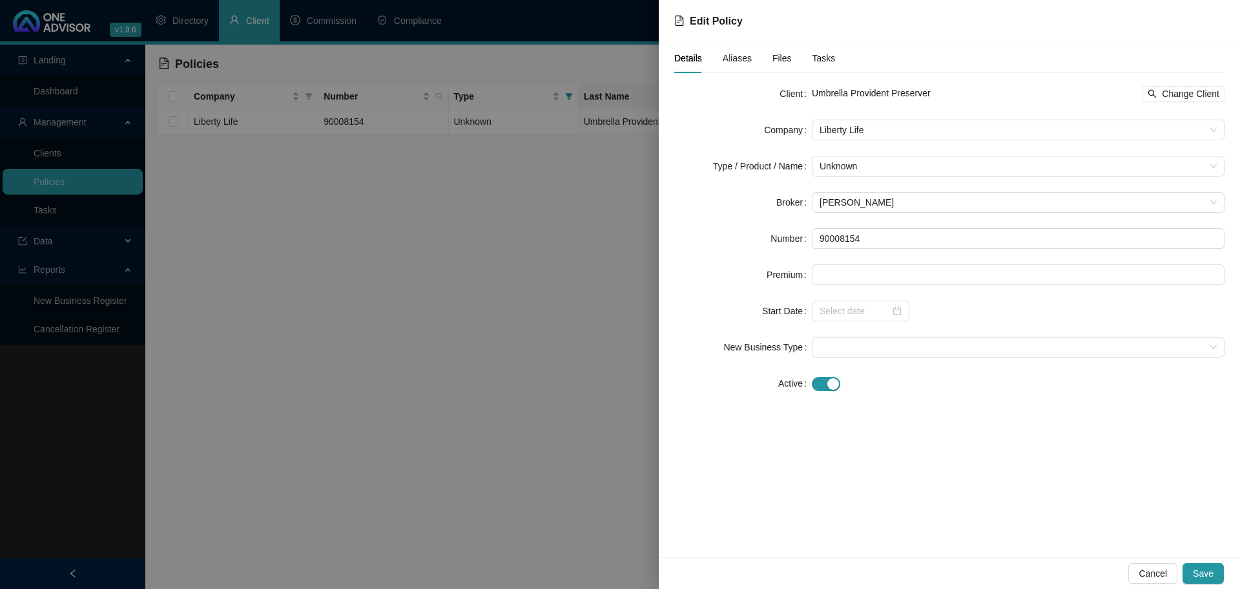
click at [568, 352] on div at bounding box center [620, 294] width 1240 height 589
